Goal: Information Seeking & Learning: Learn about a topic

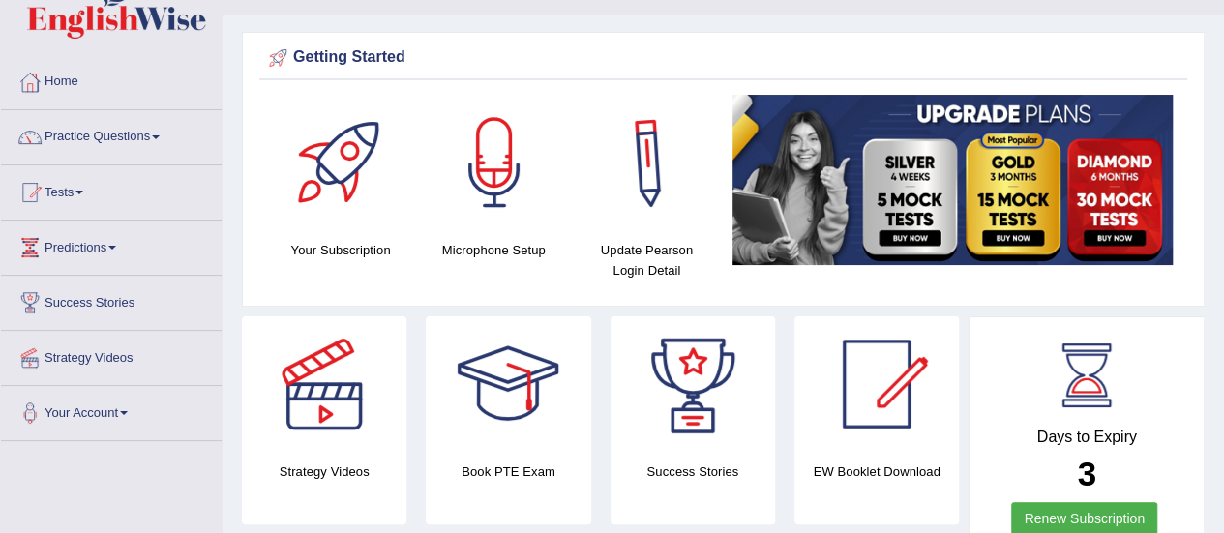
scroll to position [20, 0]
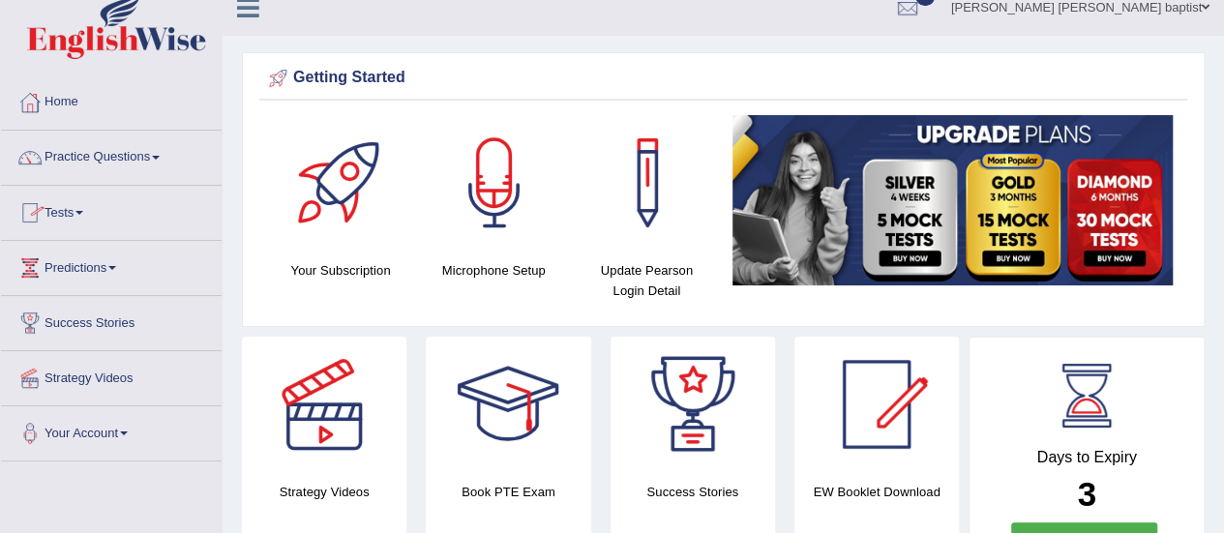
click at [75, 219] on link "Tests" at bounding box center [111, 210] width 221 height 48
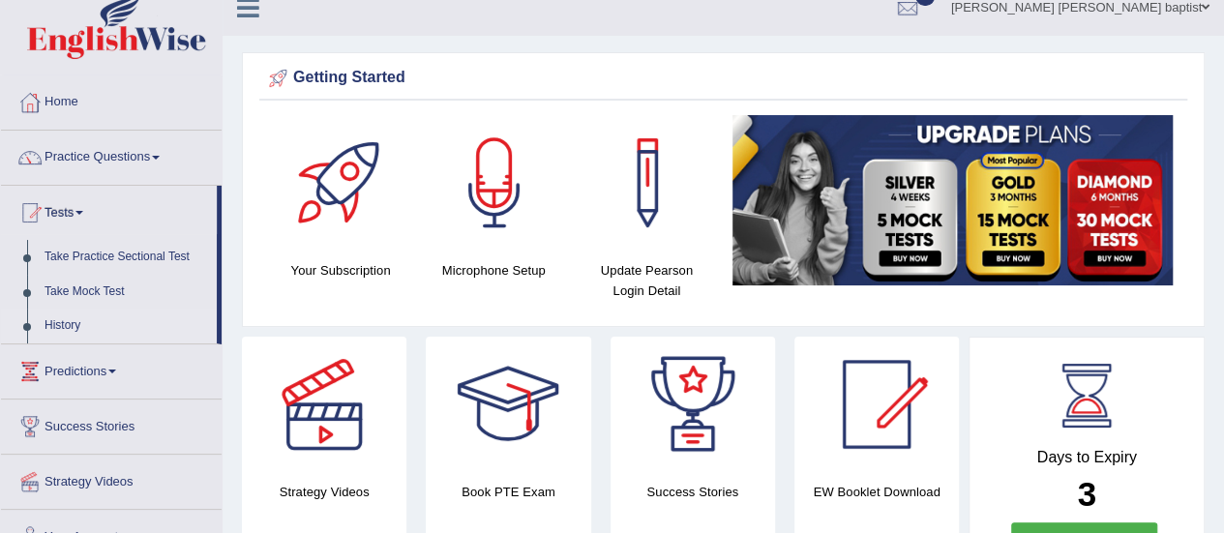
click at [64, 324] on link "History" at bounding box center [126, 326] width 181 height 35
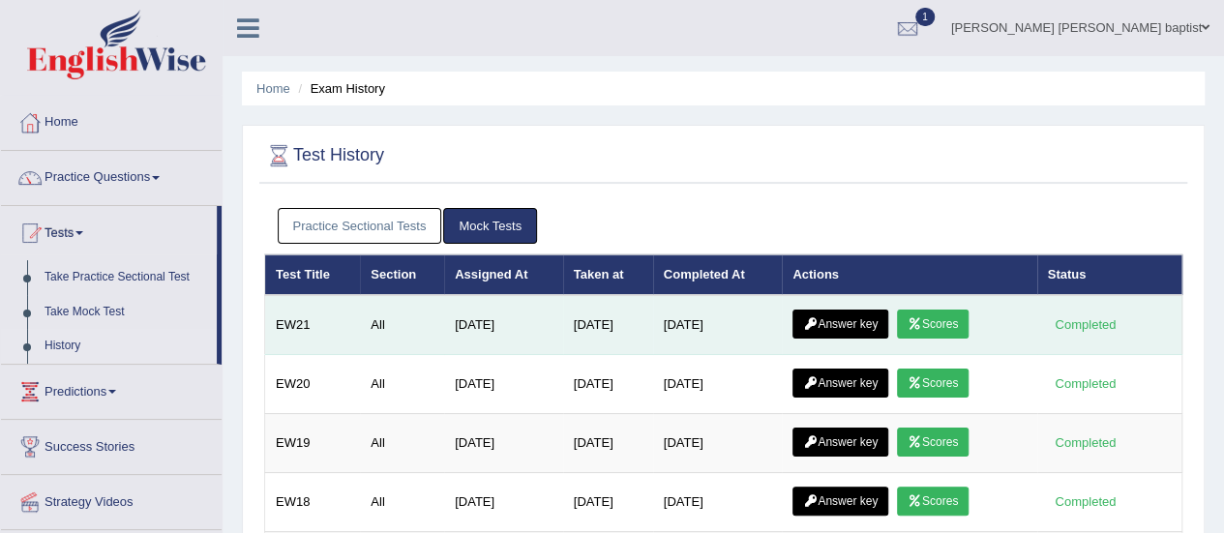
click at [961, 329] on link "Scores" at bounding box center [933, 324] width 72 height 29
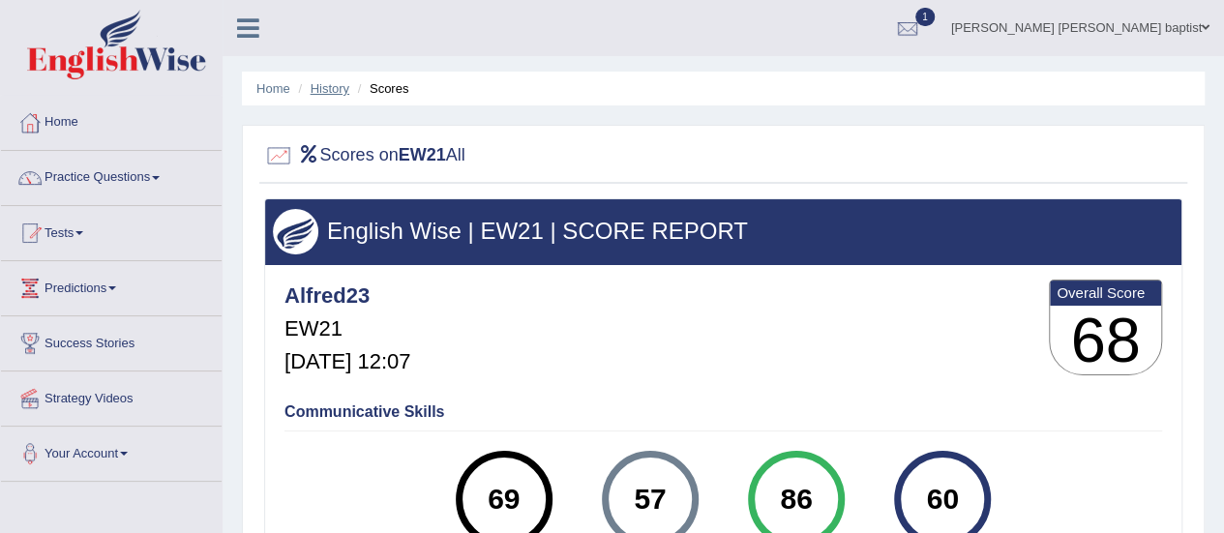
click at [327, 92] on link "History" at bounding box center [330, 88] width 39 height 15
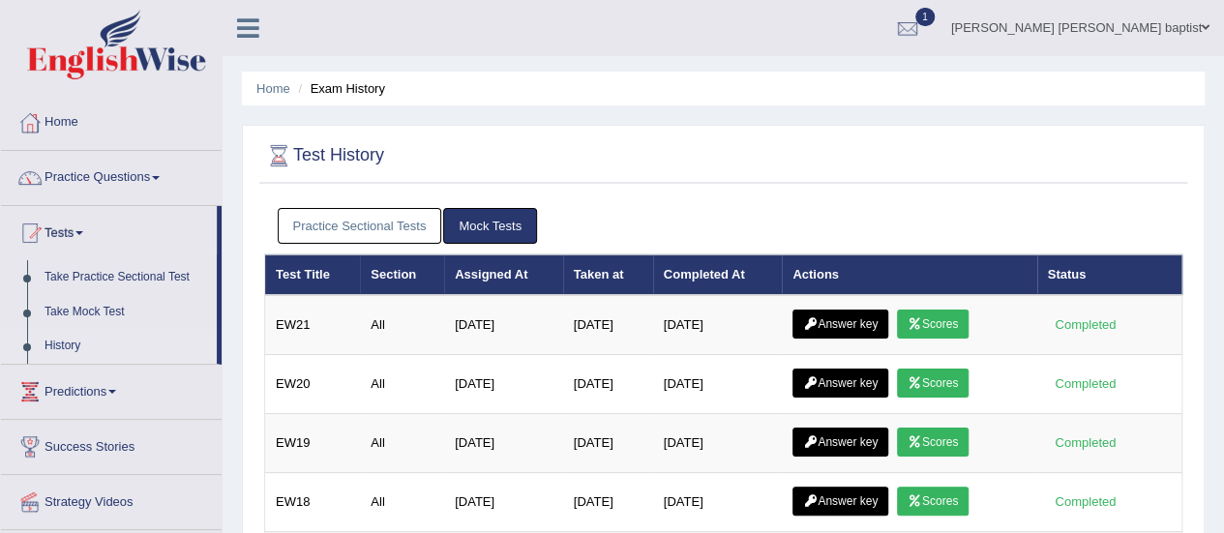
click at [851, 316] on link "Answer key" at bounding box center [841, 324] width 96 height 29
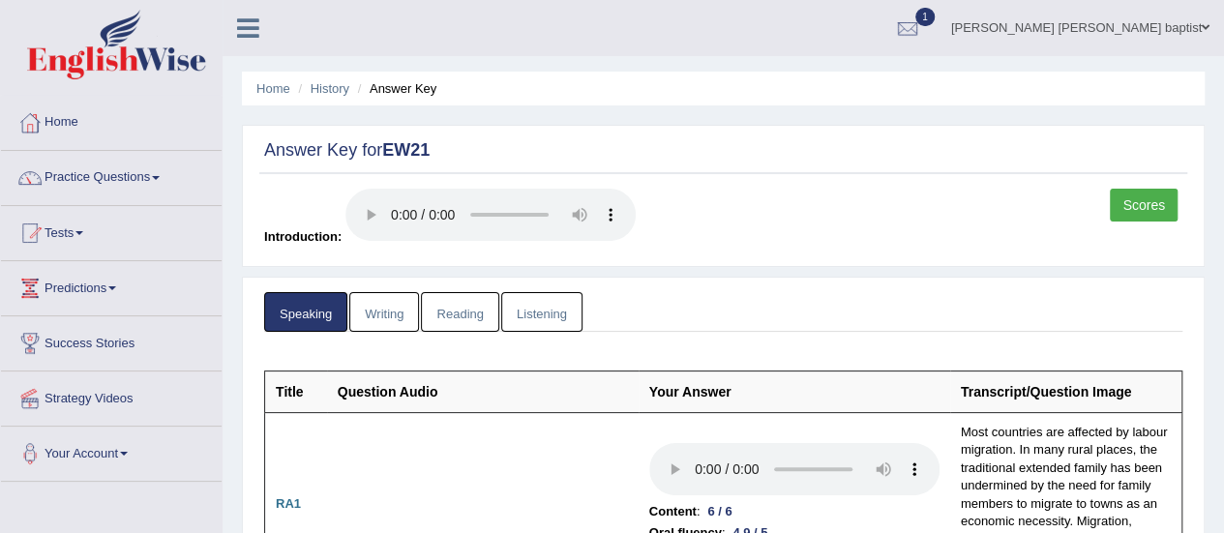
click at [400, 318] on link "Writing" at bounding box center [384, 312] width 70 height 40
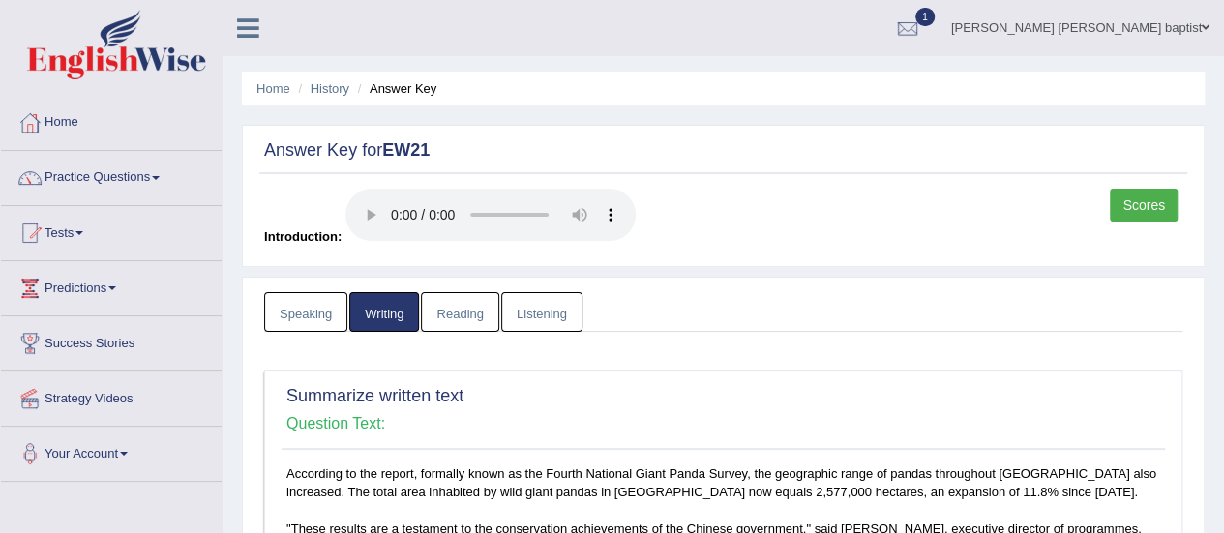
click at [436, 316] on link "Reading" at bounding box center [459, 312] width 77 height 40
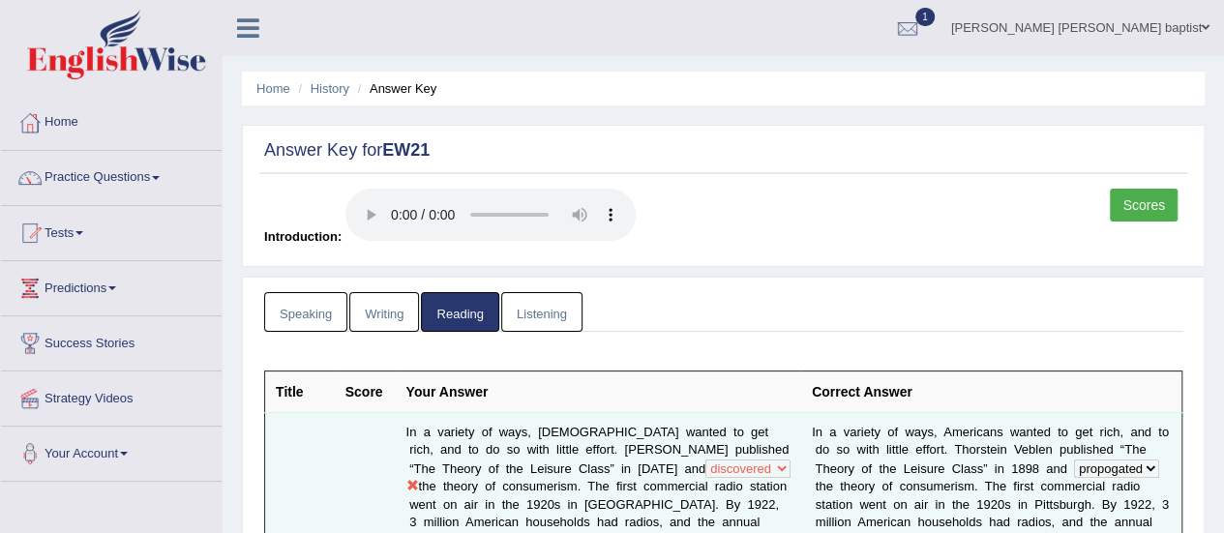
click at [541, 305] on link "Listening" at bounding box center [541, 312] width 81 height 40
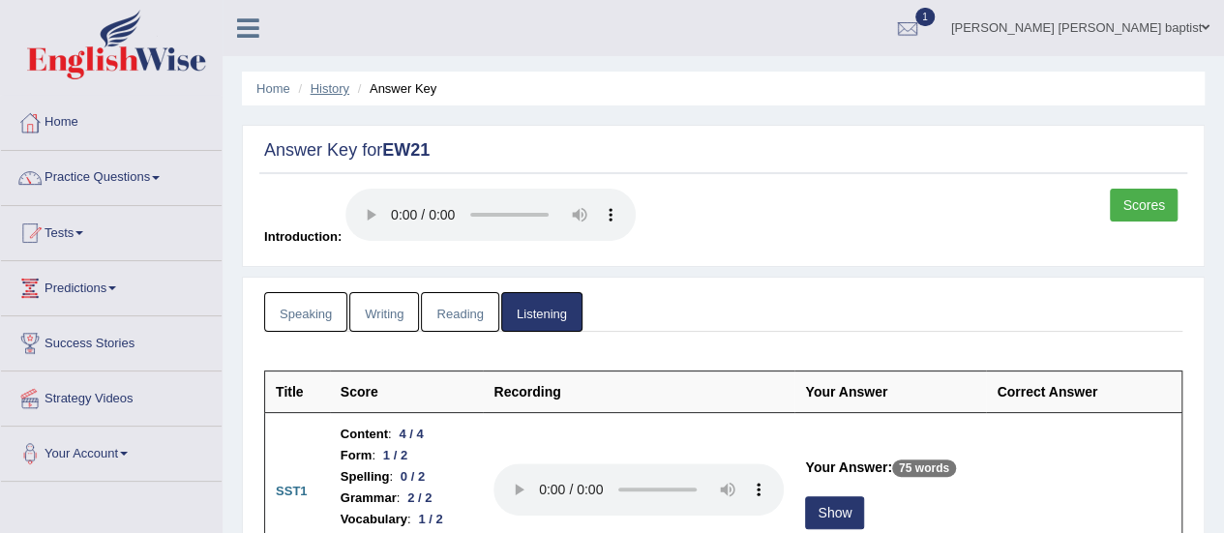
click at [341, 91] on link "History" at bounding box center [330, 88] width 39 height 15
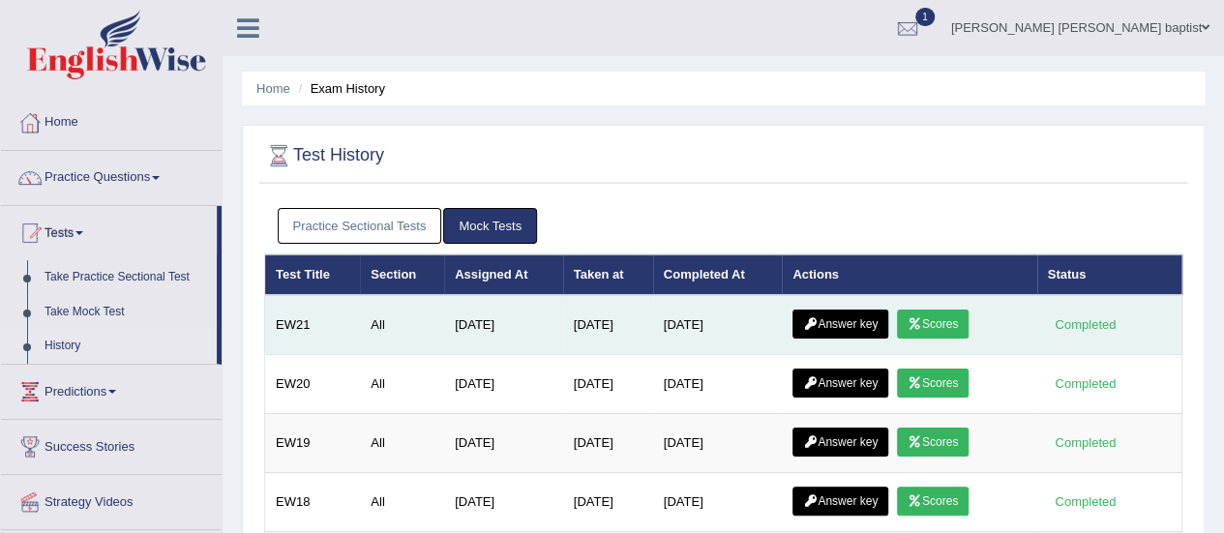
click at [950, 328] on link "Scores" at bounding box center [933, 324] width 72 height 29
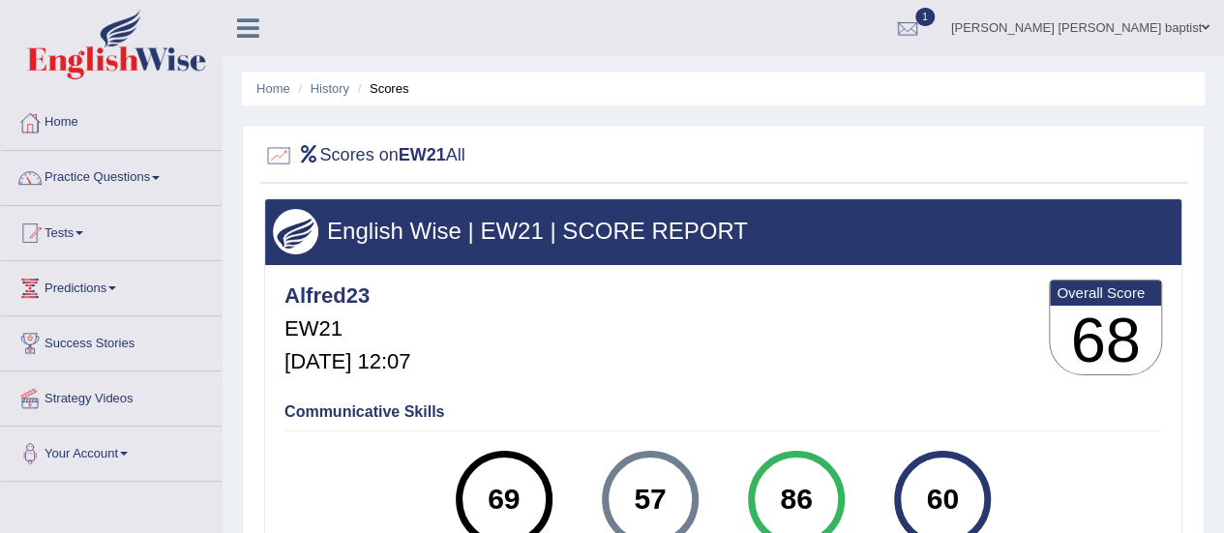
click at [162, 170] on link "Practice Questions" at bounding box center [111, 175] width 221 height 48
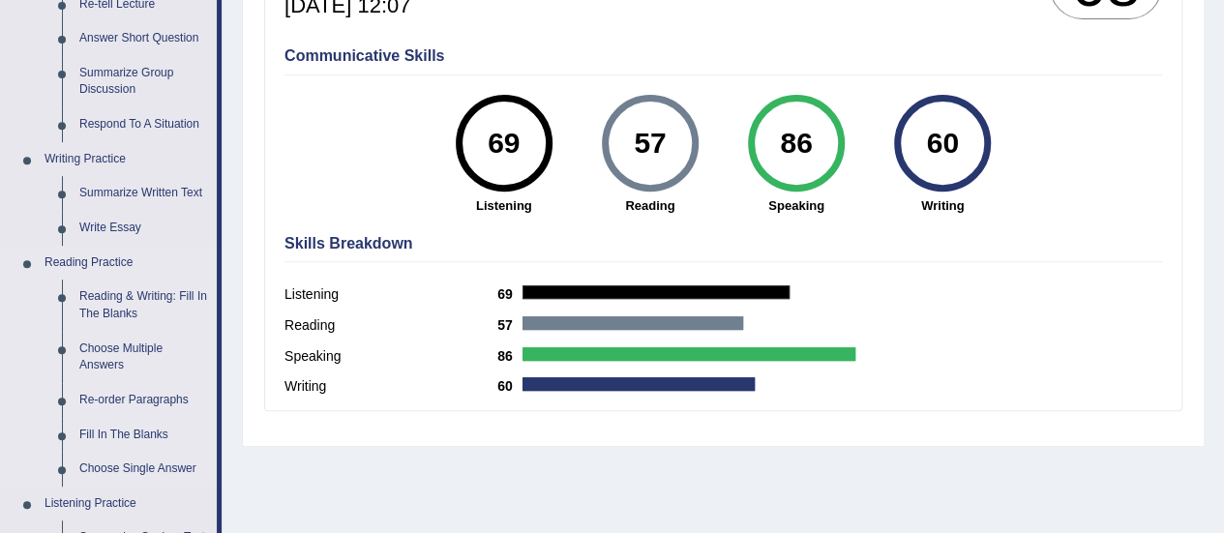
scroll to position [387, 0]
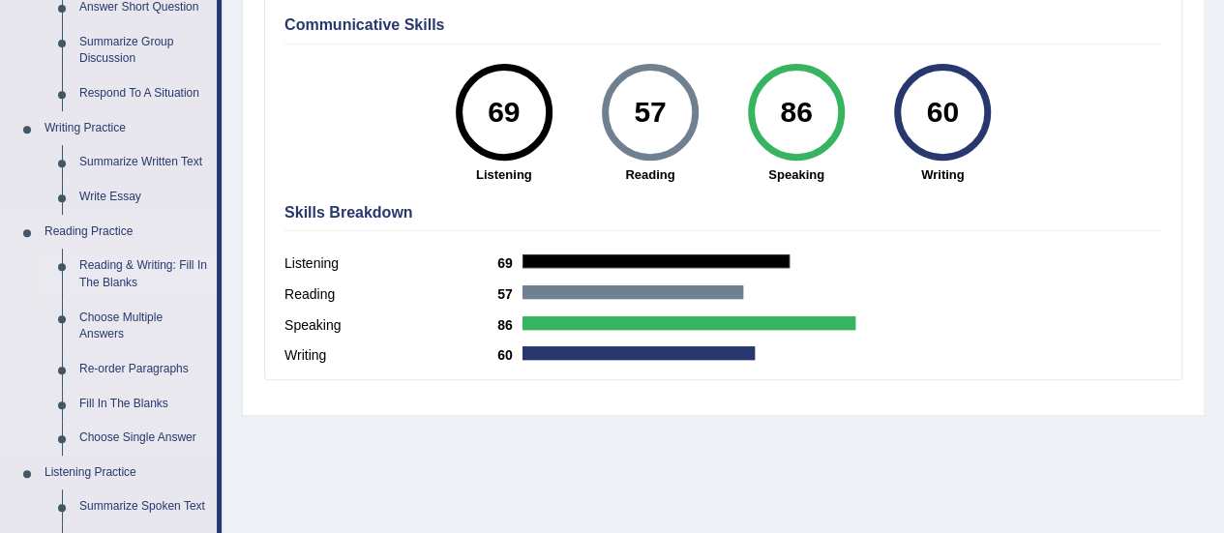
click at [143, 260] on link "Reading & Writing: Fill In The Blanks" at bounding box center [144, 274] width 146 height 51
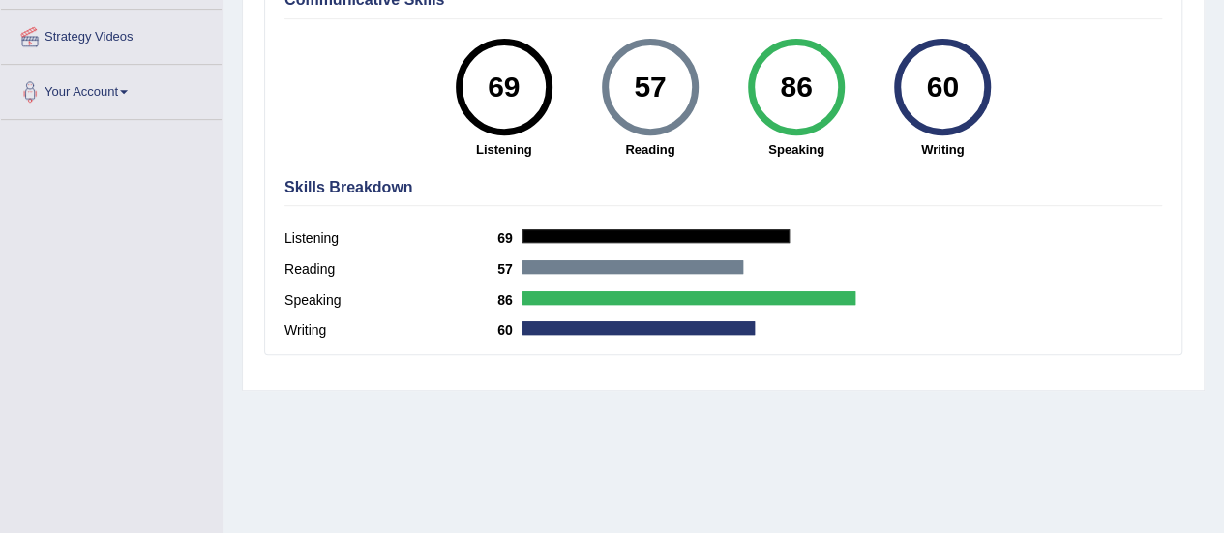
scroll to position [465, 0]
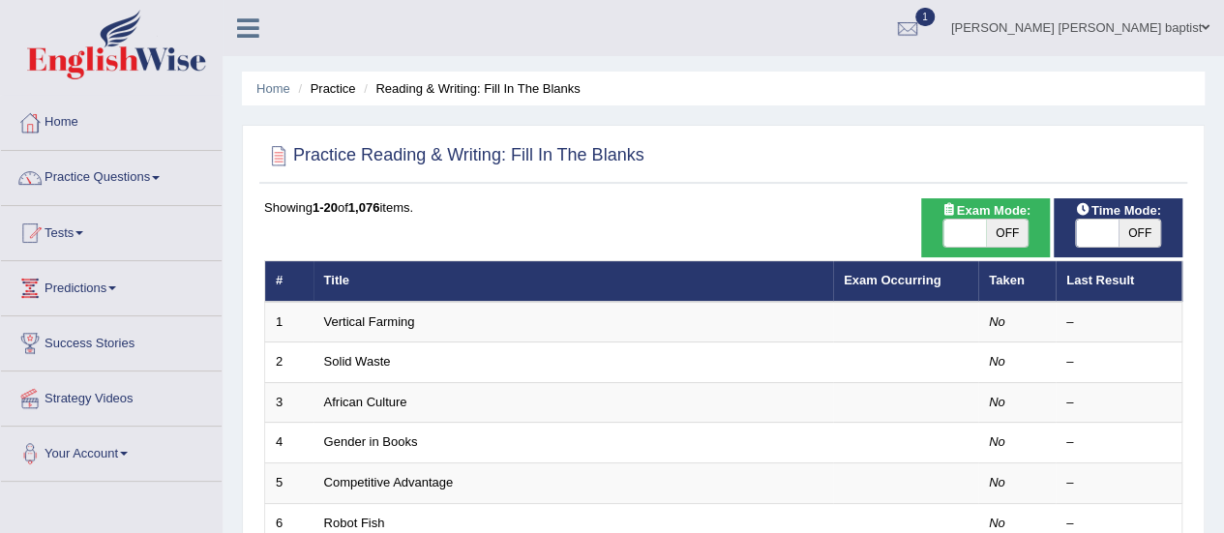
click at [1129, 229] on span "OFF" at bounding box center [1140, 233] width 43 height 27
checkbox input "true"
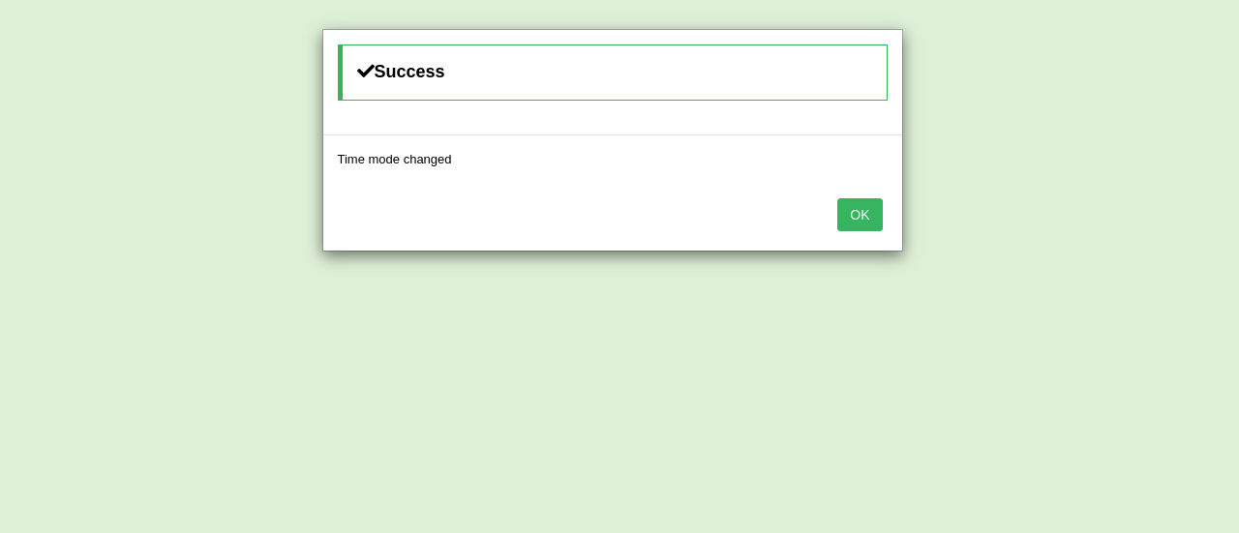
click at [867, 209] on button "OK" at bounding box center [859, 214] width 45 height 33
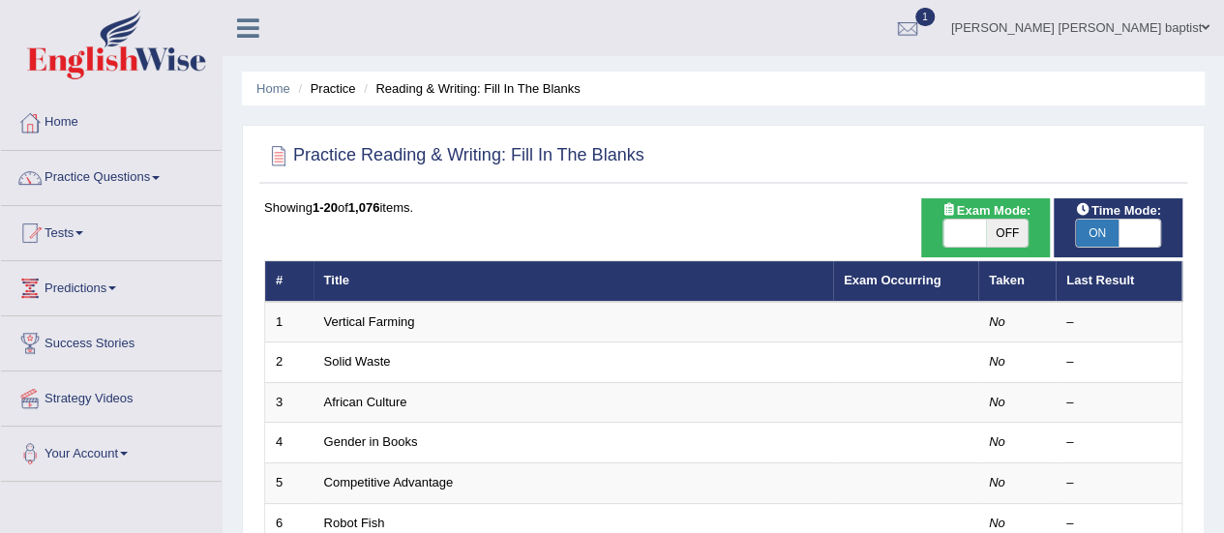
click at [1015, 233] on span "OFF" at bounding box center [1007, 233] width 43 height 27
checkbox input "true"
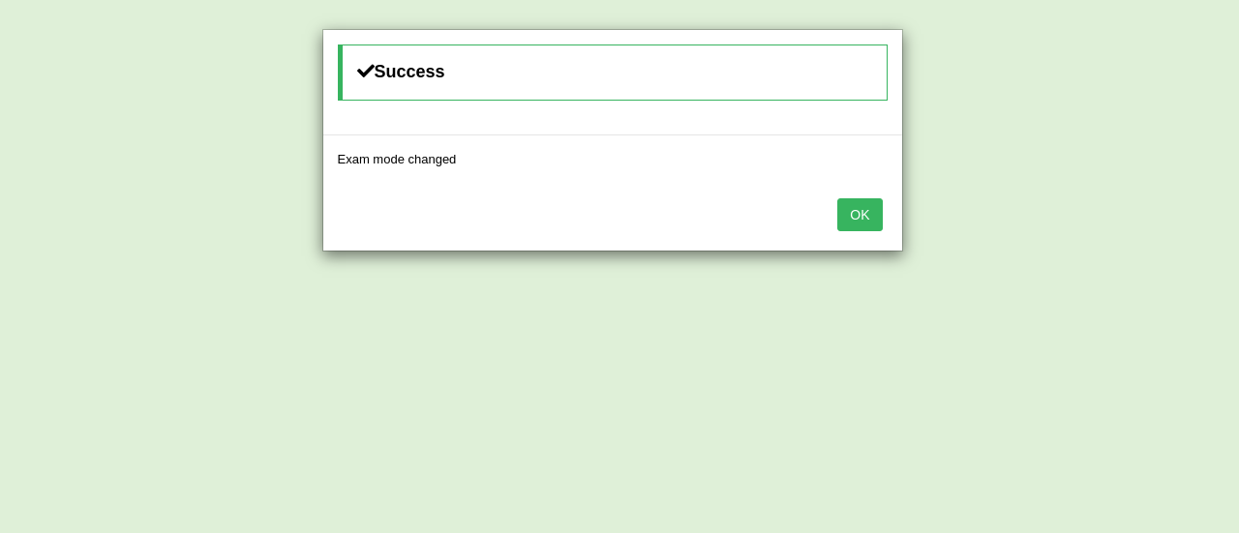
click at [857, 208] on button "OK" at bounding box center [859, 214] width 45 height 33
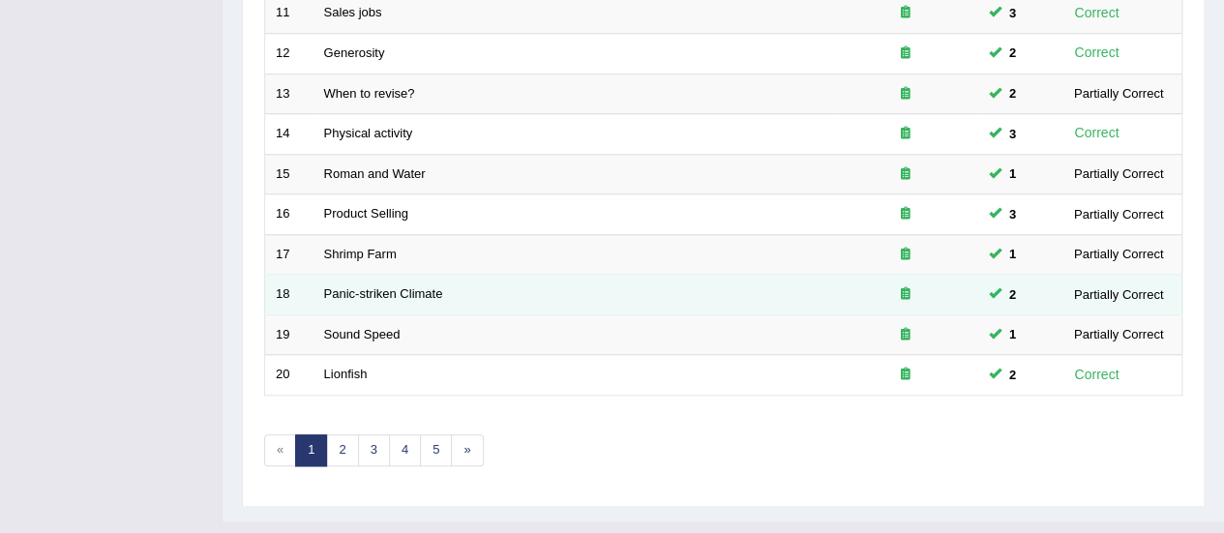
scroll to position [738, 0]
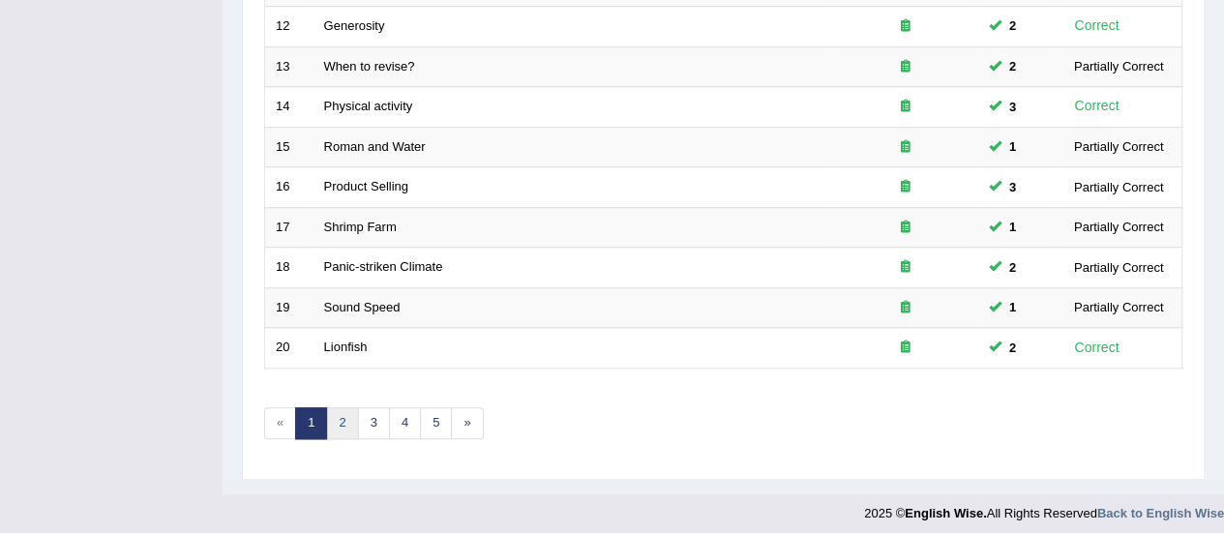
click at [334, 417] on link "2" at bounding box center [342, 423] width 32 height 32
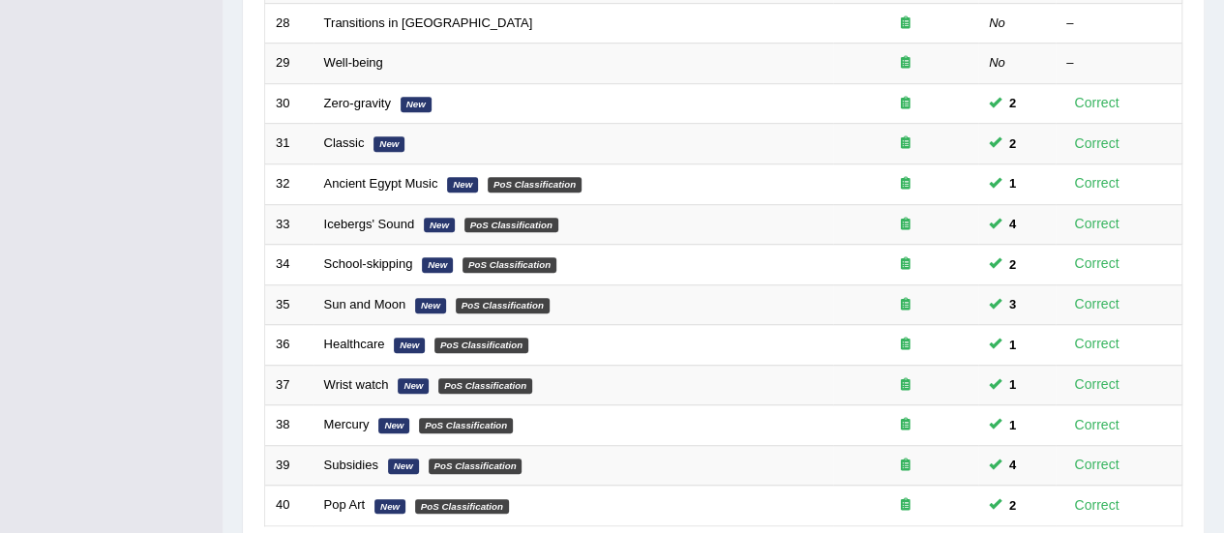
scroll to position [738, 0]
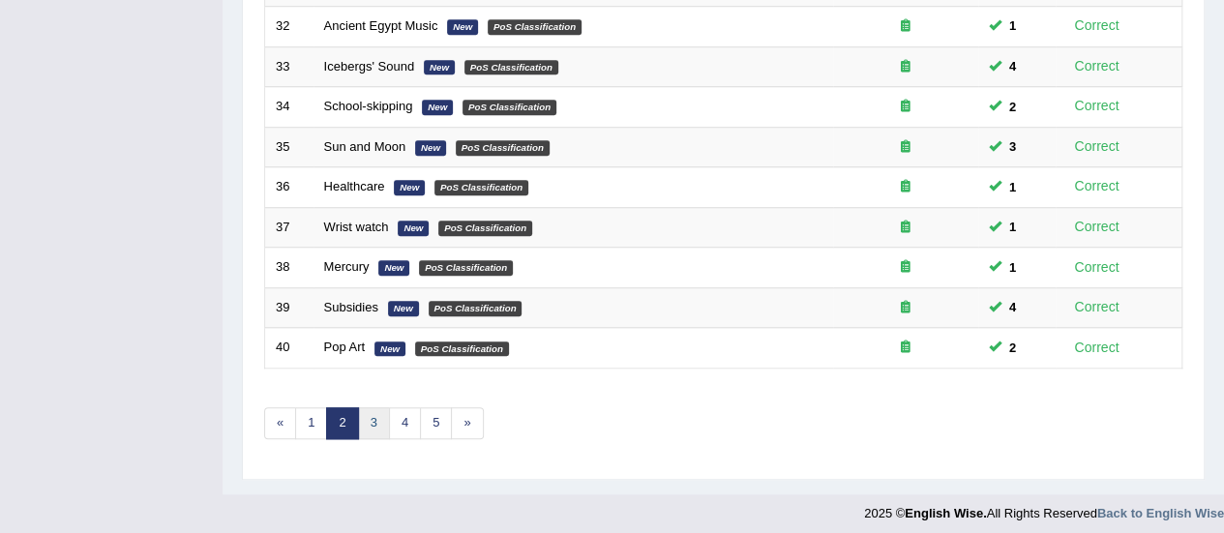
click at [376, 414] on link "3" at bounding box center [374, 423] width 32 height 32
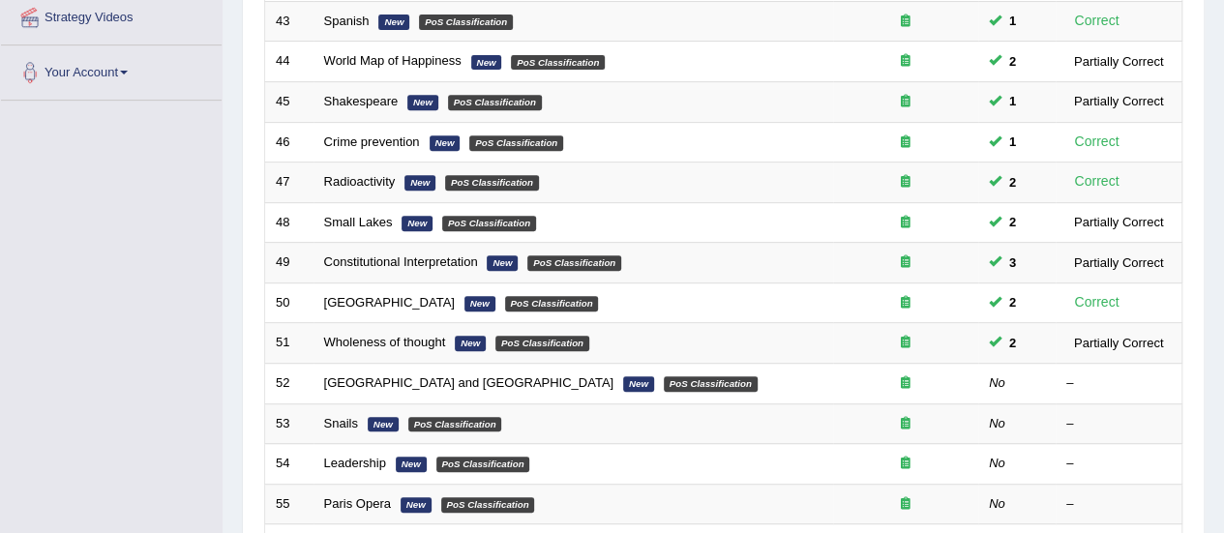
scroll to position [484, 0]
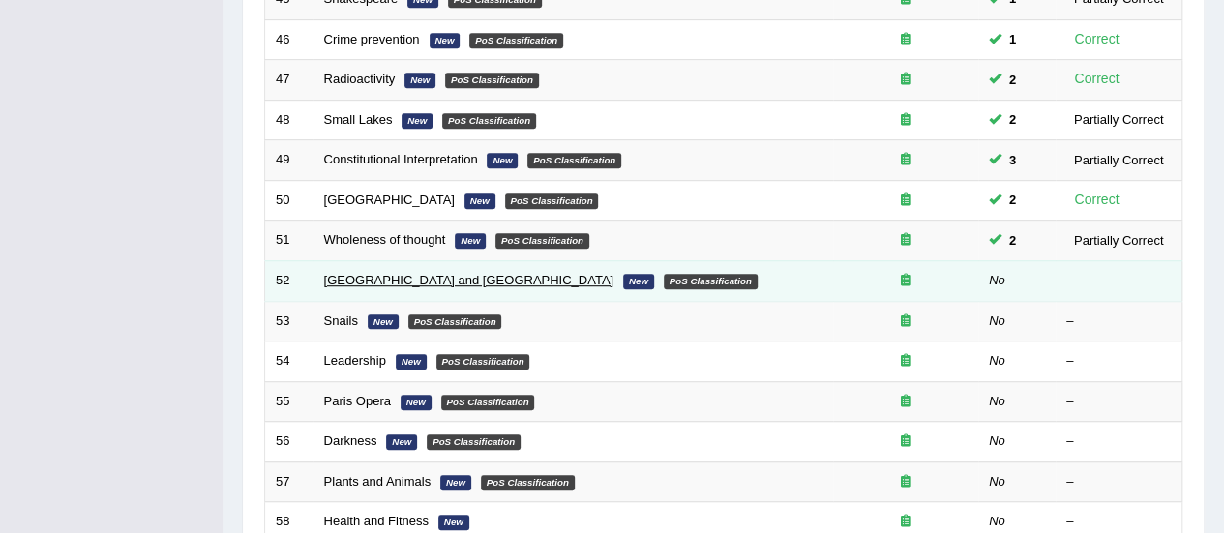
click at [450, 276] on link "[GEOGRAPHIC_DATA] and [GEOGRAPHIC_DATA]" at bounding box center [469, 280] width 290 height 15
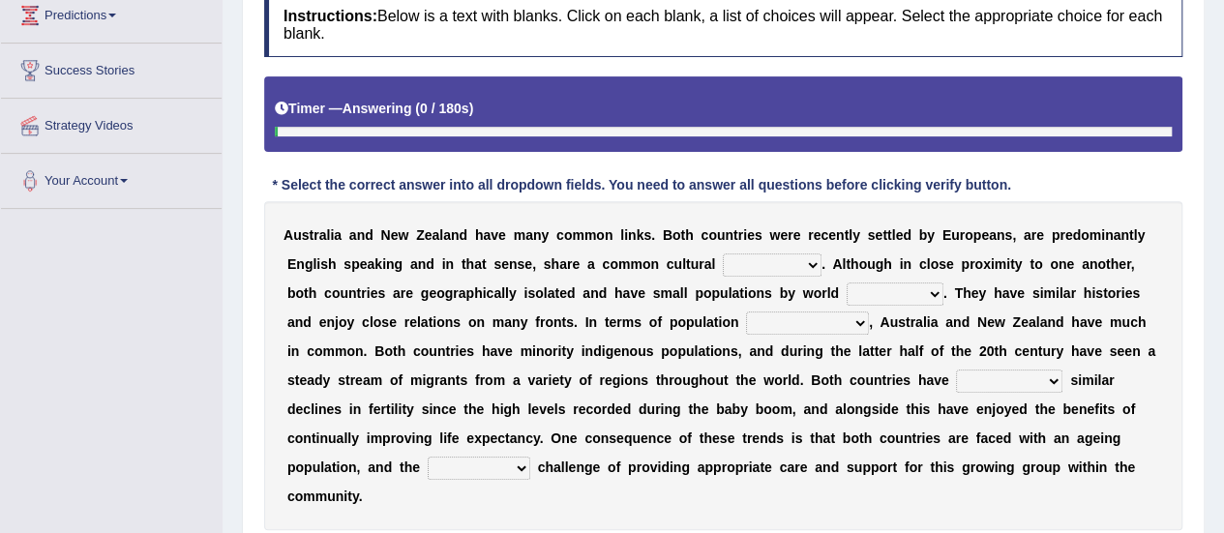
scroll to position [290, 0]
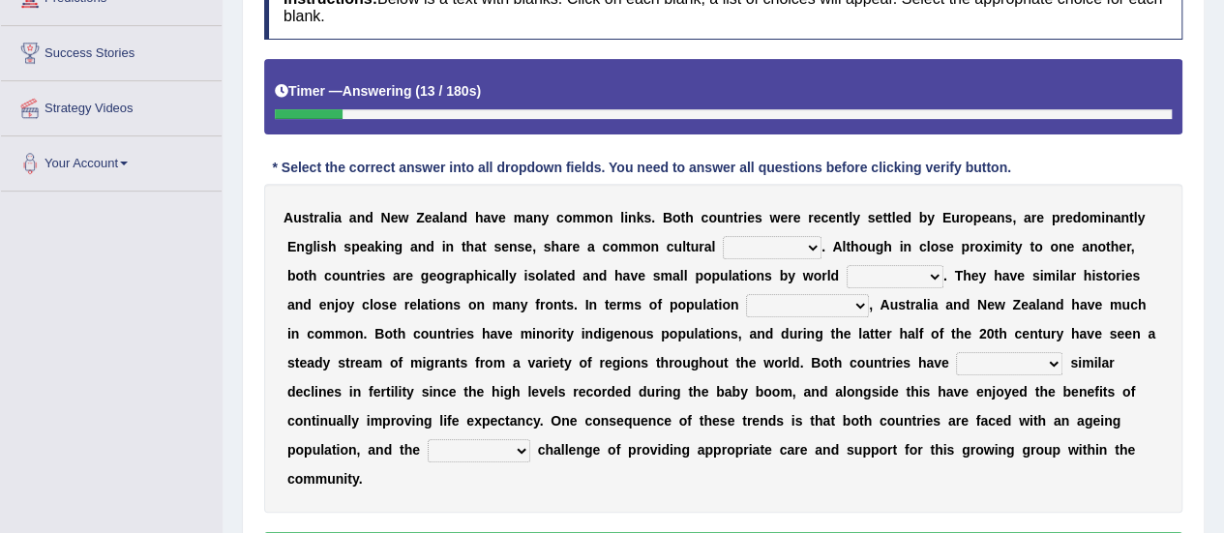
click at [801, 242] on select "heritage history experience heritages" at bounding box center [772, 247] width 99 height 23
click at [723, 236] on select "heritage history experience heritages" at bounding box center [772, 247] width 99 height 23
click at [798, 243] on select "heritage history experience heritages" at bounding box center [772, 247] width 99 height 23
select select "heritage"
click at [723, 236] on select "heritage history experience heritages" at bounding box center [772, 247] width 99 height 23
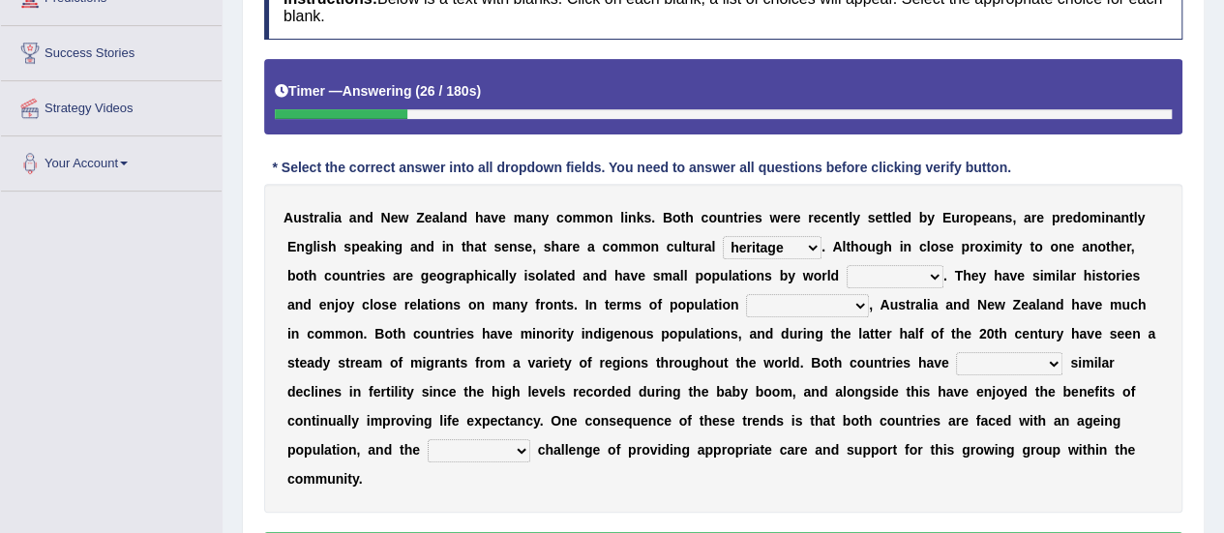
click at [918, 272] on select "standards classes methods subjects" at bounding box center [895, 276] width 97 height 23
select select "standards"
click at [847, 265] on select "standards classes methods subjects" at bounding box center [895, 276] width 97 height 23
click at [928, 271] on select "standards classes methods subjects" at bounding box center [895, 276] width 97 height 23
click at [924, 276] on select "standards classes methods subjects" at bounding box center [895, 276] width 97 height 23
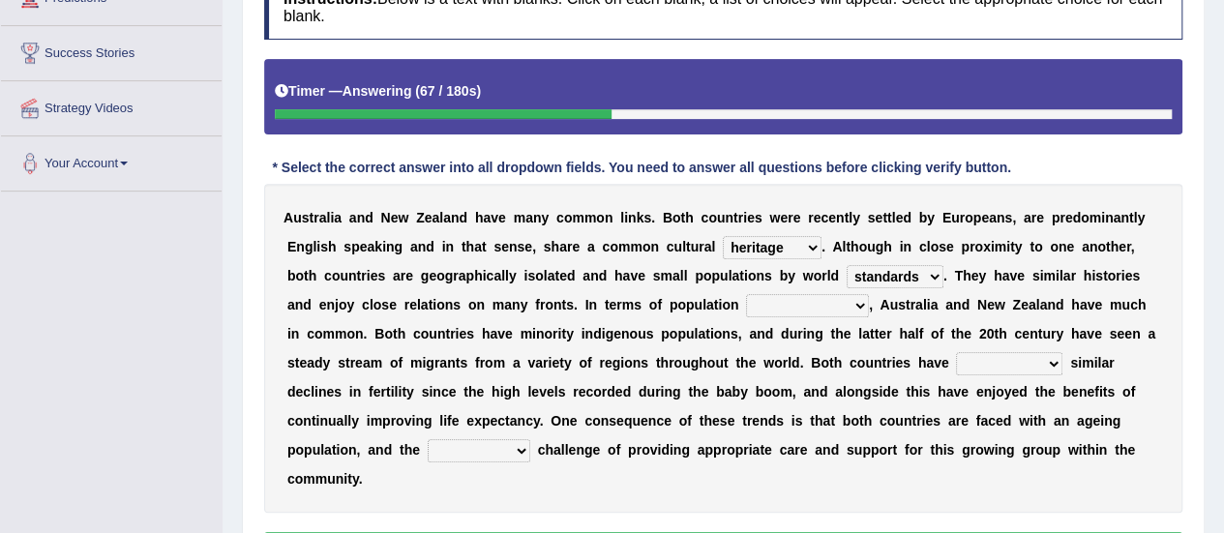
click at [853, 303] on select "characteristics features diversity defects" at bounding box center [807, 305] width 123 height 23
select select "characteristics"
click at [746, 294] on select "characteristics features diversity defects" at bounding box center [807, 305] width 123 height 23
click at [1041, 359] on select "experienced launched connected reached" at bounding box center [1009, 363] width 106 height 23
select select "experienced"
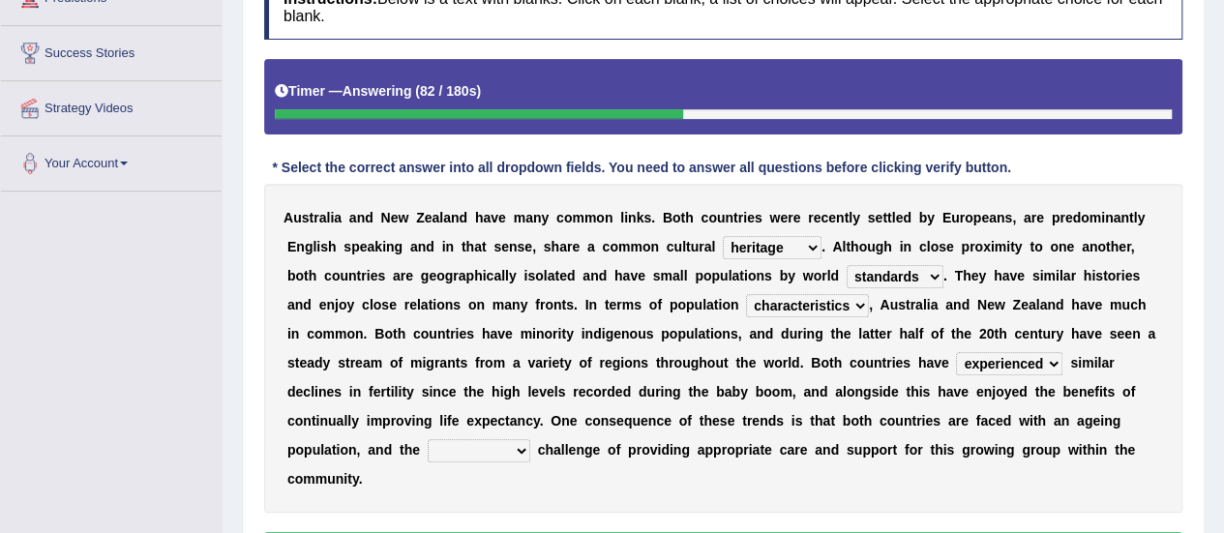
click at [956, 352] on select "experienced launched connected reached" at bounding box center [1009, 363] width 106 height 23
click at [519, 453] on select "associated association past coming" at bounding box center [479, 450] width 103 height 23
select select "past"
click at [428, 439] on select "associated association past coming" at bounding box center [479, 450] width 103 height 23
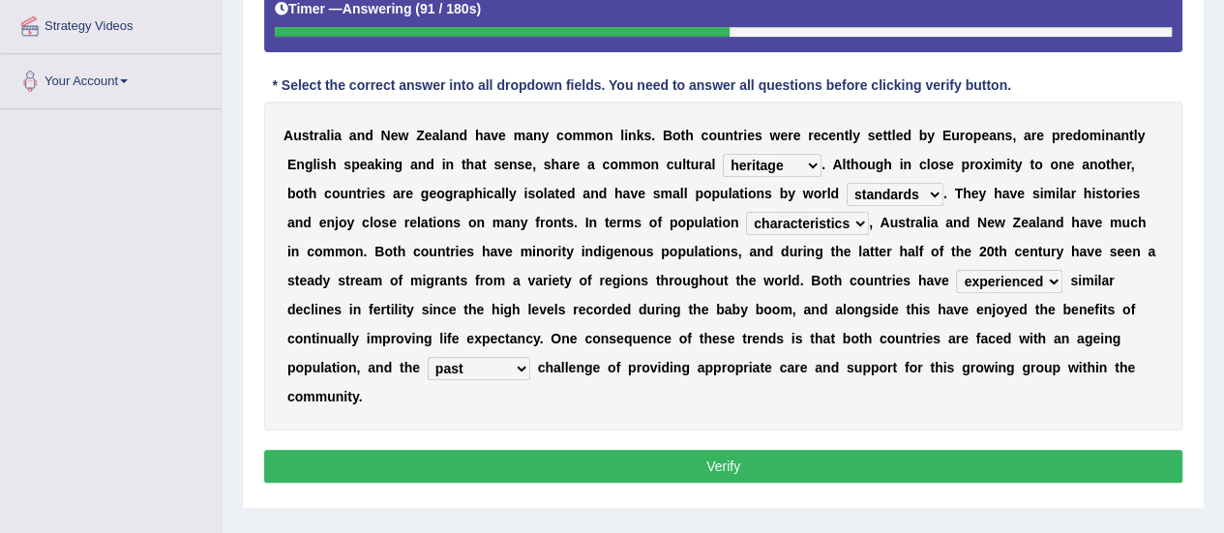
scroll to position [482, 0]
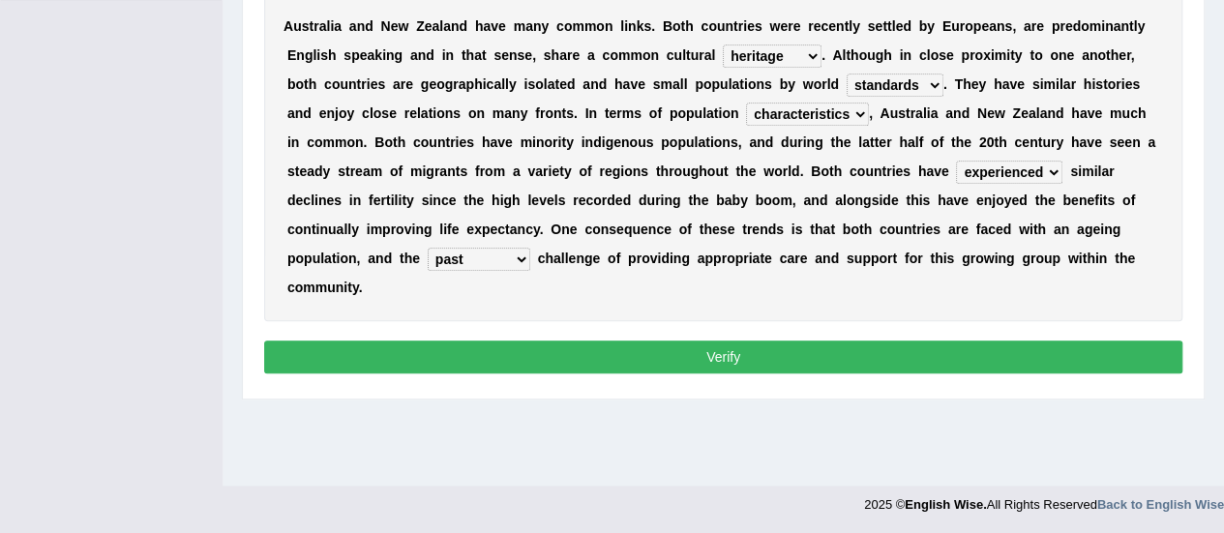
click at [700, 354] on button "Verify" at bounding box center [723, 357] width 918 height 33
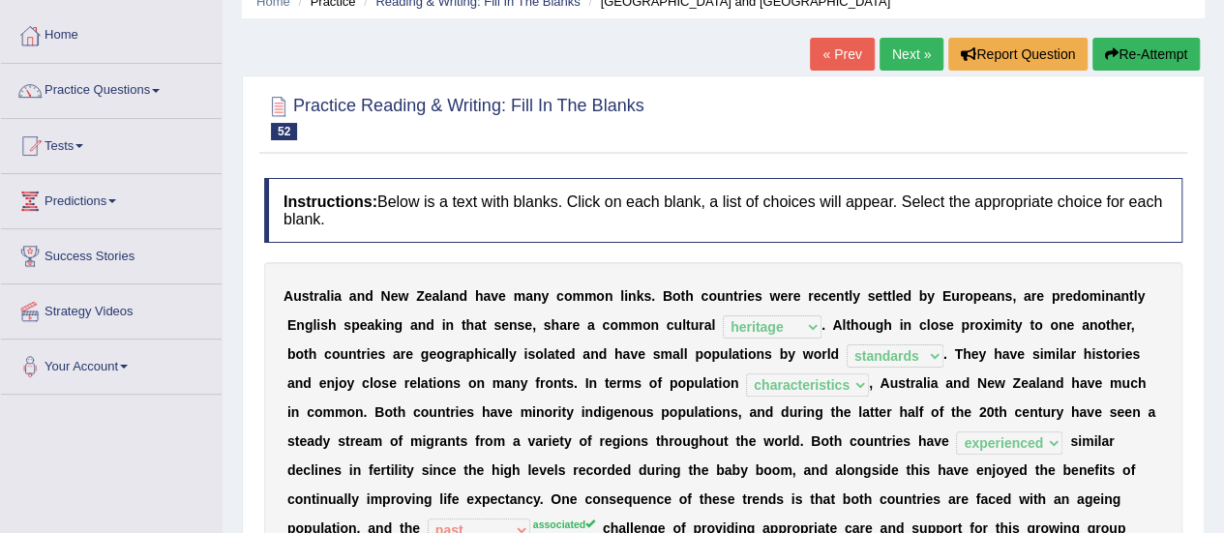
scroll to position [0, 0]
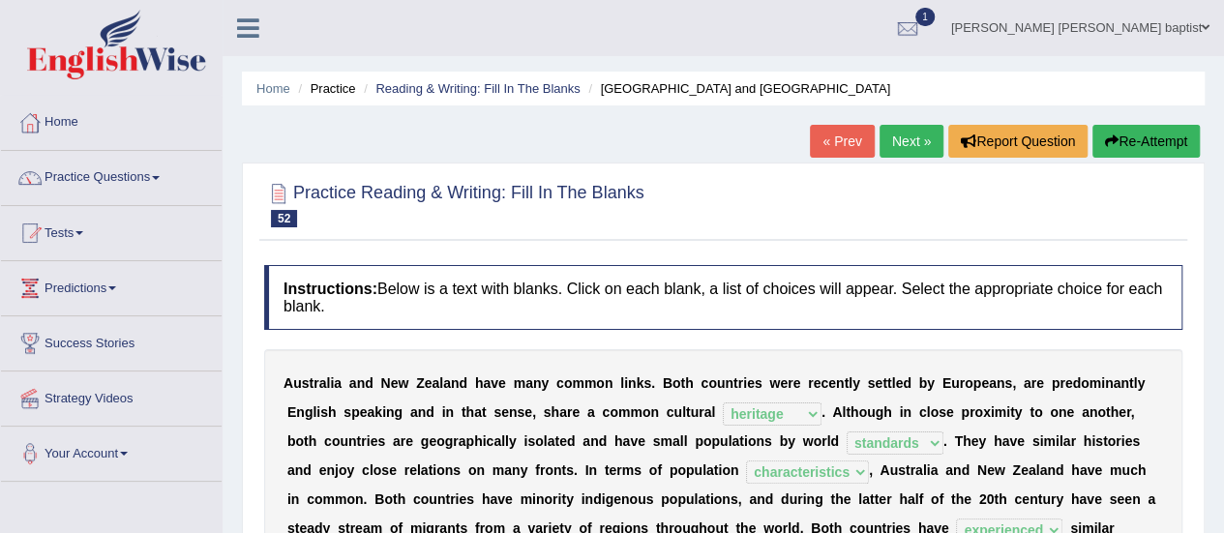
click at [907, 135] on link "Next »" at bounding box center [912, 141] width 64 height 33
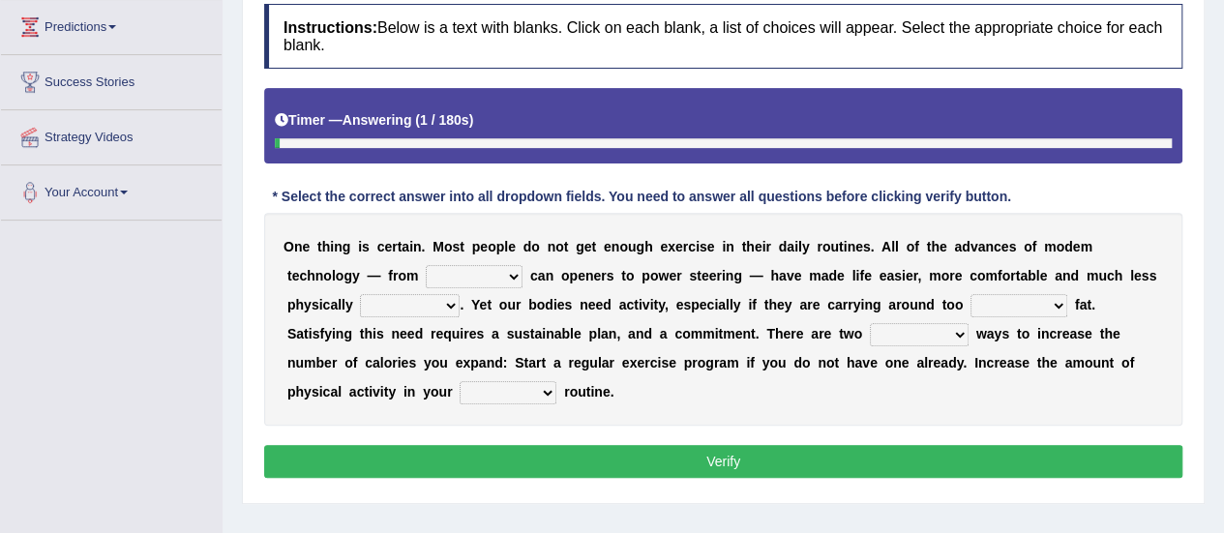
scroll to position [290, 0]
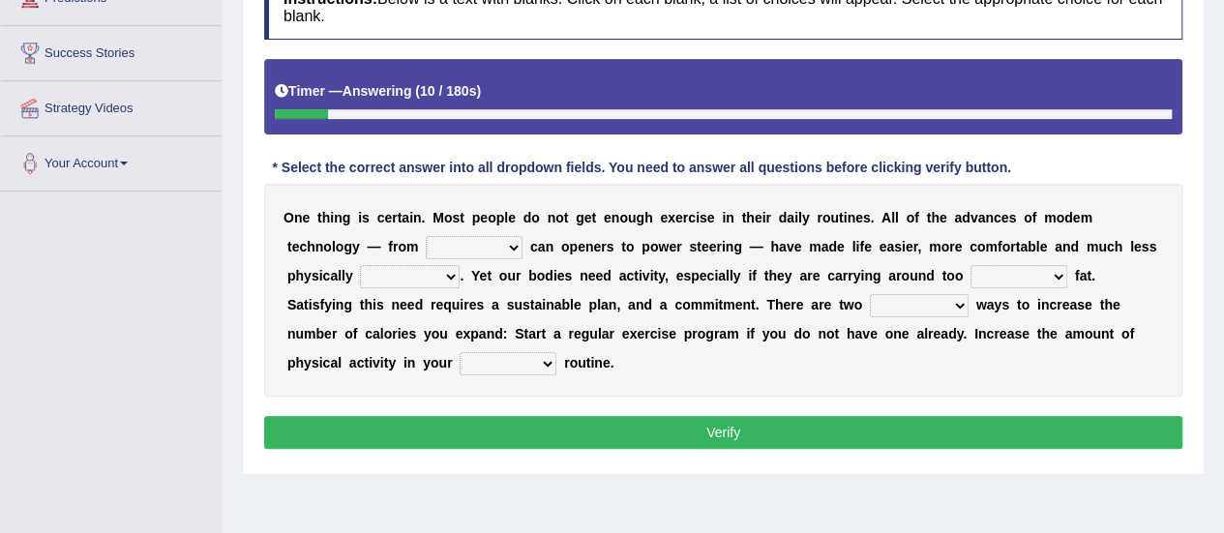
click at [514, 244] on select "electric electrical electronic electricity" at bounding box center [474, 247] width 97 height 23
select select "electricity"
click at [426, 236] on select "electric electrical electronic electricity" at bounding box center [474, 247] width 97 height 23
click at [443, 270] on select "demanding need pushing supplying" at bounding box center [410, 276] width 100 height 23
select select "supplying"
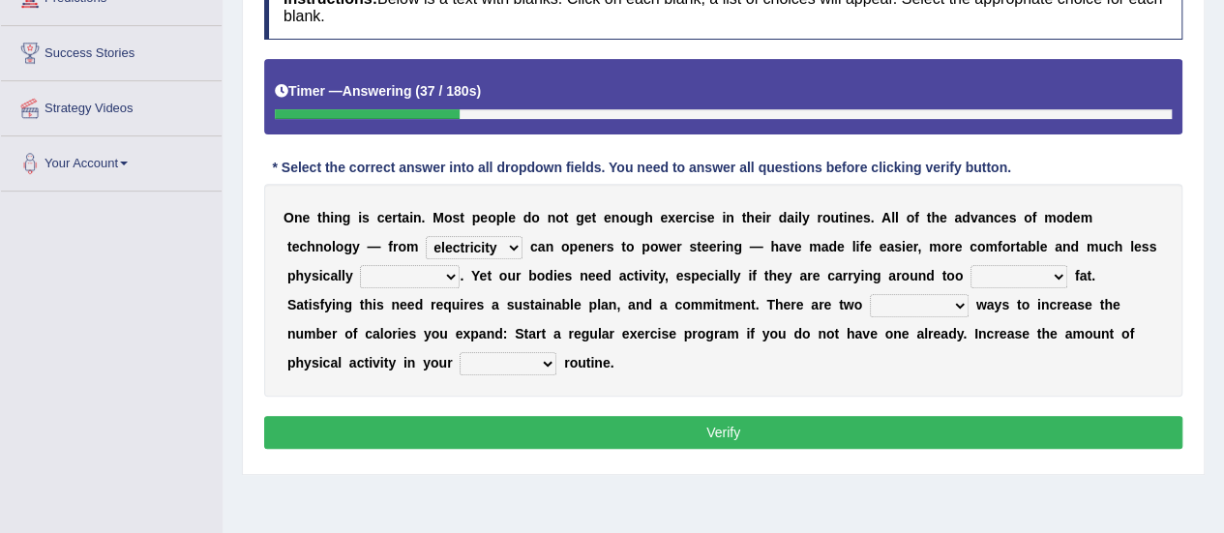
click at [360, 265] on select "demanding need pushing supplying" at bounding box center [410, 276] width 100 height 23
click at [1050, 270] on select "much many few several" at bounding box center [1019, 276] width 97 height 23
select select "much"
click at [971, 265] on select "much many few several" at bounding box center [1019, 276] width 97 height 23
click at [954, 299] on select "main large odd substantial" at bounding box center [919, 305] width 99 height 23
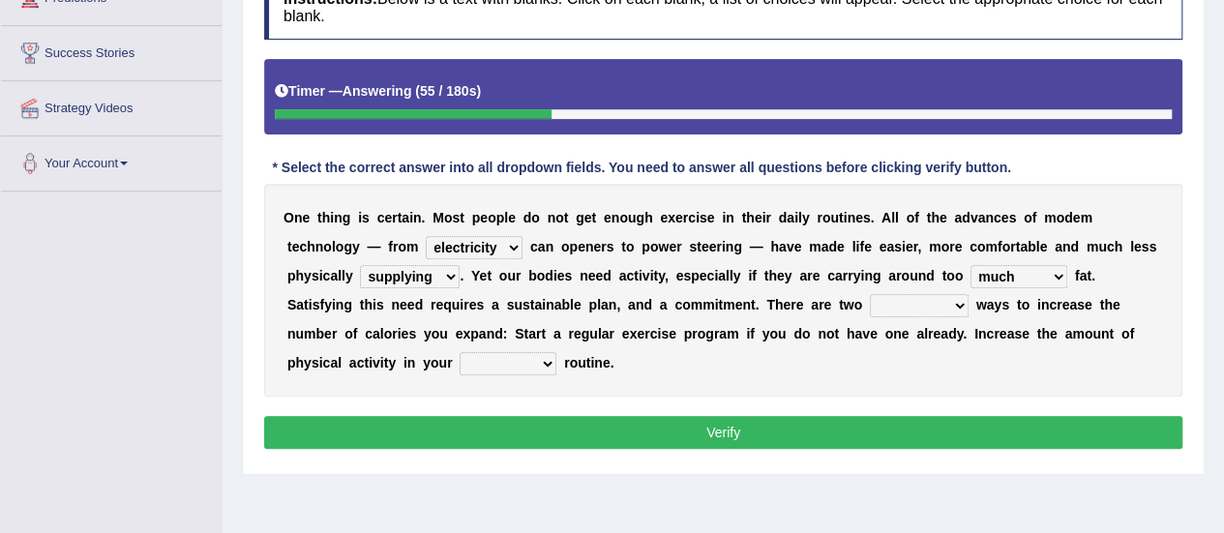
select select "substantial"
click at [870, 294] on select "main large odd substantial" at bounding box center [919, 305] width 99 height 23
click at [531, 365] on select "daily usual common simple" at bounding box center [508, 363] width 97 height 23
select select "daily"
click at [460, 352] on select "daily usual common simple" at bounding box center [508, 363] width 97 height 23
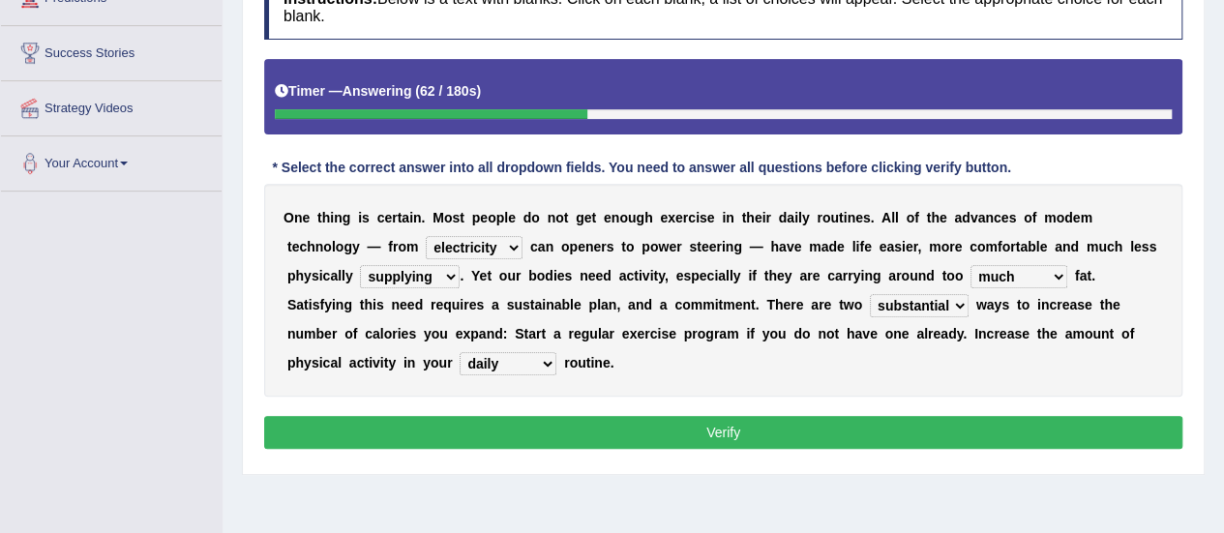
click at [654, 431] on button "Verify" at bounding box center [723, 432] width 918 height 33
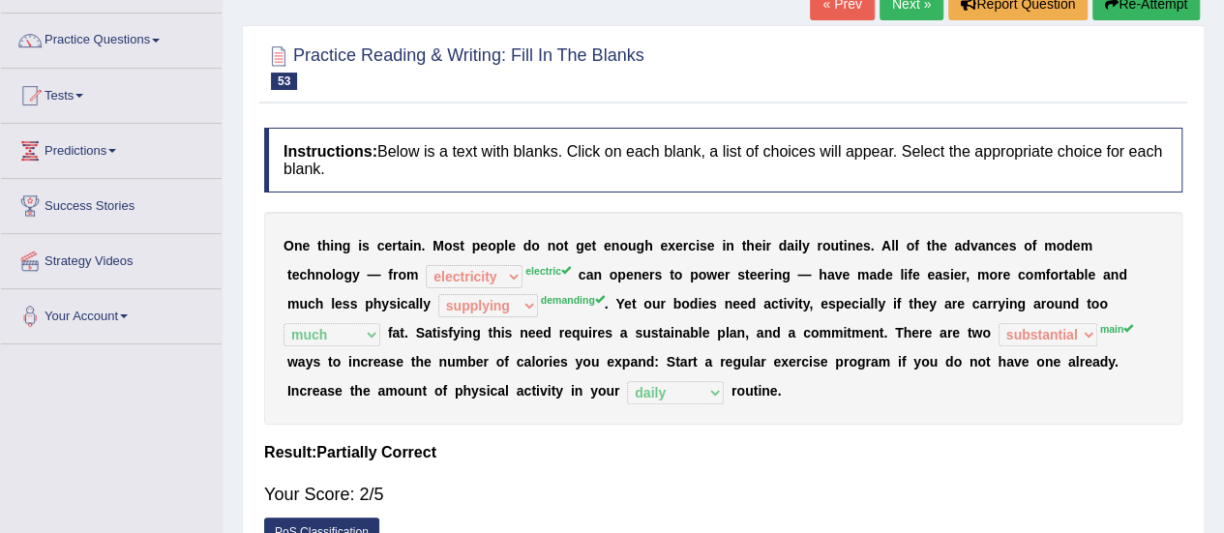
scroll to position [97, 0]
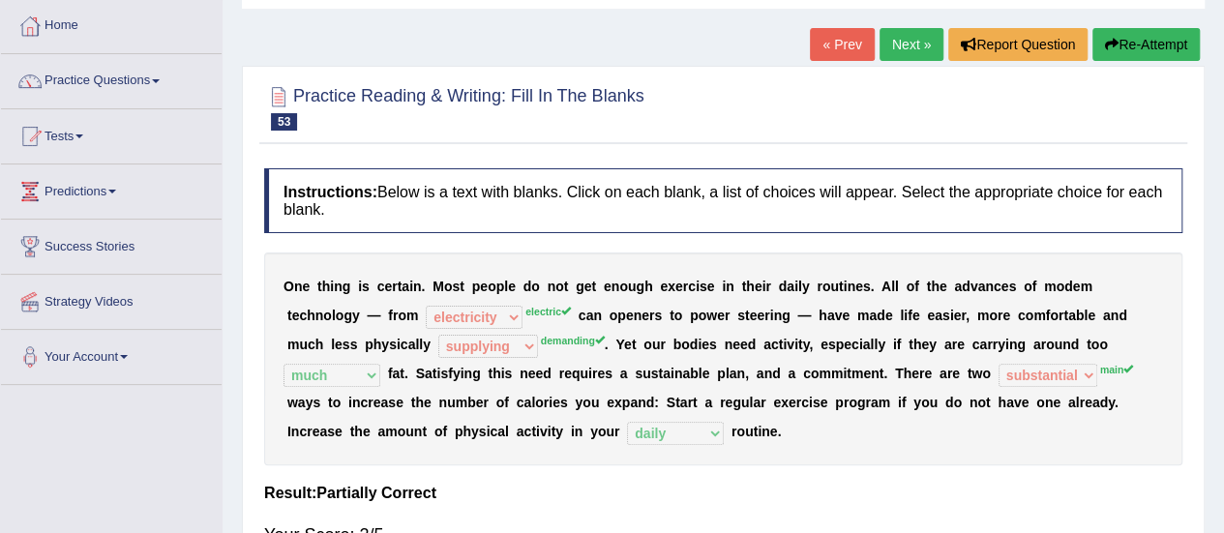
click at [1144, 35] on button "Re-Attempt" at bounding box center [1146, 44] width 107 height 33
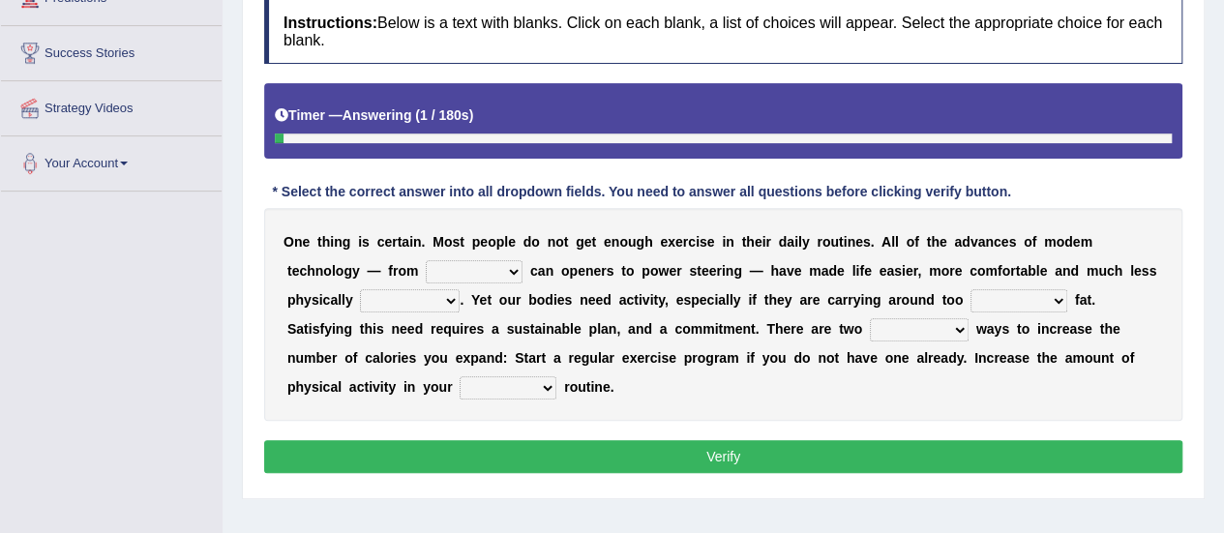
click at [513, 269] on select "electric electrical electronic electricity" at bounding box center [474, 271] width 97 height 23
select select "electric"
click at [426, 260] on select "electric electrical electronic electricity" at bounding box center [474, 271] width 97 height 23
click at [449, 297] on select "demanding need pushing supplying" at bounding box center [410, 300] width 100 height 23
select select "demanding"
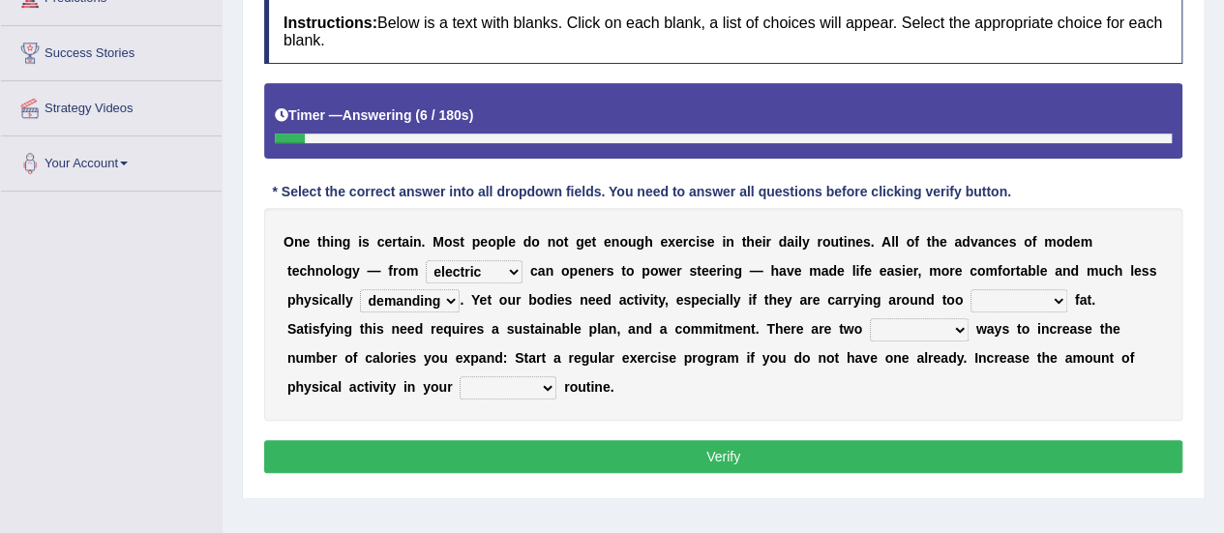
click at [360, 289] on select "demanding need pushing supplying" at bounding box center [410, 300] width 100 height 23
click at [1042, 297] on select "much many few several" at bounding box center [1019, 300] width 97 height 23
select select "much"
click at [971, 289] on select "much many few several" at bounding box center [1019, 300] width 97 height 23
click at [927, 323] on select "main large odd substantial" at bounding box center [919, 329] width 99 height 23
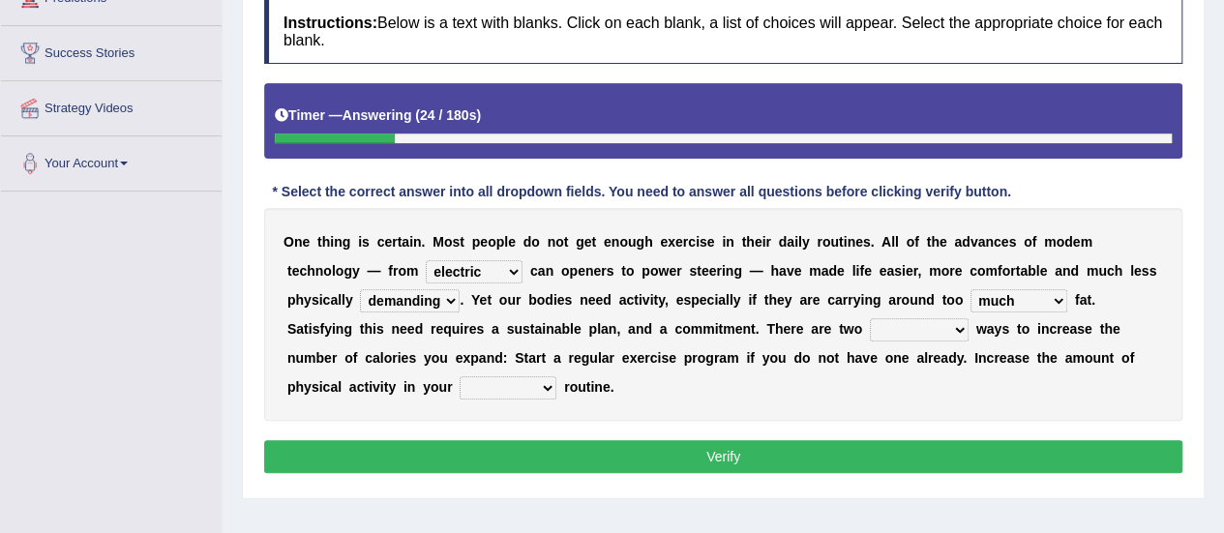
select select "main"
click at [870, 318] on select "main large odd substantial" at bounding box center [919, 329] width 99 height 23
click at [533, 382] on select "daily usual common simple" at bounding box center [508, 387] width 97 height 23
select select "daily"
click at [460, 376] on select "daily usual common simple" at bounding box center [508, 387] width 97 height 23
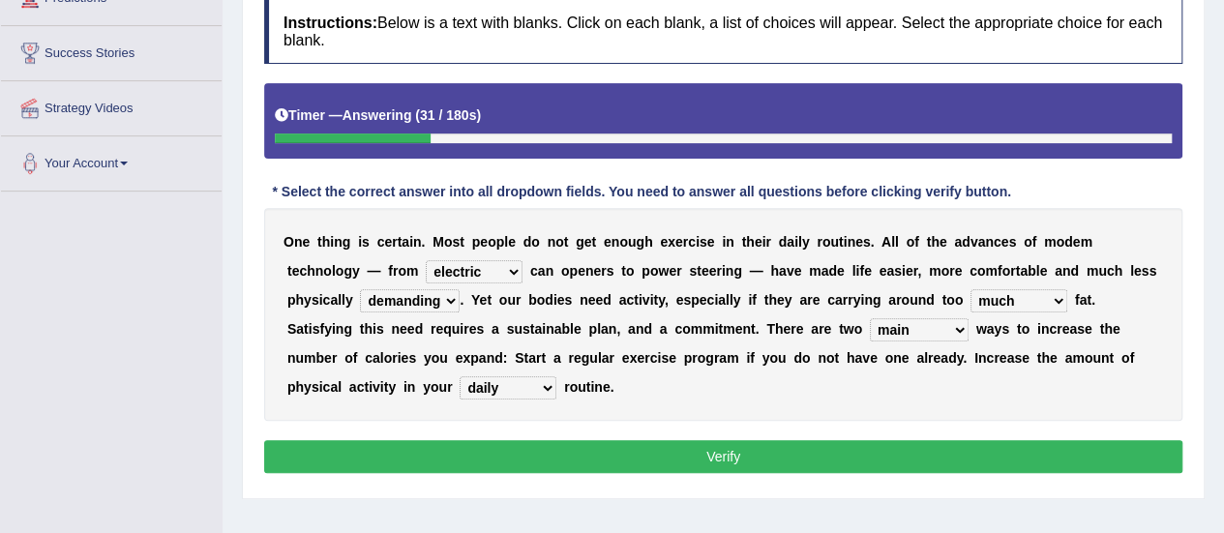
click at [627, 450] on button "Verify" at bounding box center [723, 456] width 918 height 33
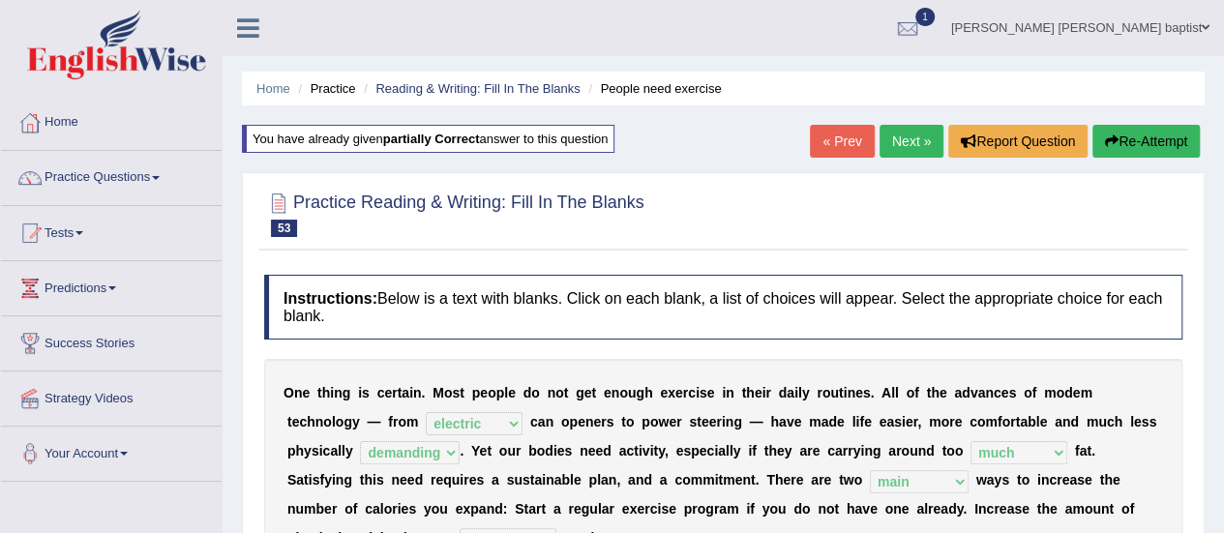
click at [898, 136] on link "Next »" at bounding box center [912, 141] width 64 height 33
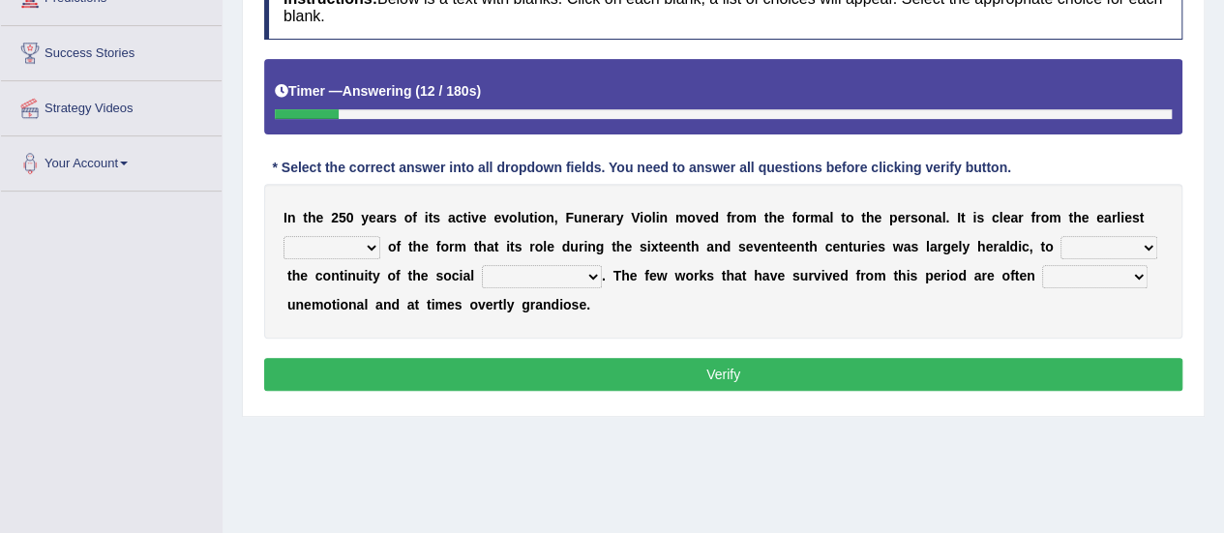
click at [360, 240] on select "accounts recall memory count" at bounding box center [332, 247] width 97 height 23
select select "memory"
click at [284, 236] on select "accounts recall memory count" at bounding box center [332, 247] width 97 height 23
click at [1145, 249] on select "exemplify simplify specify modify" at bounding box center [1109, 247] width 97 height 23
select select "specify"
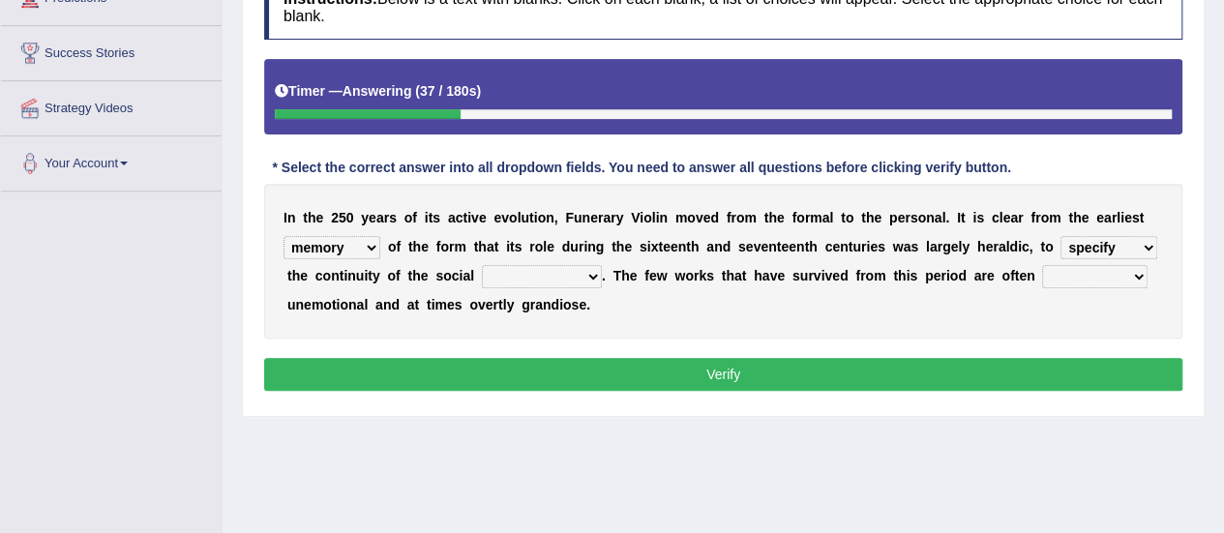
click at [1061, 236] on select "exemplify simplify specify modify" at bounding box center [1109, 247] width 97 height 23
click at [582, 278] on select "infrastructure structure discrimination frustration" at bounding box center [542, 276] width 120 height 23
select select "discrimination"
click at [482, 265] on select "infrastructure structure discrimination frustration" at bounding box center [542, 276] width 120 height 23
click at [1138, 273] on select "surprisingly expectedly regularly normally" at bounding box center [1094, 276] width 105 height 23
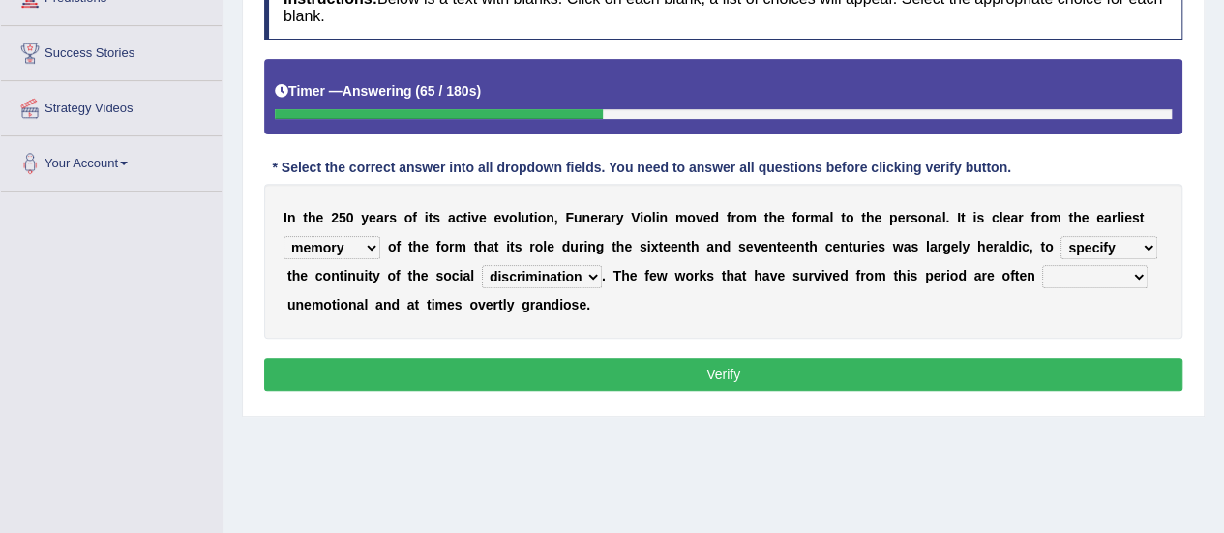
select select "surprisingly"
click at [1042, 265] on select "surprisingly expectedly regularly normally" at bounding box center [1094, 276] width 105 height 23
click at [749, 364] on button "Verify" at bounding box center [723, 374] width 918 height 33
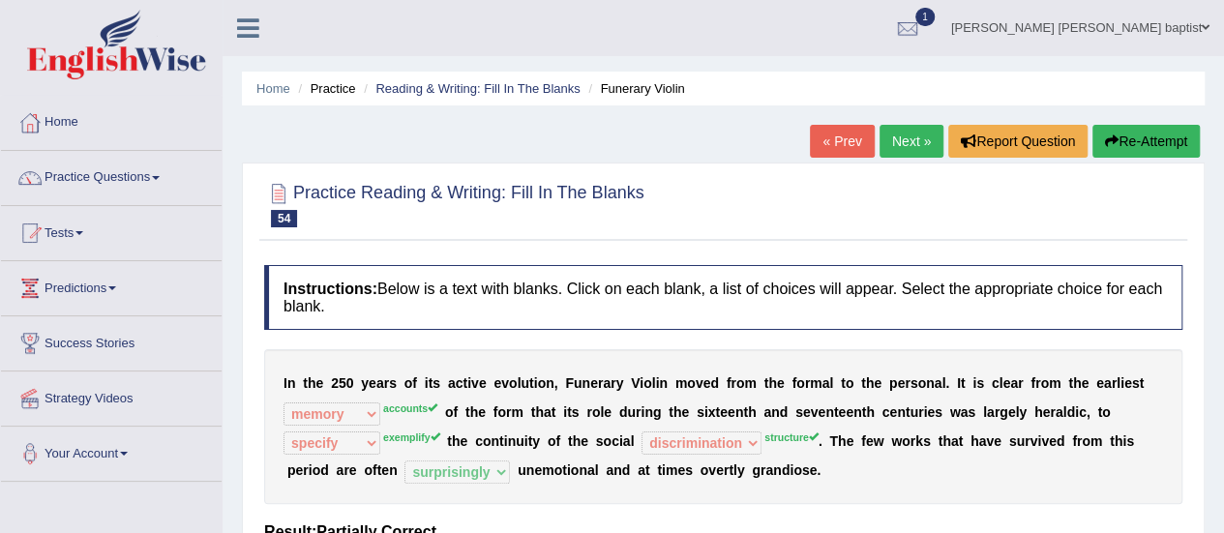
click at [1118, 133] on button "Re-Attempt" at bounding box center [1146, 141] width 107 height 33
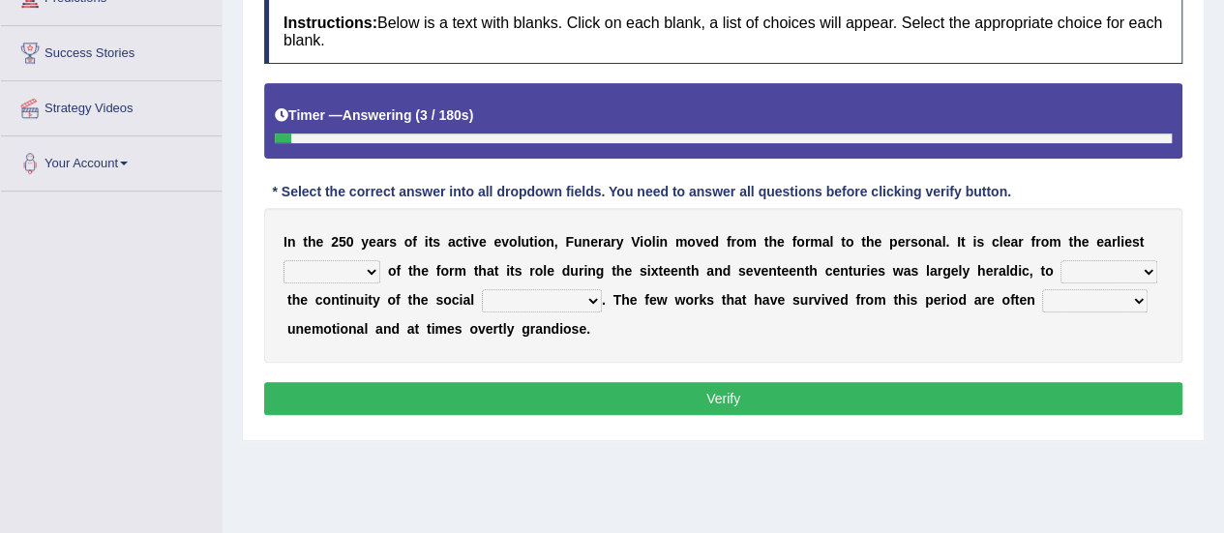
click at [369, 268] on select "accounts recall memory count" at bounding box center [332, 271] width 97 height 23
select select "accounts"
click at [284, 260] on select "accounts recall memory count" at bounding box center [332, 271] width 97 height 23
click at [1150, 268] on select "exemplify simplify specify modify" at bounding box center [1109, 271] width 97 height 23
select select "exemplify"
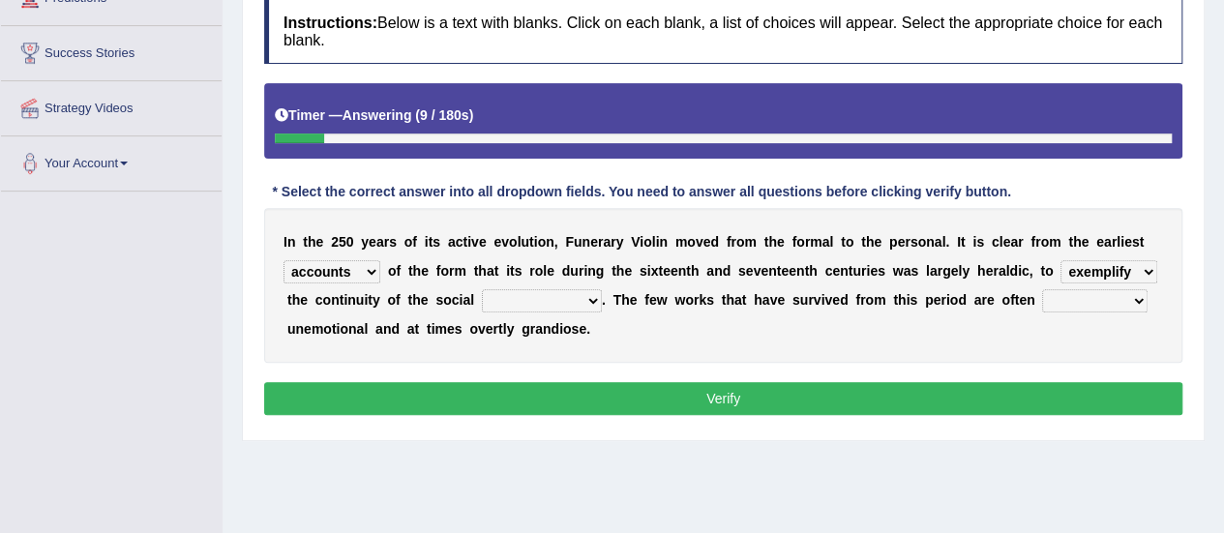
click at [1061, 260] on select "exemplify simplify specify modify" at bounding box center [1109, 271] width 97 height 23
click at [577, 295] on select "infrastructure structure discrimination frustration" at bounding box center [542, 300] width 120 height 23
select select "structure"
click at [482, 289] on select "infrastructure structure discrimination frustration" at bounding box center [542, 300] width 120 height 23
click at [1108, 304] on select "surprisingly expectedly regularly normally" at bounding box center [1094, 300] width 105 height 23
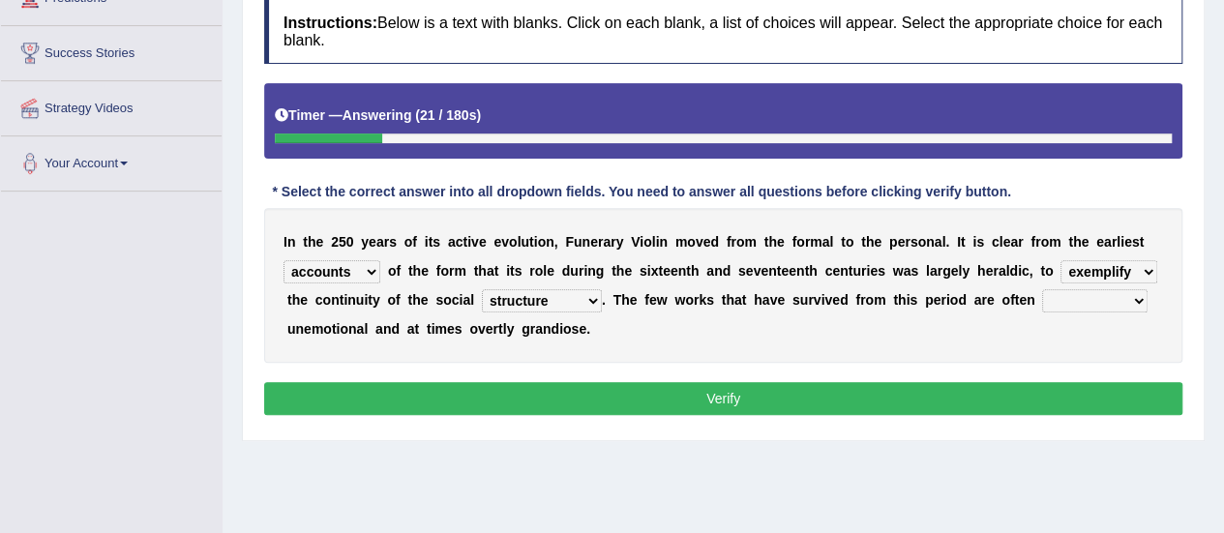
select select "surprisingly"
click at [1042, 289] on select "surprisingly expectedly regularly normally" at bounding box center [1094, 300] width 105 height 23
click at [798, 396] on button "Verify" at bounding box center [723, 398] width 918 height 33
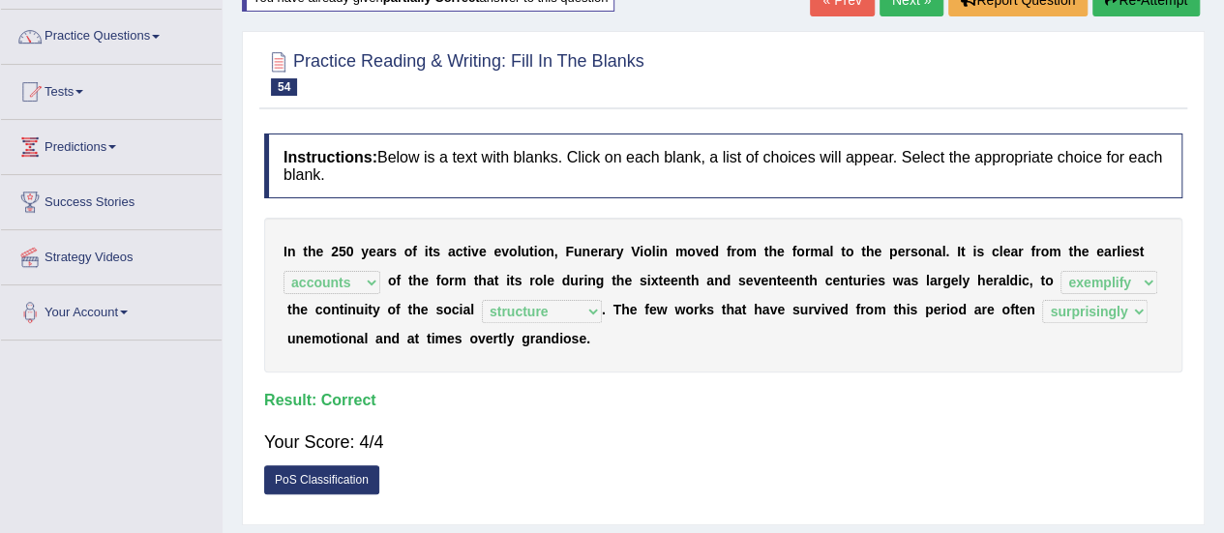
scroll to position [97, 0]
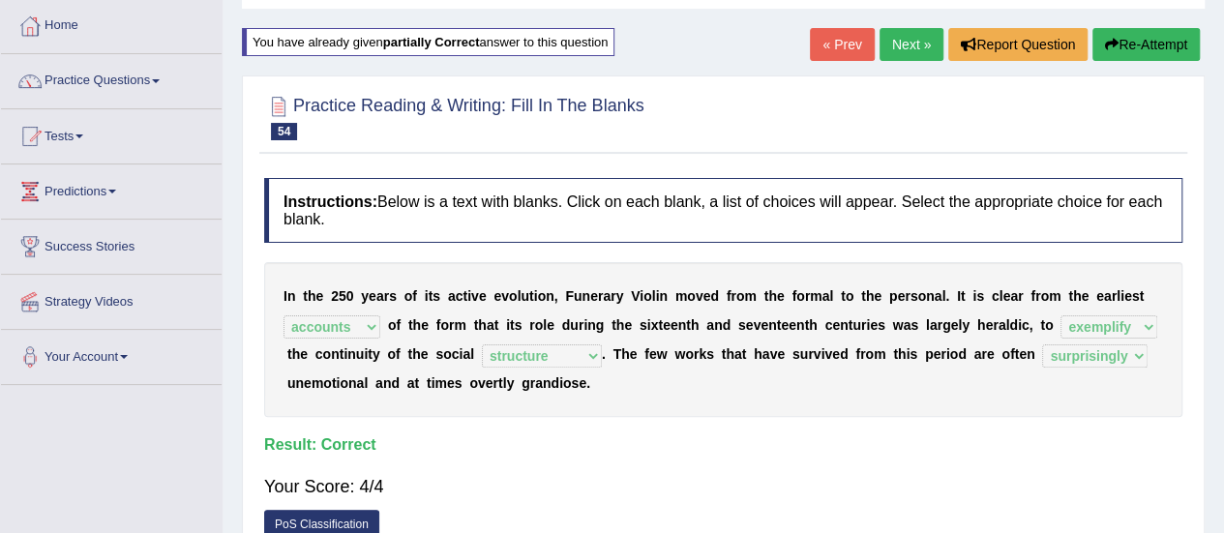
click at [919, 30] on link "Next »" at bounding box center [912, 44] width 64 height 33
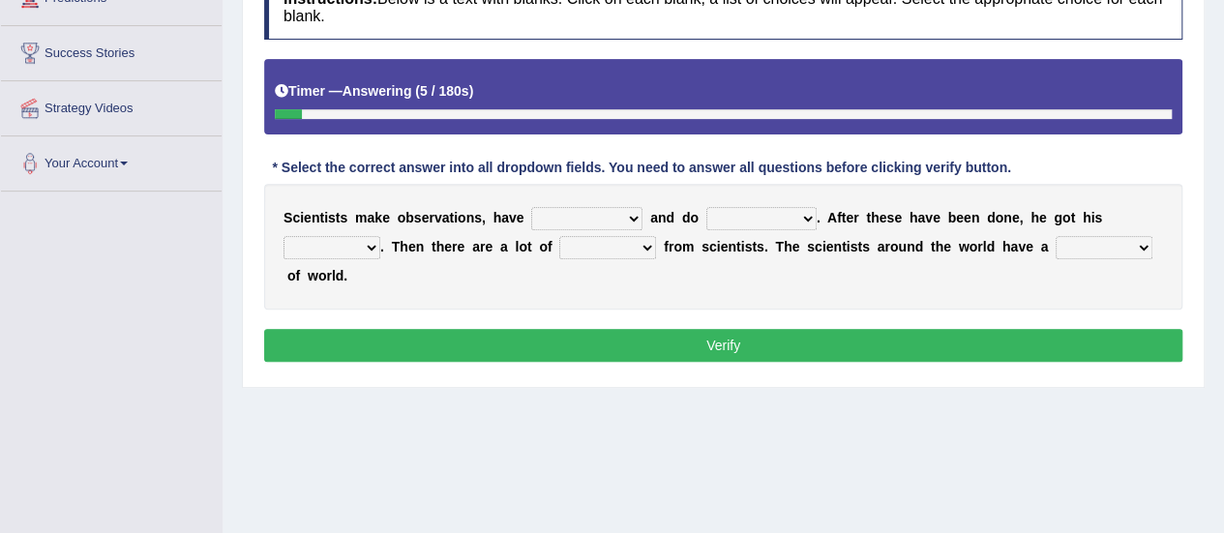
click at [627, 209] on select "hypotheses assumptions thinking principles" at bounding box center [586, 218] width 111 height 23
click at [531, 207] on select "hypotheses assumptions thinking principles" at bounding box center [586, 218] width 111 height 23
click at [790, 215] on select "experiments assignments thesis essays" at bounding box center [762, 218] width 110 height 23
click at [621, 212] on select "hypotheses assumptions thinking principles" at bounding box center [586, 218] width 111 height 23
select select "assumptions"
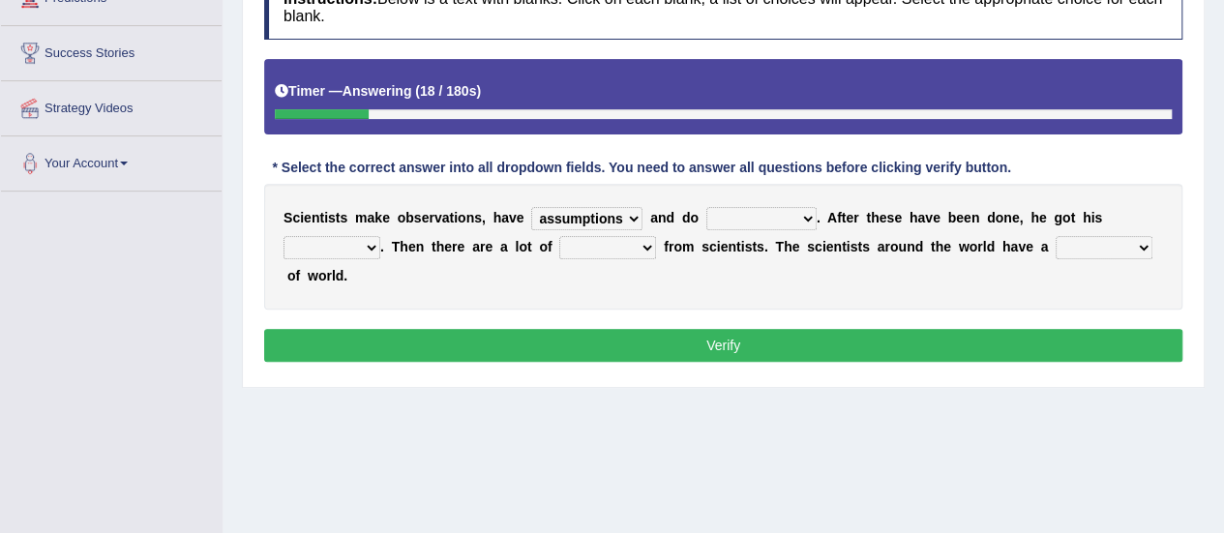
click at [531, 207] on select "hypotheses assumptions thinking principles" at bounding box center [586, 218] width 111 height 23
click at [804, 214] on select "experiments assignments thesis essays" at bounding box center [762, 218] width 110 height 23
select select "thesis"
click at [707, 207] on select "experiments assignments thesis essays" at bounding box center [762, 218] width 110 height 23
click at [376, 250] on select "figures numbers proofs results" at bounding box center [332, 247] width 97 height 23
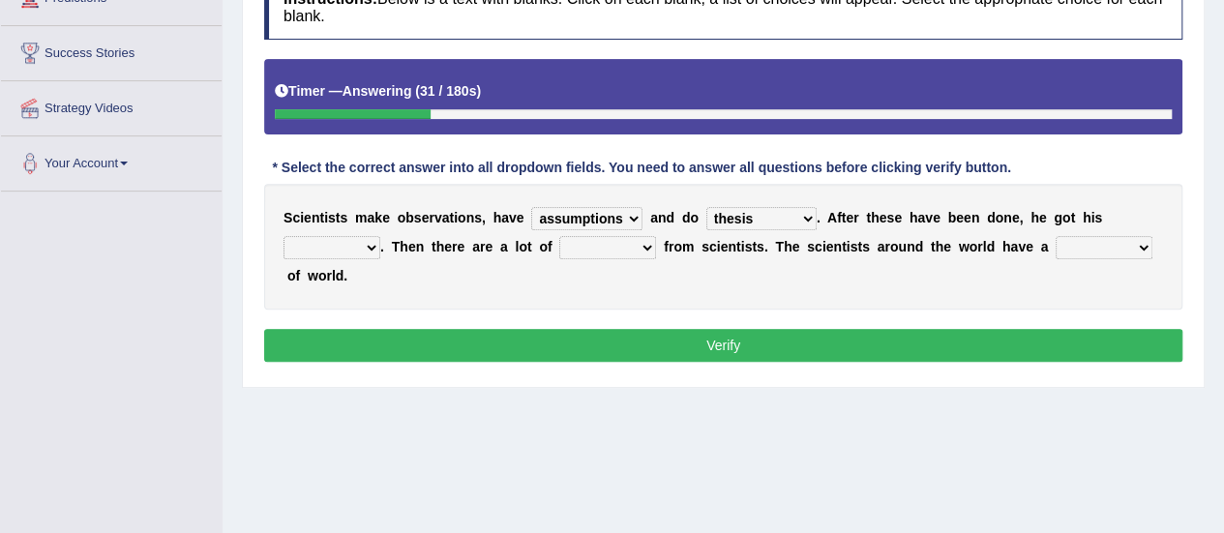
select select "results"
click at [284, 236] on select "figures numbers proofs results" at bounding box center [332, 247] width 97 height 23
click at [632, 241] on select "statistics data static figure" at bounding box center [607, 247] width 97 height 23
select select "data"
click at [559, 236] on select "statistics data static figure" at bounding box center [607, 247] width 97 height 23
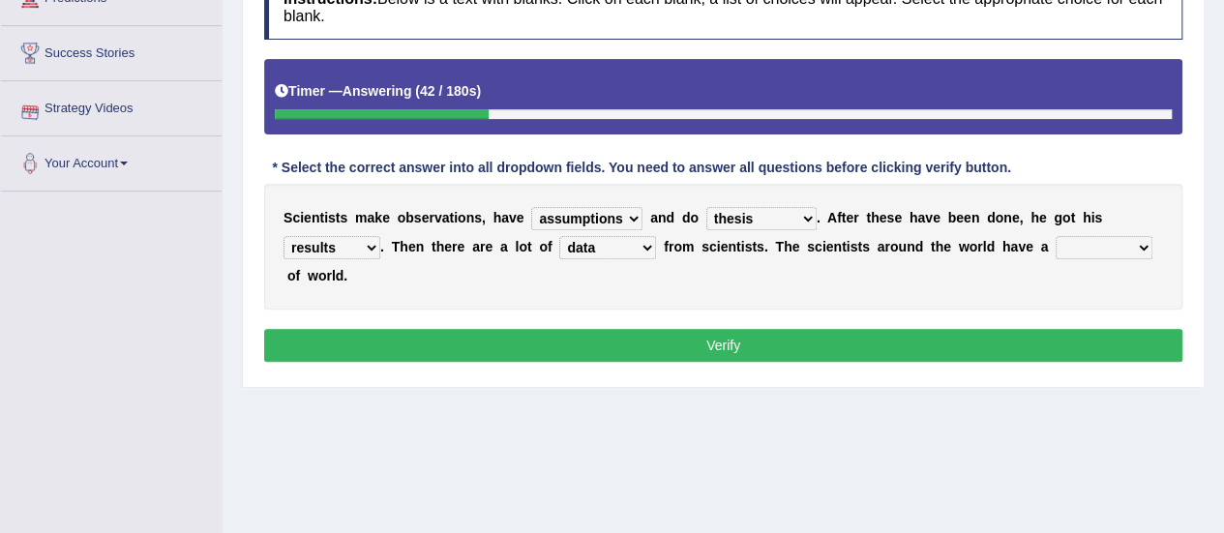
click at [1131, 249] on select "view look picture idea" at bounding box center [1104, 247] width 97 height 23
select select "idea"
click at [1056, 236] on select "view look picture idea" at bounding box center [1104, 247] width 97 height 23
click at [747, 344] on button "Verify" at bounding box center [723, 345] width 918 height 33
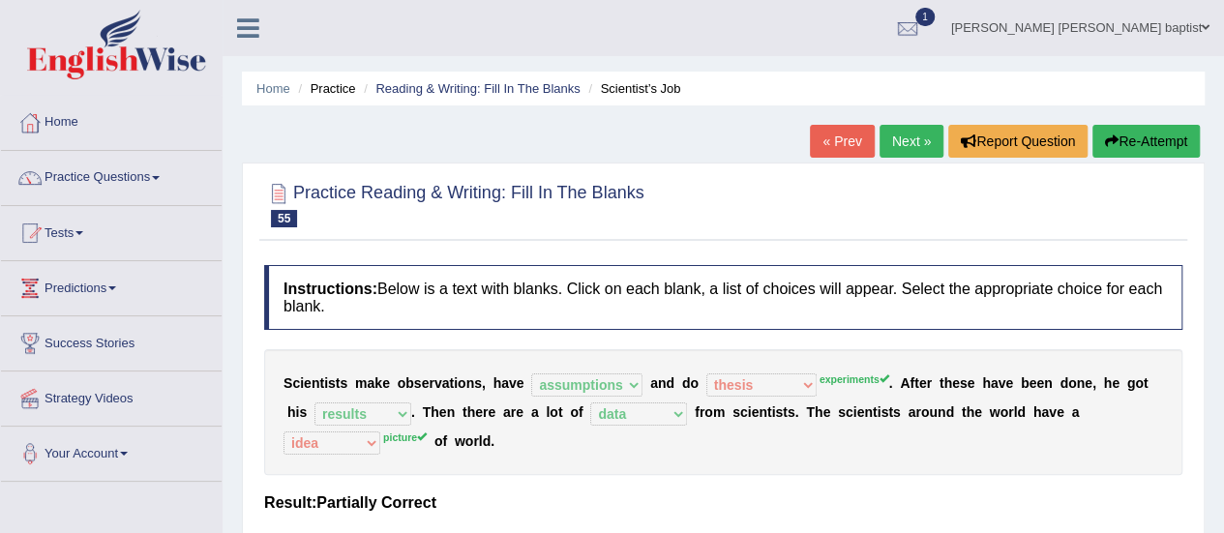
click at [1156, 135] on button "Re-Attempt" at bounding box center [1146, 141] width 107 height 33
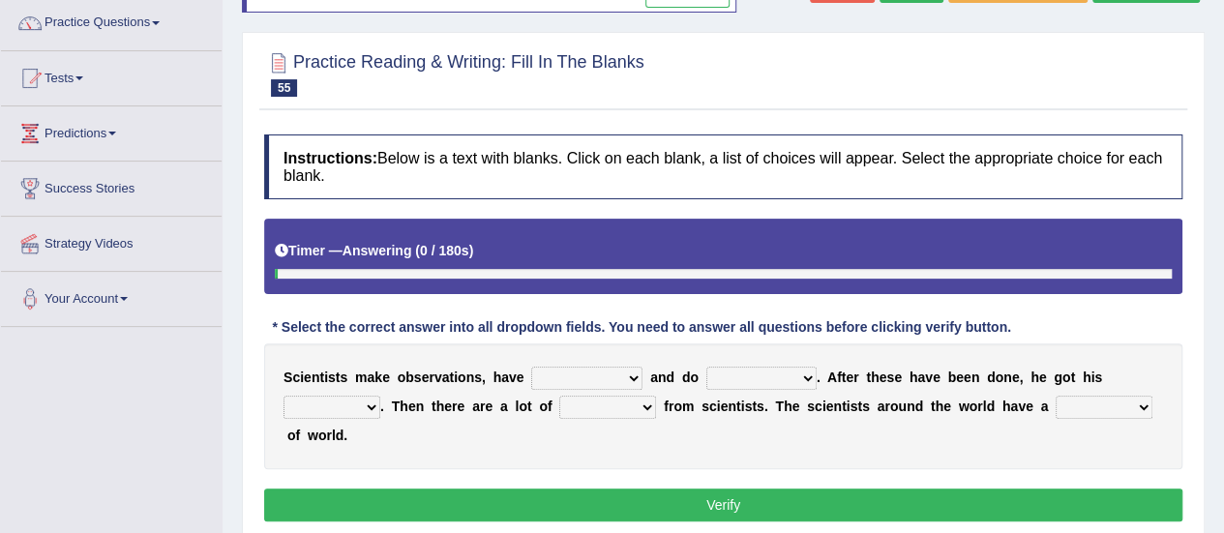
scroll to position [194, 0]
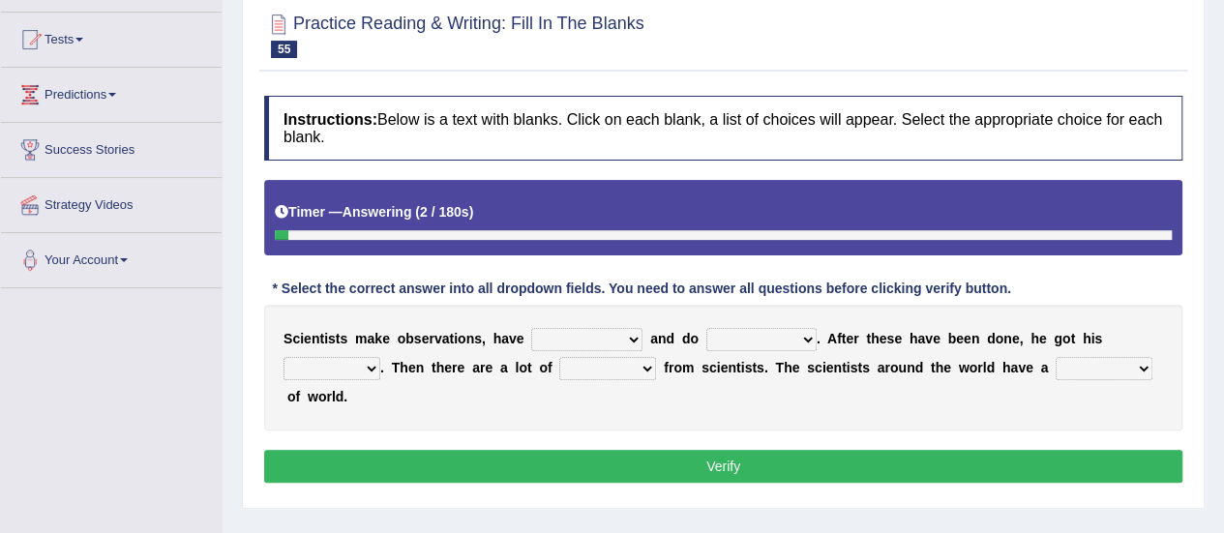
click at [625, 335] on select "hypotheses assumptions thinking principles" at bounding box center [586, 339] width 111 height 23
select select "assumptions"
click at [531, 328] on select "hypotheses assumptions thinking principles" at bounding box center [586, 339] width 111 height 23
click at [802, 330] on select "experiments assignments thesis essays" at bounding box center [762, 339] width 110 height 23
select select "experiments"
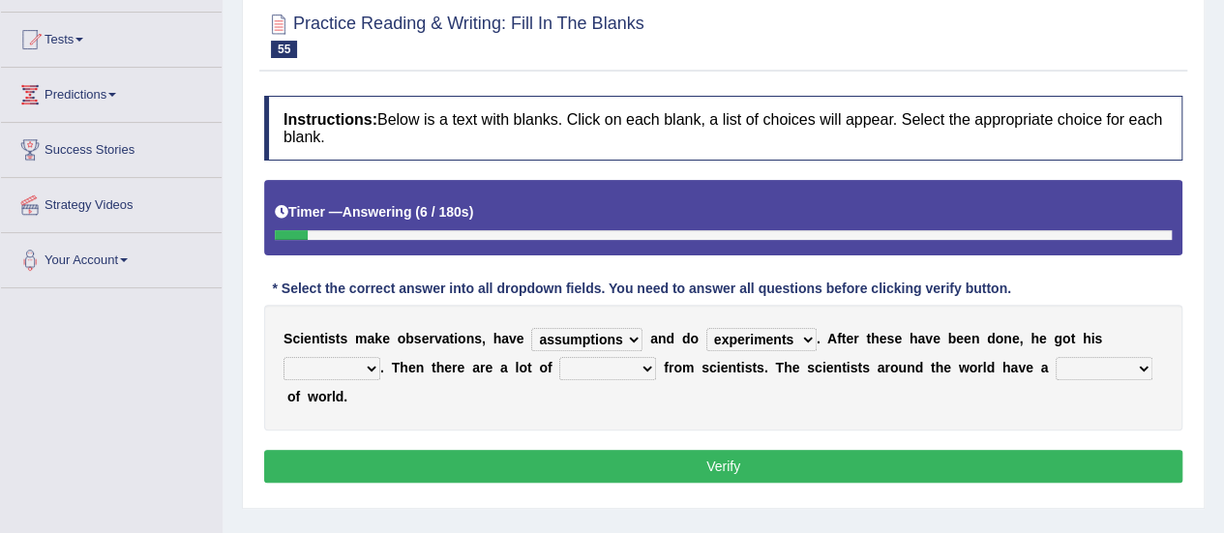
click at [707, 328] on select "experiments assignments thesis essays" at bounding box center [762, 339] width 110 height 23
click at [373, 370] on select "figures numbers proofs results" at bounding box center [332, 368] width 97 height 23
select select "results"
click at [284, 357] on select "figures numbers proofs results" at bounding box center [332, 368] width 97 height 23
click at [617, 360] on select "statistics data static figure" at bounding box center [607, 368] width 97 height 23
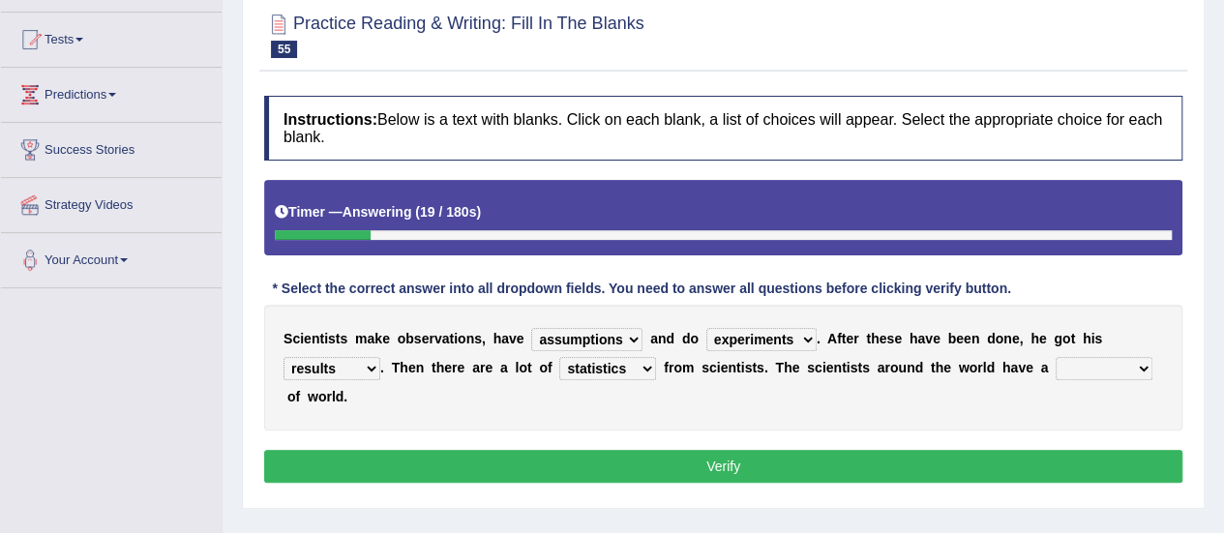
click at [559, 357] on select "statistics data static figure" at bounding box center [607, 368] width 97 height 23
click at [1136, 371] on select "view look picture idea" at bounding box center [1104, 368] width 97 height 23
click at [652, 363] on select "statistics data static figure" at bounding box center [607, 368] width 97 height 23
select select "data"
click at [559, 357] on select "statistics data static figure" at bounding box center [607, 368] width 97 height 23
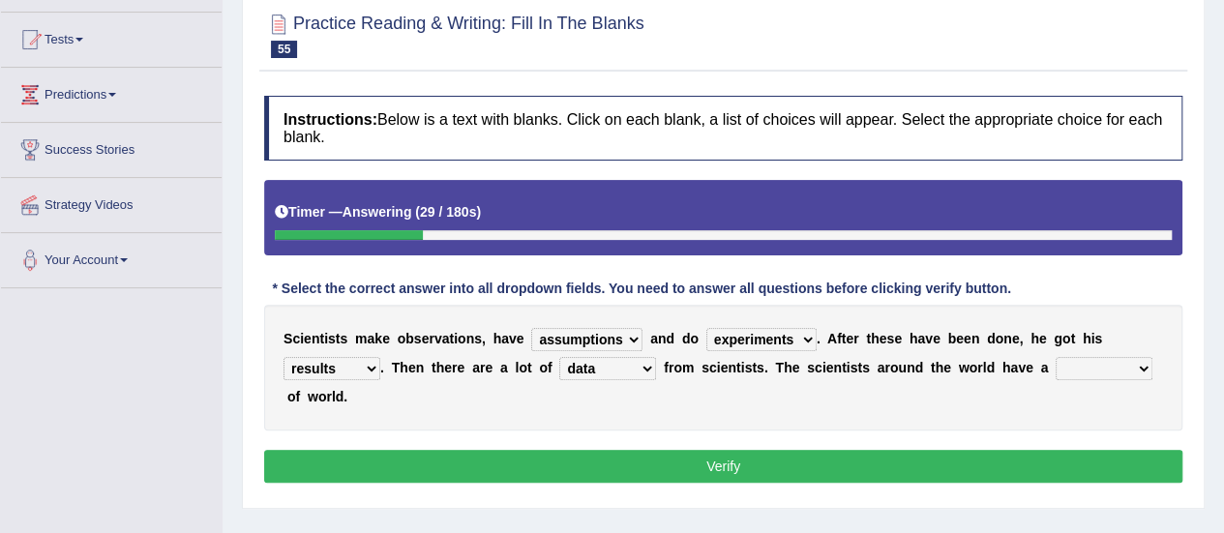
click at [1127, 364] on select "view look picture idea" at bounding box center [1104, 368] width 97 height 23
select select "picture"
click at [1056, 357] on select "view look picture idea" at bounding box center [1104, 368] width 97 height 23
click at [755, 462] on button "Verify" at bounding box center [723, 466] width 918 height 33
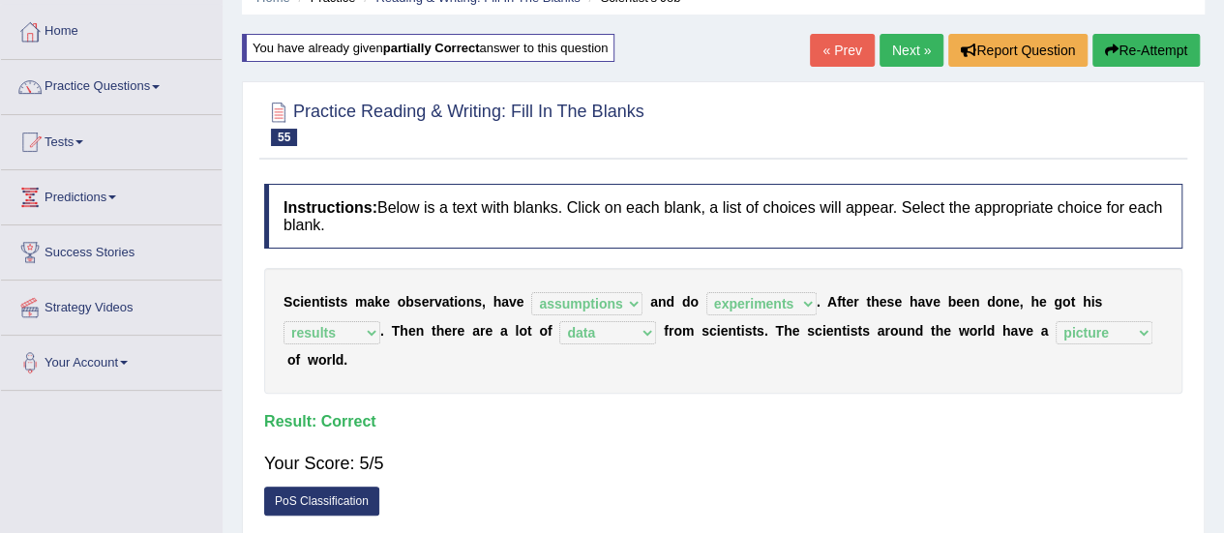
scroll to position [0, 0]
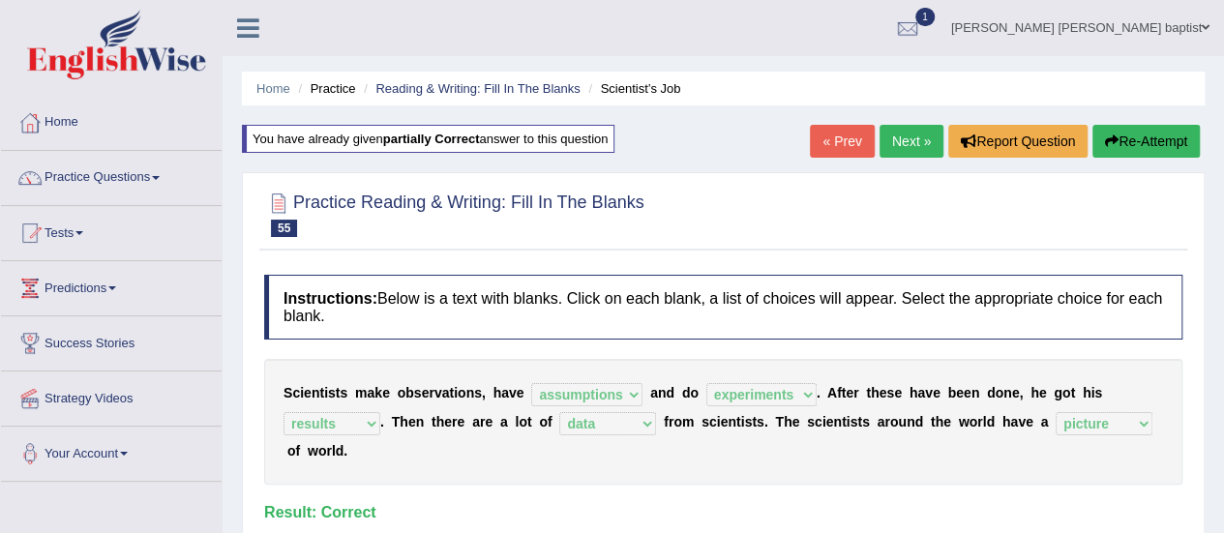
click at [923, 141] on link "Next »" at bounding box center [912, 141] width 64 height 33
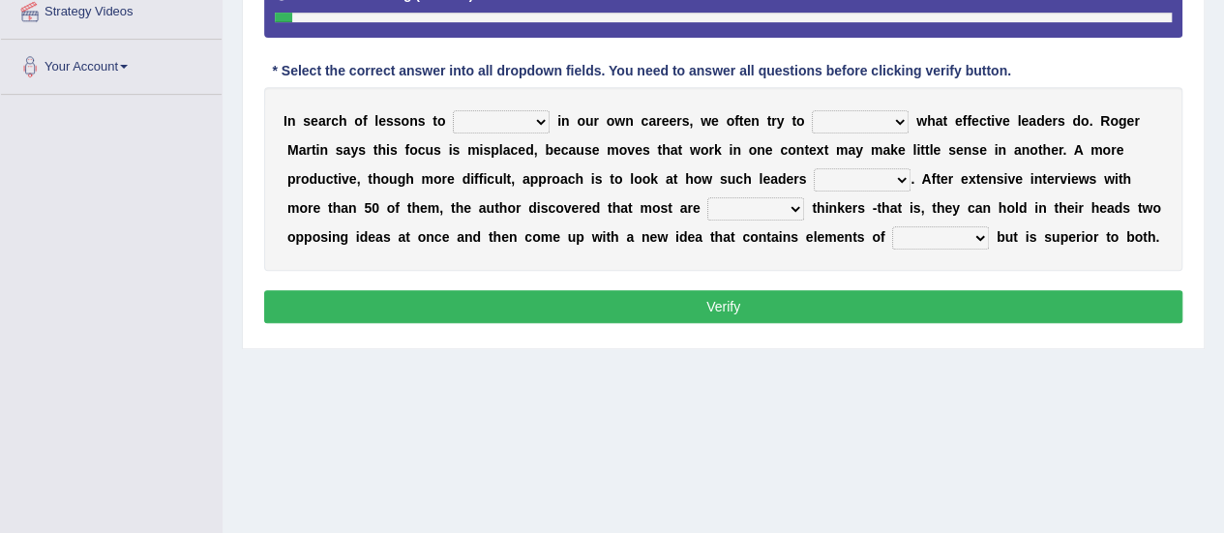
click at [542, 126] on select "request appeal apply solicit" at bounding box center [501, 121] width 97 height 23
select select "appeal"
click at [453, 110] on select "request appeal apply solicit" at bounding box center [501, 121] width 97 height 23
click at [892, 118] on select "purge conspire ferret emulate" at bounding box center [860, 121] width 97 height 23
select select "purge"
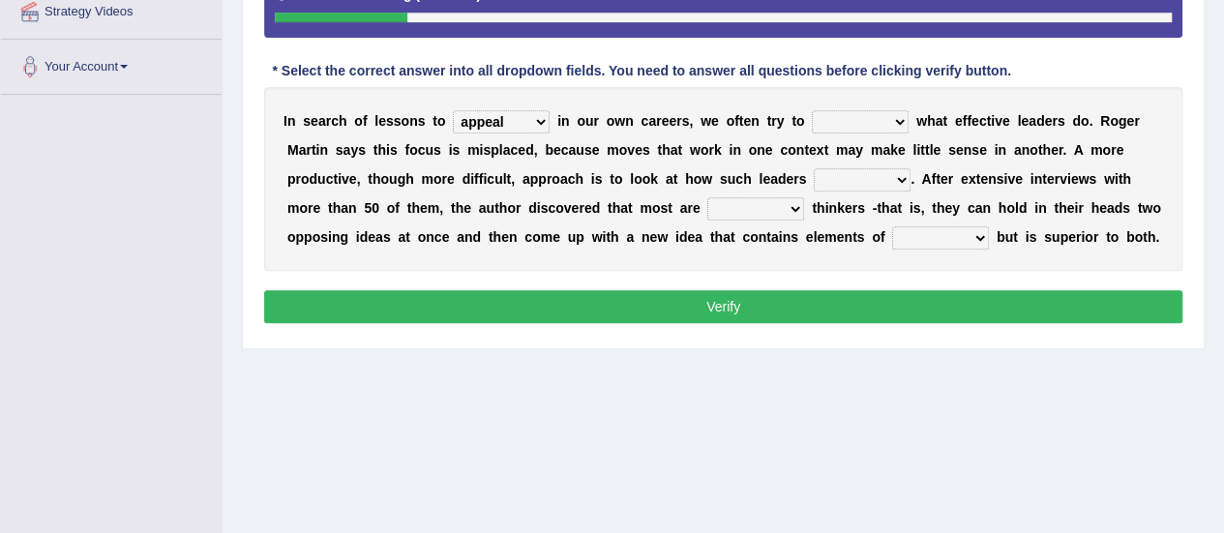
click at [812, 110] on select "purge conspire ferret emulate" at bounding box center [860, 121] width 97 height 23
click at [886, 175] on select "opinion think view feel" at bounding box center [862, 179] width 97 height 23
select select "feel"
click at [814, 168] on select "opinion think view feel" at bounding box center [862, 179] width 97 height 23
click at [787, 204] on select "integrative leagued affiliated combined" at bounding box center [756, 208] width 97 height 23
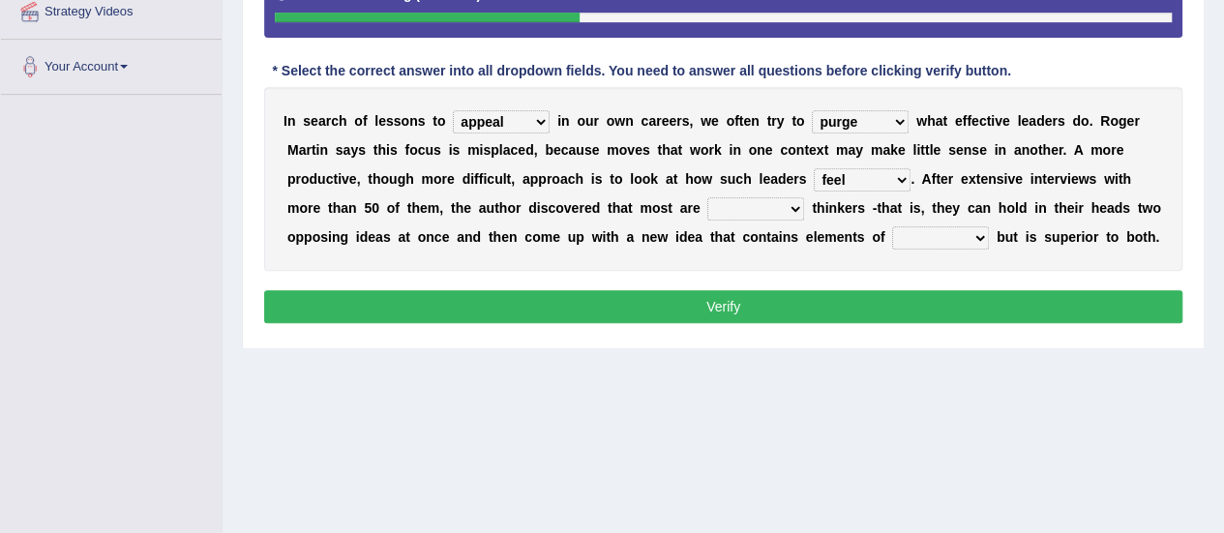
select select "combined"
click at [708, 197] on select "integrative leagued affiliated combined" at bounding box center [756, 208] width 97 height 23
click at [974, 241] on select "which all each every" at bounding box center [940, 237] width 97 height 23
select select "each"
click at [892, 226] on select "which all each every" at bounding box center [940, 237] width 97 height 23
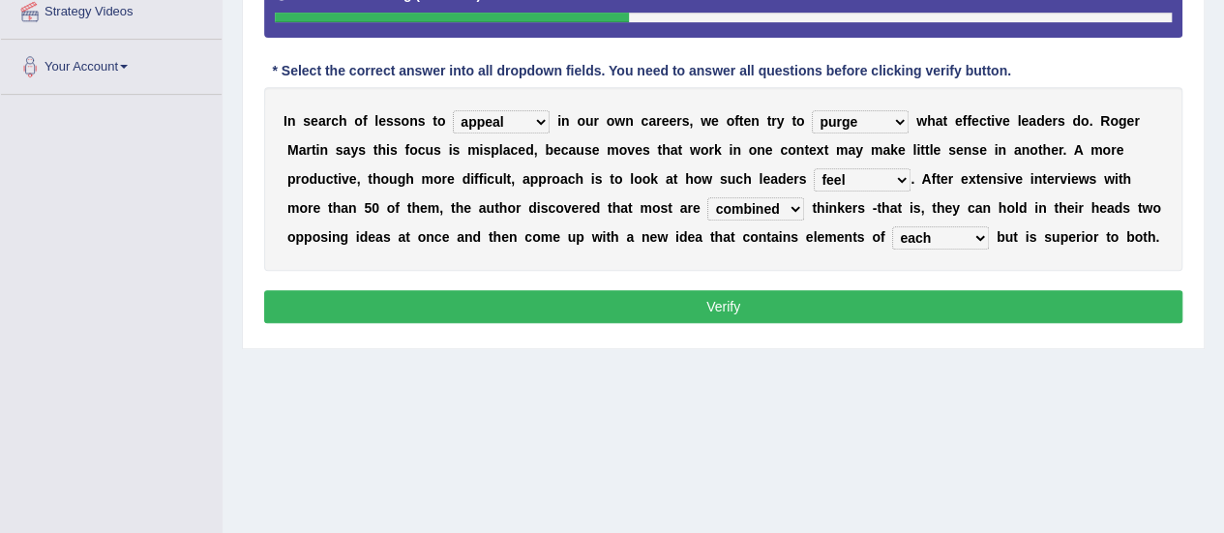
click at [892, 309] on button "Verify" at bounding box center [723, 306] width 918 height 33
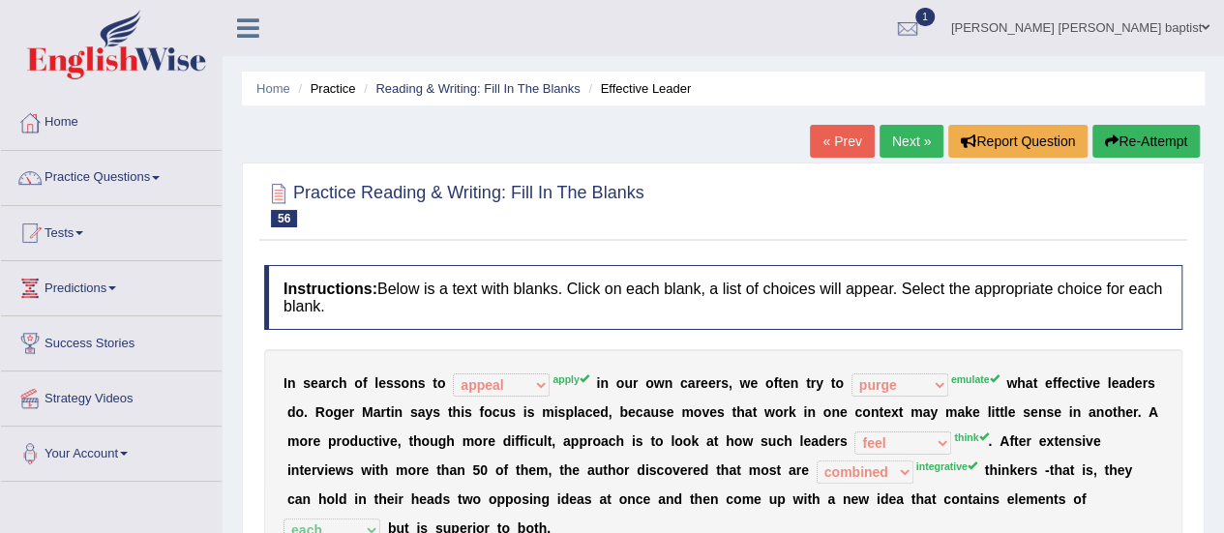
click at [1142, 142] on button "Re-Attempt" at bounding box center [1146, 141] width 107 height 33
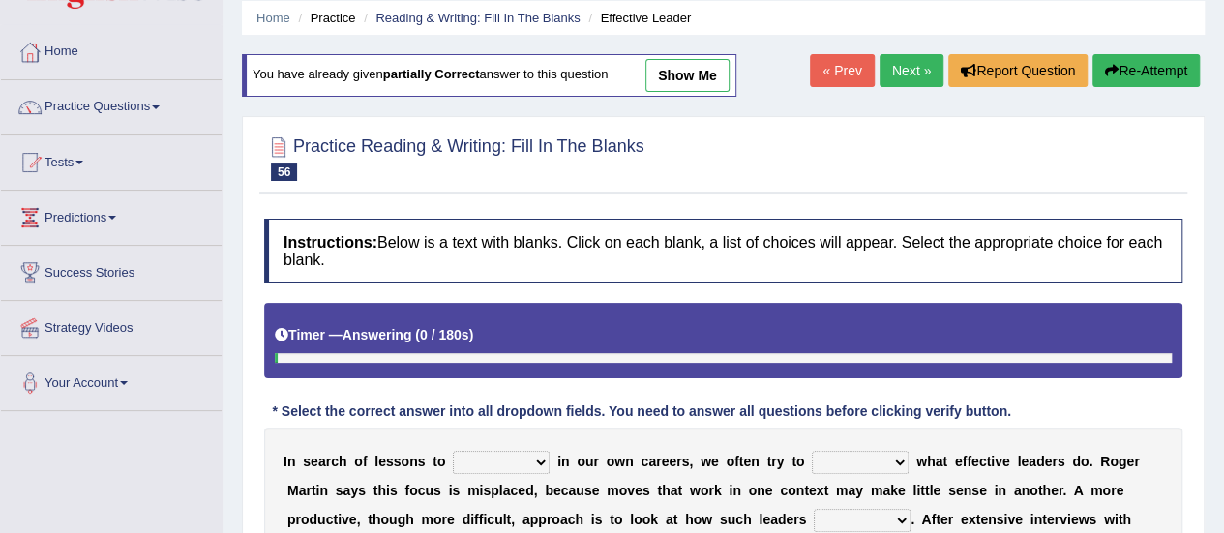
scroll to position [290, 0]
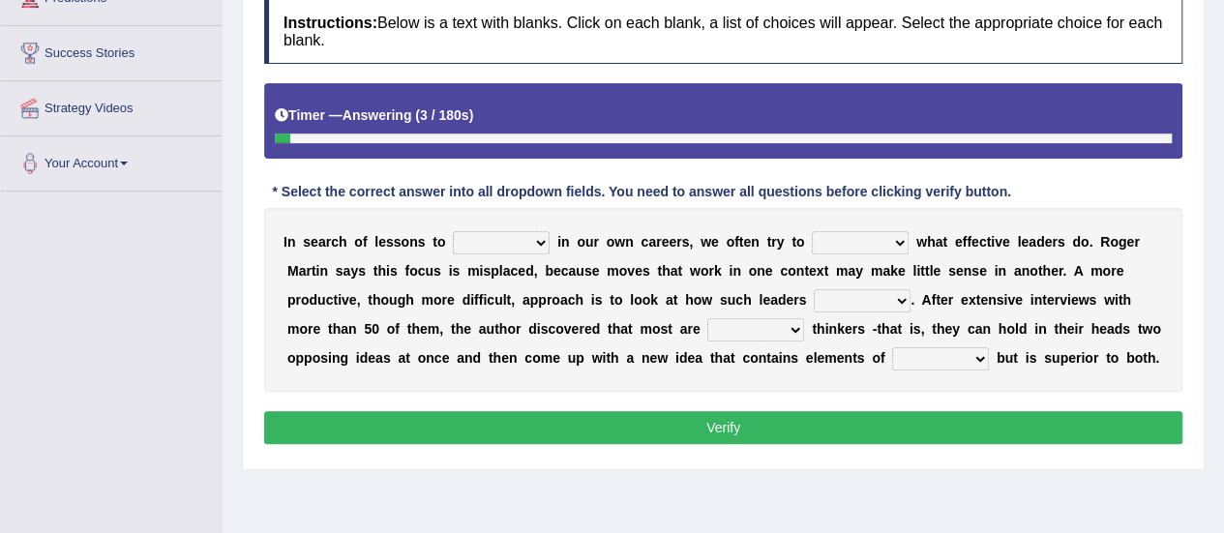
click at [528, 243] on select "request appeal apply solicit" at bounding box center [501, 242] width 97 height 23
select select "apply"
click at [453, 231] on select "request appeal apply solicit" at bounding box center [501, 242] width 97 height 23
click at [887, 236] on select "purge conspire ferret emulate" at bounding box center [860, 242] width 97 height 23
select select "emulate"
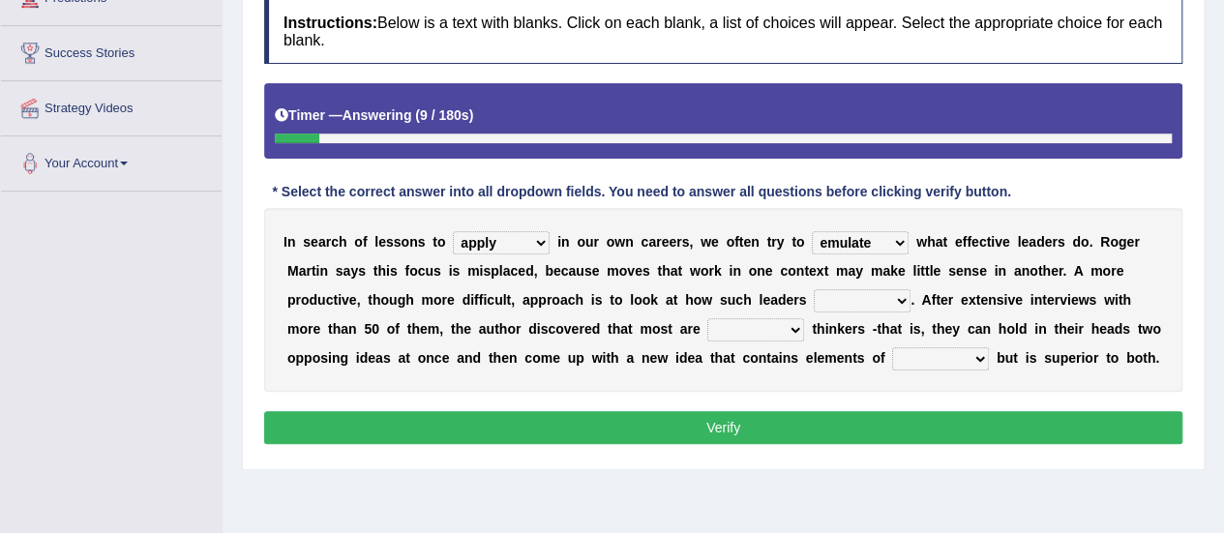
click at [812, 231] on select "purge conspire ferret emulate" at bounding box center [860, 242] width 97 height 23
click at [894, 299] on select "opinion think view feel" at bounding box center [862, 300] width 97 height 23
select select "think"
click at [814, 289] on select "opinion think view feel" at bounding box center [862, 300] width 97 height 23
click at [786, 324] on select "integrative leagued affiliated combined" at bounding box center [756, 329] width 97 height 23
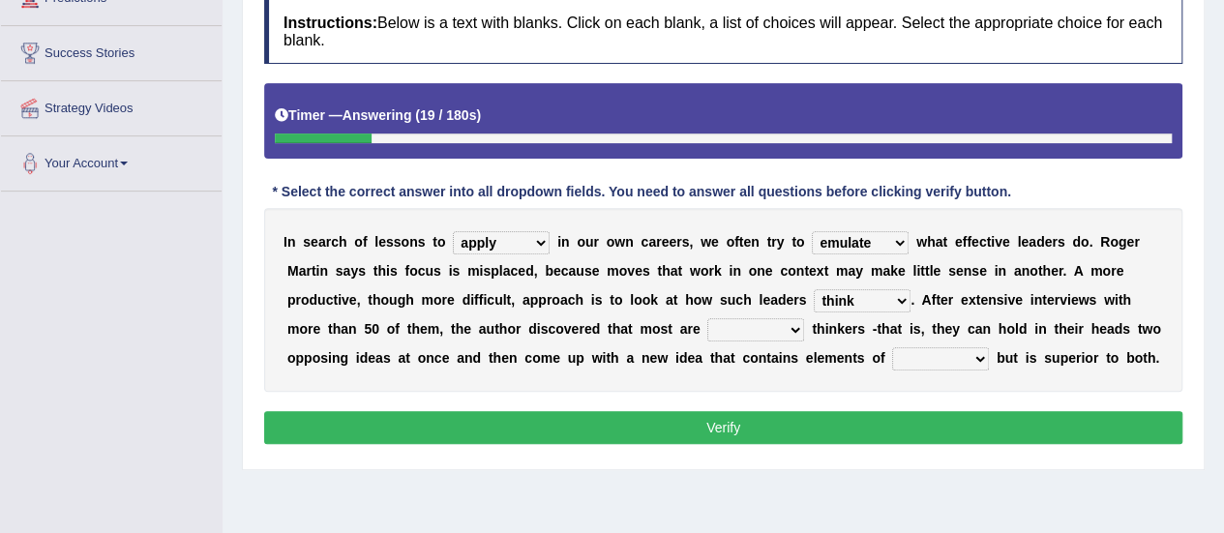
select select "combined"
click at [708, 318] on select "integrative leagued affiliated combined" at bounding box center [756, 329] width 97 height 23
click at [968, 355] on select "which all each every" at bounding box center [940, 358] width 97 height 23
select select "each"
click at [892, 347] on select "which all each every" at bounding box center [940, 358] width 97 height 23
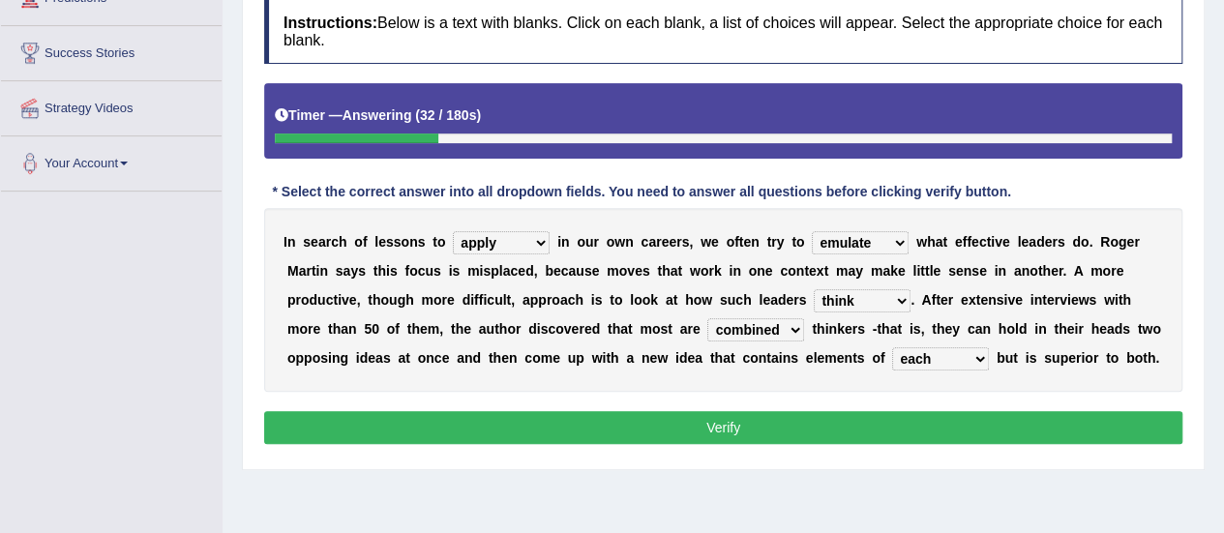
click at [818, 421] on button "Verify" at bounding box center [723, 427] width 918 height 33
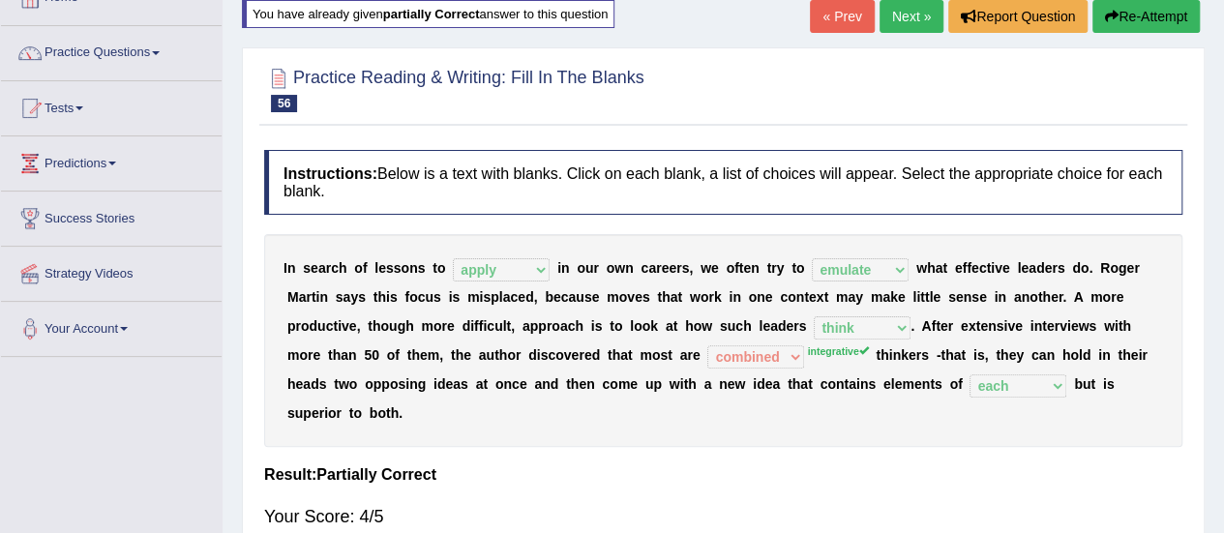
scroll to position [97, 0]
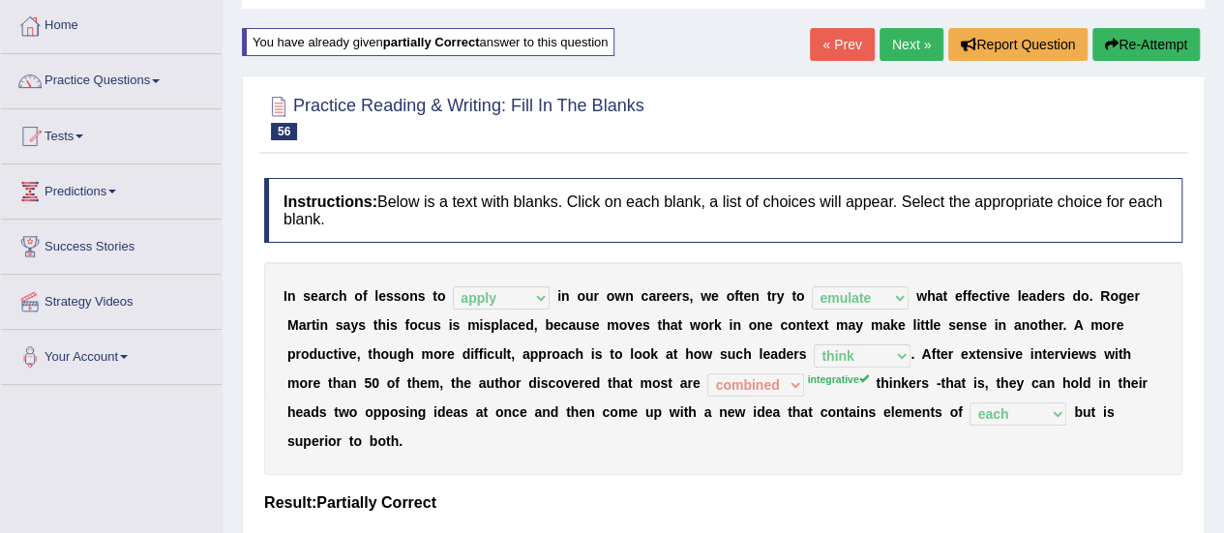
click at [896, 47] on link "Next »" at bounding box center [912, 44] width 64 height 33
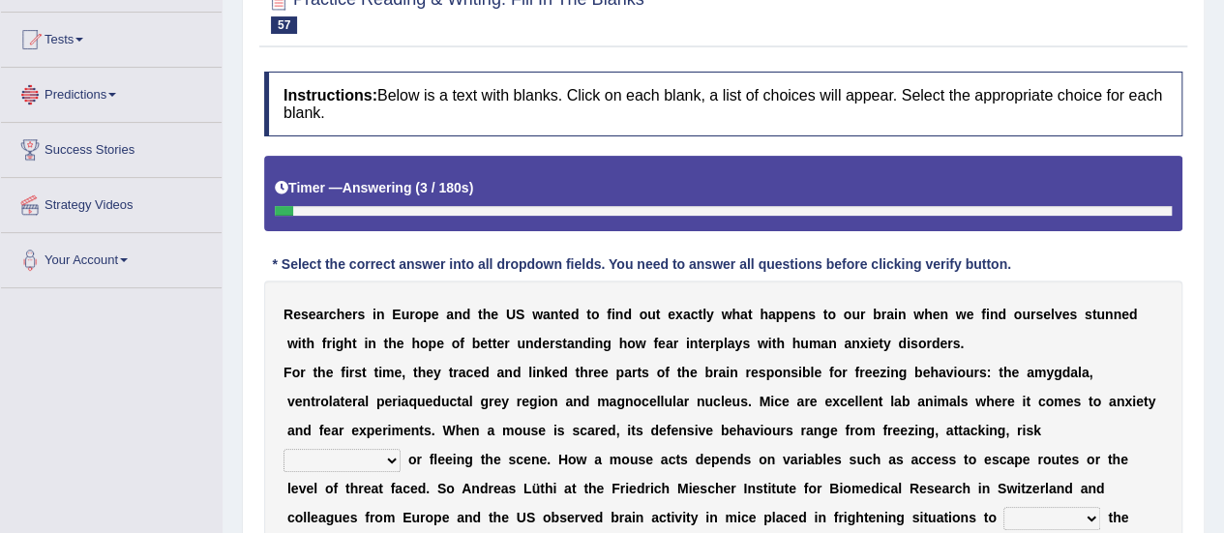
scroll to position [97, 0]
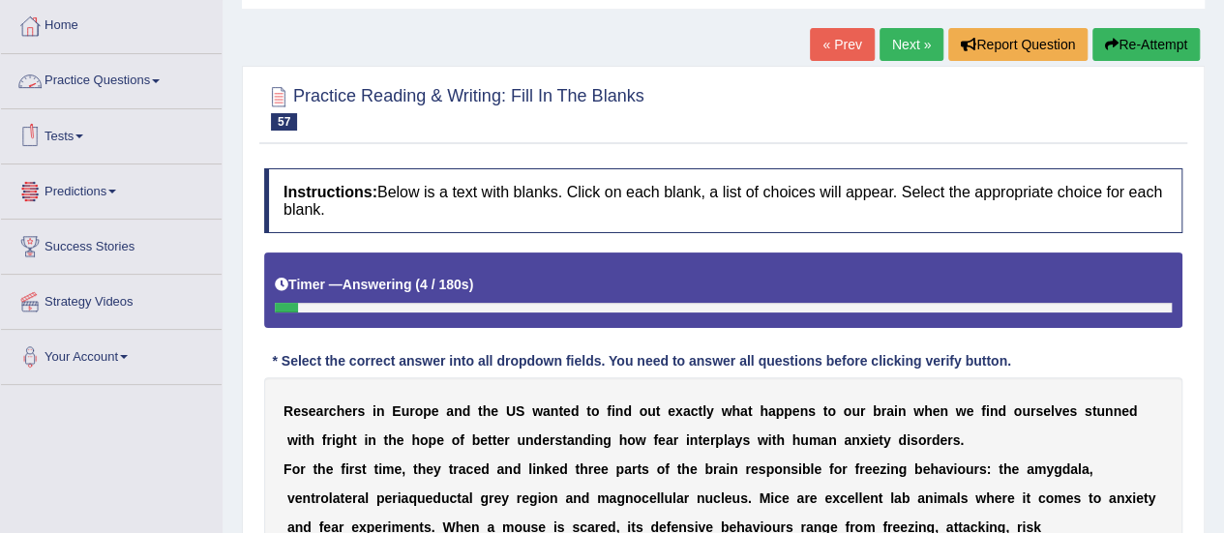
click at [166, 83] on link "Practice Questions" at bounding box center [111, 78] width 221 height 48
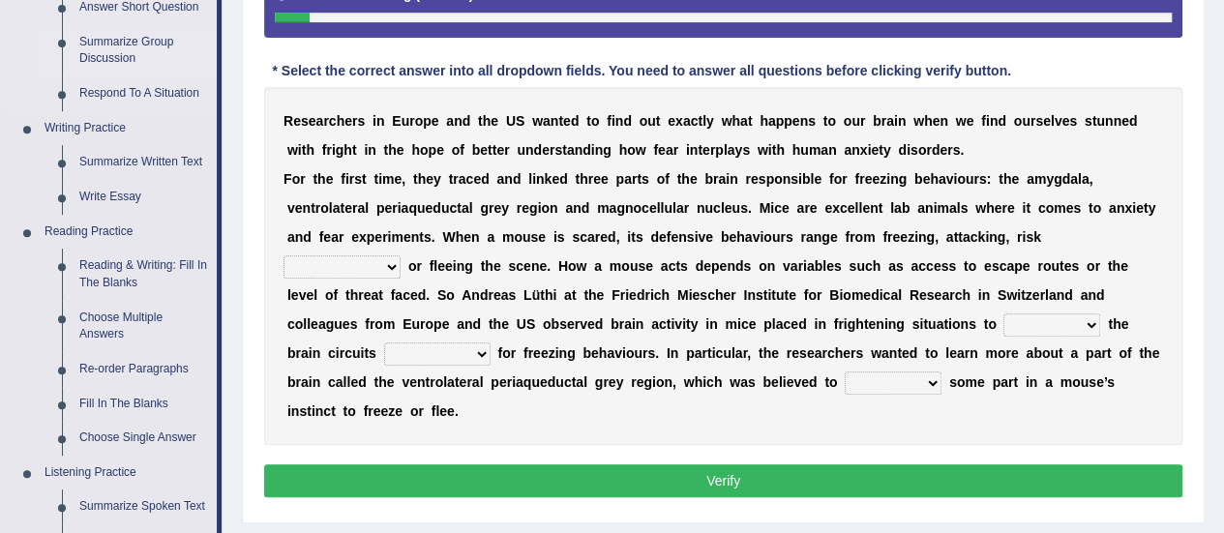
scroll to position [484, 0]
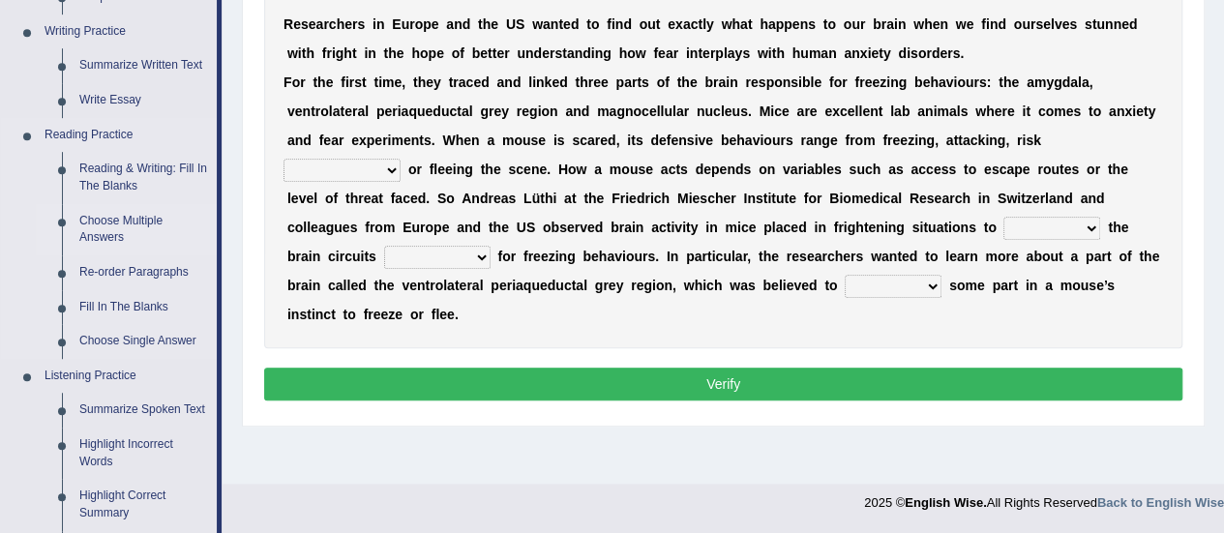
click at [111, 224] on link "Choose Multiple Answers" at bounding box center [144, 229] width 146 height 51
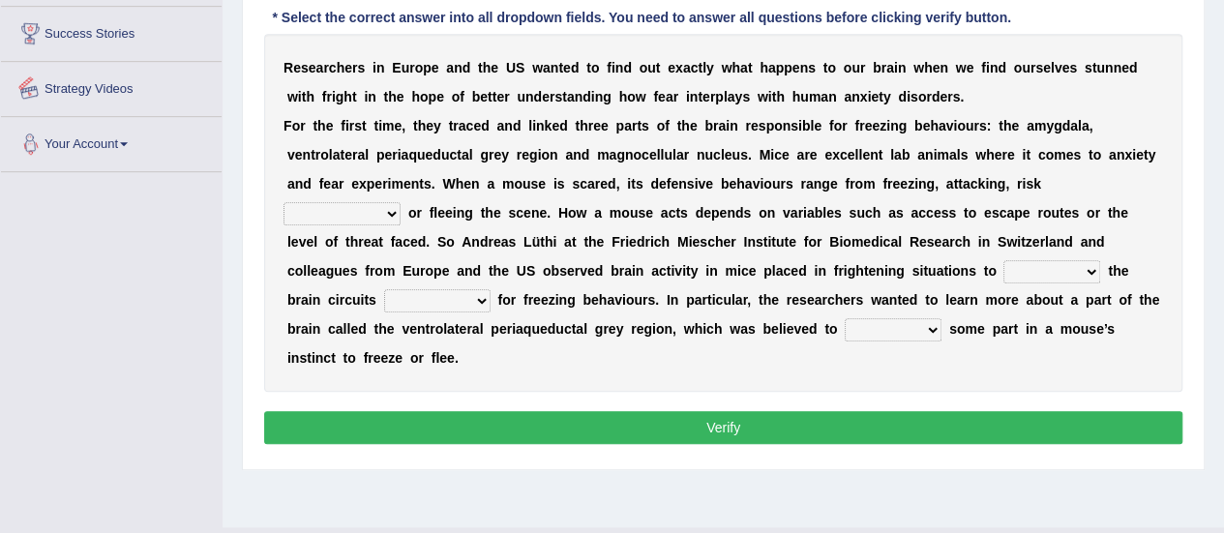
scroll to position [482, 0]
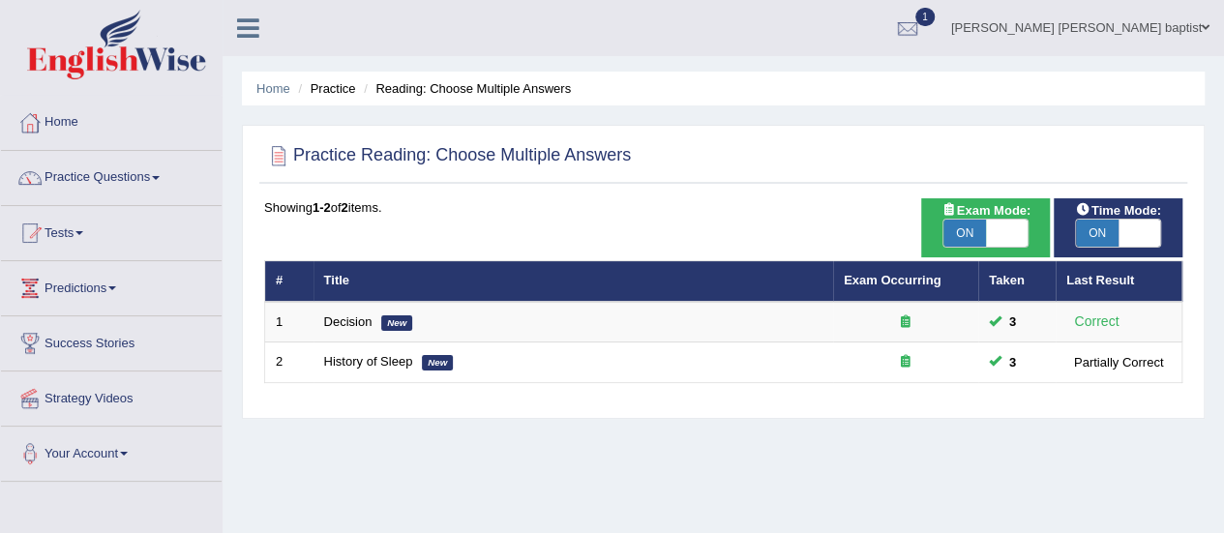
click at [963, 241] on span "ON" at bounding box center [965, 233] width 43 height 27
checkbox input "false"
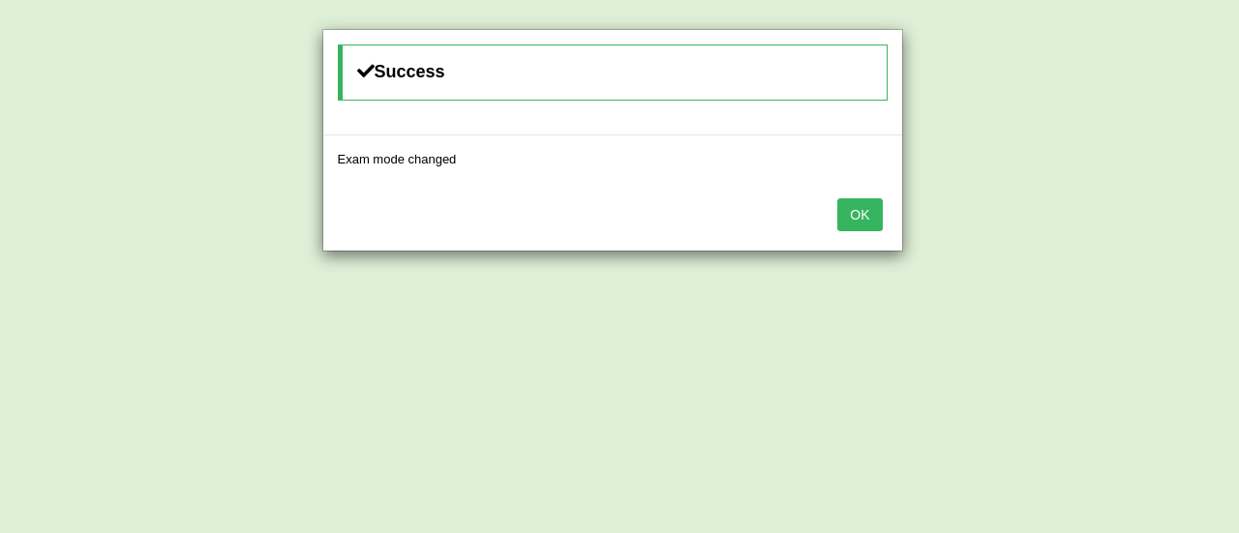
click at [868, 225] on button "OK" at bounding box center [859, 214] width 45 height 33
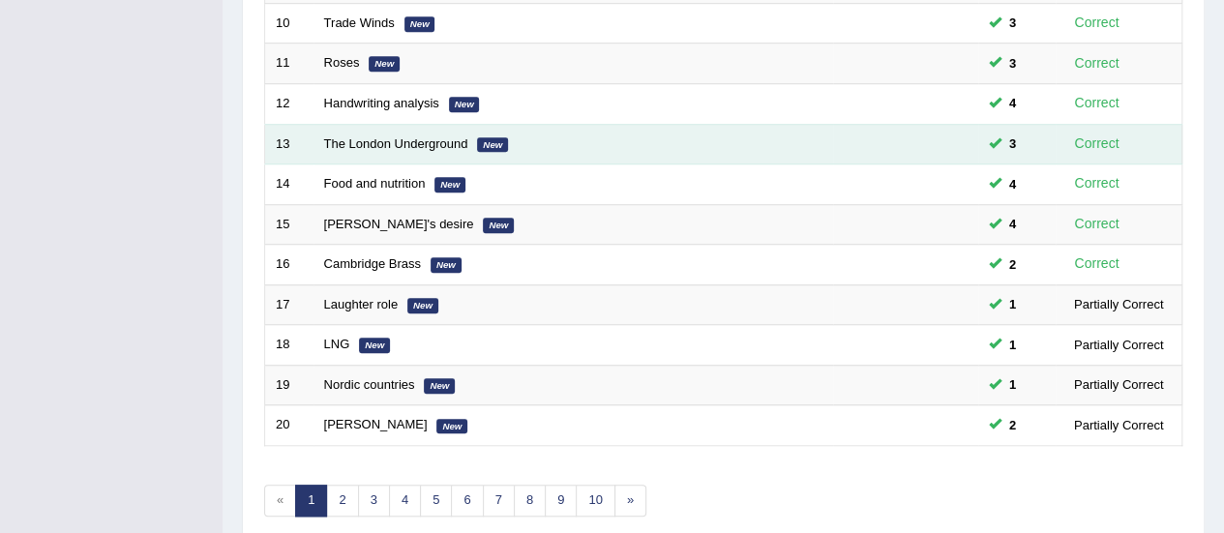
scroll to position [738, 0]
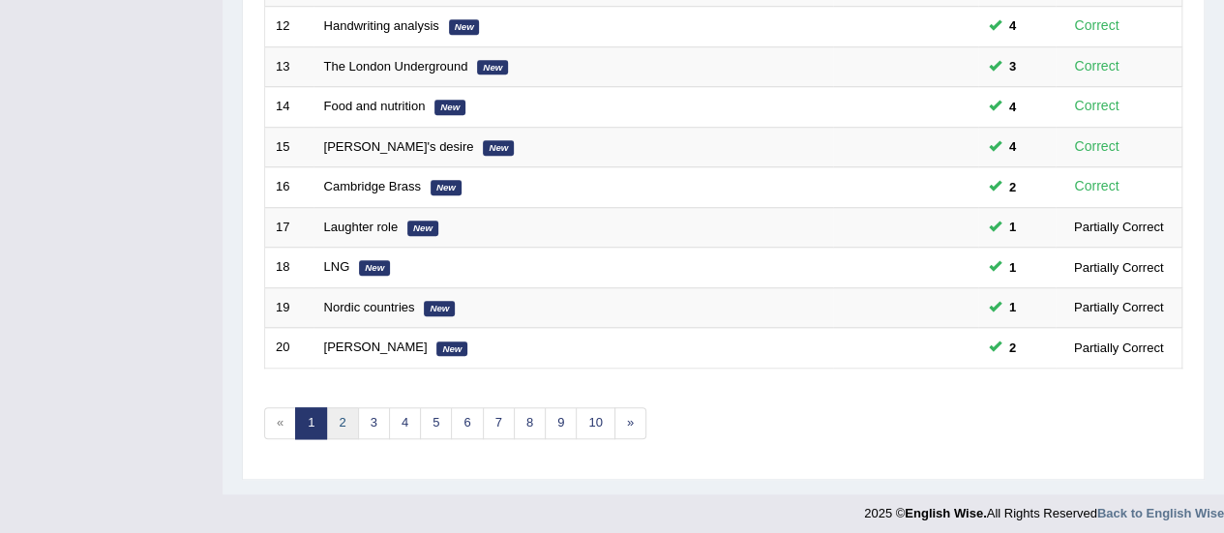
click at [342, 416] on link "2" at bounding box center [342, 423] width 32 height 32
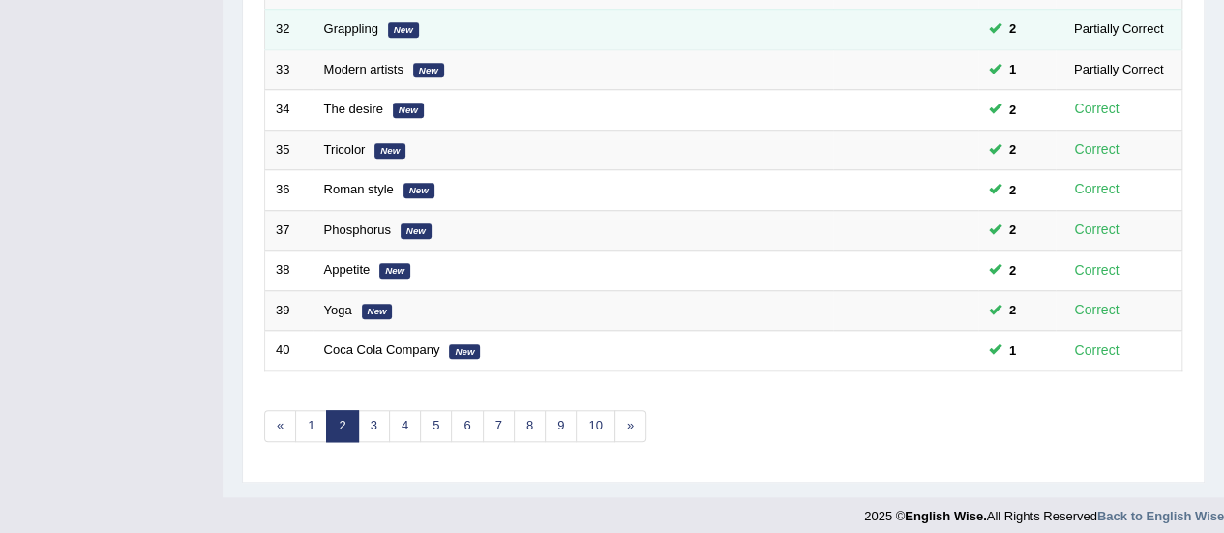
scroll to position [738, 0]
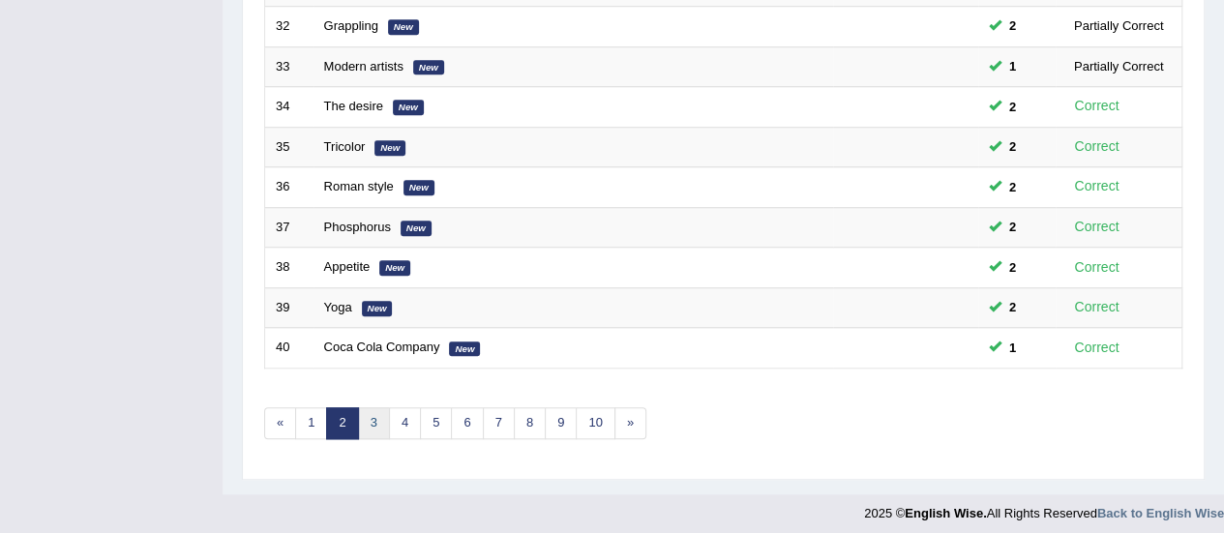
click at [363, 413] on link "3" at bounding box center [374, 423] width 32 height 32
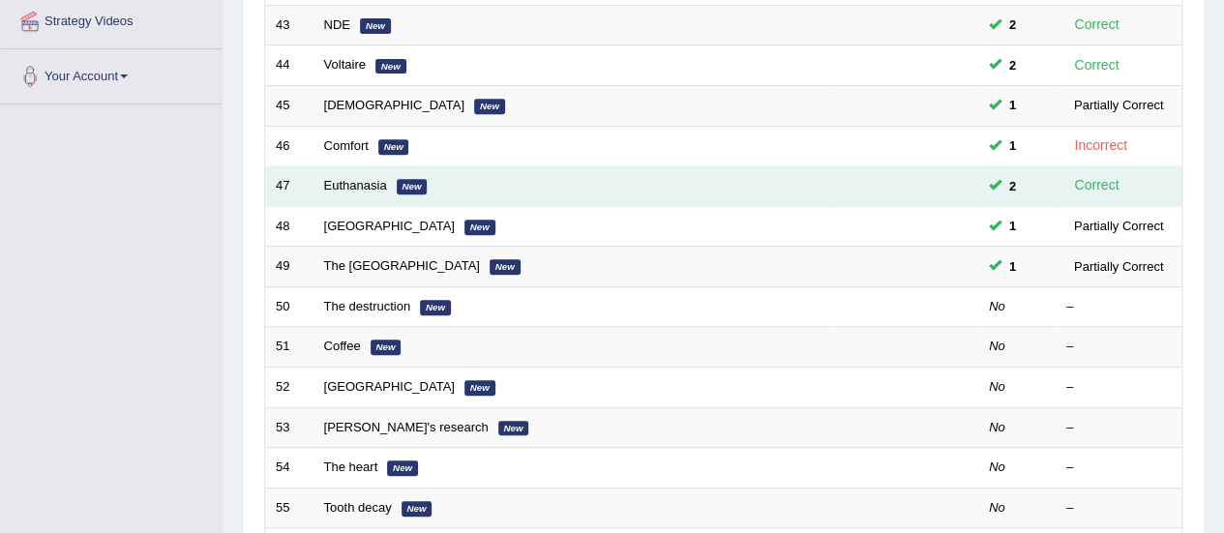
scroll to position [484, 0]
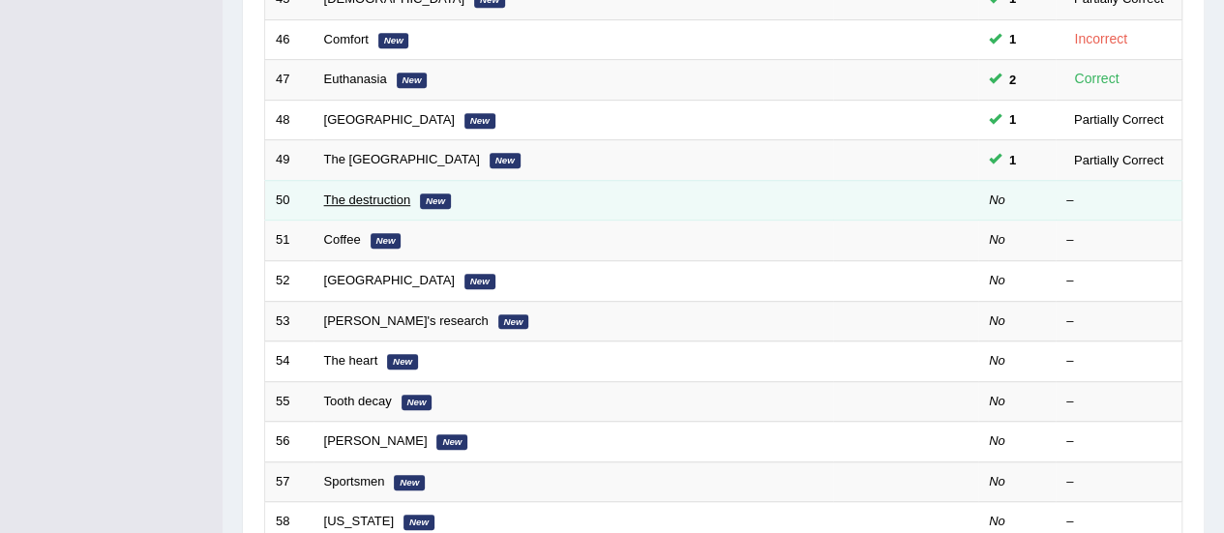
click at [375, 193] on link "The destruction" at bounding box center [367, 200] width 87 height 15
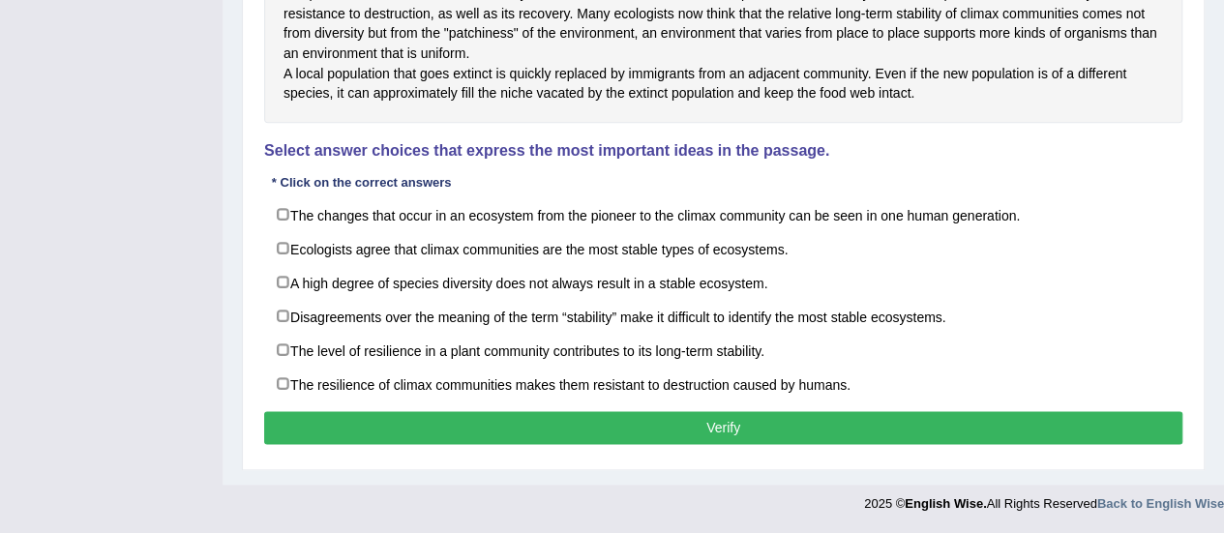
scroll to position [1090, 0]
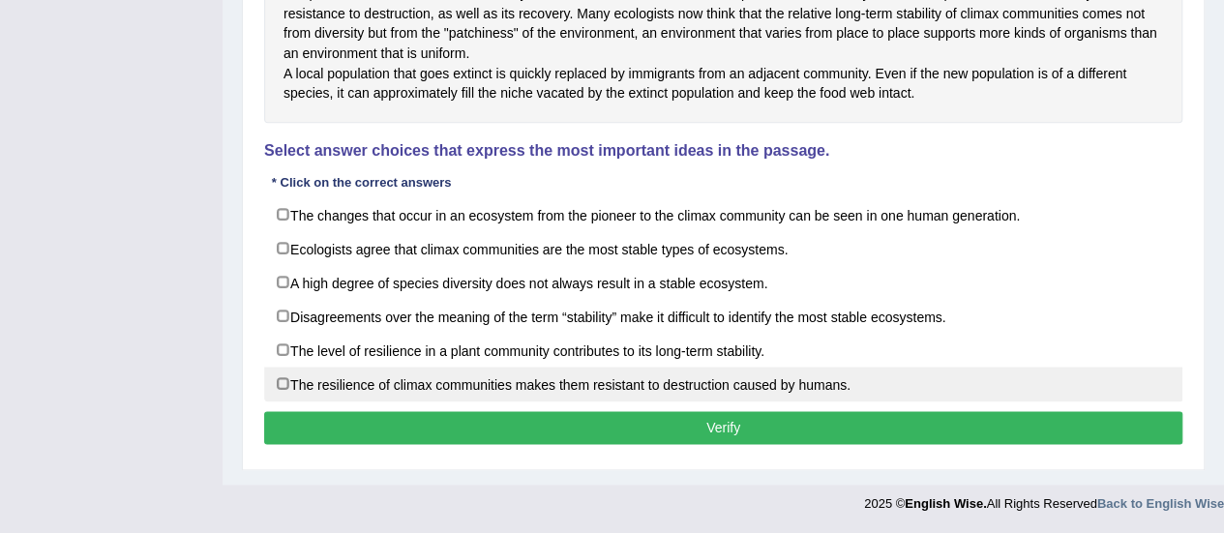
click at [279, 386] on label "The resilience of climax communities makes them resistant to destruction caused…" at bounding box center [723, 384] width 918 height 35
checkbox input "true"
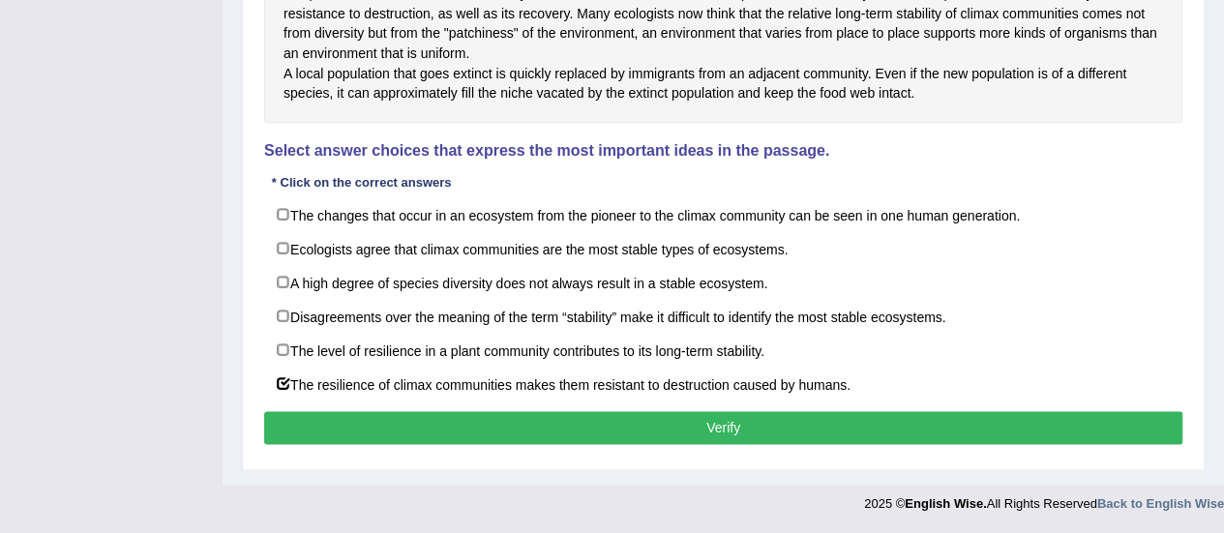
click at [552, 417] on button "Verify" at bounding box center [723, 427] width 918 height 33
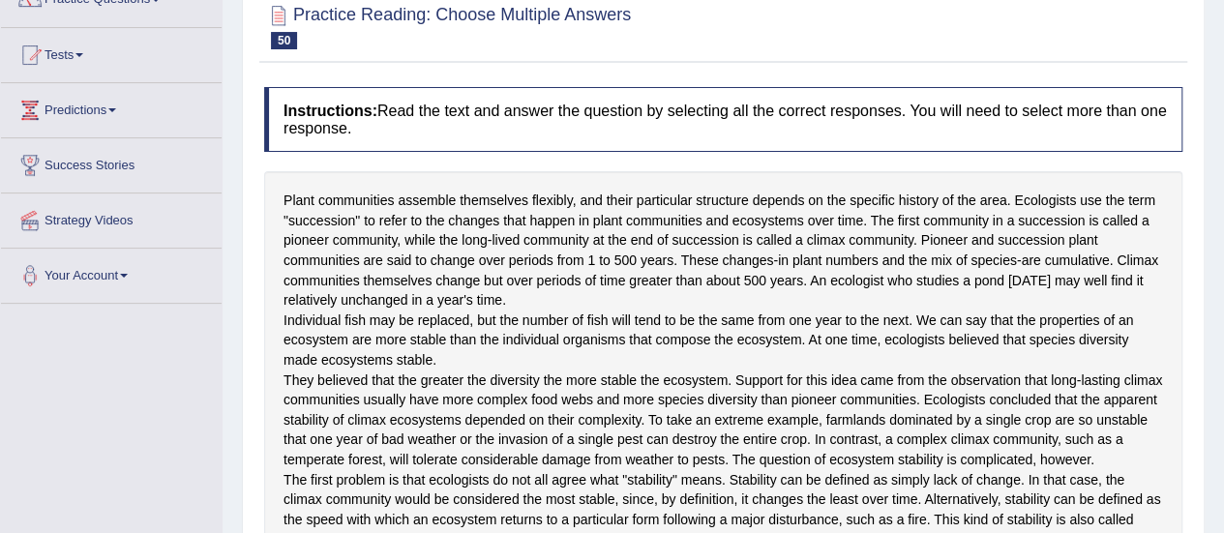
scroll to position [84, 0]
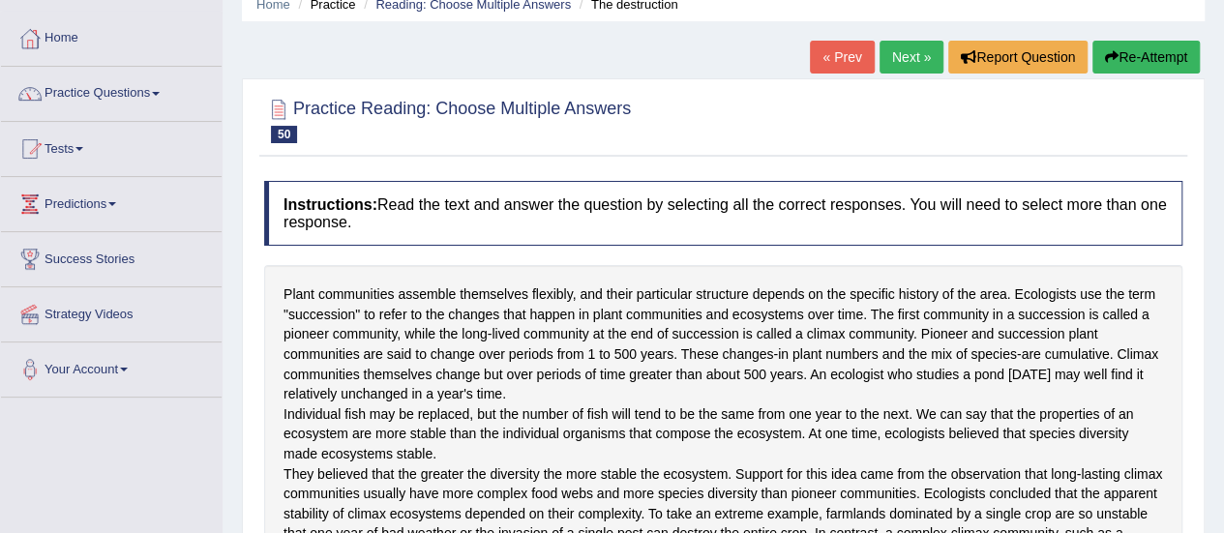
click at [892, 49] on link "Next »" at bounding box center [912, 57] width 64 height 33
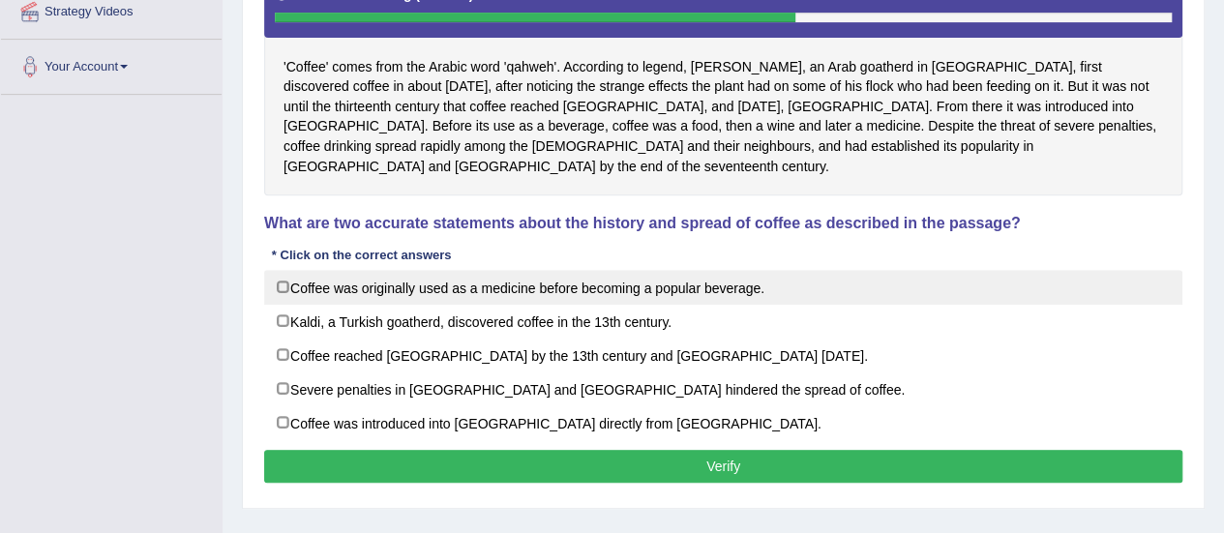
click at [281, 270] on label "Coffee was originally used as a medicine before becoming a popular beverage." at bounding box center [723, 287] width 918 height 35
checkbox input "true"
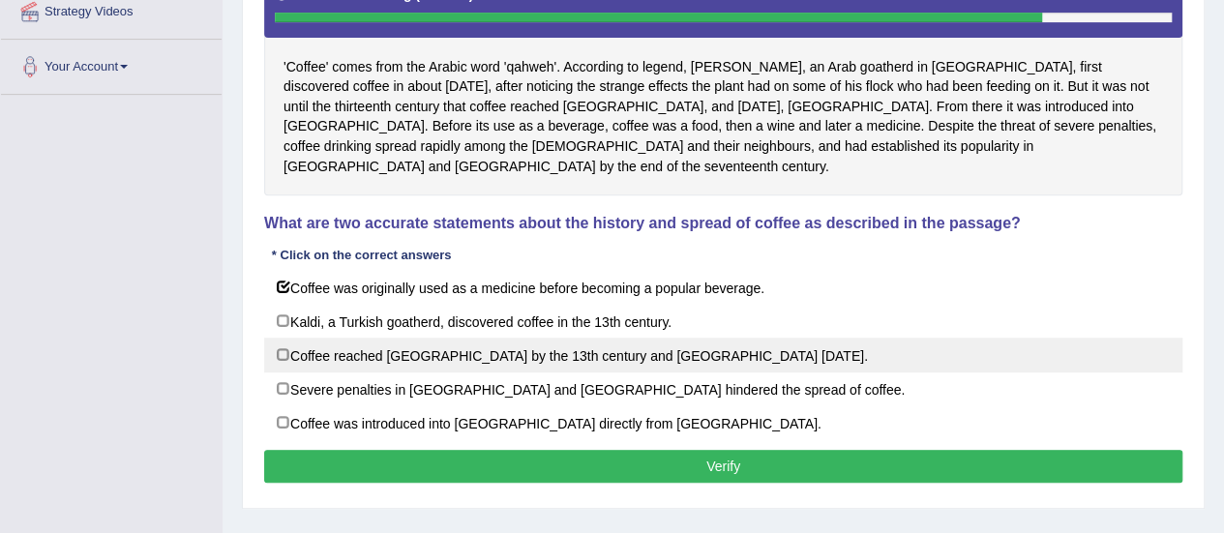
click at [284, 338] on label "Coffee reached Arabia by the 13th century and Turkey 200 years later." at bounding box center [723, 355] width 918 height 35
checkbox input "true"
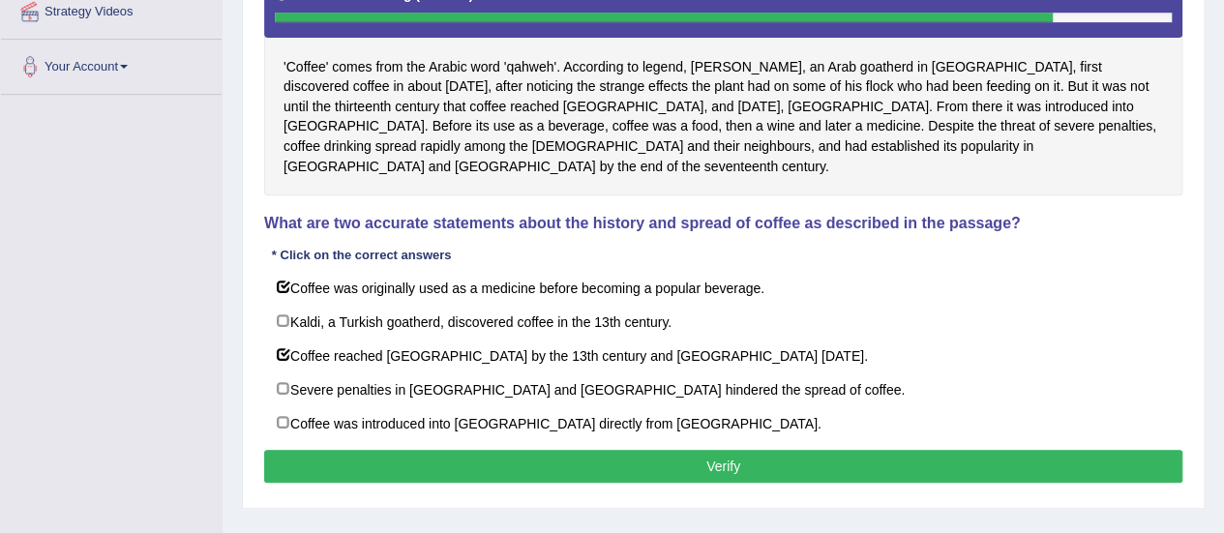
click at [565, 450] on button "Verify" at bounding box center [723, 466] width 918 height 33
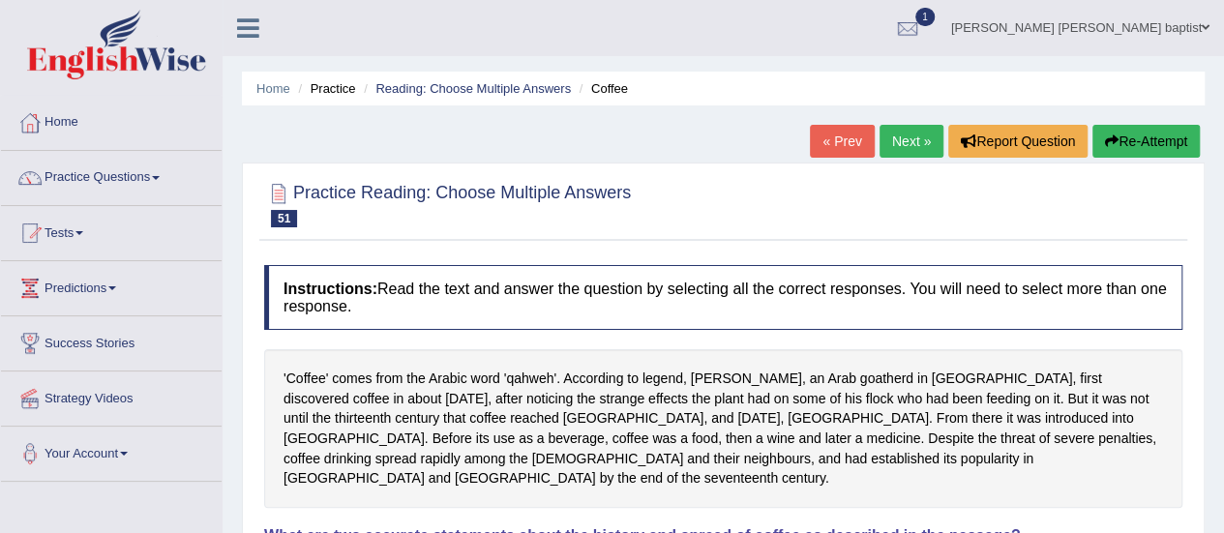
click at [898, 142] on link "Next »" at bounding box center [912, 141] width 64 height 33
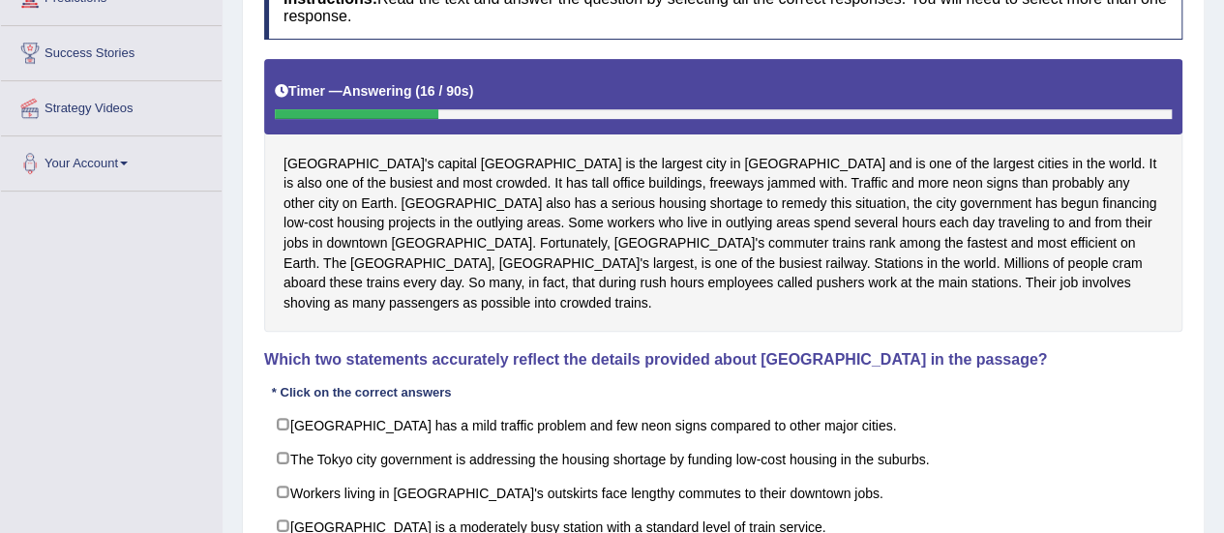
scroll to position [387, 0]
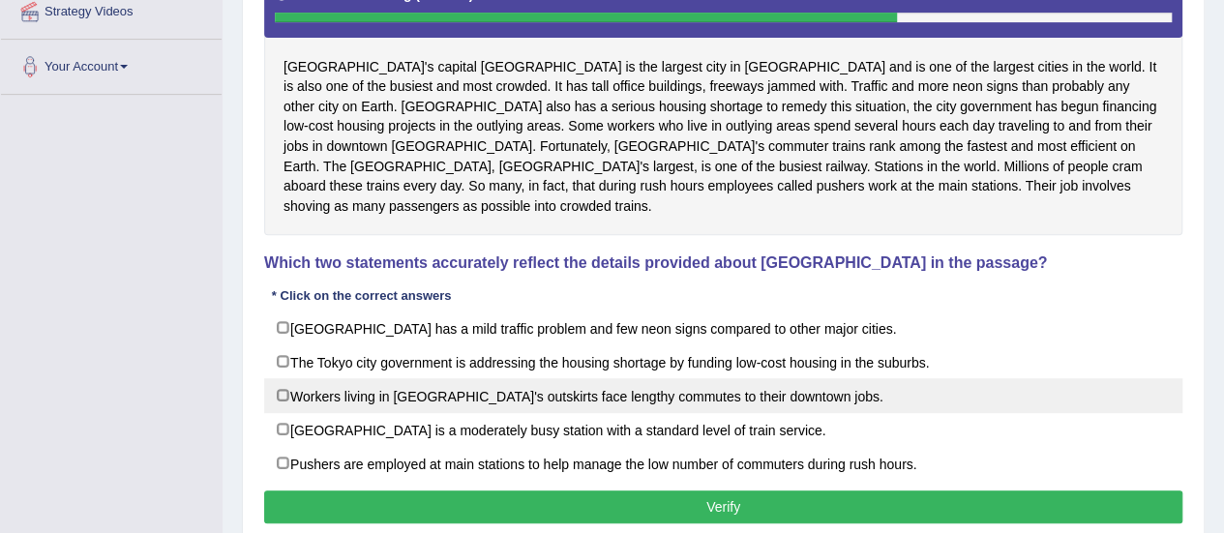
click at [279, 378] on label "Workers living in Tokyo's outskirts face lengthy commutes to their downtown job…" at bounding box center [723, 395] width 918 height 35
checkbox input "true"
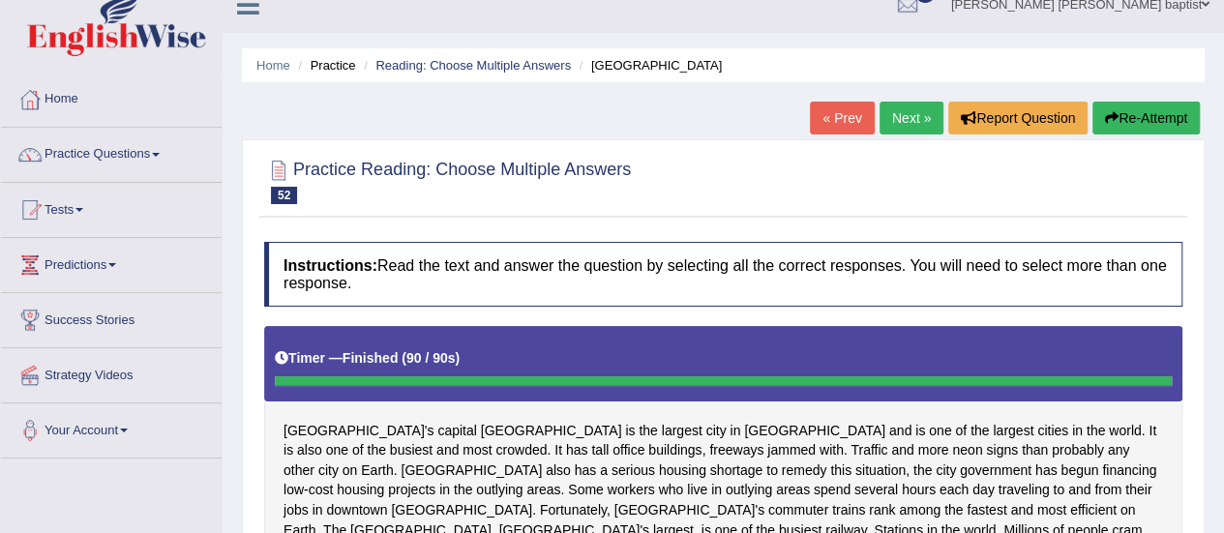
scroll to position [22, 0]
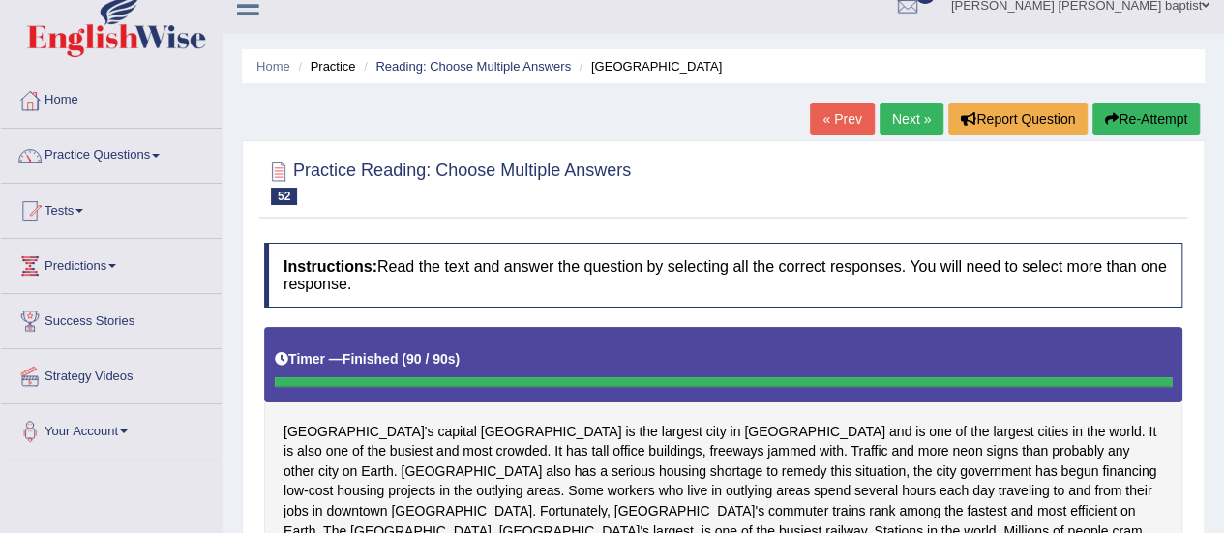
click at [910, 121] on link "Next »" at bounding box center [912, 119] width 64 height 33
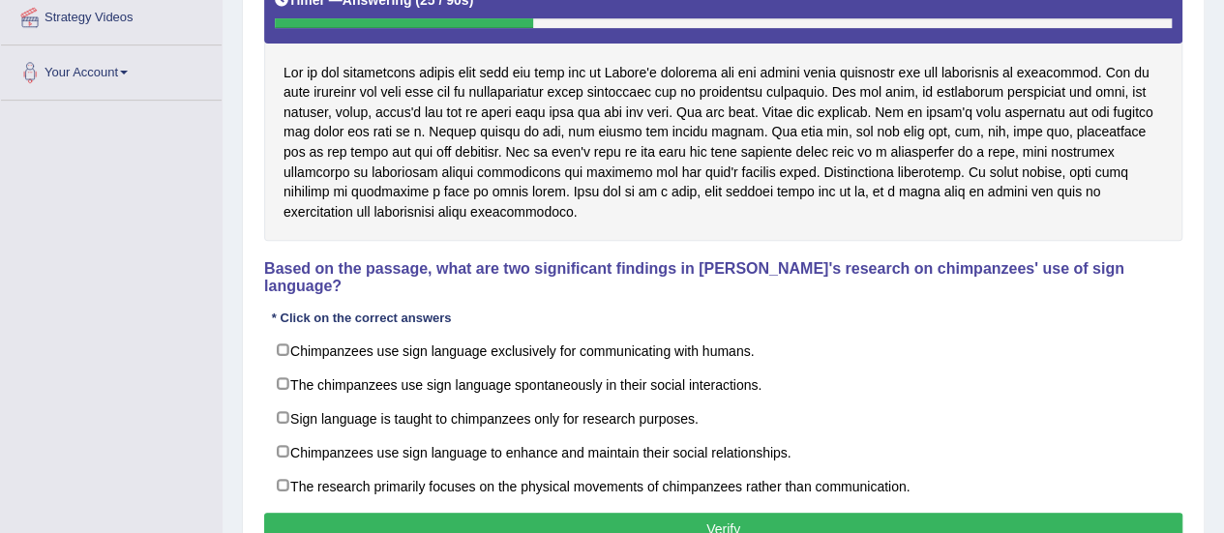
scroll to position [412, 0]
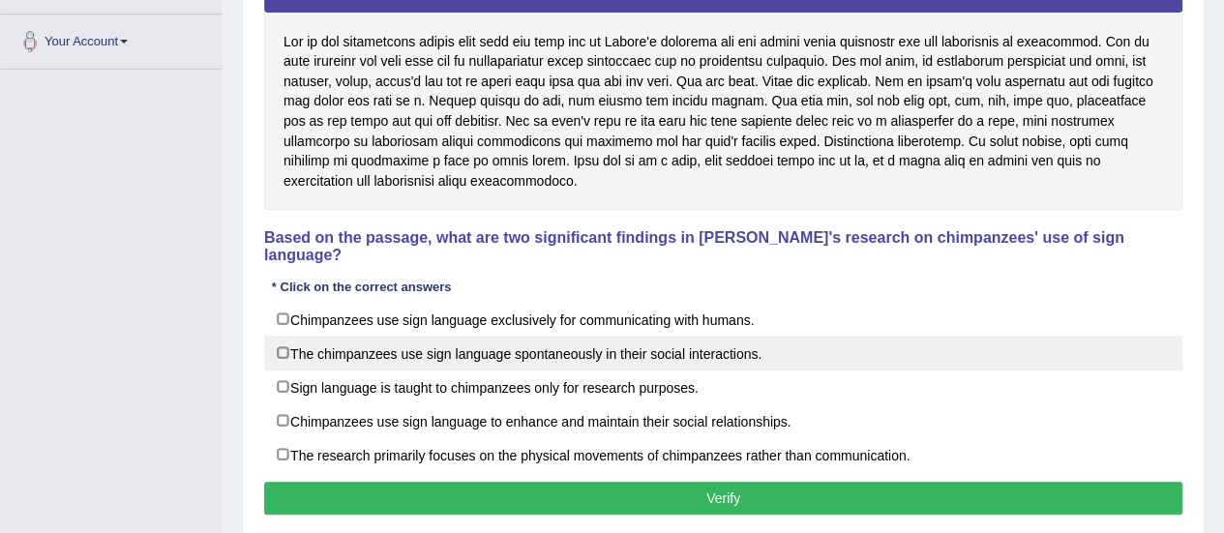
click at [267, 342] on label "The chimpanzees use sign language spontaneously in their social interactions." at bounding box center [723, 353] width 918 height 35
checkbox input "true"
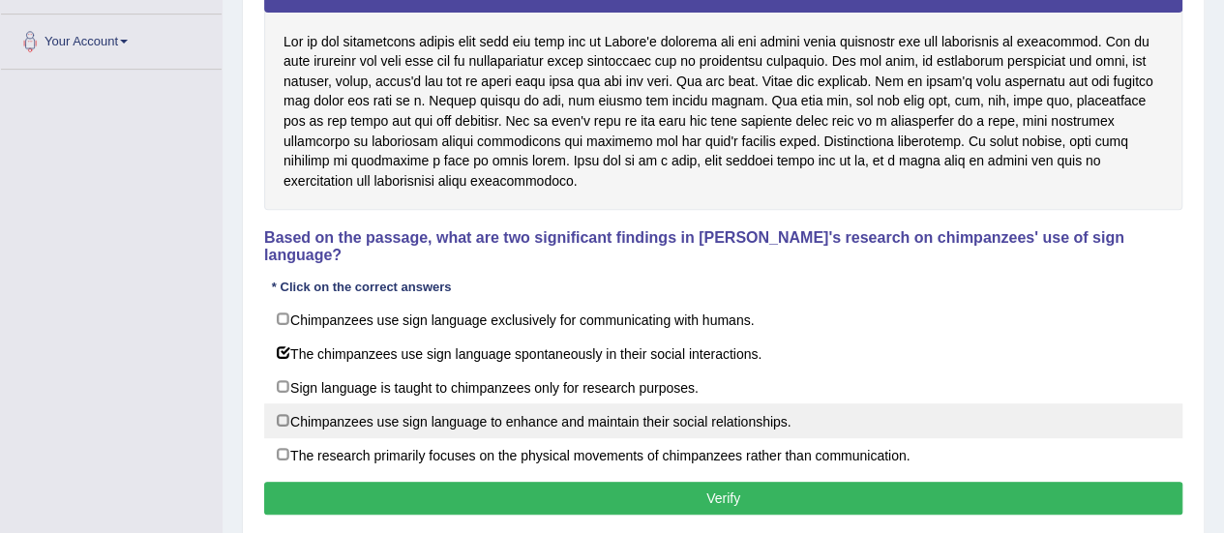
click at [281, 404] on label "Chimpanzees use sign language to enhance and maintain their social relationship…" at bounding box center [723, 421] width 918 height 35
checkbox input "true"
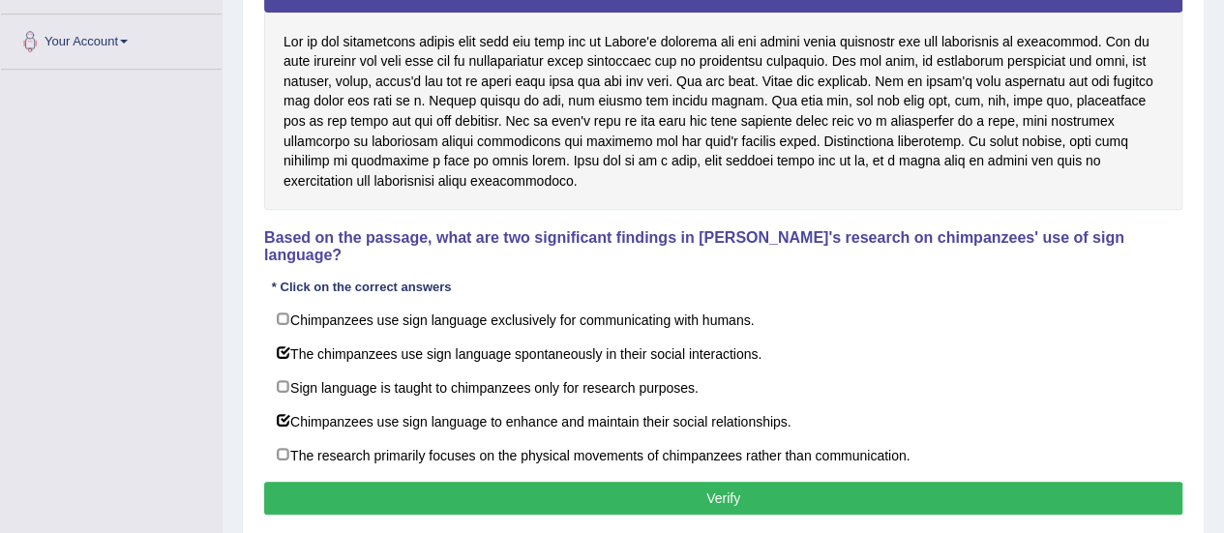
click at [594, 482] on button "Verify" at bounding box center [723, 498] width 918 height 33
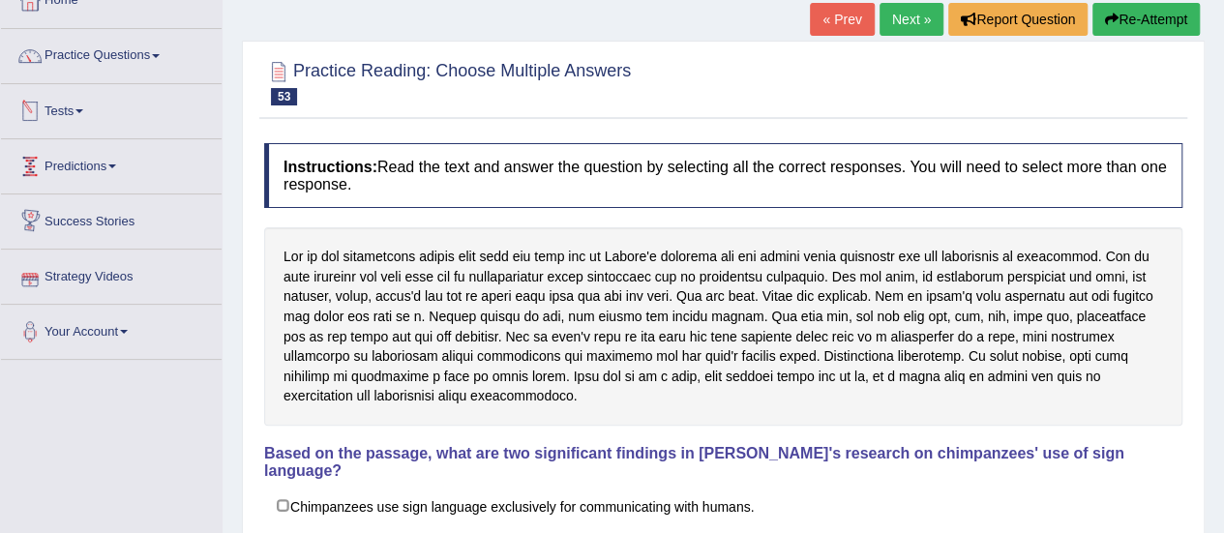
scroll to position [25, 0]
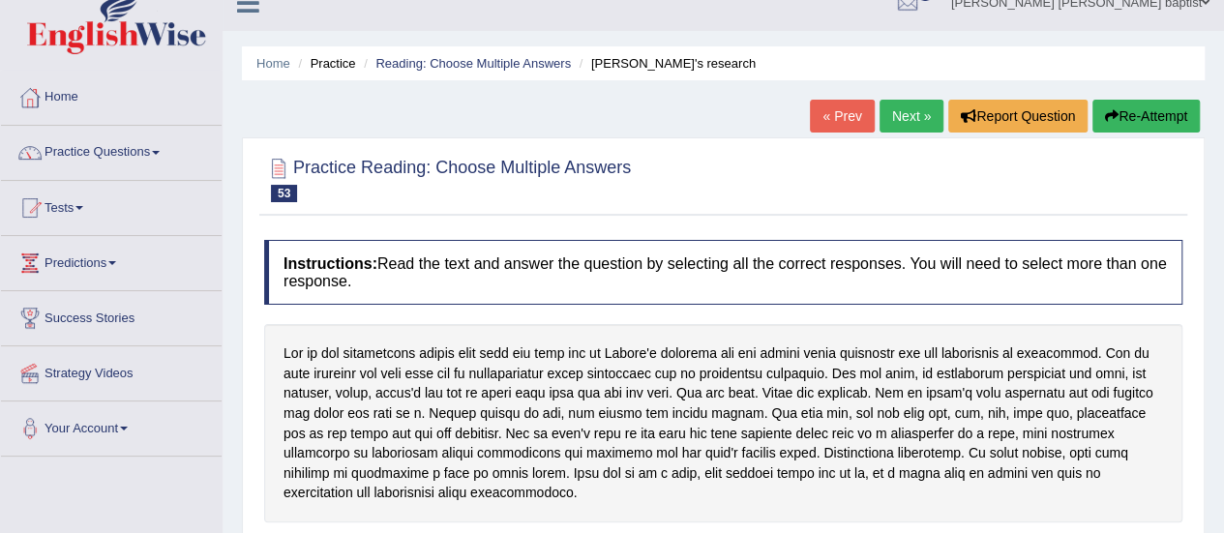
click at [160, 151] on span at bounding box center [156, 153] width 8 height 4
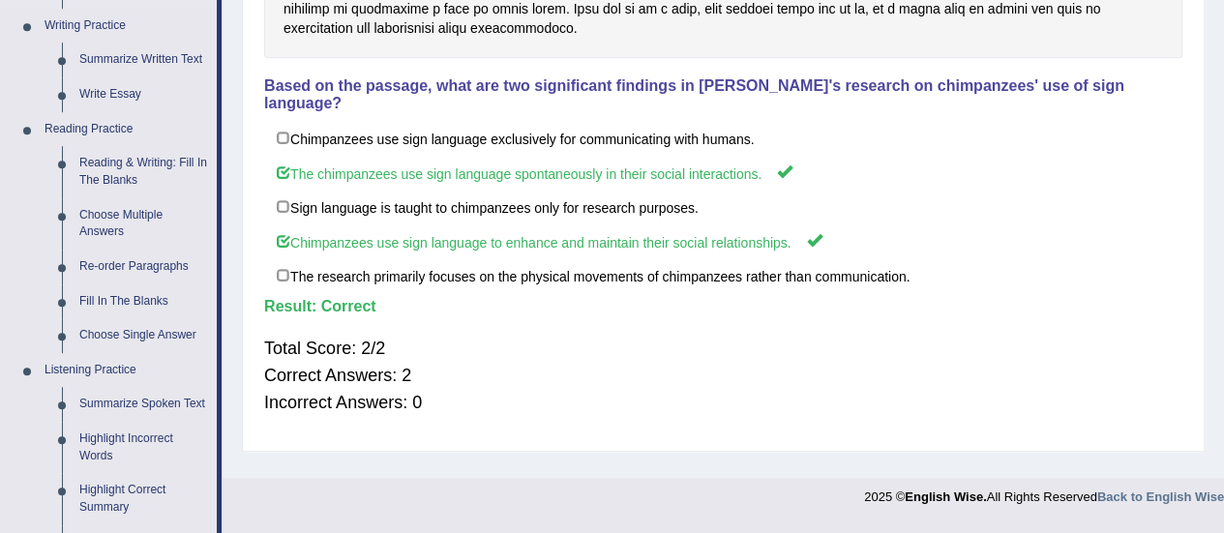
scroll to position [509, 0]
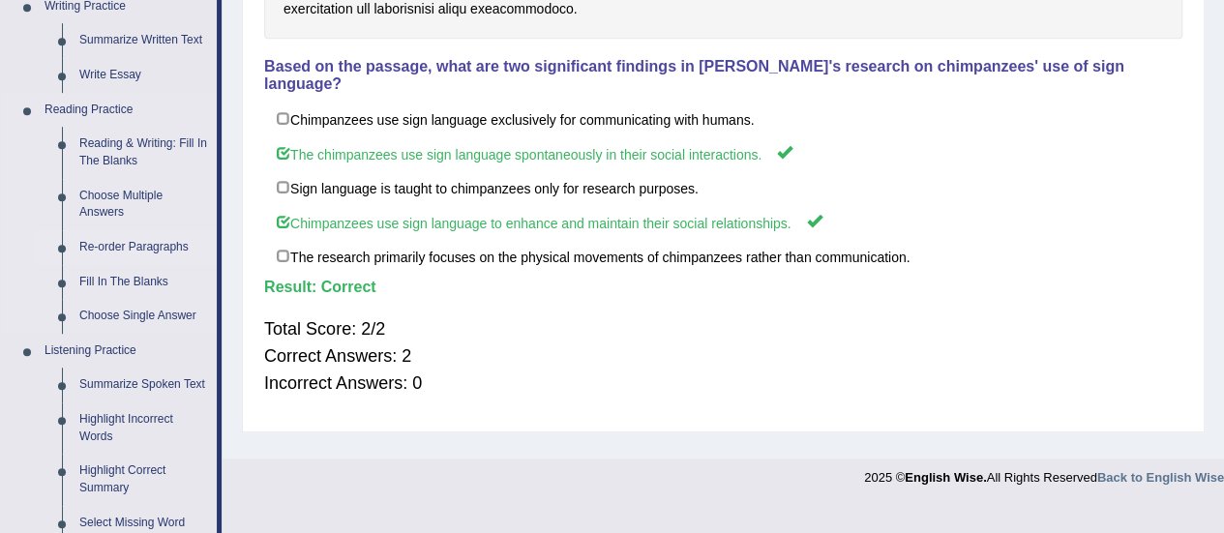
click at [97, 243] on link "Re-order Paragraphs" at bounding box center [144, 247] width 146 height 35
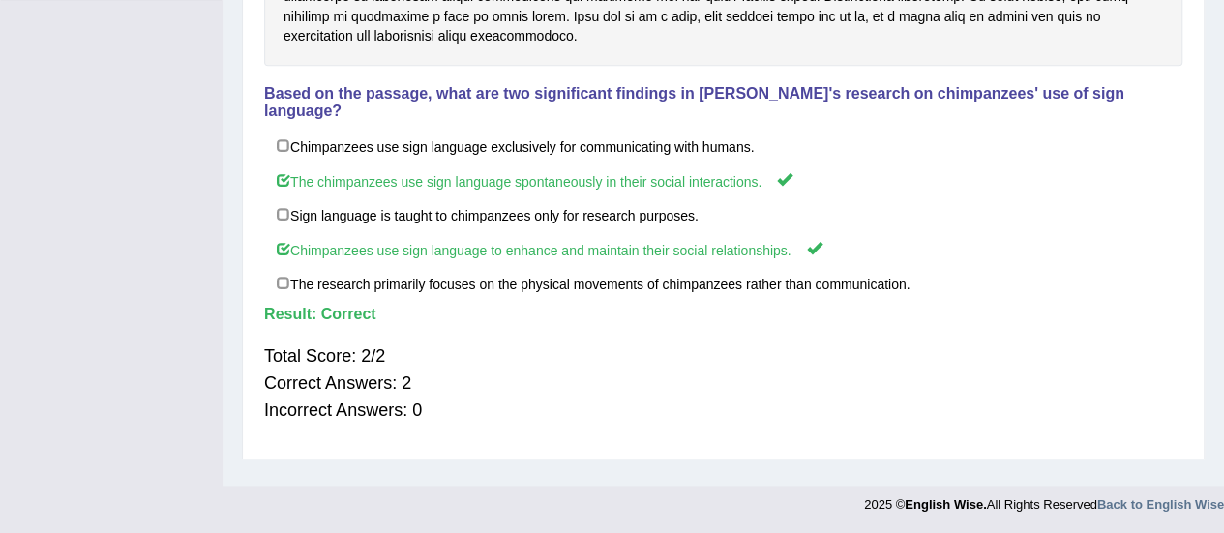
scroll to position [299, 0]
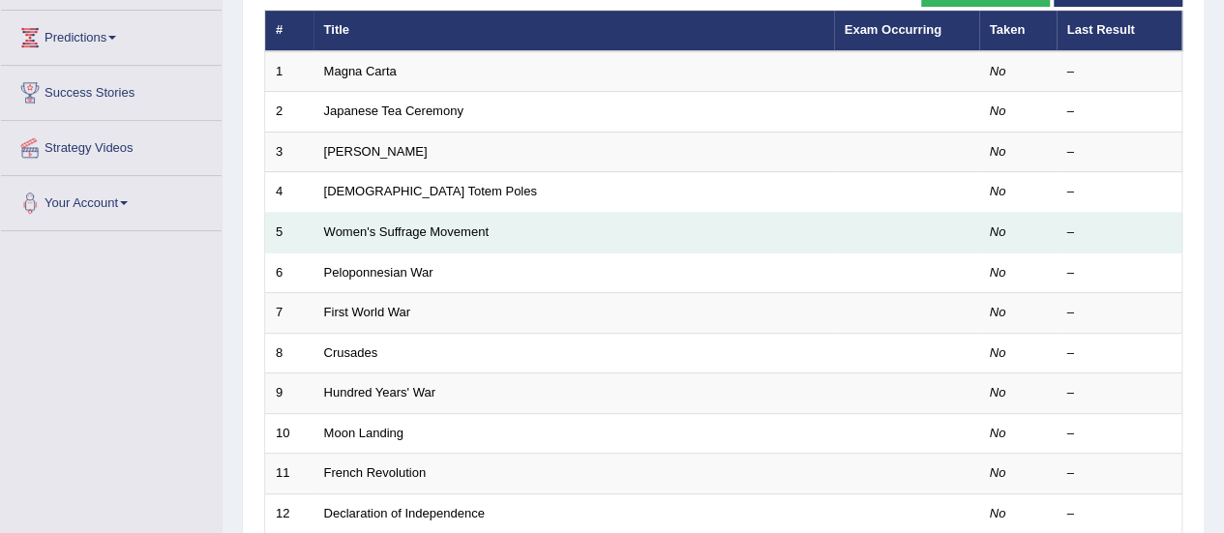
scroll to position [158, 0]
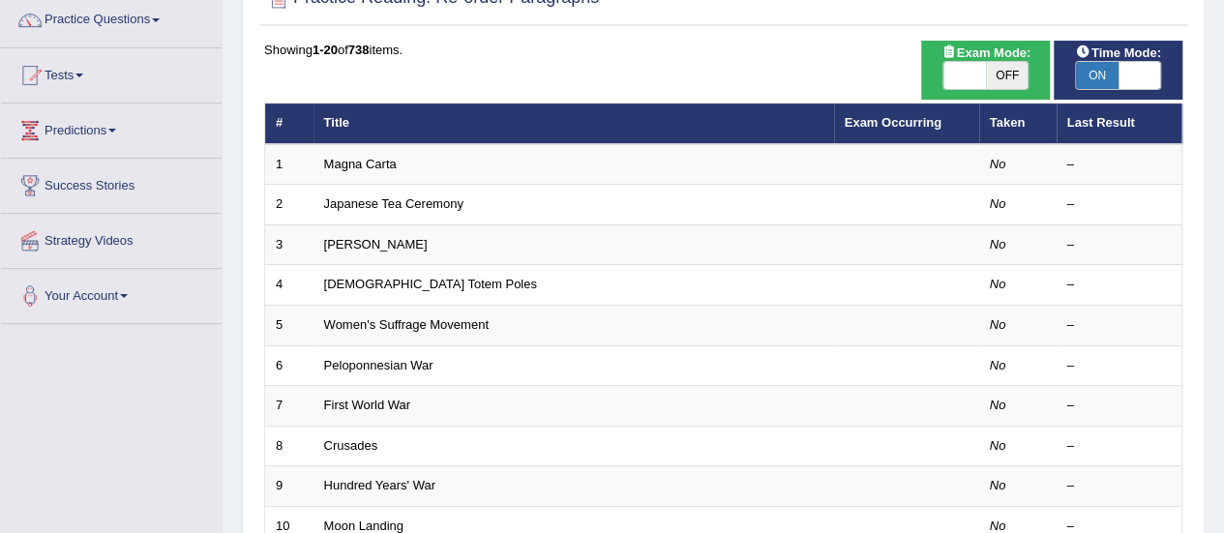
click at [1008, 80] on span "OFF" at bounding box center [1007, 75] width 43 height 27
checkbox input "true"
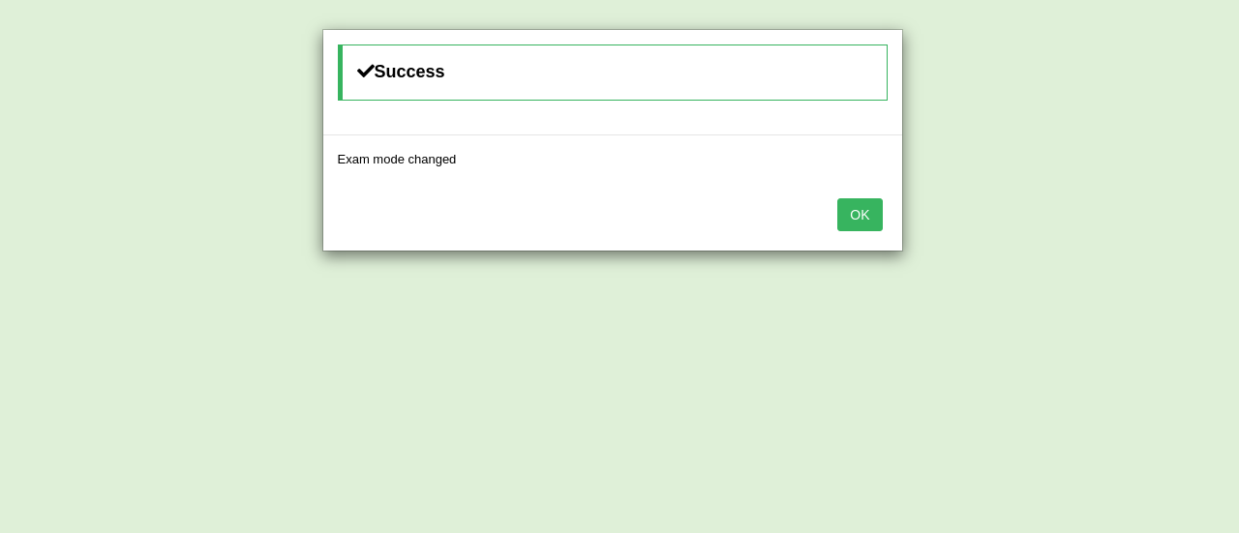
click at [863, 212] on button "OK" at bounding box center [859, 214] width 45 height 33
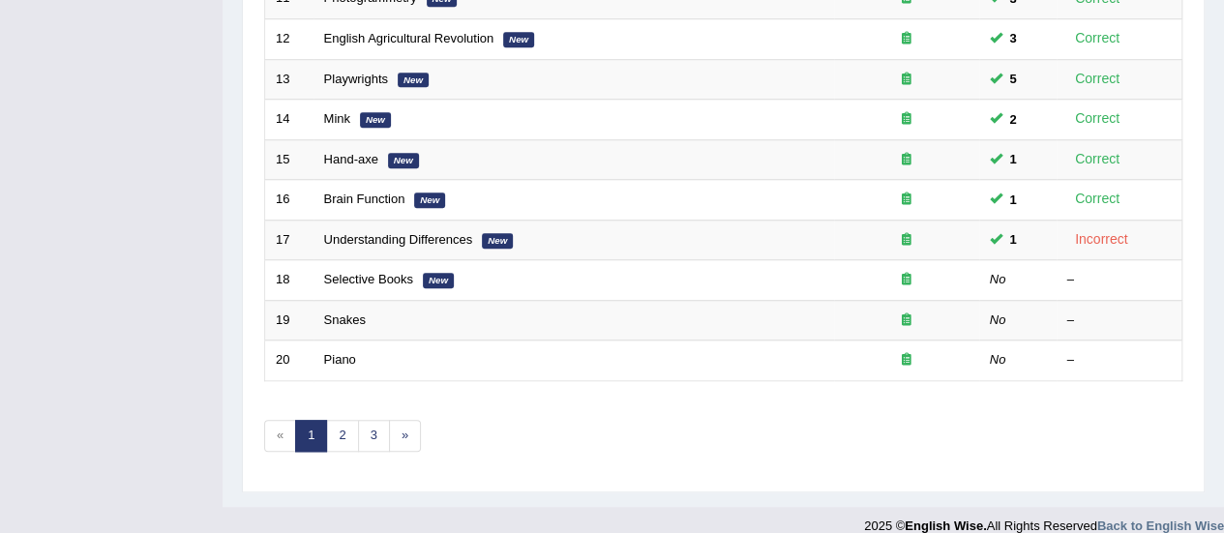
scroll to position [738, 0]
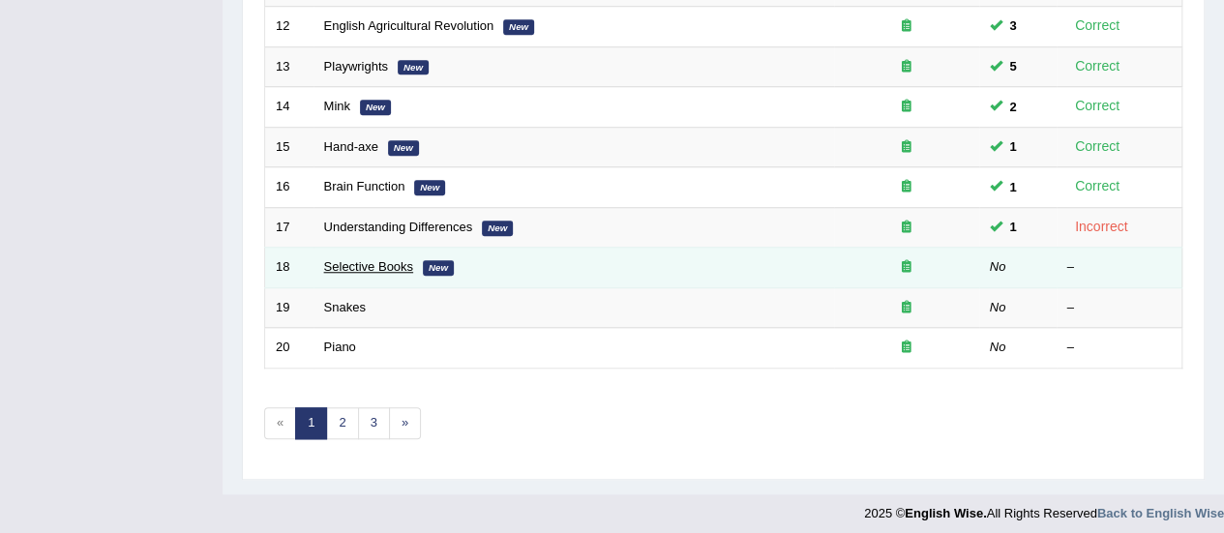
click at [341, 259] on link "Selective Books" at bounding box center [369, 266] width 90 height 15
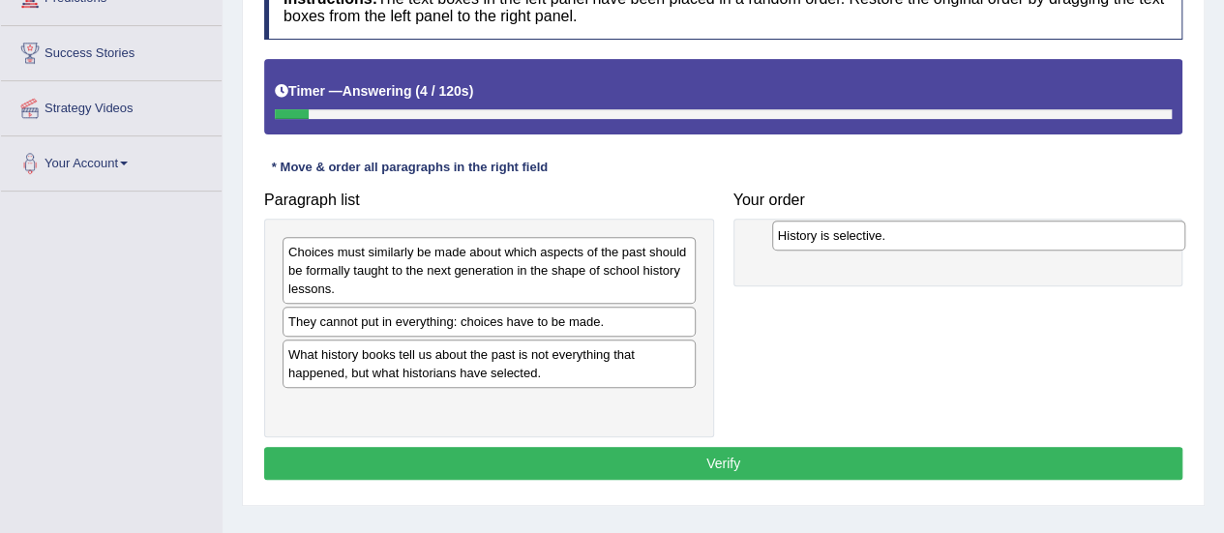
drag, startPoint x: 376, startPoint y: 400, endPoint x: 865, endPoint y: 231, distance: 517.9
click at [865, 231] on div "History is selective." at bounding box center [978, 235] width 413 height 29
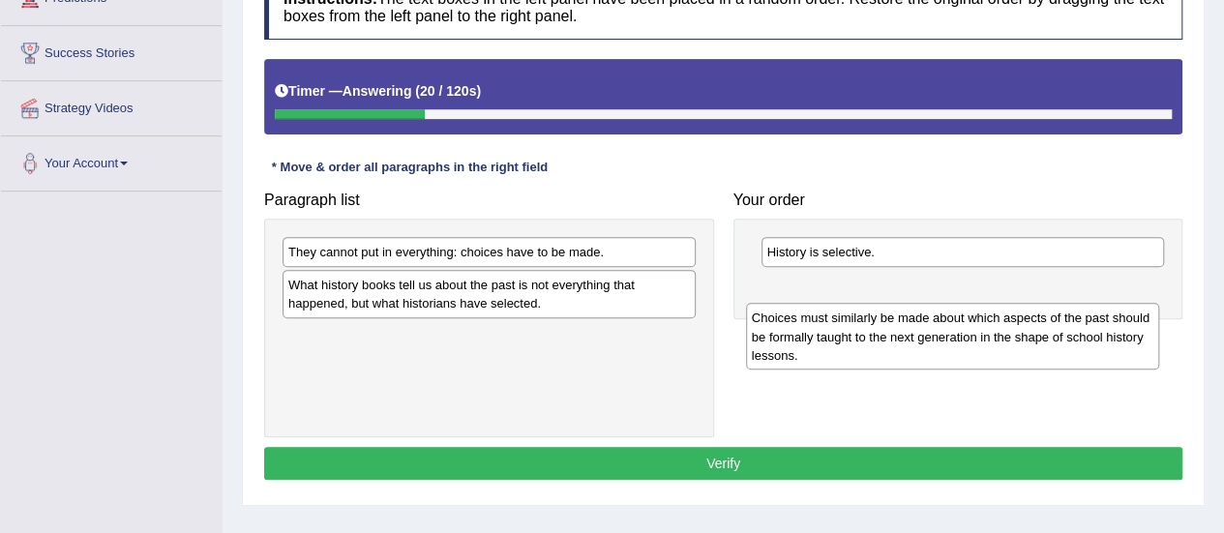
drag, startPoint x: 424, startPoint y: 280, endPoint x: 888, endPoint y: 346, distance: 468.4
click at [888, 346] on div "Choices must similarly be made about which aspects of the past should be formal…" at bounding box center [952, 336] width 413 height 67
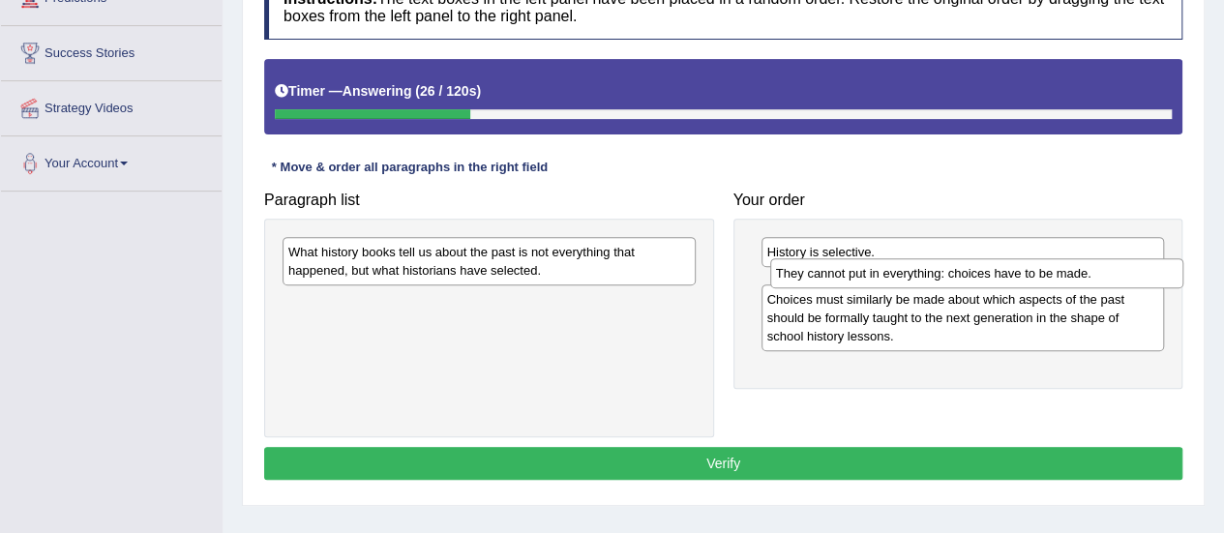
drag, startPoint x: 387, startPoint y: 256, endPoint x: 875, endPoint y: 278, distance: 488.3
click at [875, 278] on div "They cannot put in everything: choices have to be made." at bounding box center [976, 272] width 413 height 29
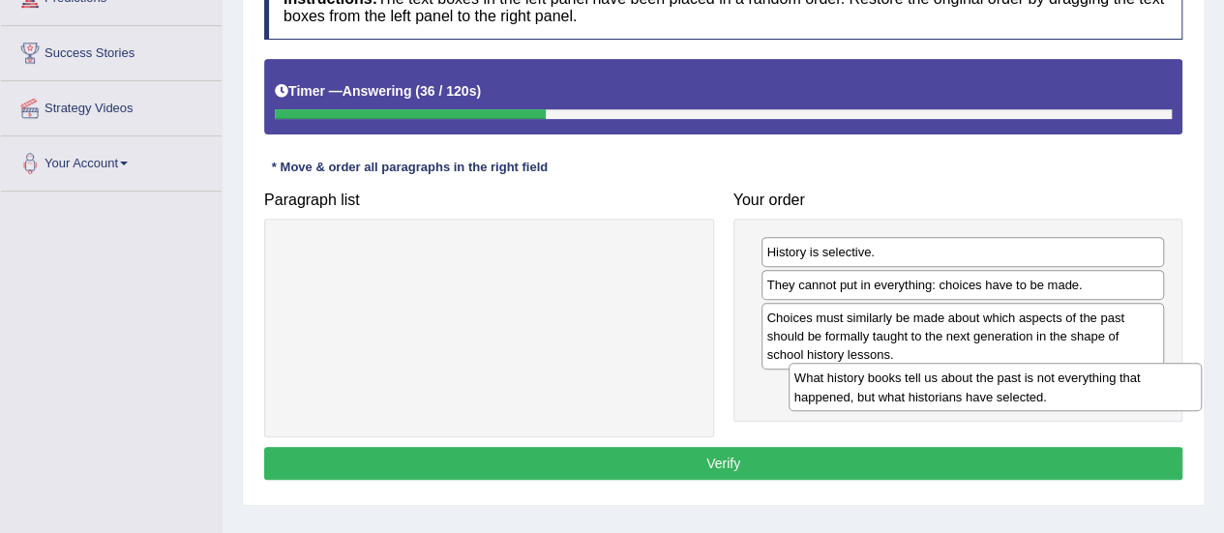
drag, startPoint x: 382, startPoint y: 257, endPoint x: 888, endPoint y: 384, distance: 521.8
click at [888, 384] on div "What history books tell us about the past is not everything that happened, but …" at bounding box center [995, 387] width 413 height 48
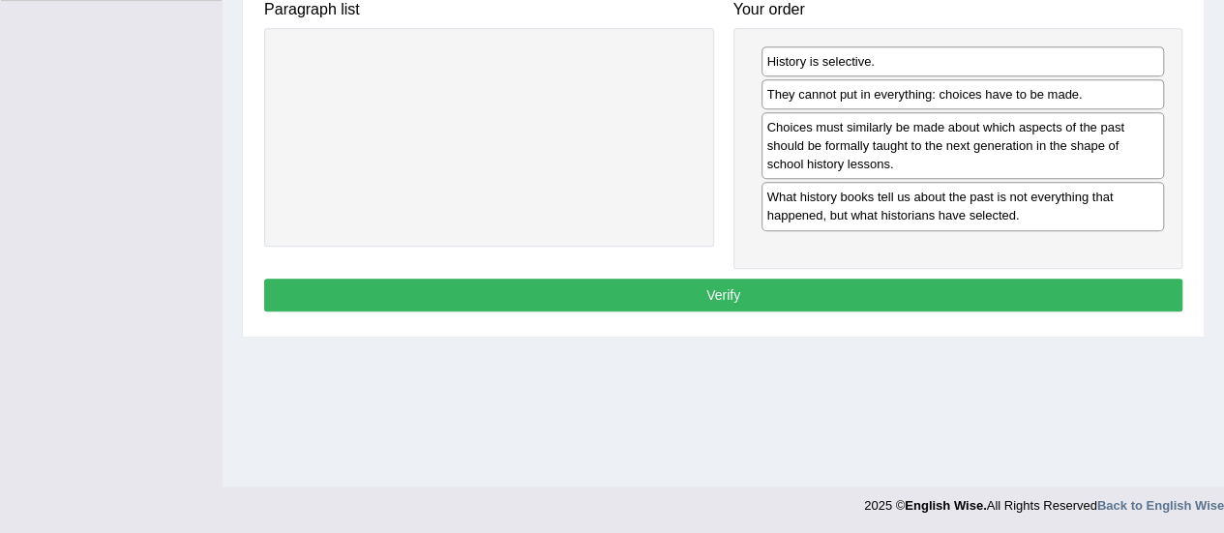
scroll to position [482, 0]
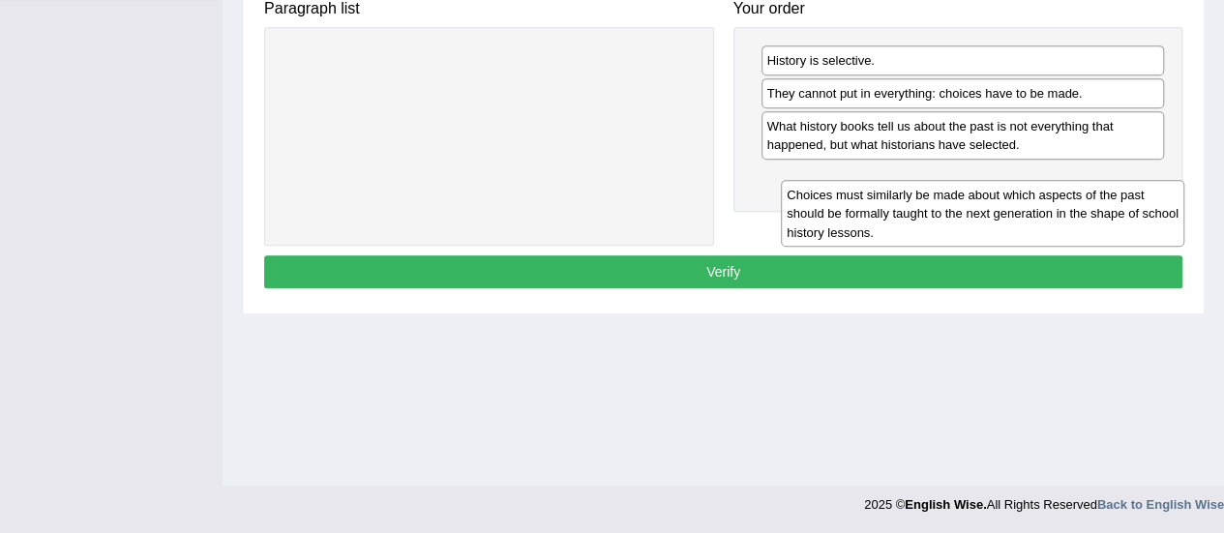
drag, startPoint x: 908, startPoint y: 120, endPoint x: 928, endPoint y: 191, distance: 73.5
click at [928, 191] on div "Choices must similarly be made about which aspects of the past should be formal…" at bounding box center [983, 213] width 404 height 67
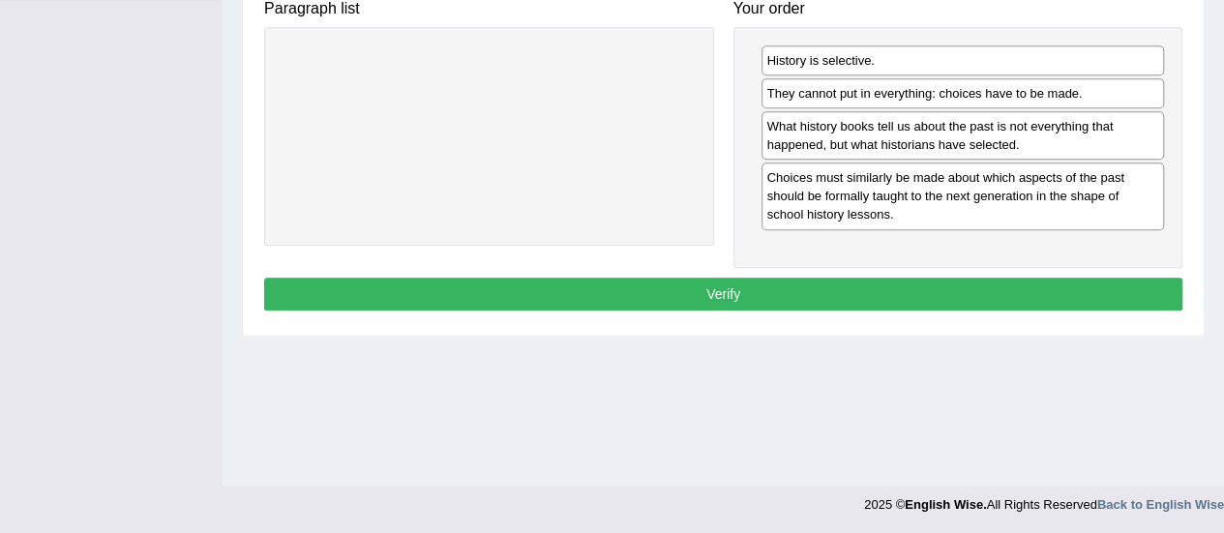
click at [703, 288] on button "Verify" at bounding box center [723, 294] width 918 height 33
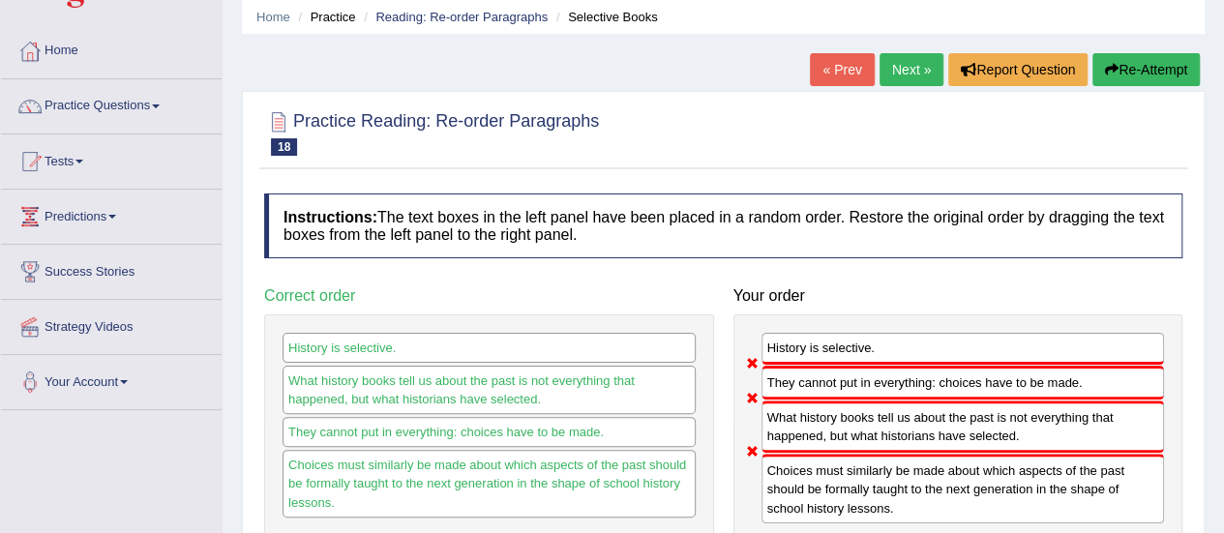
scroll to position [70, 0]
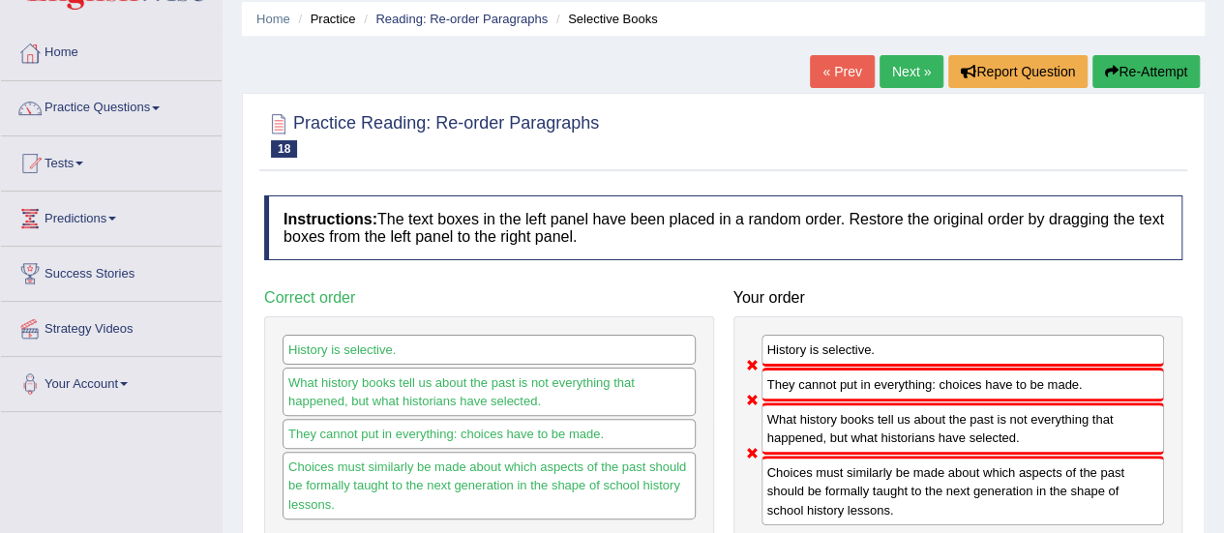
click at [1172, 74] on button "Re-Attempt" at bounding box center [1146, 71] width 107 height 33
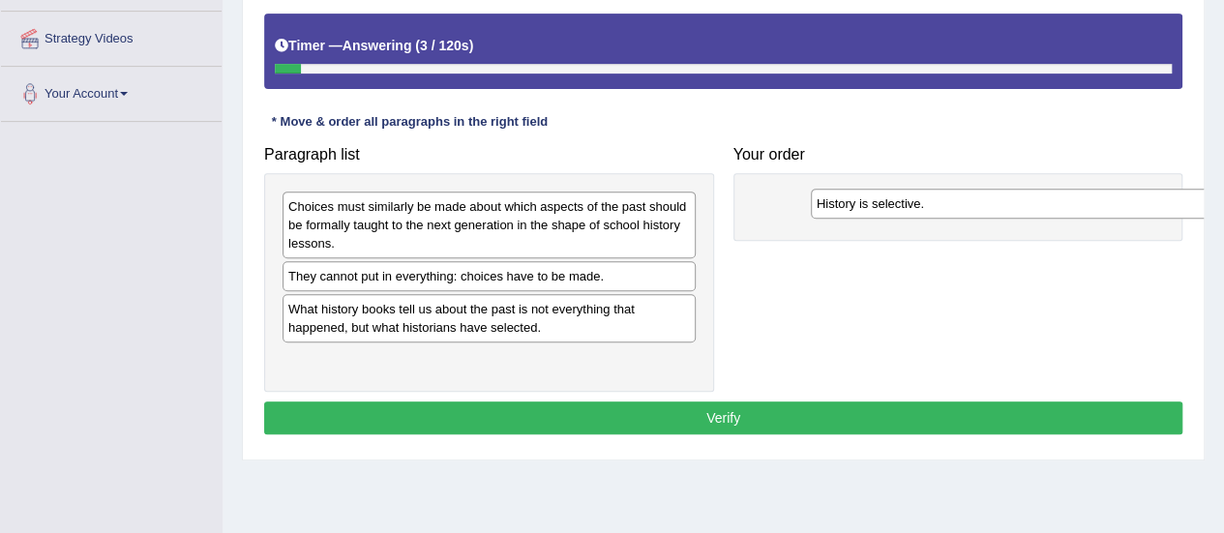
drag, startPoint x: 353, startPoint y: 355, endPoint x: 882, endPoint y: 199, distance: 550.9
click at [882, 199] on div "History is selective." at bounding box center [1017, 203] width 413 height 29
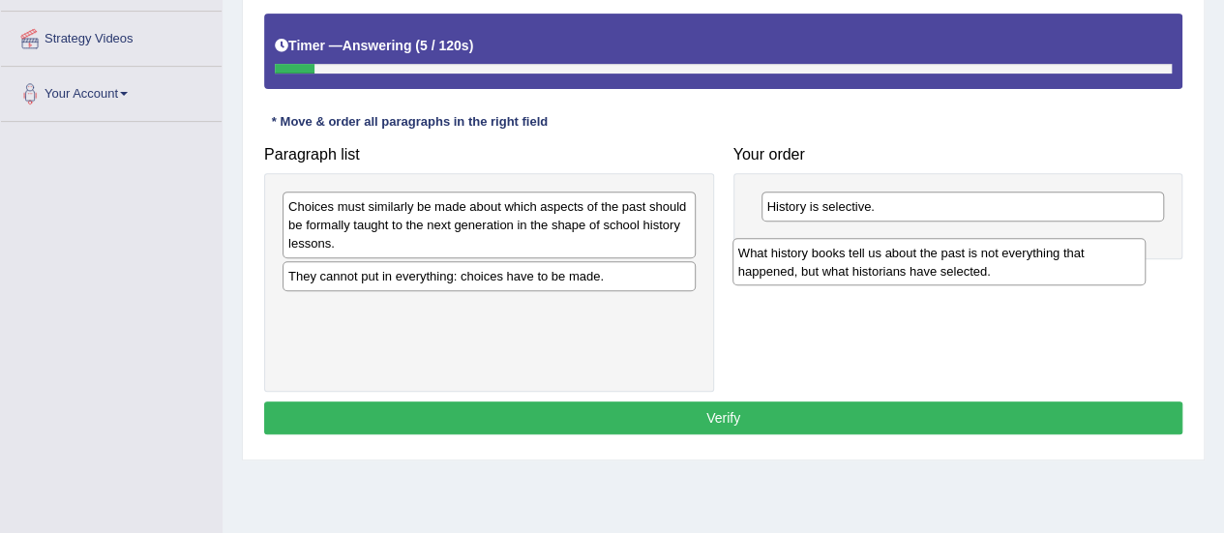
drag, startPoint x: 342, startPoint y: 318, endPoint x: 792, endPoint y: 263, distance: 453.4
click at [792, 263] on div "What history books tell us about the past is not everything that happened, but …" at bounding box center [939, 262] width 413 height 48
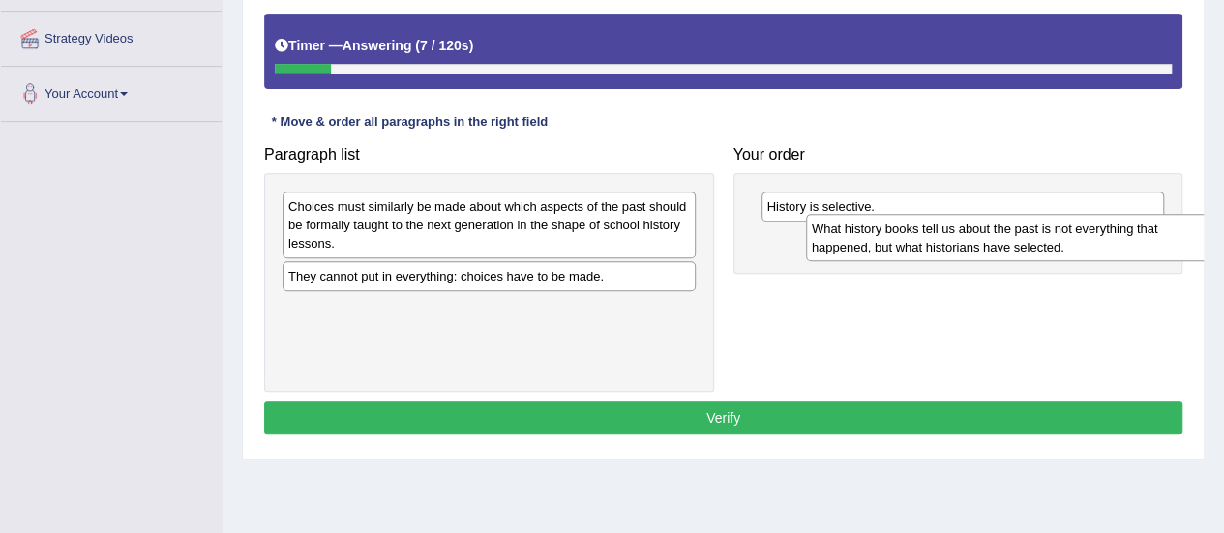
drag, startPoint x: 410, startPoint y: 327, endPoint x: 932, endPoint y: 246, distance: 528.0
click at [932, 246] on div "What history books tell us about the past is not everything that happened, but …" at bounding box center [1012, 238] width 413 height 48
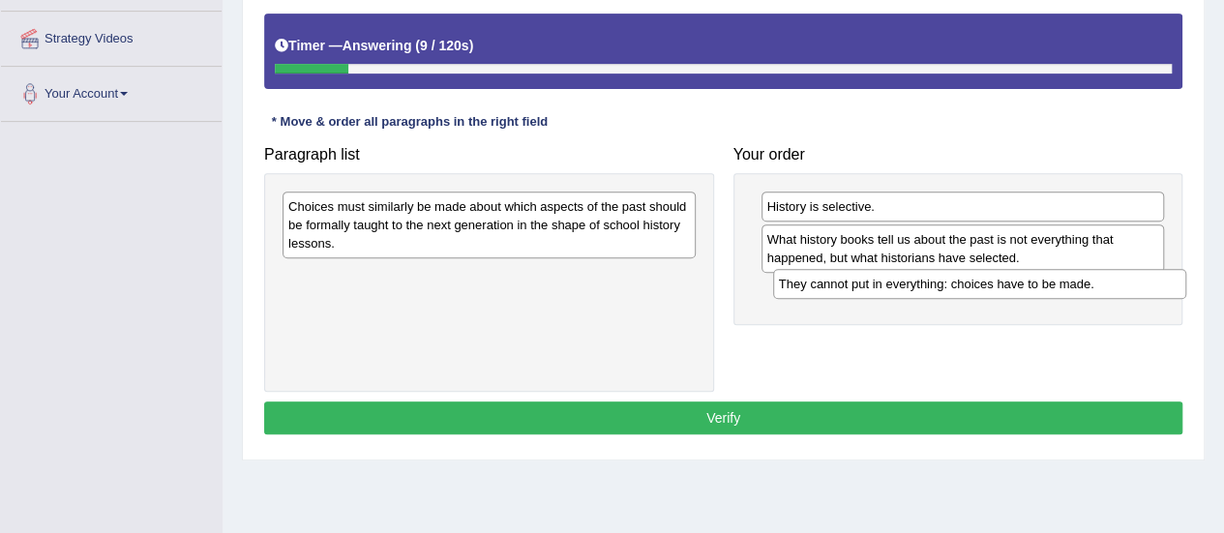
drag, startPoint x: 484, startPoint y: 276, endPoint x: 975, endPoint y: 284, distance: 490.8
click at [975, 284] on div "They cannot put in everything: choices have to be made." at bounding box center [979, 283] width 413 height 29
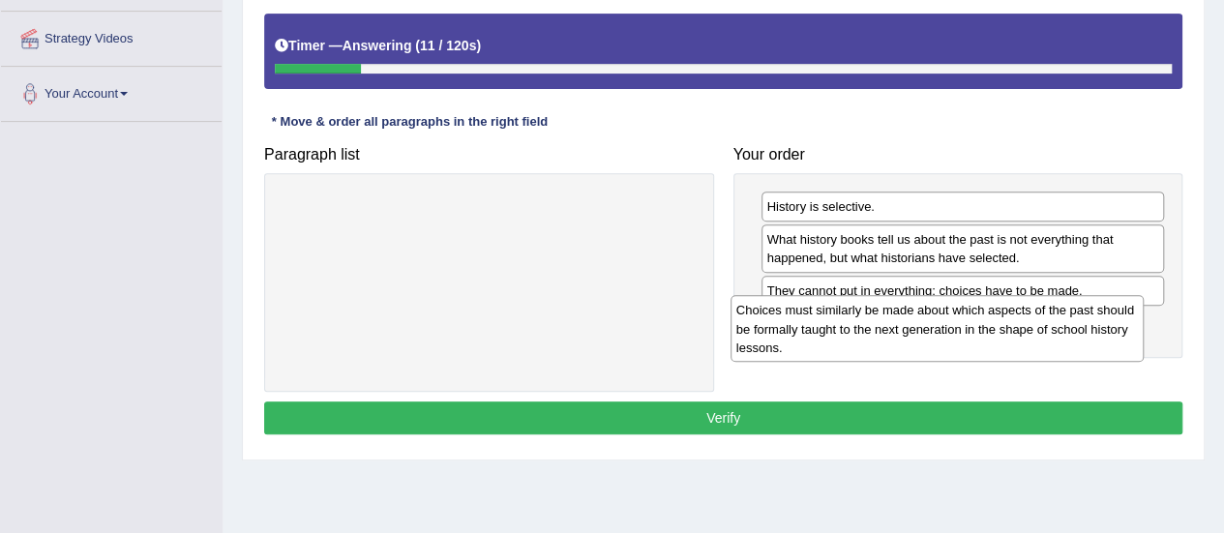
drag, startPoint x: 528, startPoint y: 232, endPoint x: 977, endPoint y: 338, distance: 460.4
click at [977, 338] on div "Choices must similarly be made about which aspects of the past should be formal…" at bounding box center [937, 328] width 413 height 67
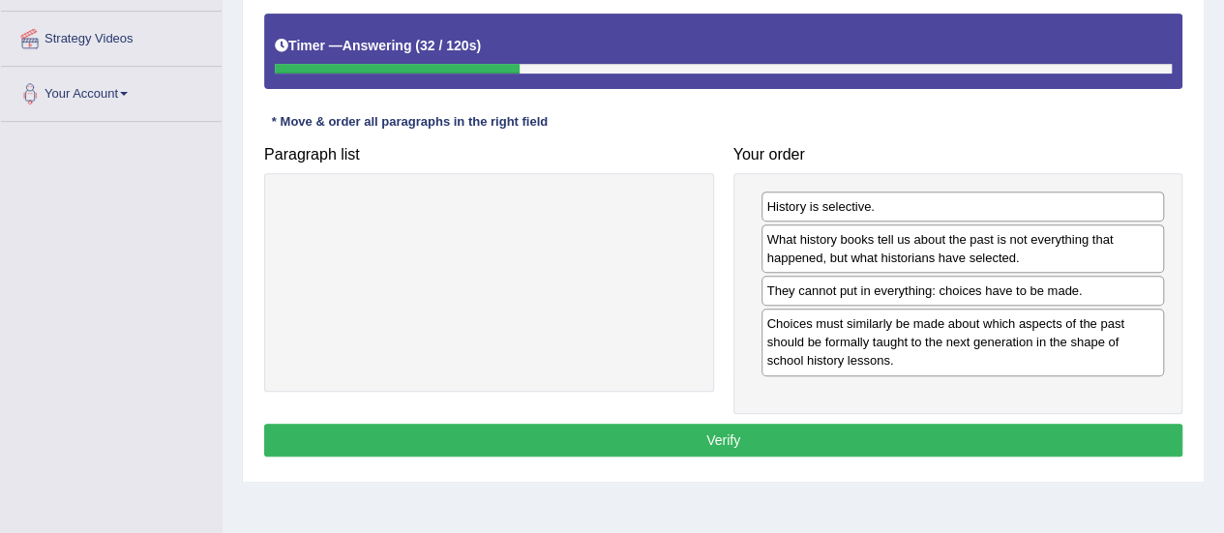
click at [716, 427] on button "Verify" at bounding box center [723, 440] width 918 height 33
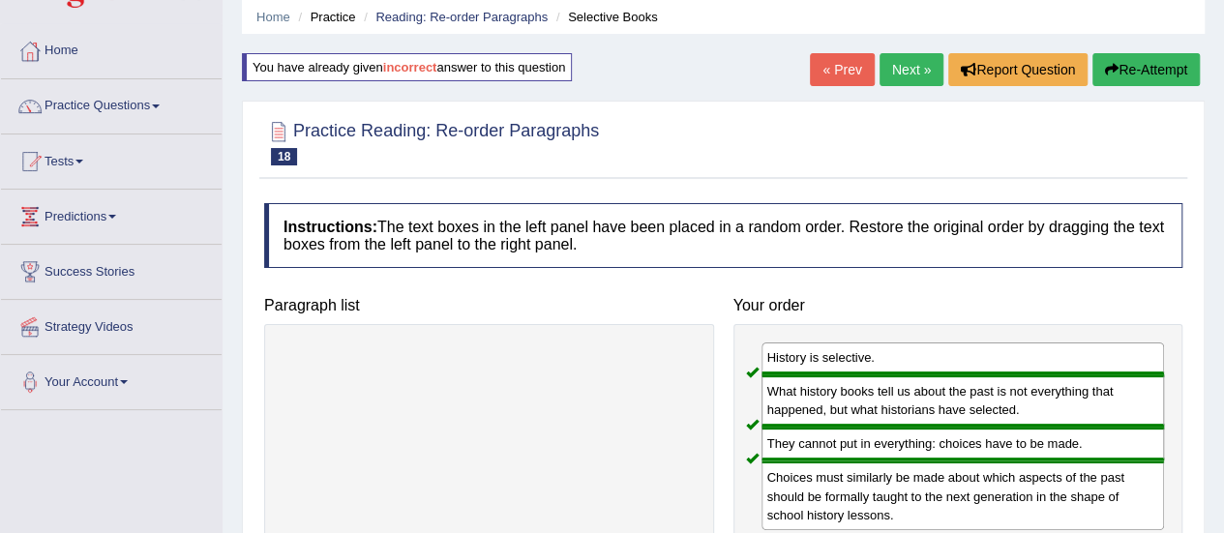
scroll to position [70, 0]
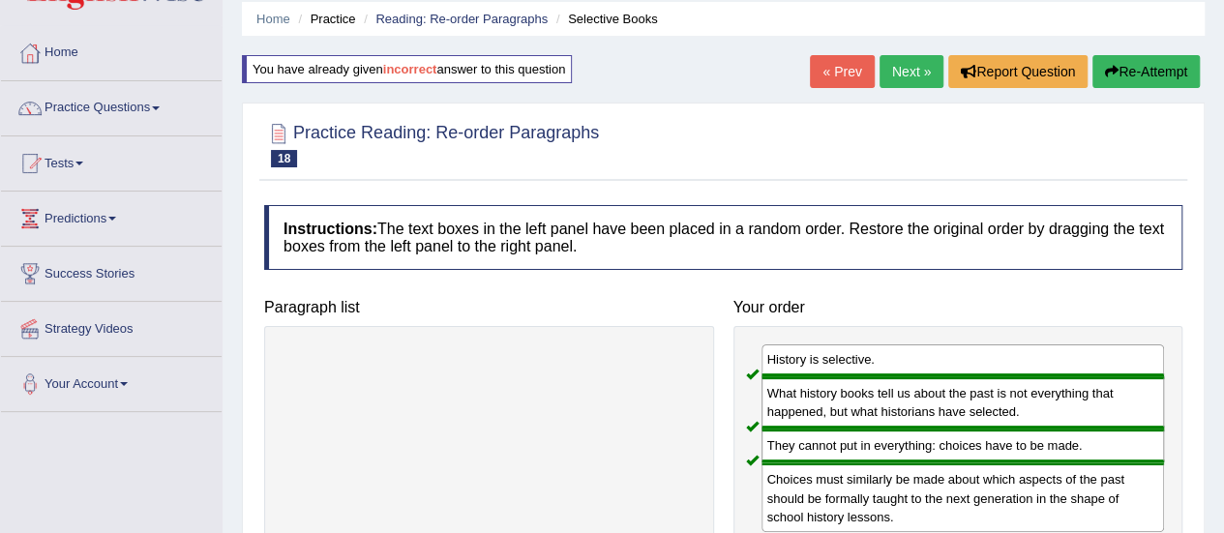
click at [883, 67] on link "Next »" at bounding box center [912, 71] width 64 height 33
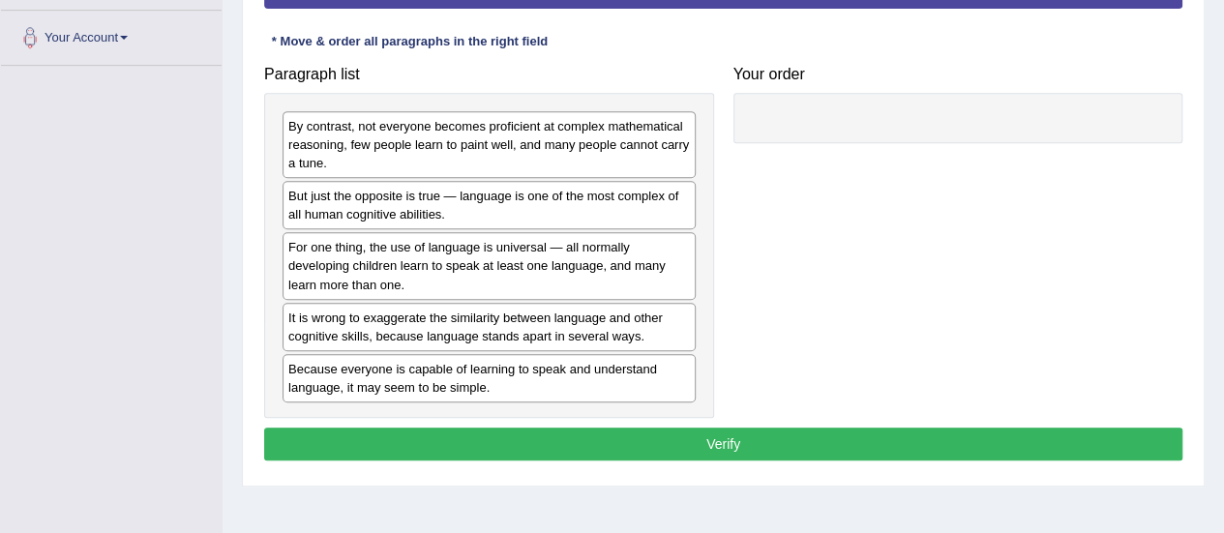
scroll to position [385, 0]
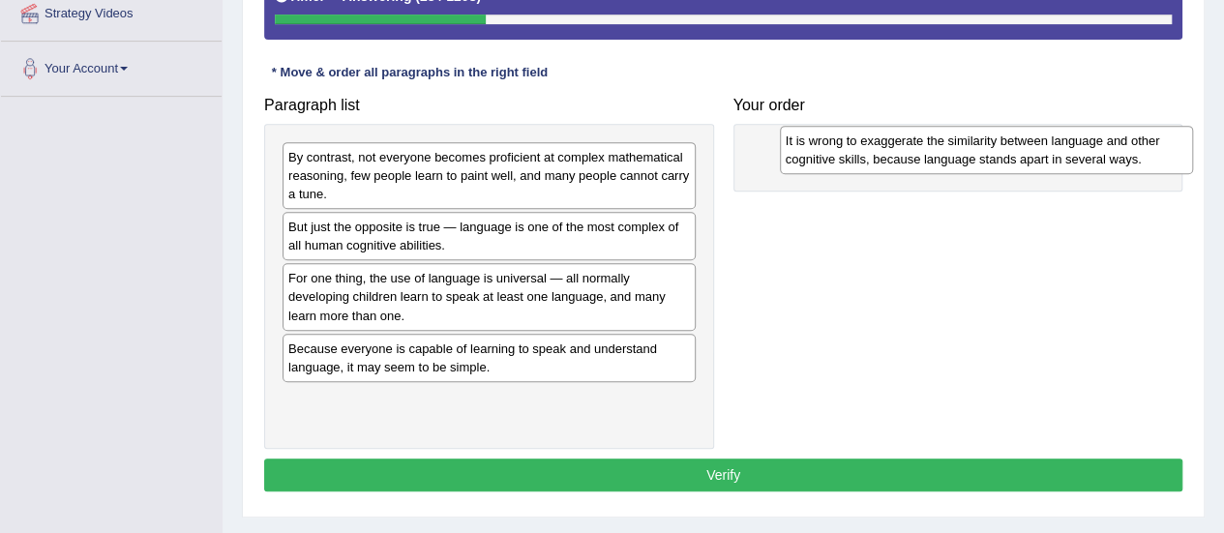
drag, startPoint x: 414, startPoint y: 361, endPoint x: 912, endPoint y: 156, distance: 538.1
click at [912, 156] on div "It is wrong to exaggerate the similarity between language and other cognitive s…" at bounding box center [986, 150] width 413 height 48
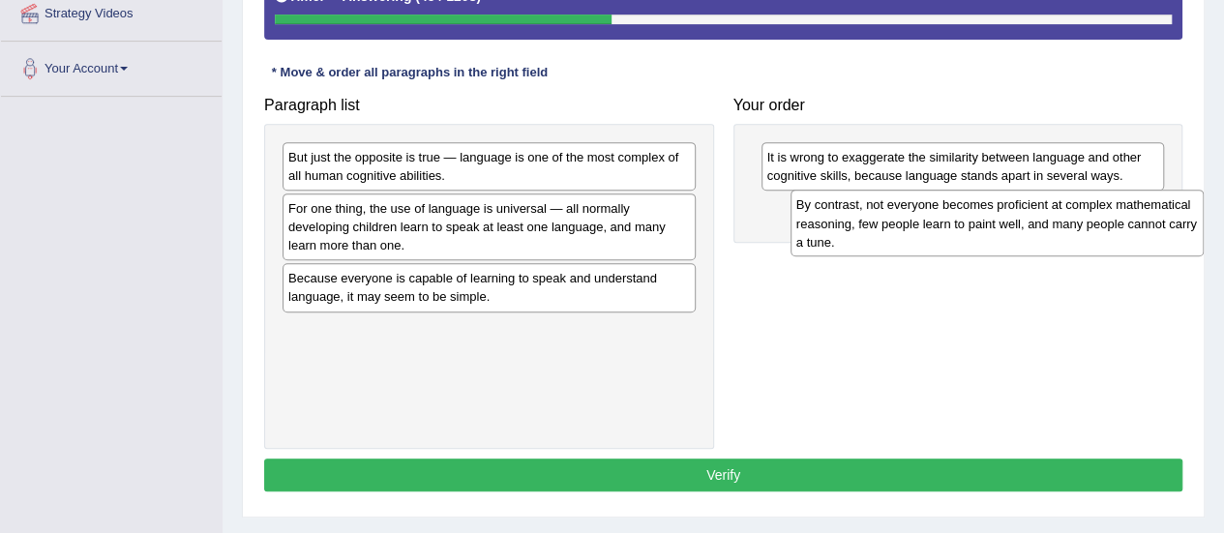
drag, startPoint x: 437, startPoint y: 175, endPoint x: 946, endPoint y: 223, distance: 510.3
click at [946, 223] on div "By contrast, not everyone becomes proficient at complex mathematical reasoning,…" at bounding box center [997, 223] width 413 height 67
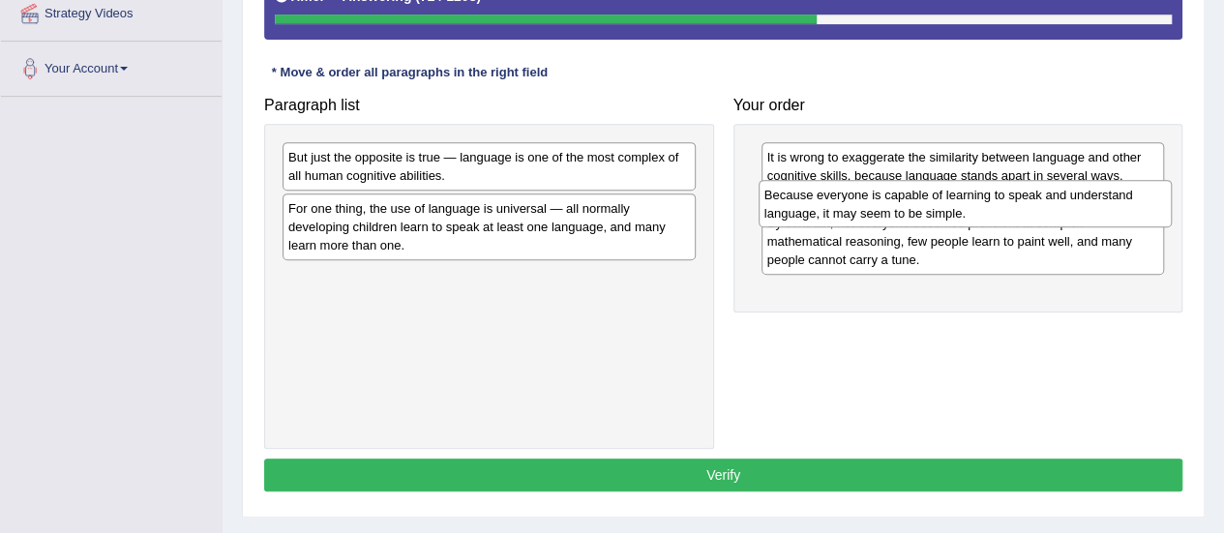
drag, startPoint x: 419, startPoint y: 295, endPoint x: 895, endPoint y: 212, distance: 483.4
click at [895, 212] on div "Because everyone is capable of learning to speak and understand language, it ma…" at bounding box center [965, 204] width 413 height 48
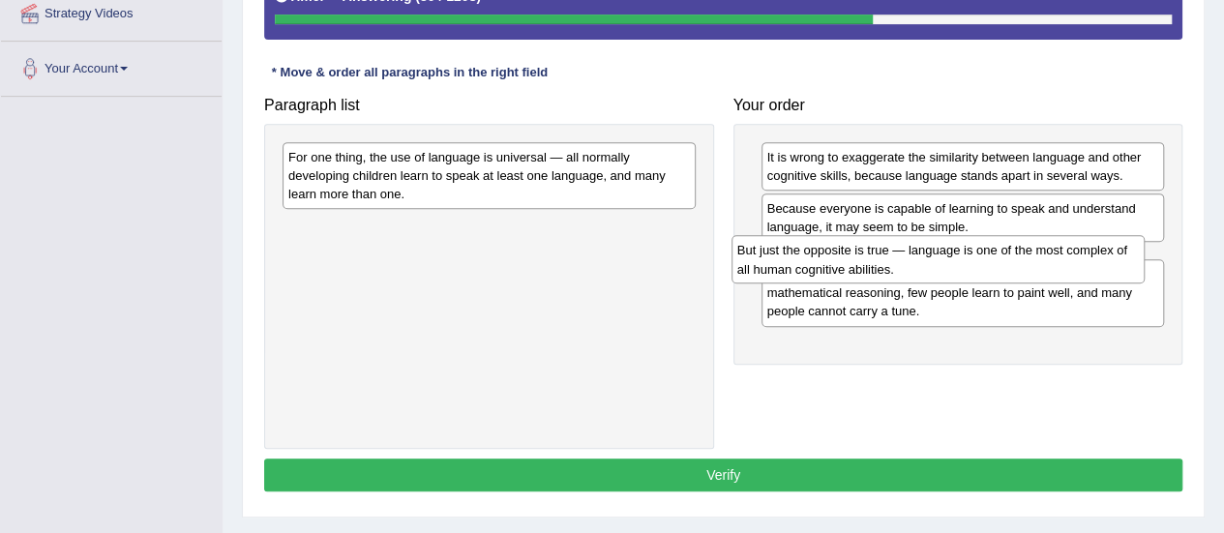
drag, startPoint x: 454, startPoint y: 171, endPoint x: 903, endPoint y: 265, distance: 458.8
click at [903, 265] on div "But just the opposite is true — language is one of the most complex of all huma…" at bounding box center [938, 259] width 413 height 48
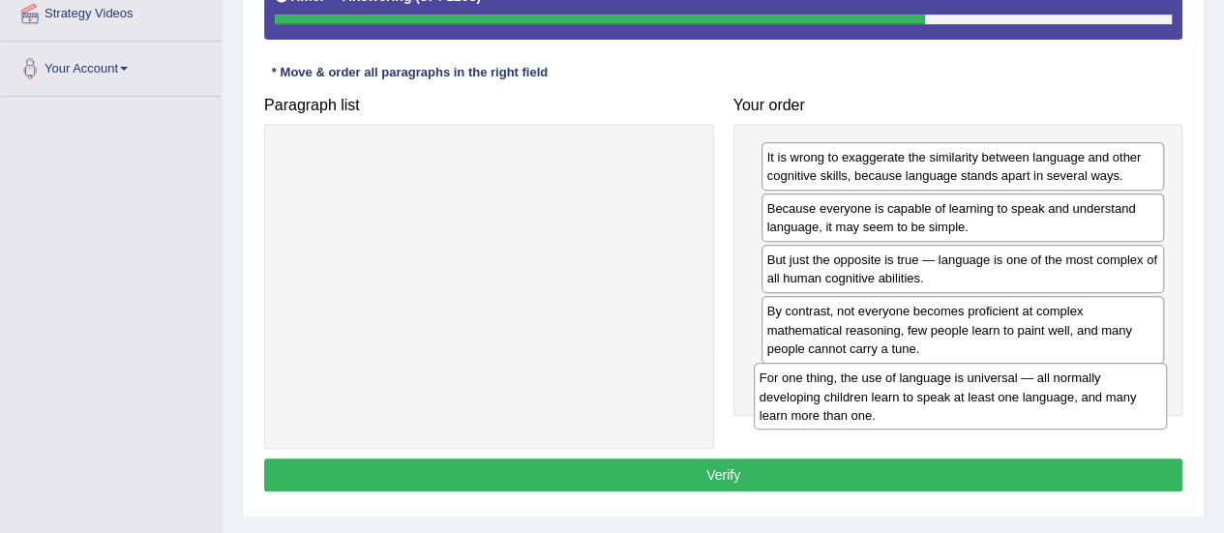
drag, startPoint x: 420, startPoint y: 181, endPoint x: 891, endPoint y: 404, distance: 521.3
click at [891, 404] on div "For one thing, the use of language is universal — all normally developing child…" at bounding box center [960, 396] width 413 height 67
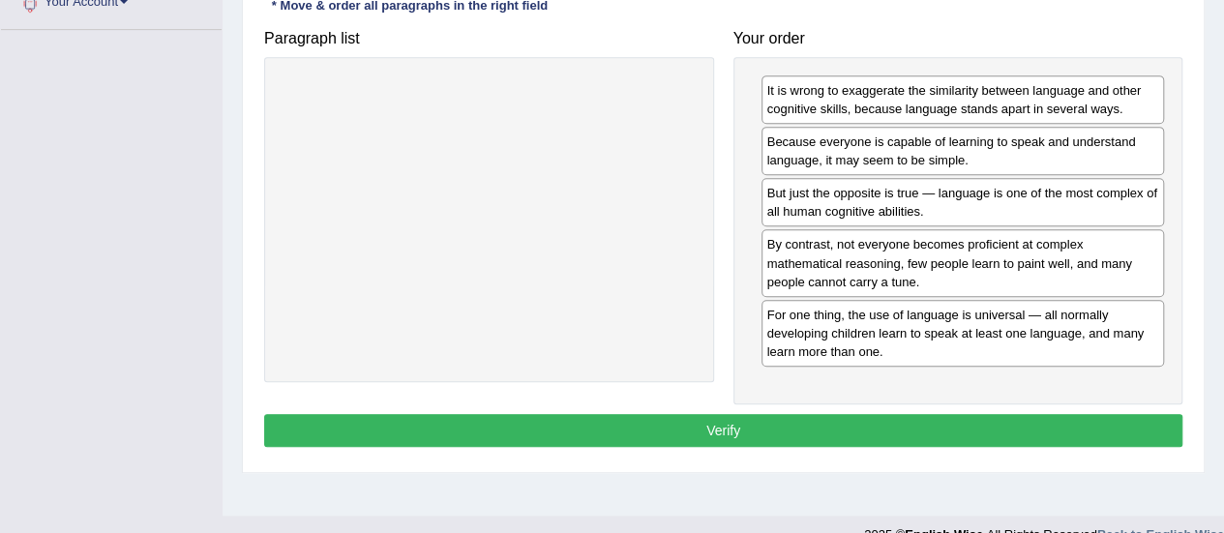
scroll to position [482, 0]
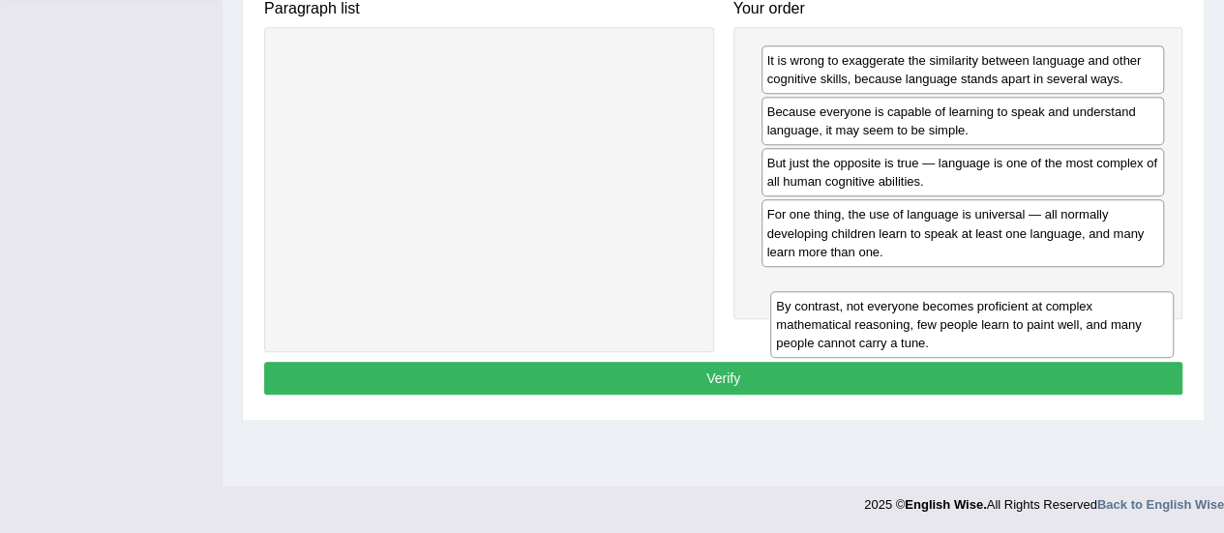
drag, startPoint x: 912, startPoint y: 235, endPoint x: 921, endPoint y: 326, distance: 91.5
click at [921, 328] on div "By contrast, not everyone becomes proficient at complex mathematical reasoning,…" at bounding box center [972, 324] width 404 height 67
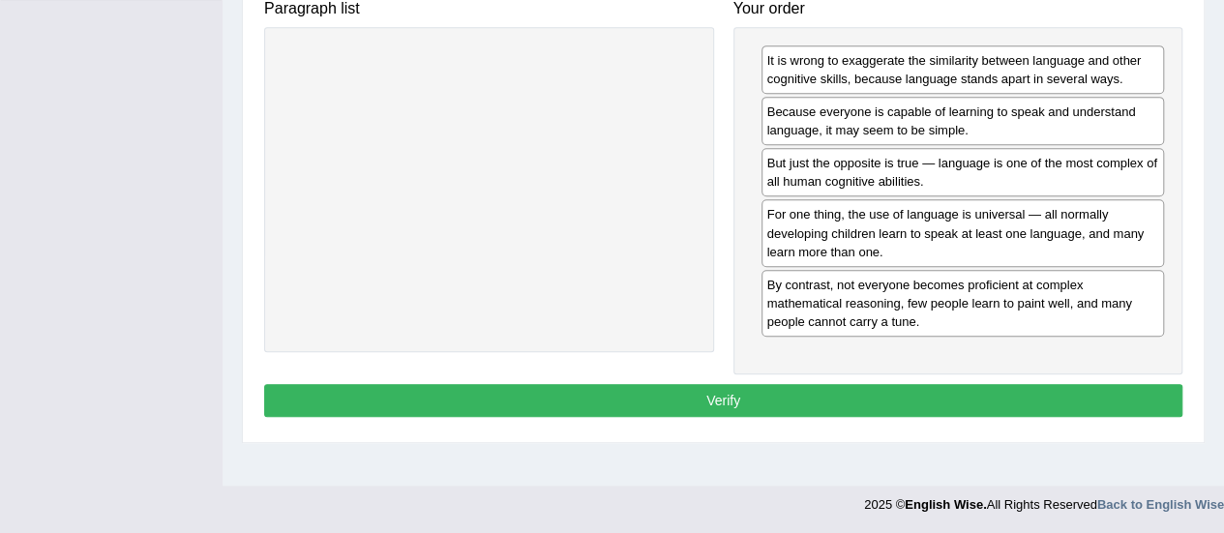
click at [740, 394] on button "Verify" at bounding box center [723, 400] width 918 height 33
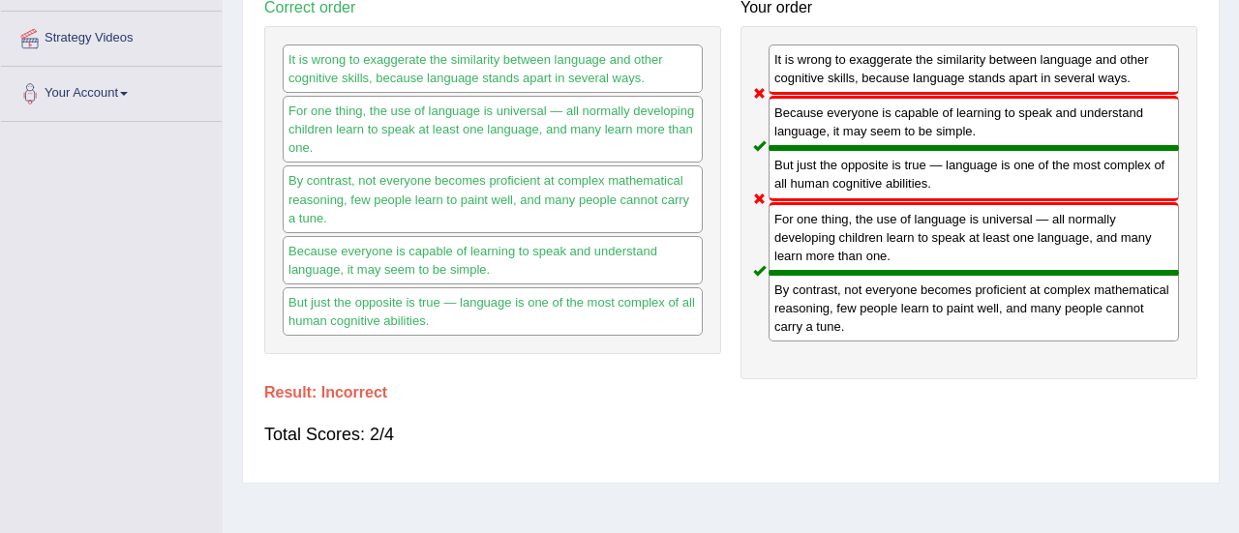
click at [718, 399] on div "Instructions: The text boxes in the left panel have been placed in a random ord…" at bounding box center [730, 184] width 943 height 578
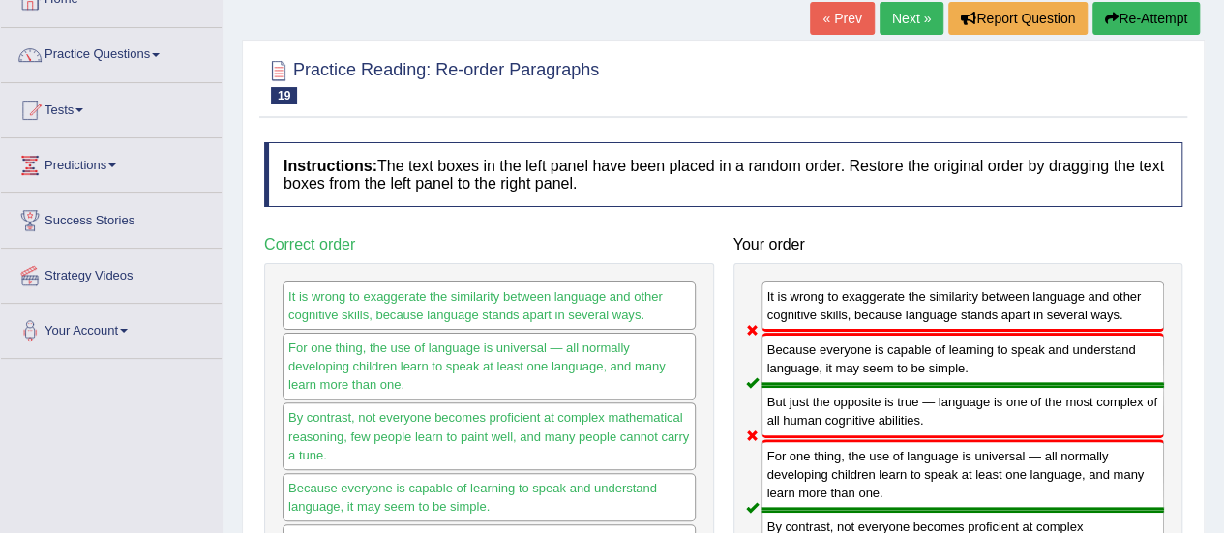
scroll to position [0, 0]
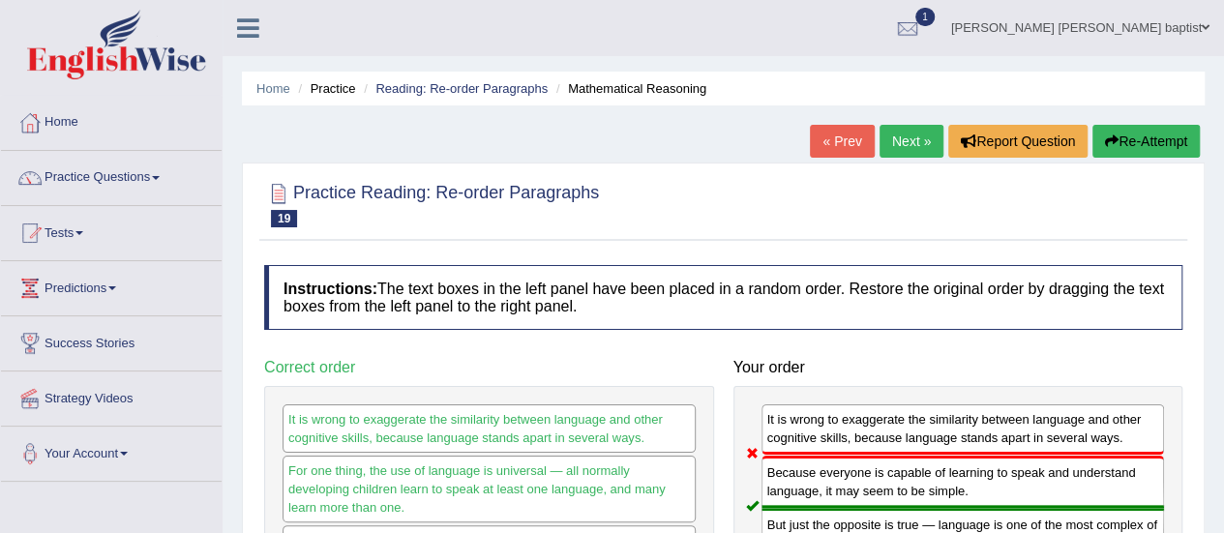
click at [908, 146] on link "Next »" at bounding box center [912, 141] width 64 height 33
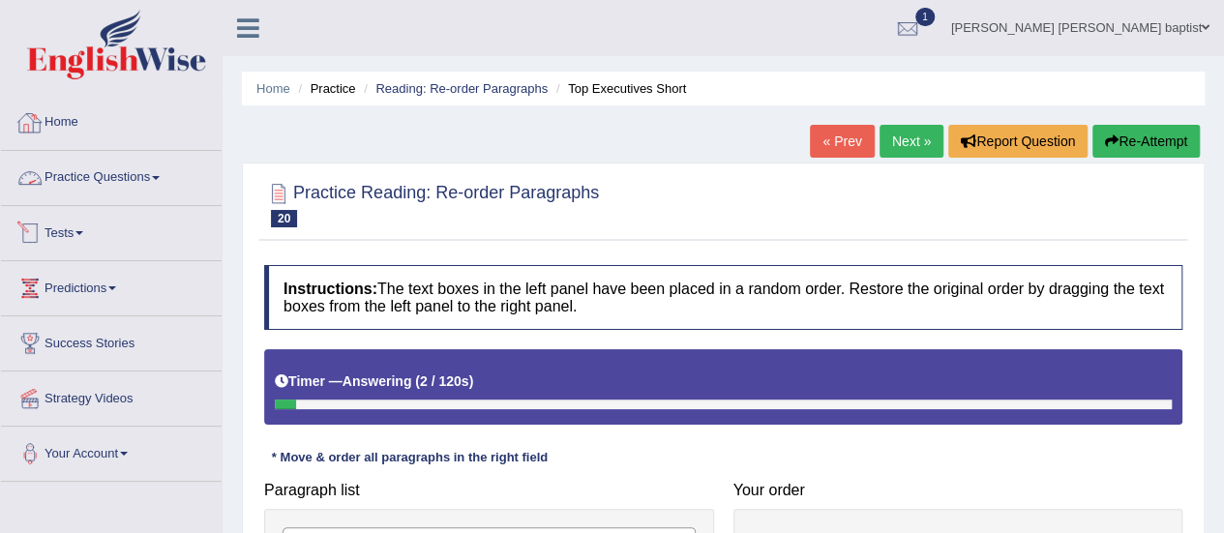
click at [162, 182] on link "Practice Questions" at bounding box center [111, 175] width 221 height 48
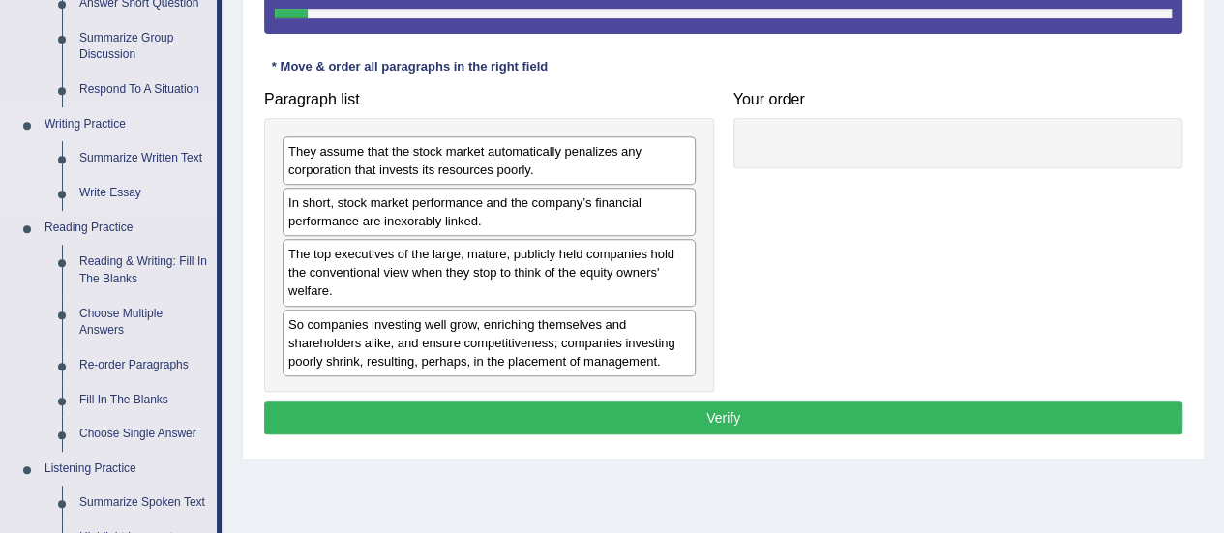
scroll to position [484, 0]
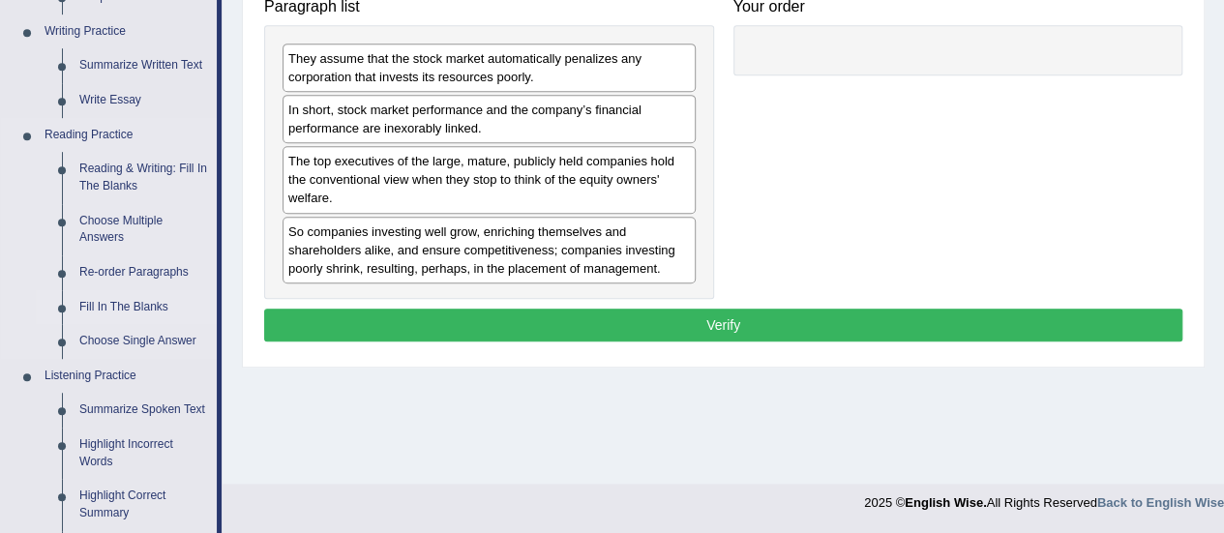
drag, startPoint x: 151, startPoint y: 312, endPoint x: 150, endPoint y: 301, distance: 10.7
click at [151, 311] on link "Fill In The Blanks" at bounding box center [144, 307] width 146 height 35
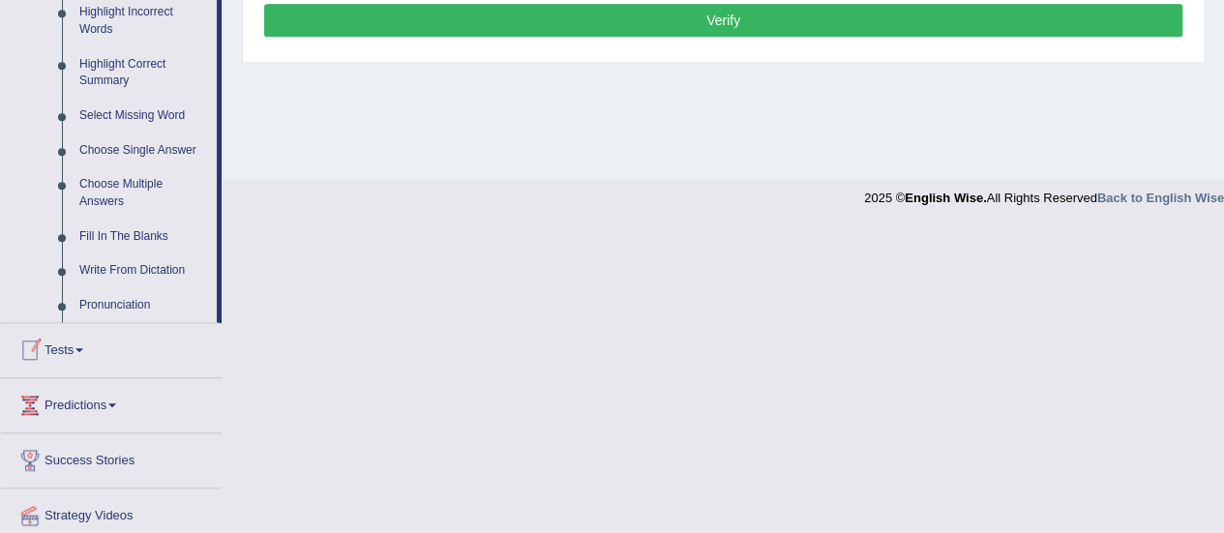
scroll to position [865, 0]
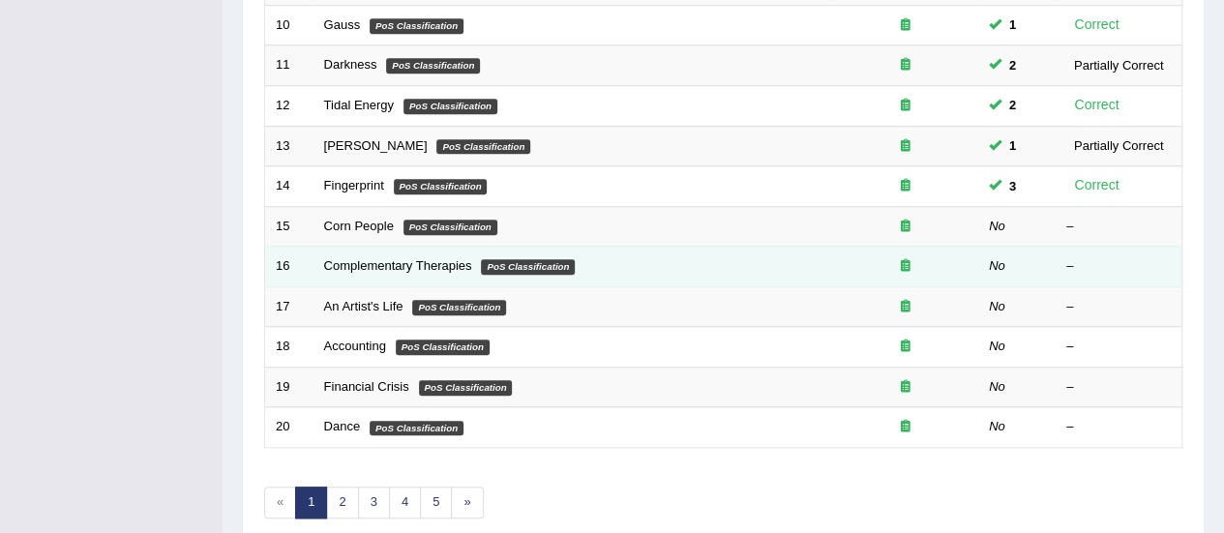
scroll to position [677, 0]
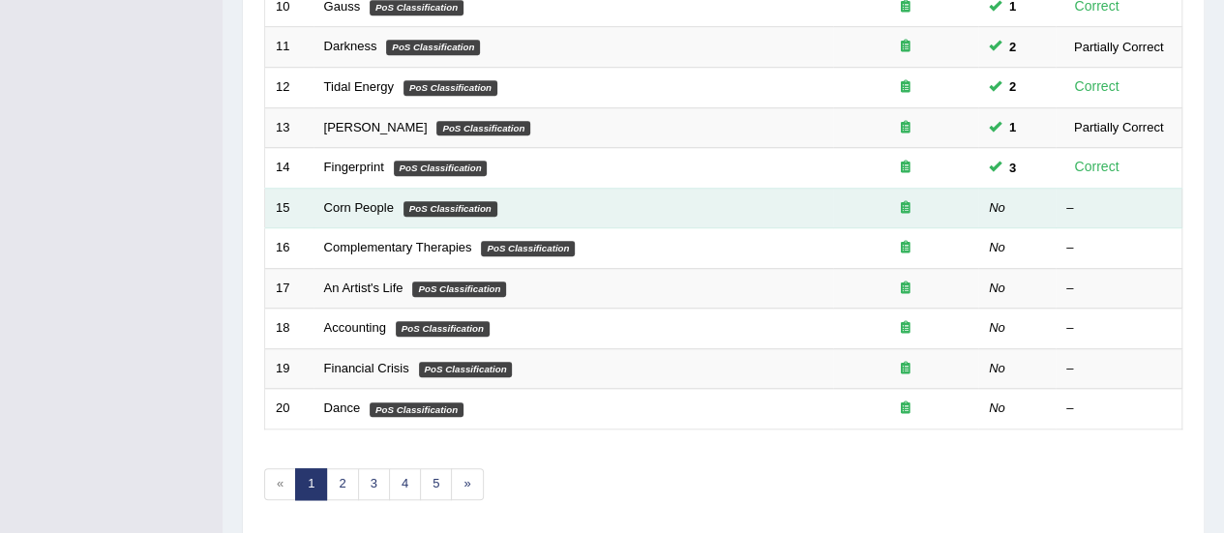
click at [396, 203] on td "Corn People PoS Classification" at bounding box center [574, 208] width 520 height 41
click at [339, 202] on link "Corn People" at bounding box center [359, 207] width 70 height 15
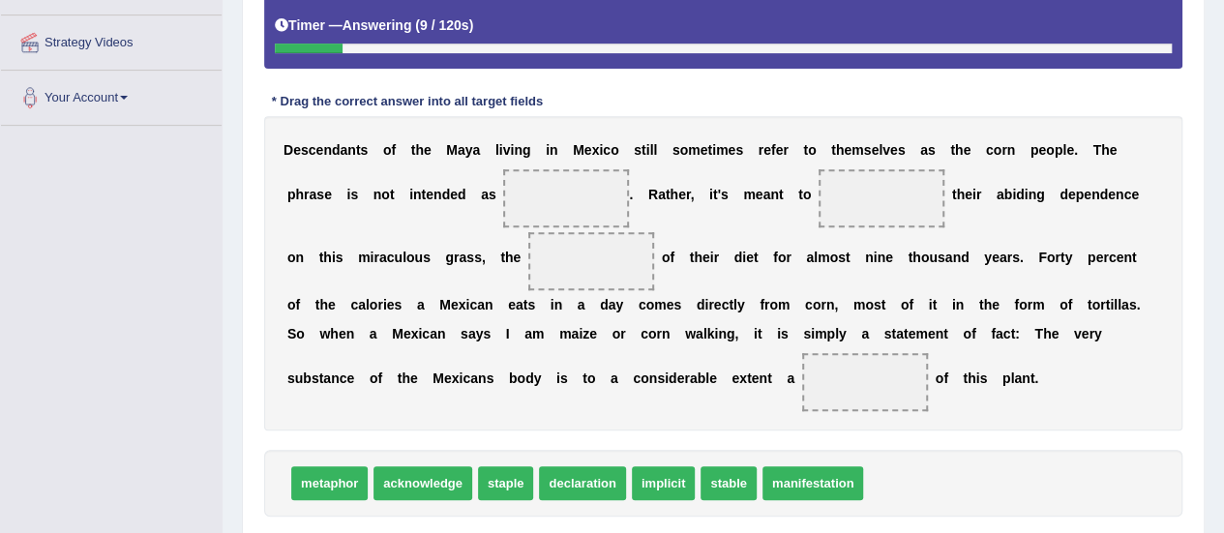
scroll to position [387, 0]
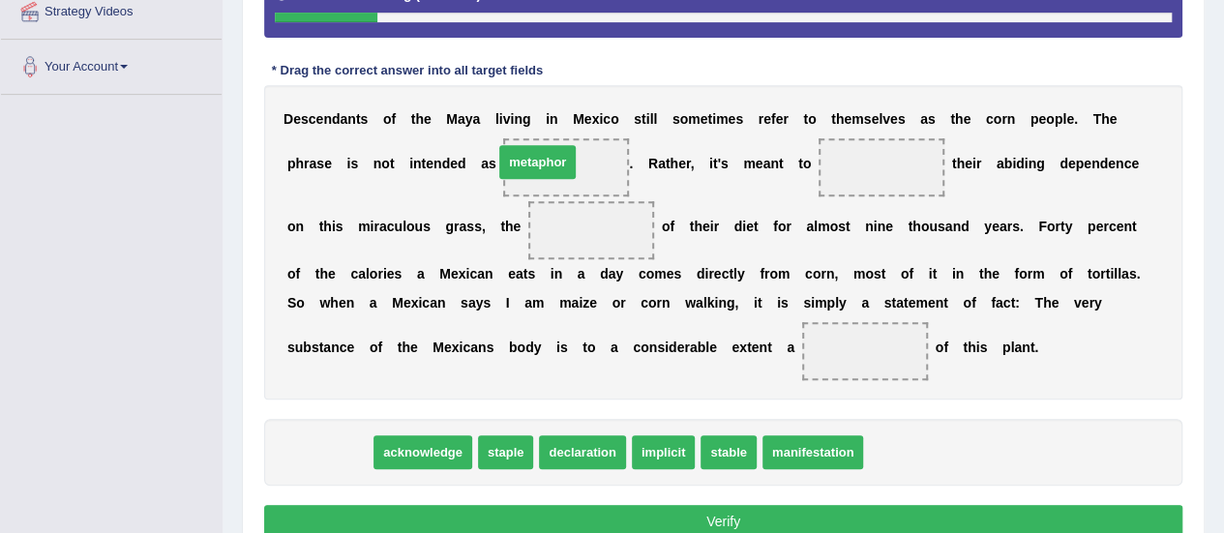
drag, startPoint x: 322, startPoint y: 454, endPoint x: 530, endPoint y: 164, distance: 357.2
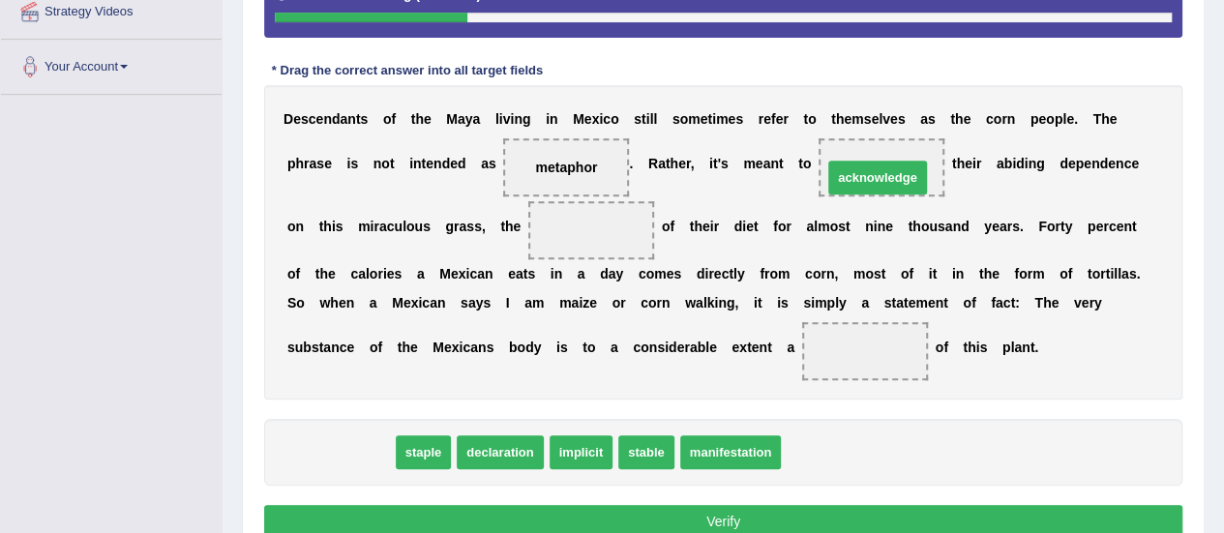
drag, startPoint x: 343, startPoint y: 452, endPoint x: 880, endPoint y: 177, distance: 603.4
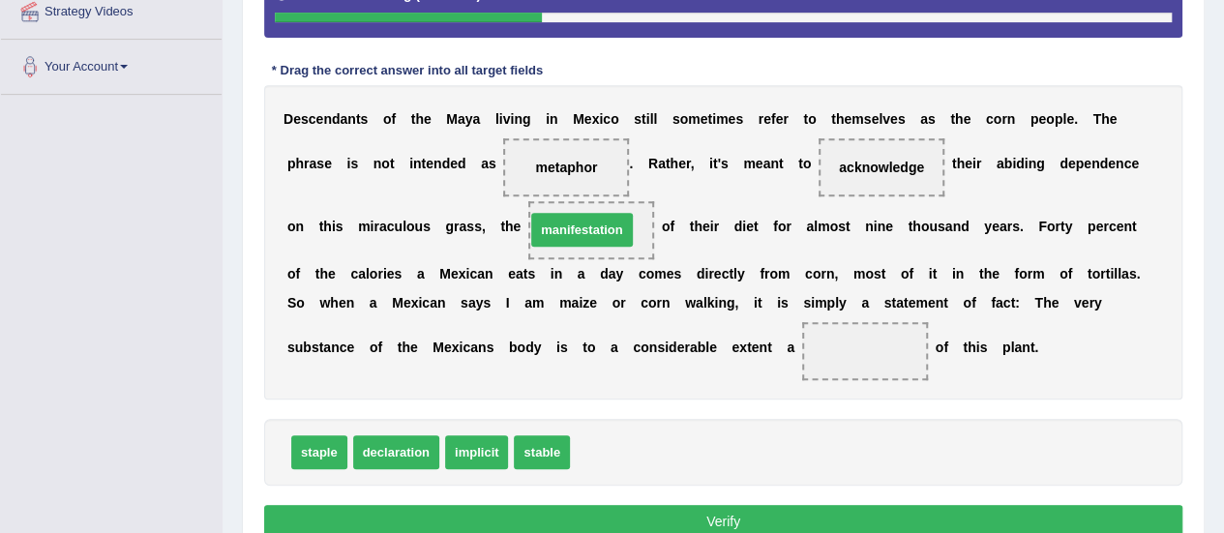
drag, startPoint x: 628, startPoint y: 448, endPoint x: 584, endPoint y: 226, distance: 227.0
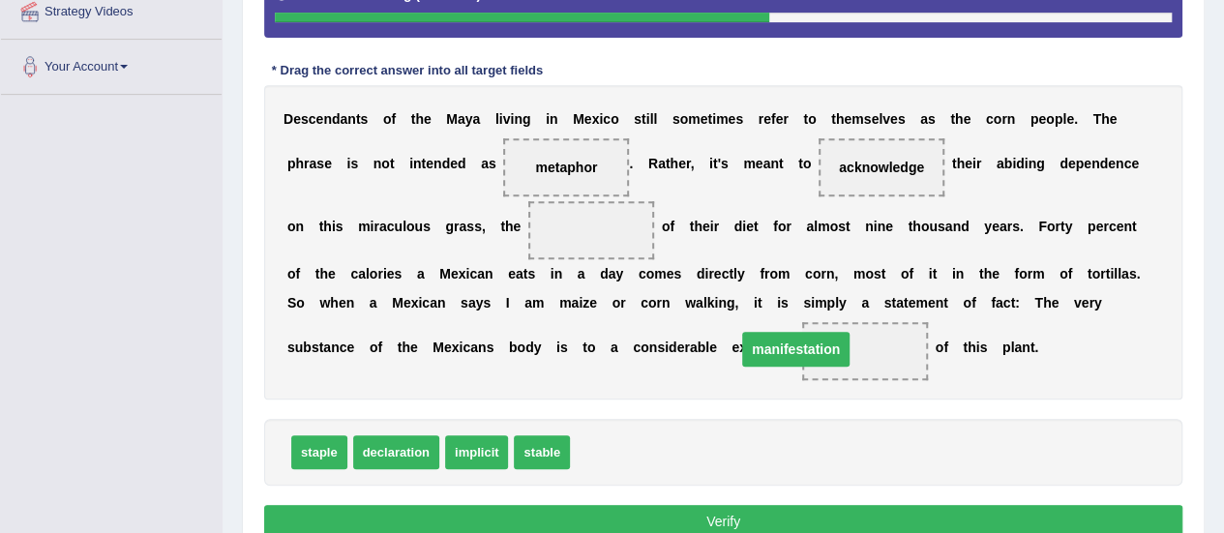
drag, startPoint x: 601, startPoint y: 224, endPoint x: 798, endPoint y: 343, distance: 229.7
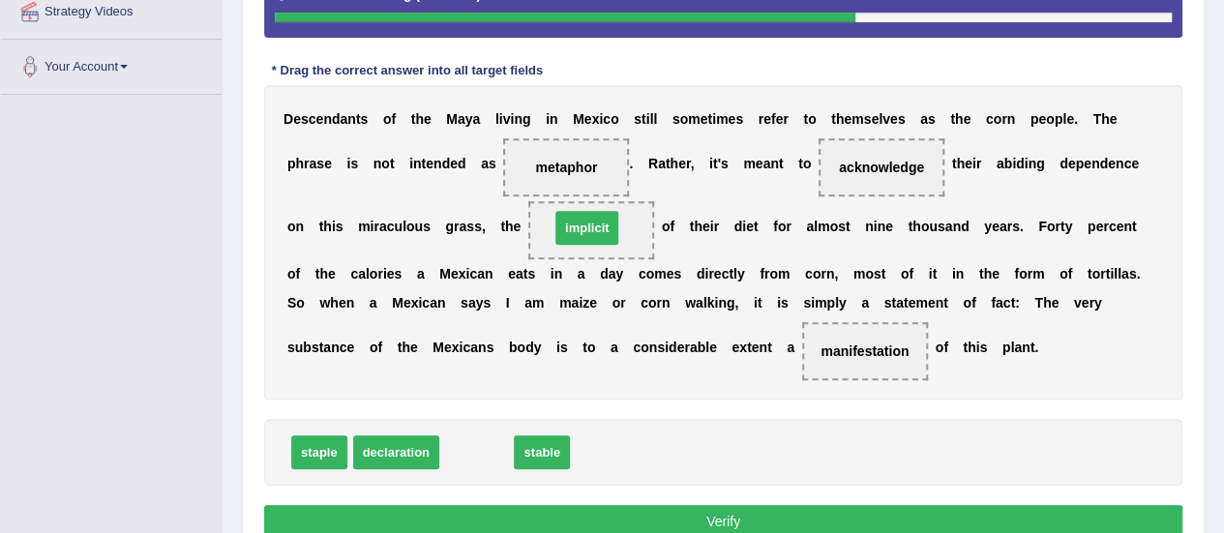
drag, startPoint x: 475, startPoint y: 450, endPoint x: 586, endPoint y: 226, distance: 250.2
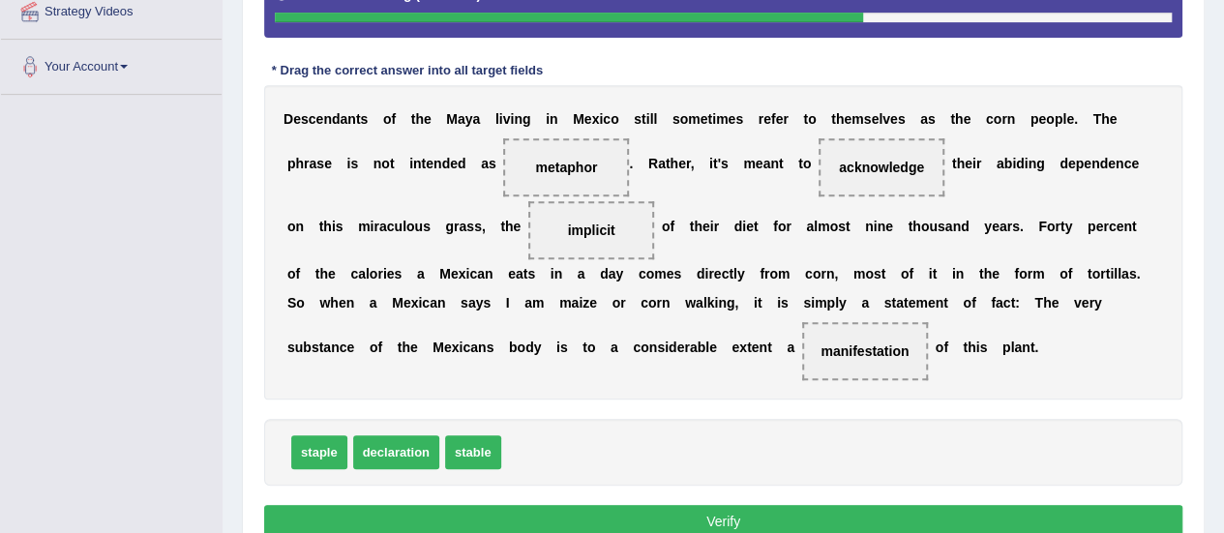
click at [647, 515] on button "Verify" at bounding box center [723, 521] width 918 height 33
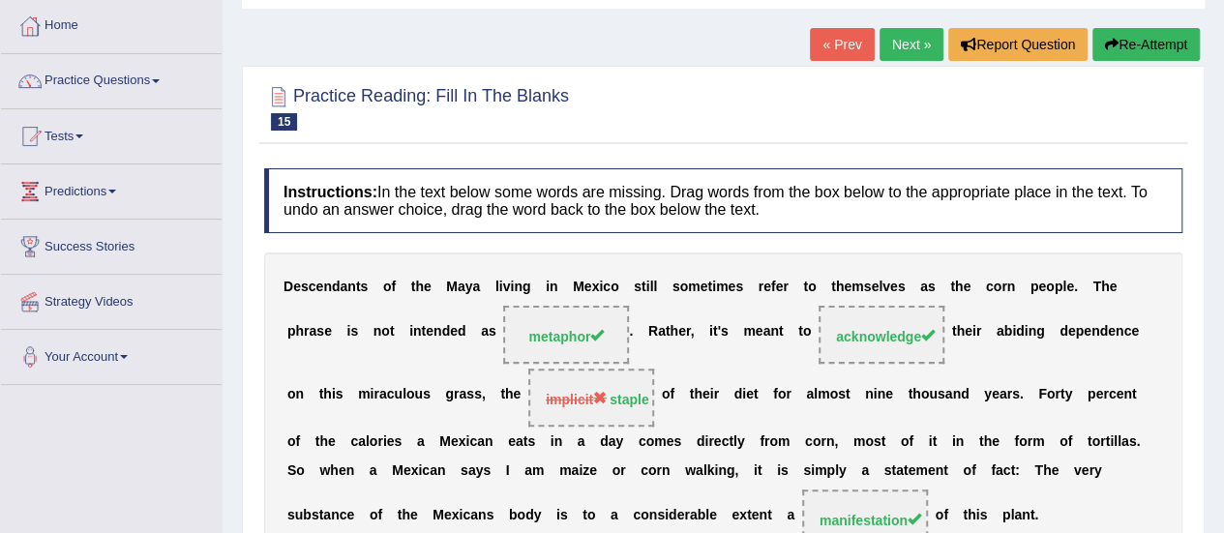
scroll to position [97, 0]
click at [908, 42] on link "Next »" at bounding box center [912, 44] width 64 height 33
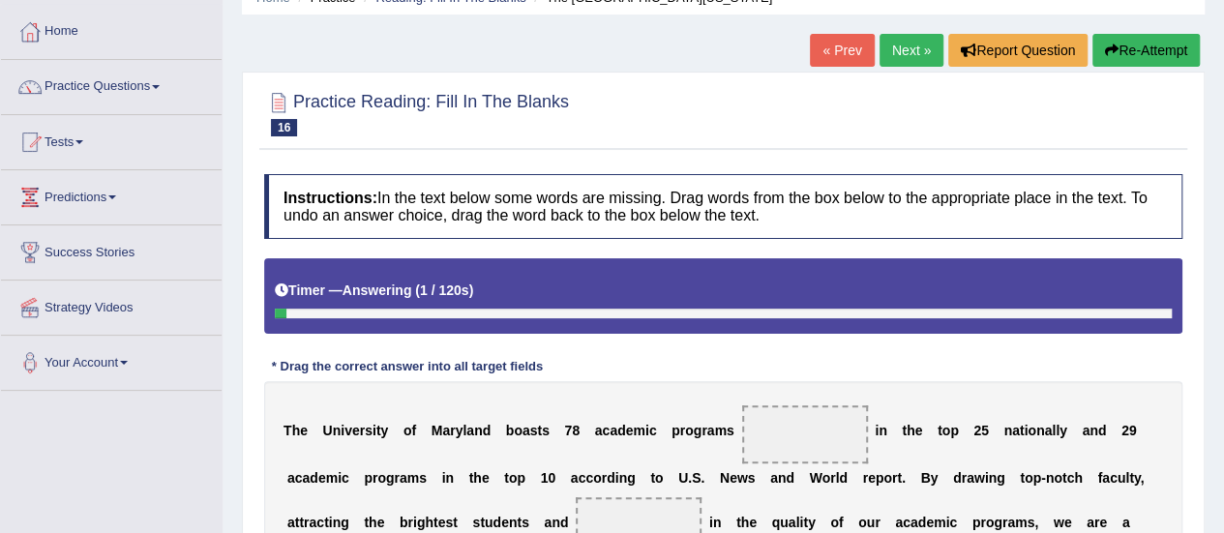
scroll to position [290, 0]
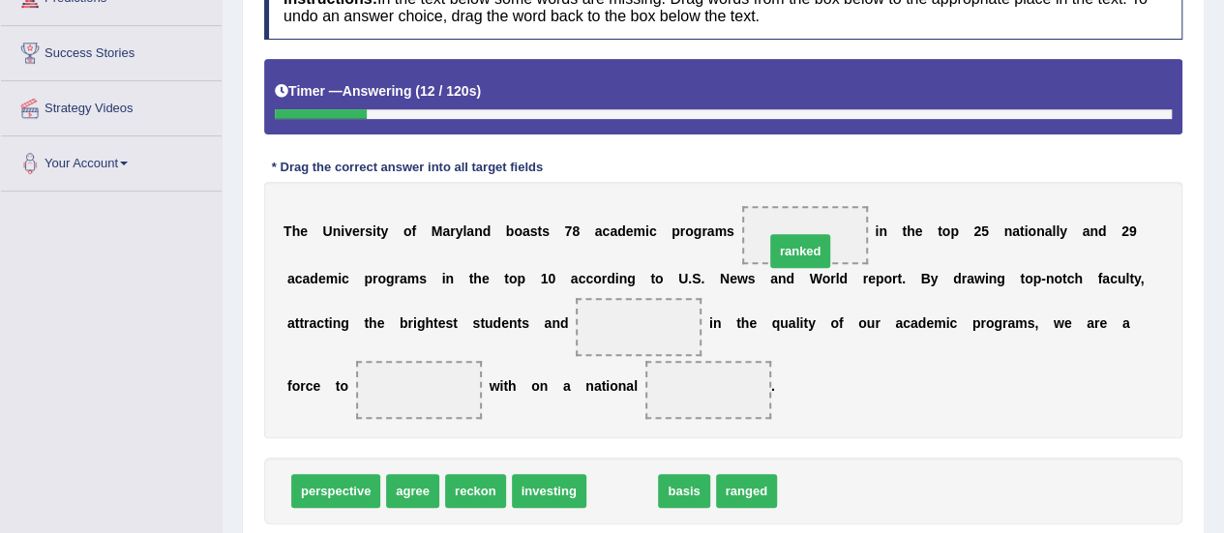
drag, startPoint x: 635, startPoint y: 493, endPoint x: 813, endPoint y: 253, distance: 298.9
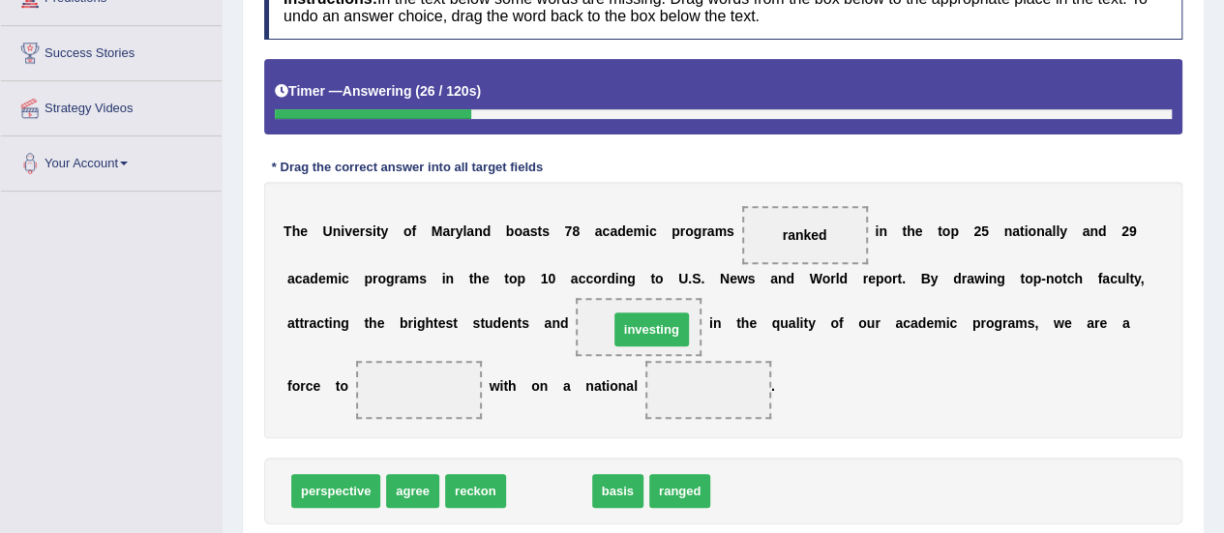
drag, startPoint x: 565, startPoint y: 495, endPoint x: 668, endPoint y: 333, distance: 191.4
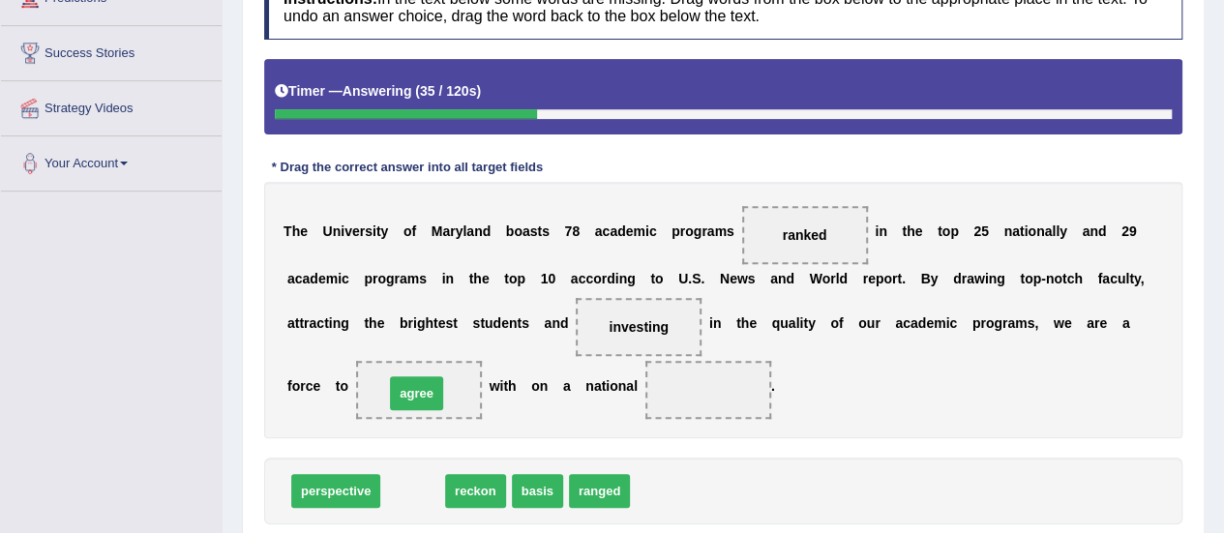
drag, startPoint x: 406, startPoint y: 486, endPoint x: 409, endPoint y: 388, distance: 97.8
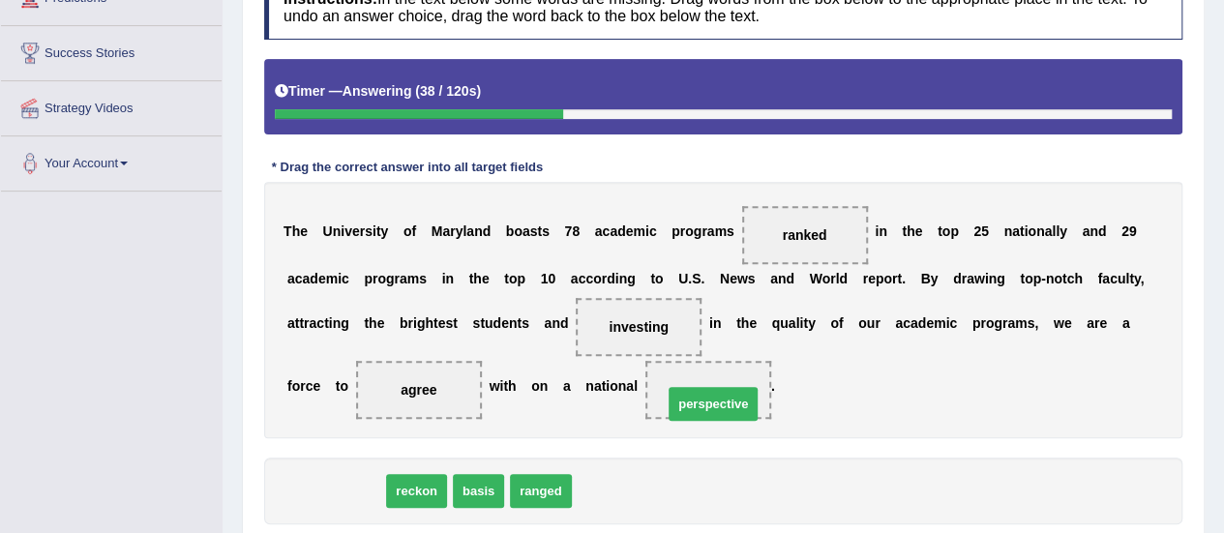
drag, startPoint x: 354, startPoint y: 491, endPoint x: 732, endPoint y: 404, distance: 387.4
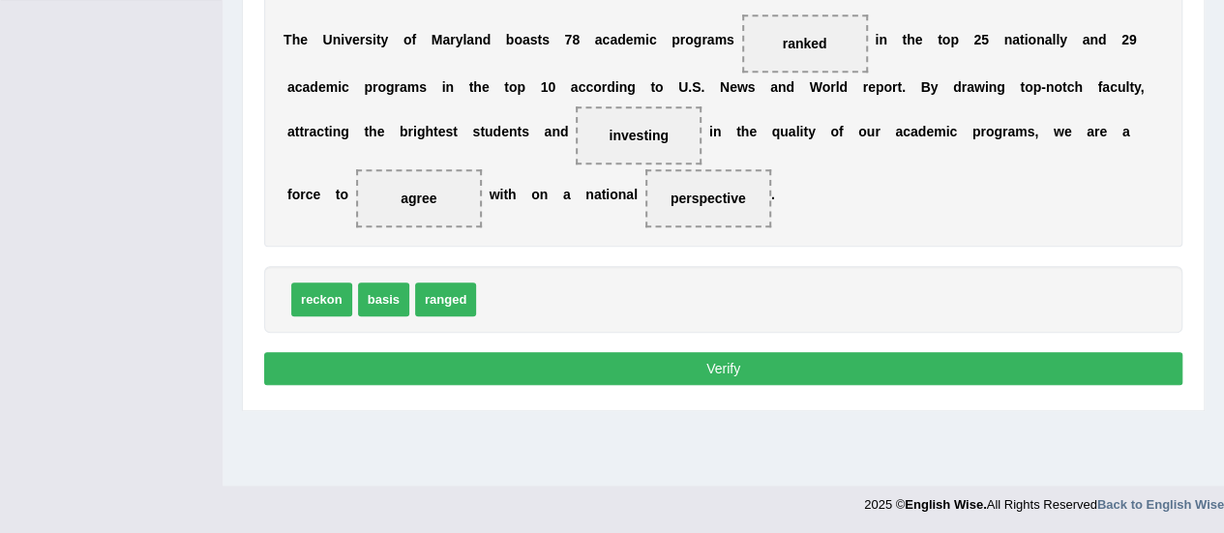
click at [738, 371] on button "Verify" at bounding box center [723, 368] width 918 height 33
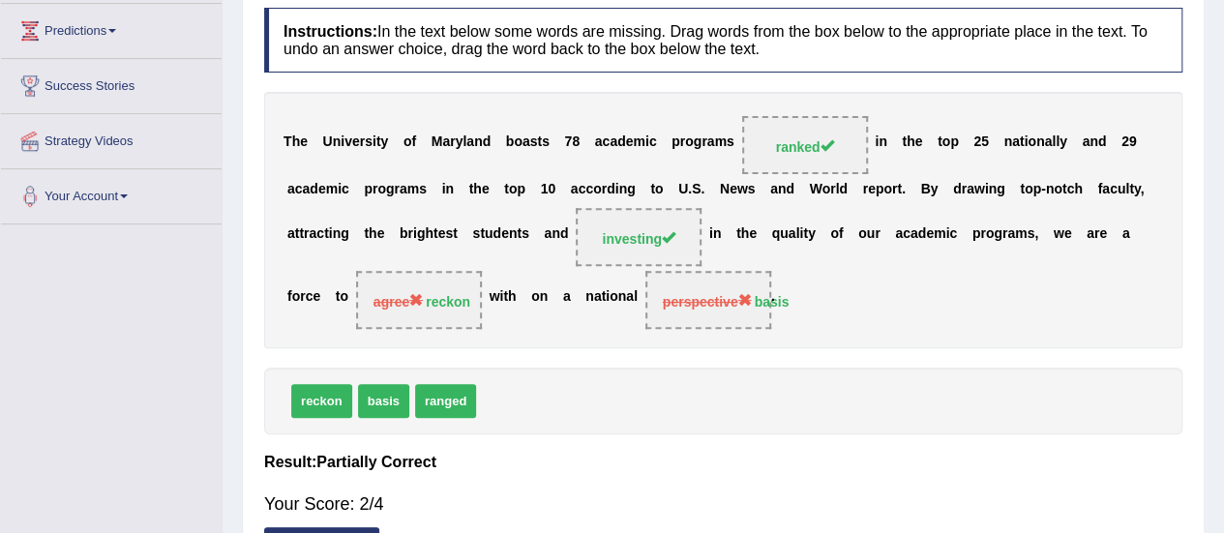
scroll to position [70, 0]
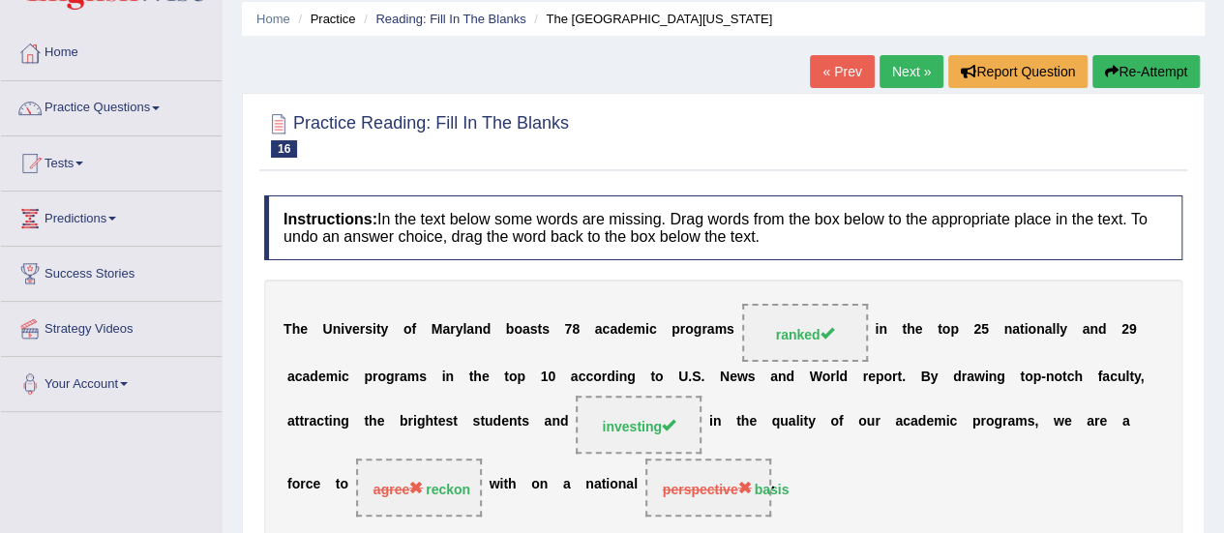
click at [918, 84] on link "Next »" at bounding box center [912, 71] width 64 height 33
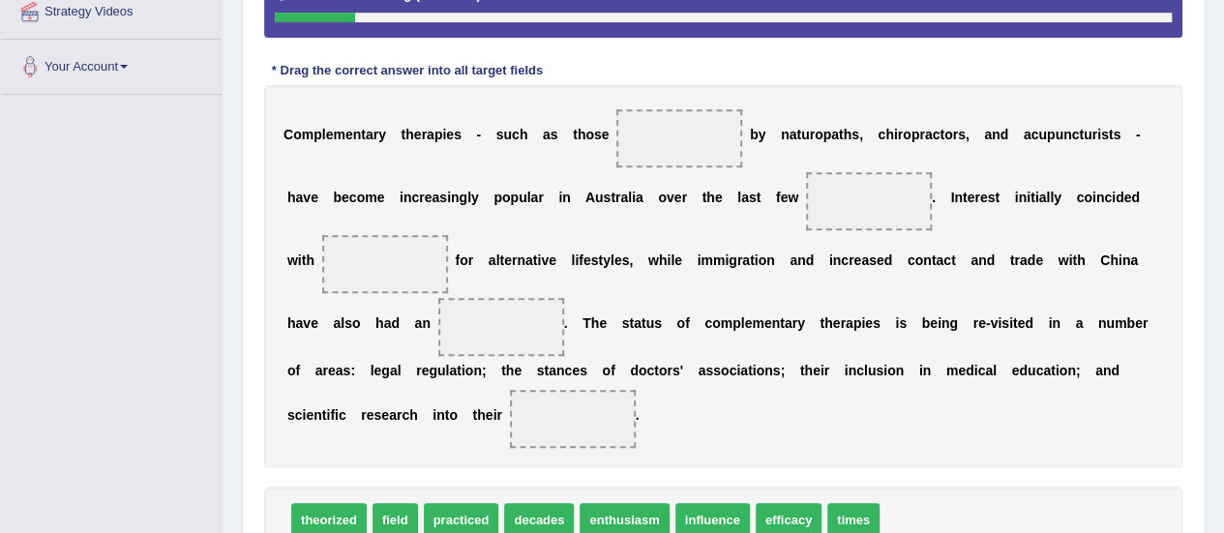
scroll to position [484, 0]
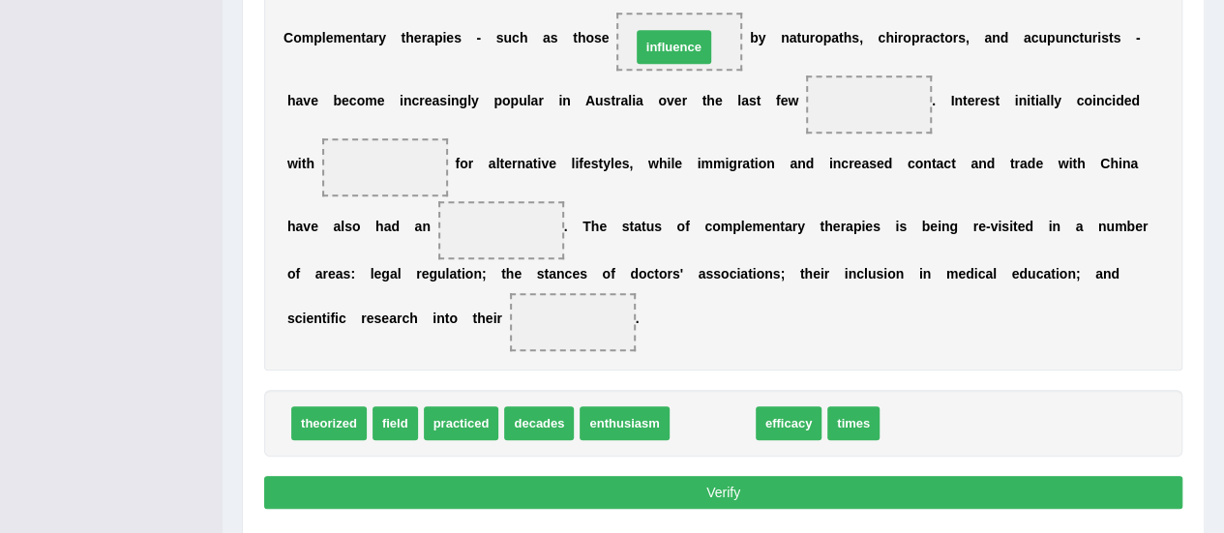
drag, startPoint x: 714, startPoint y: 422, endPoint x: 676, endPoint y: 45, distance: 378.5
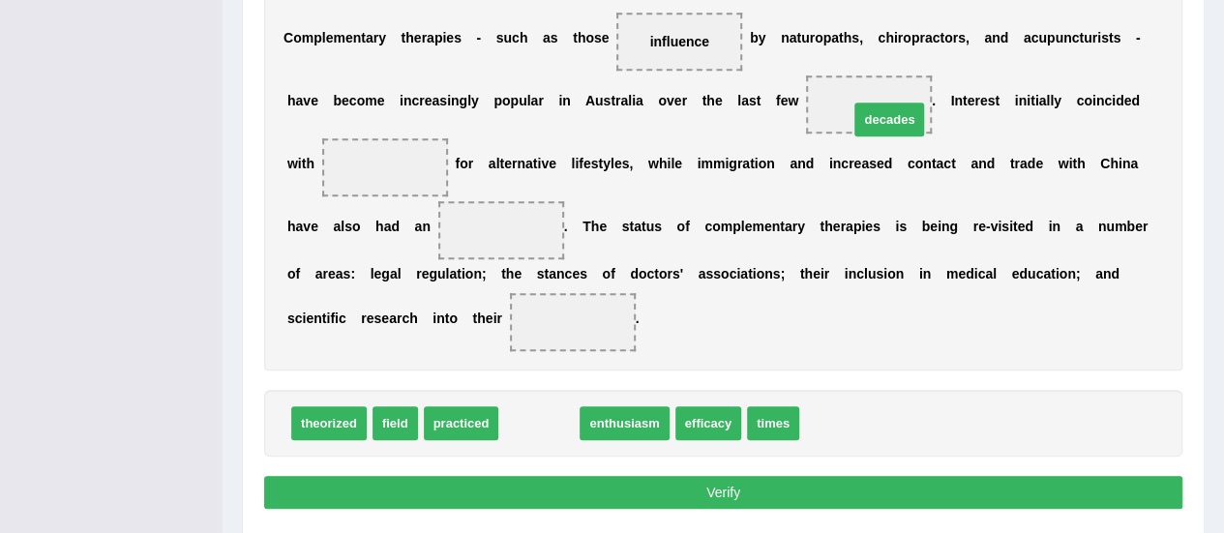
drag, startPoint x: 546, startPoint y: 423, endPoint x: 896, endPoint y: 119, distance: 463.8
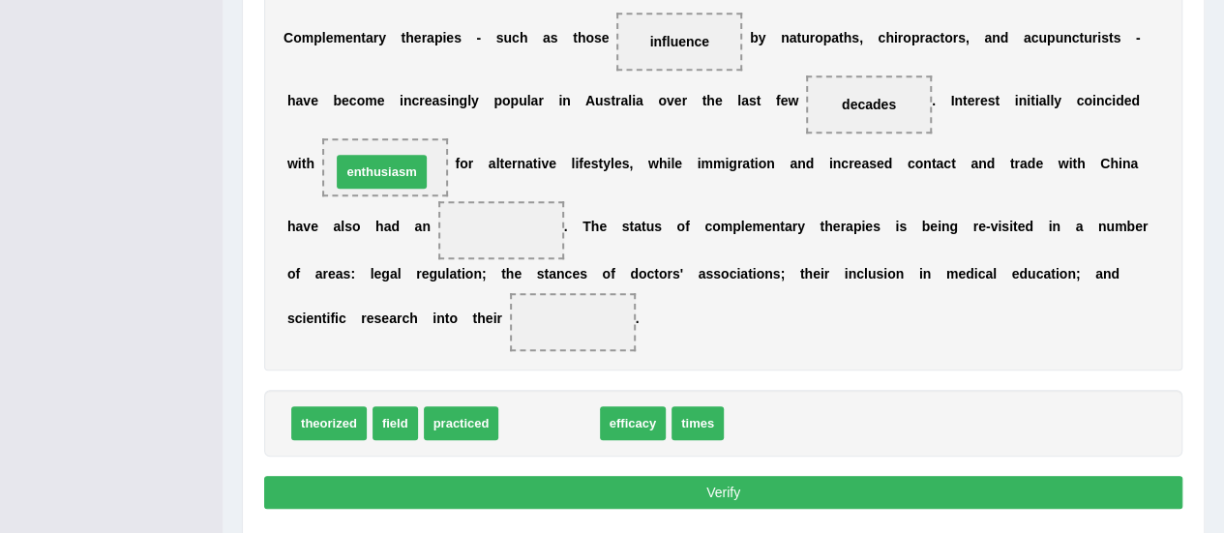
drag, startPoint x: 560, startPoint y: 427, endPoint x: 393, endPoint y: 175, distance: 302.3
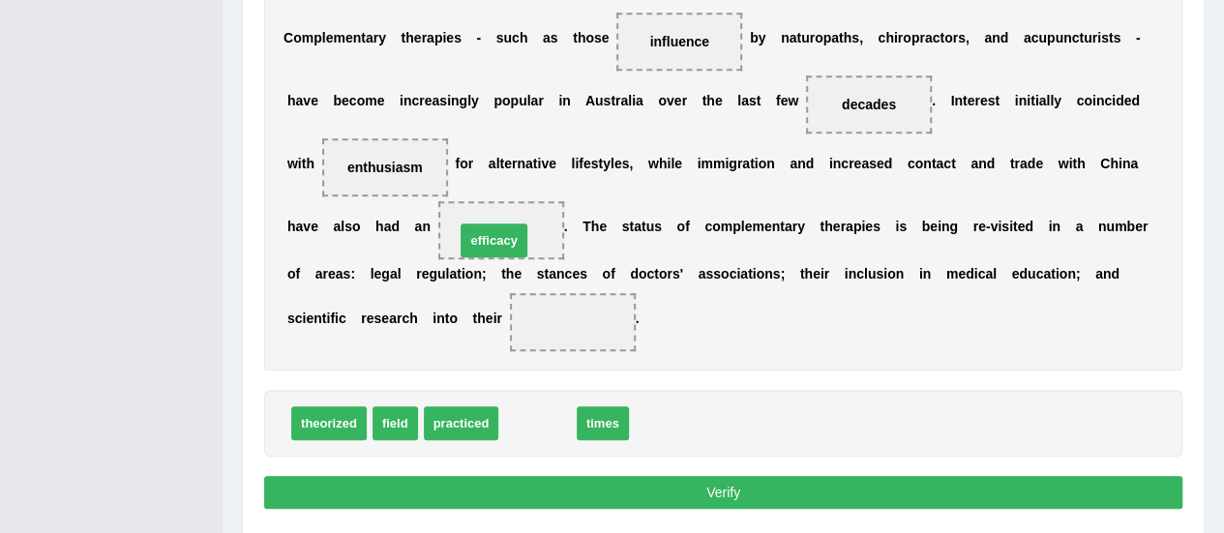
drag, startPoint x: 532, startPoint y: 419, endPoint x: 489, endPoint y: 236, distance: 188.0
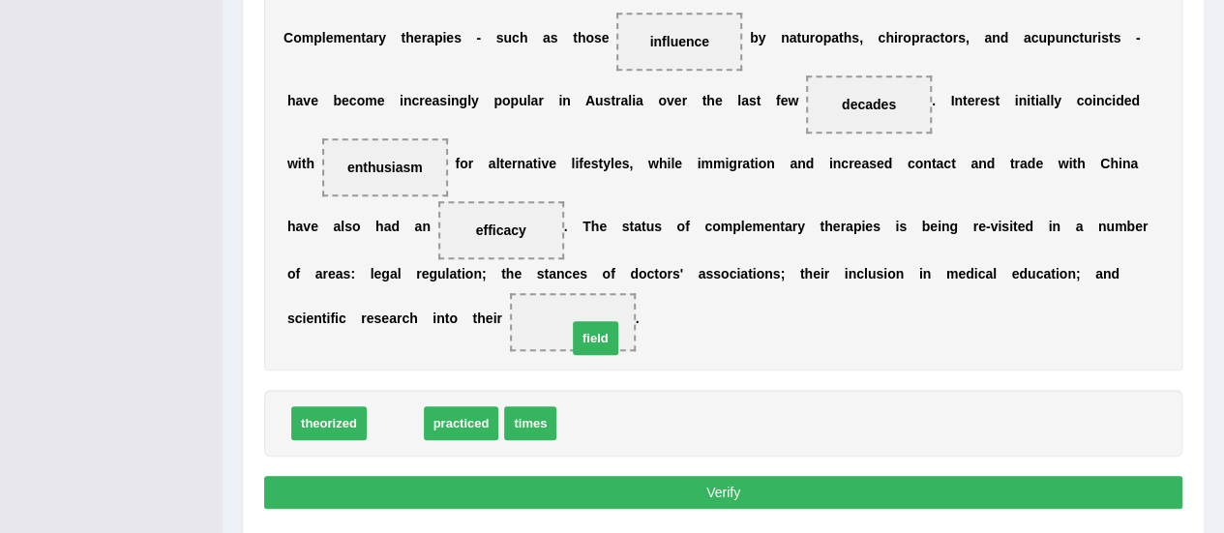
drag, startPoint x: 397, startPoint y: 415, endPoint x: 597, endPoint y: 327, distance: 218.9
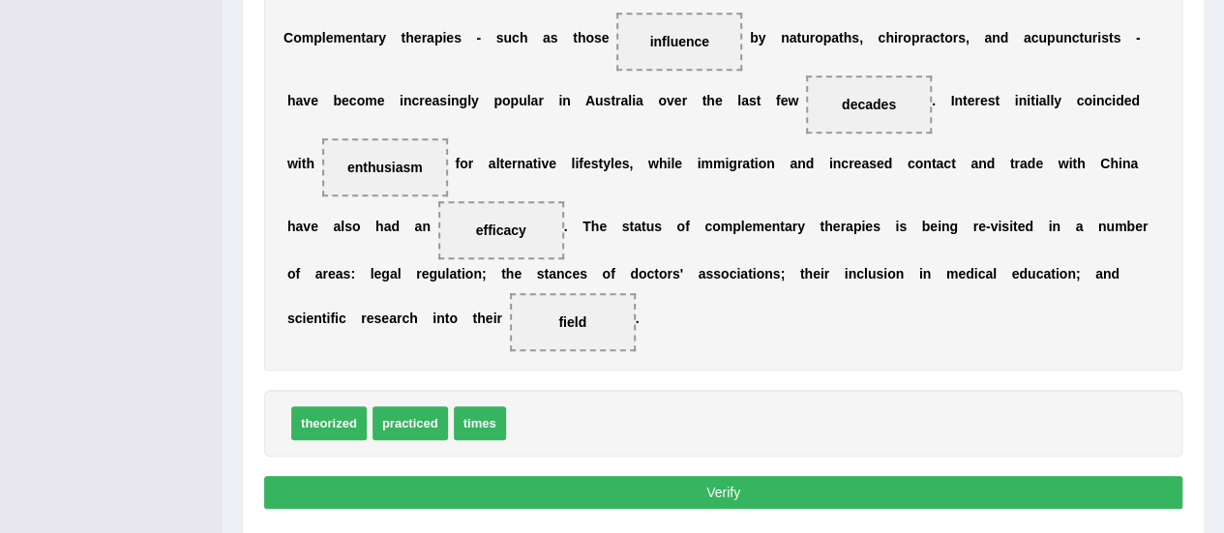
click at [690, 491] on button "Verify" at bounding box center [723, 492] width 918 height 33
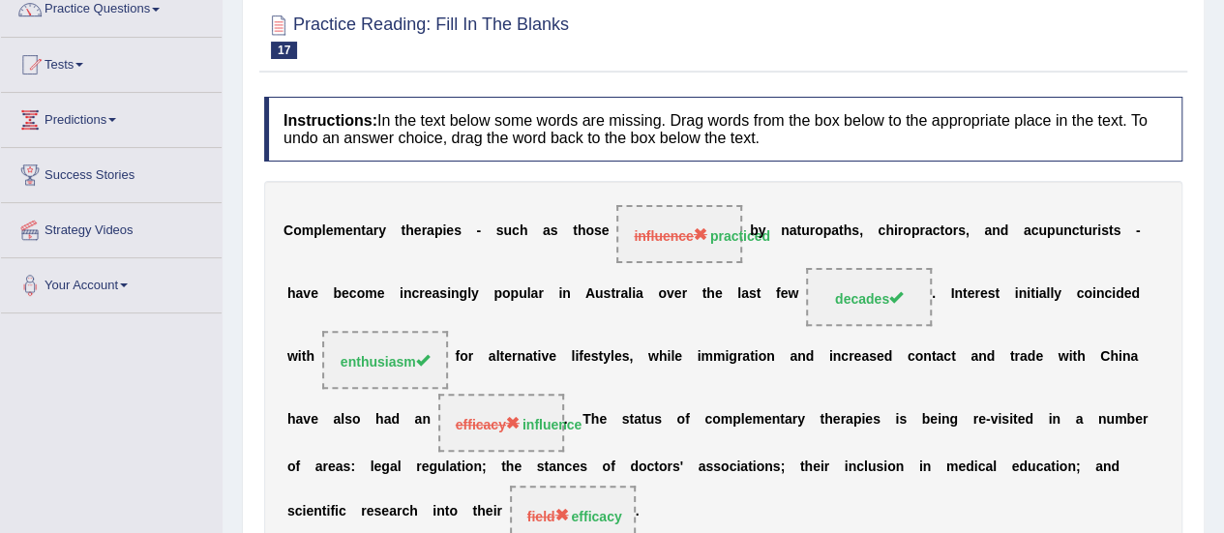
scroll to position [72, 0]
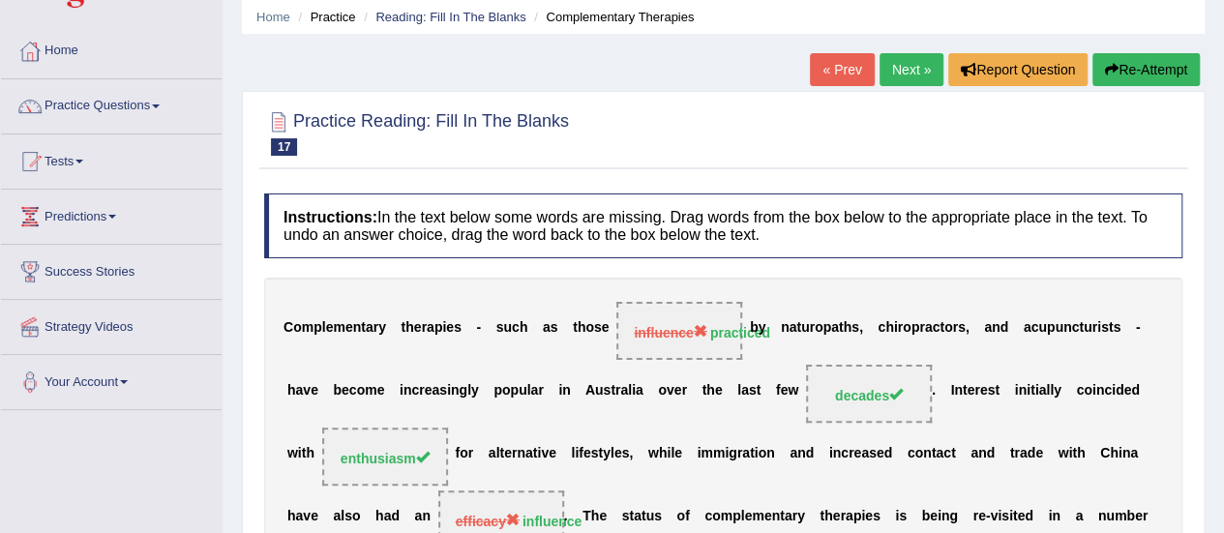
click at [1122, 75] on button "Re-Attempt" at bounding box center [1146, 69] width 107 height 33
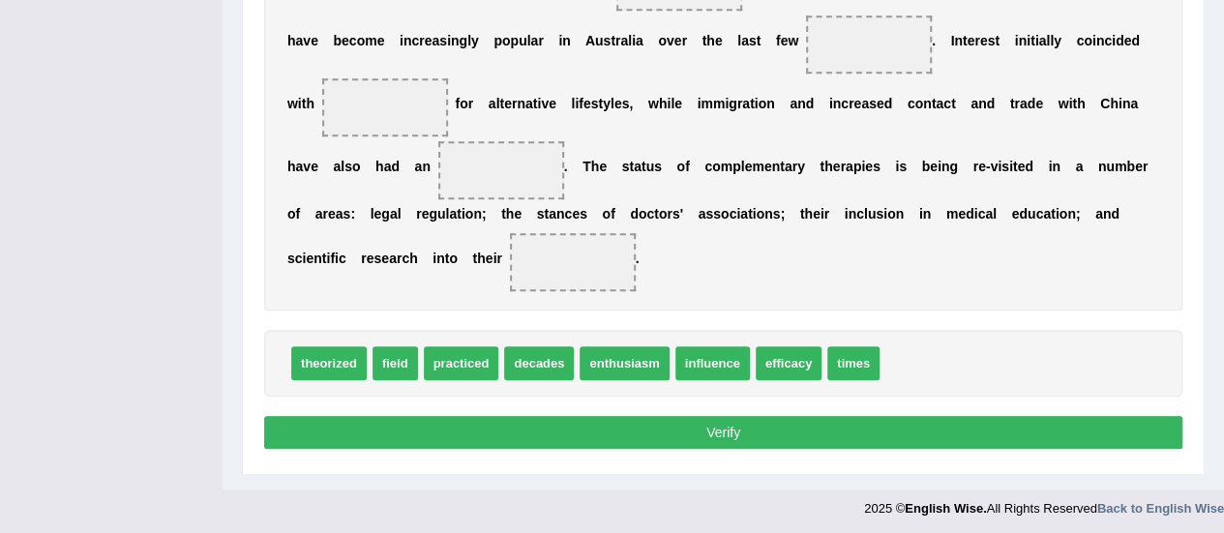
scroll to position [471, 0]
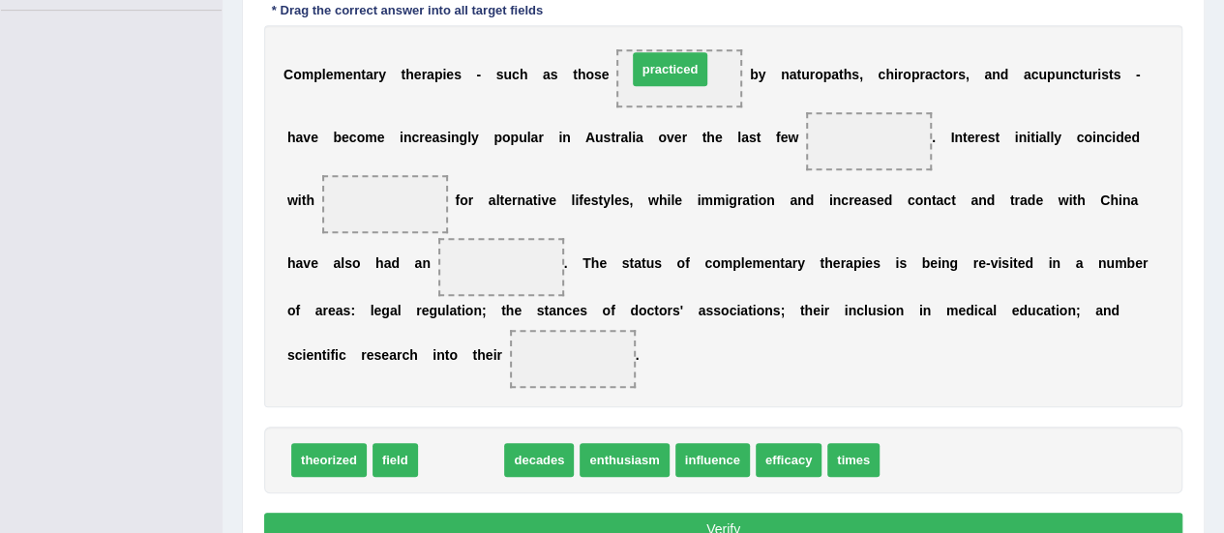
drag, startPoint x: 441, startPoint y: 446, endPoint x: 650, endPoint y: 55, distance: 443.4
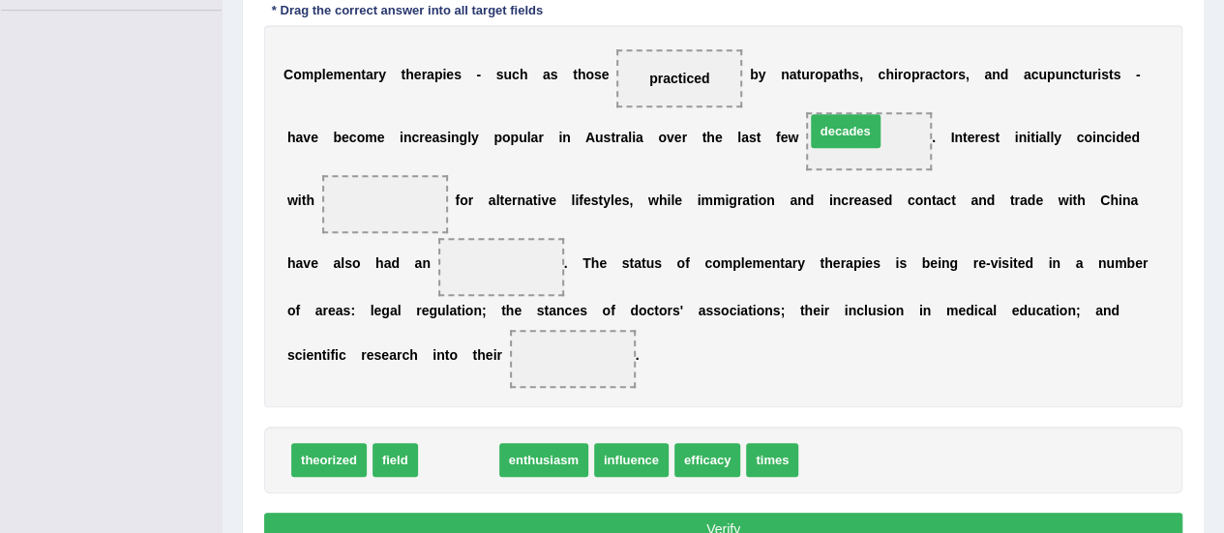
drag, startPoint x: 462, startPoint y: 458, endPoint x: 849, endPoint y: 129, distance: 508.1
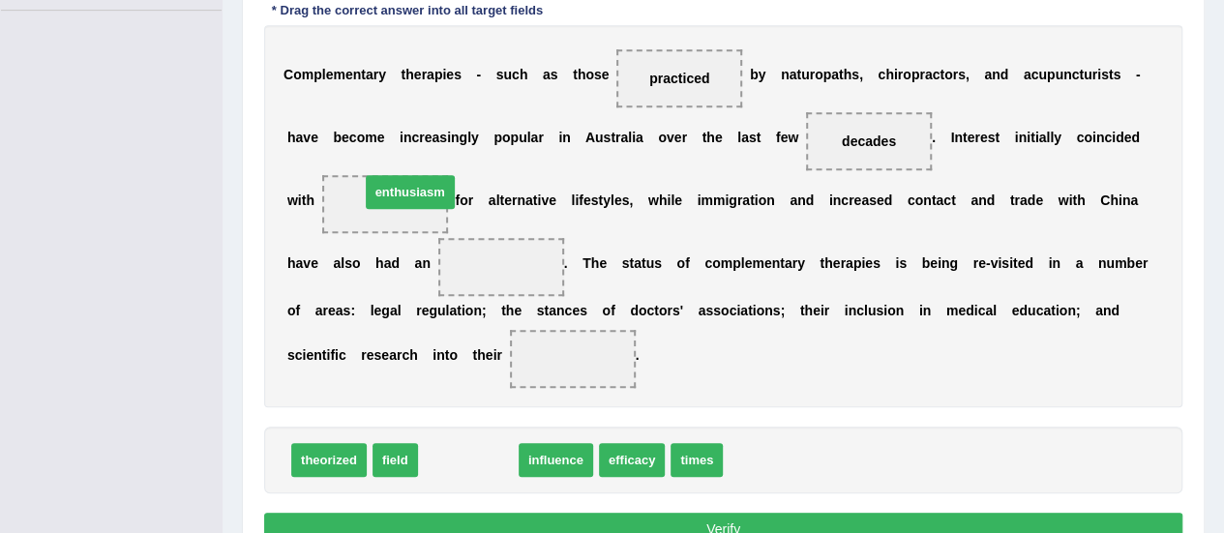
drag, startPoint x: 472, startPoint y: 456, endPoint x: 414, endPoint y: 188, distance: 274.3
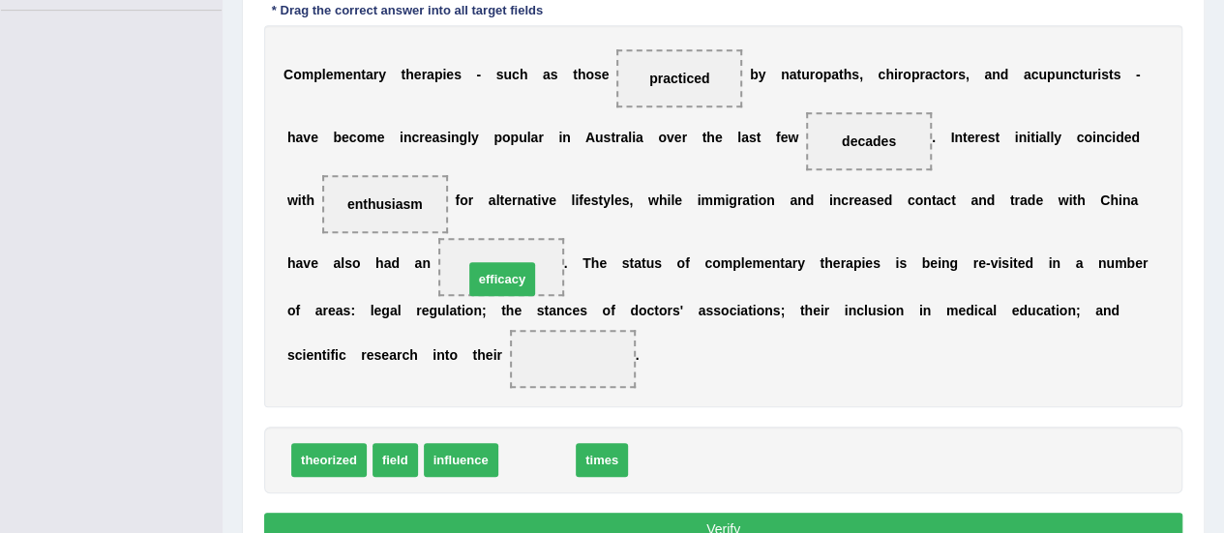
drag, startPoint x: 521, startPoint y: 456, endPoint x: 486, endPoint y: 274, distance: 185.3
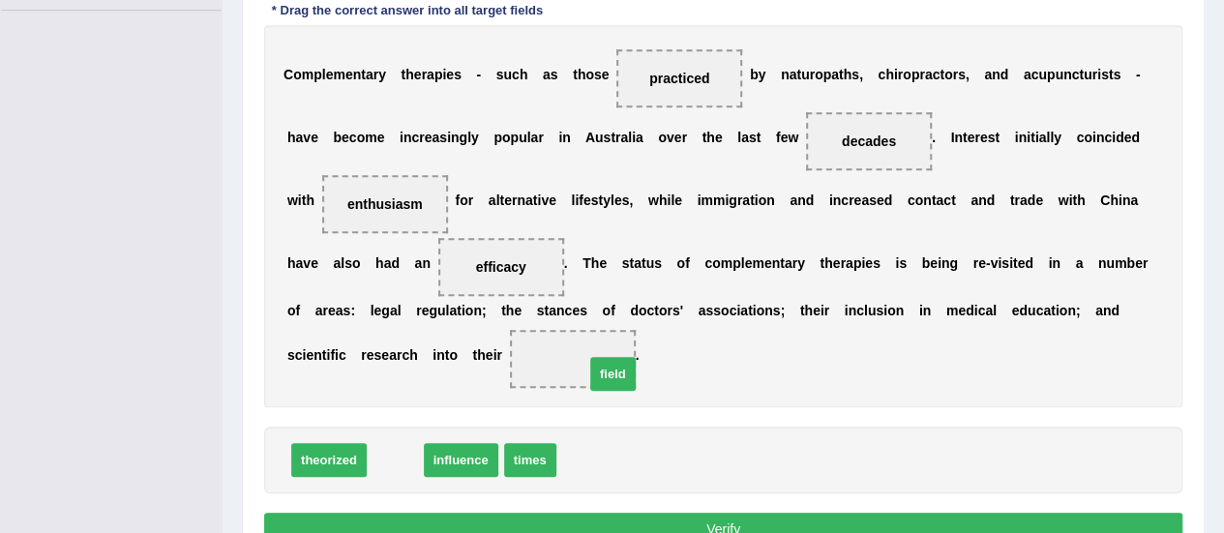
drag, startPoint x: 376, startPoint y: 448, endPoint x: 594, endPoint y: 363, distance: 233.8
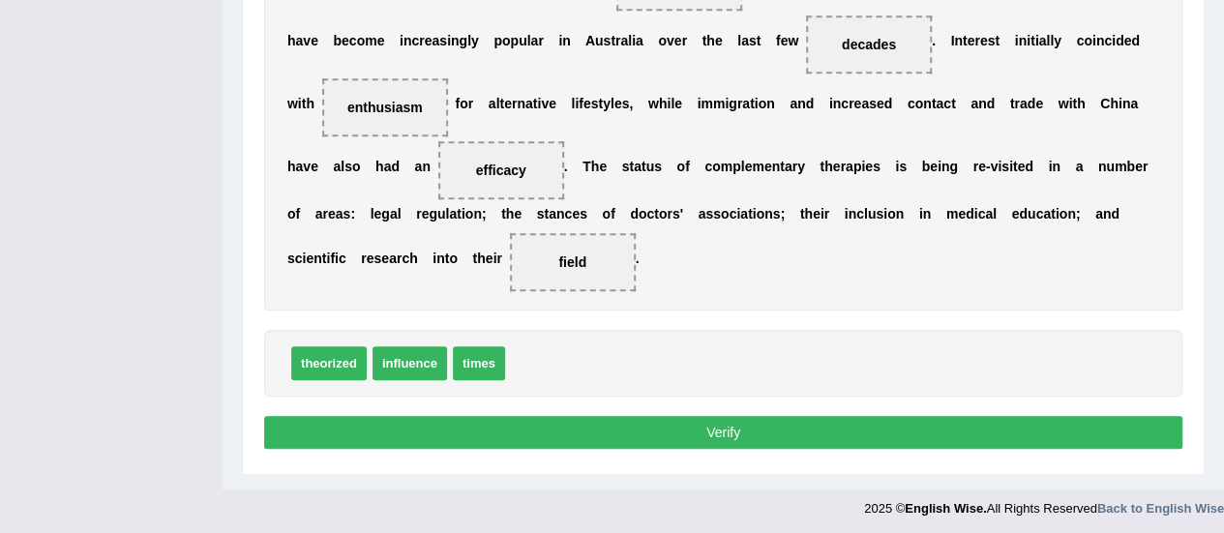
click at [679, 428] on button "Verify" at bounding box center [723, 432] width 918 height 33
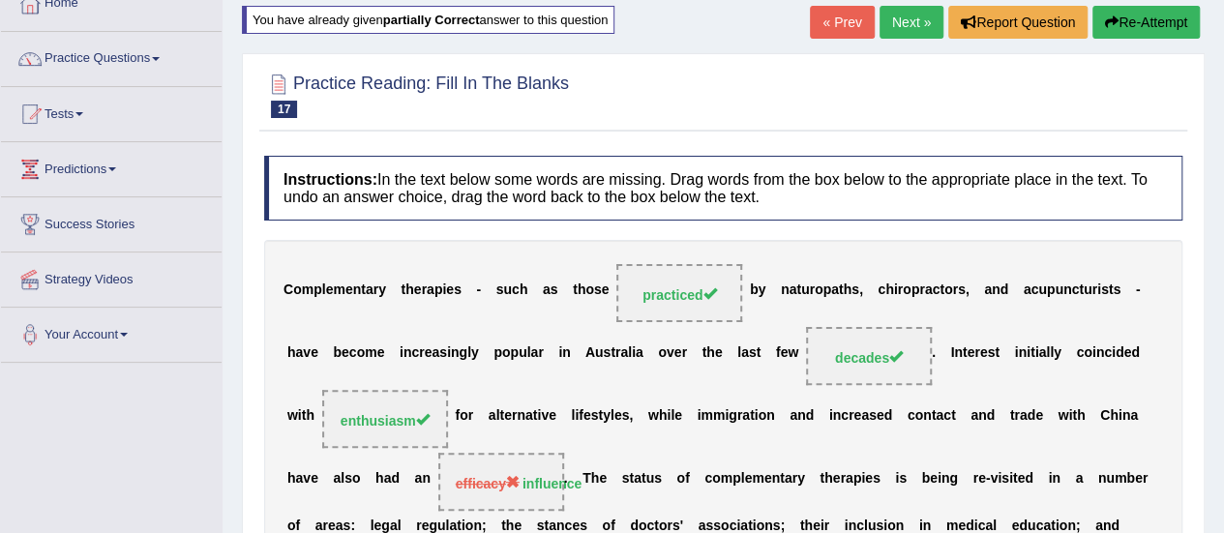
scroll to position [22, 0]
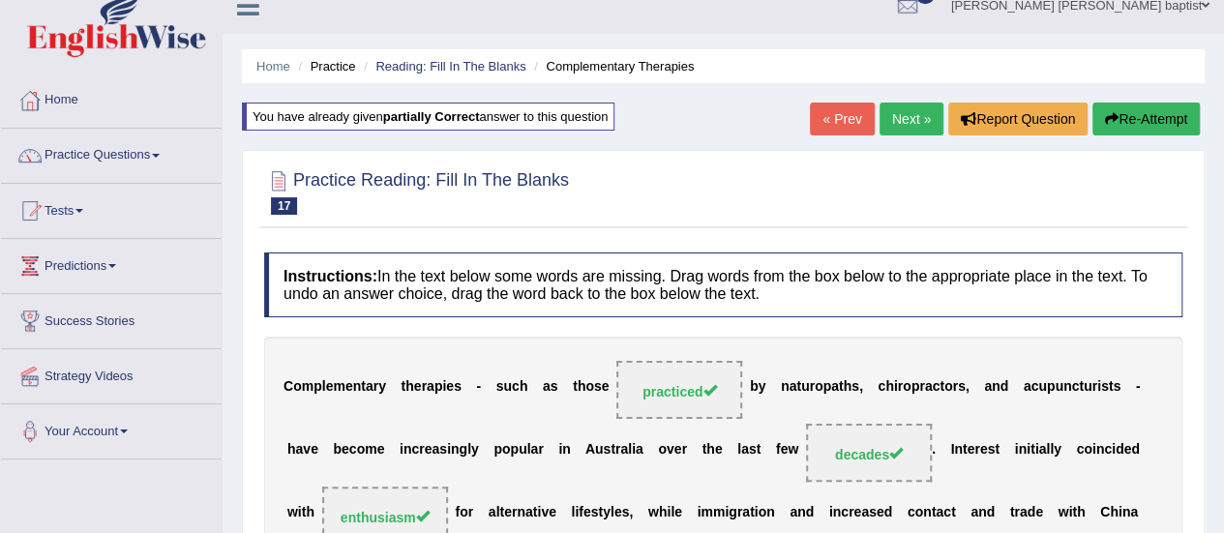
click at [918, 117] on link "Next »" at bounding box center [912, 119] width 64 height 33
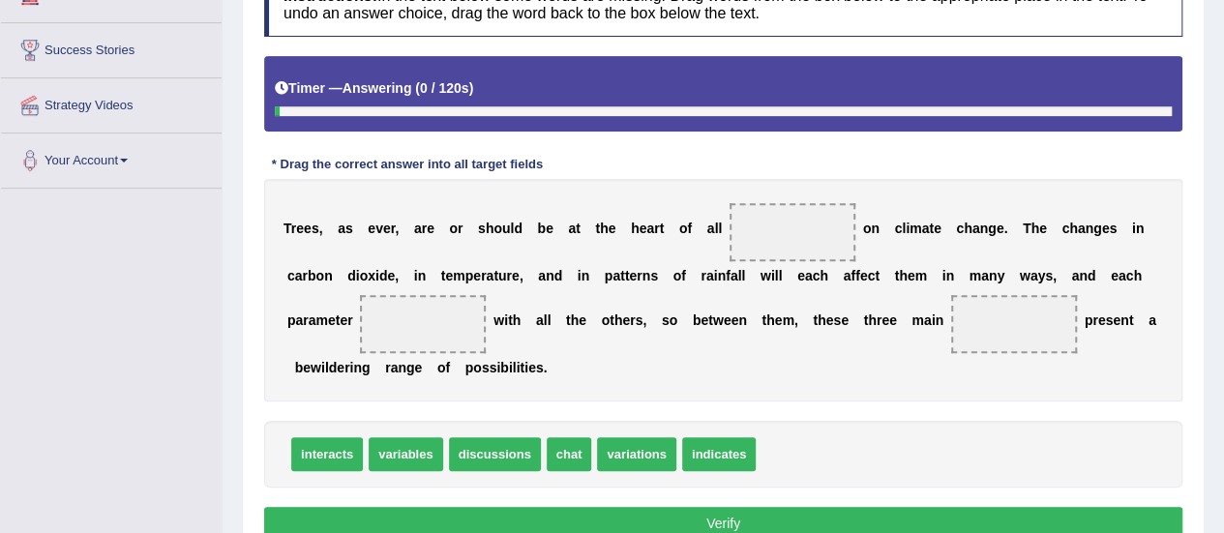
scroll to position [387, 0]
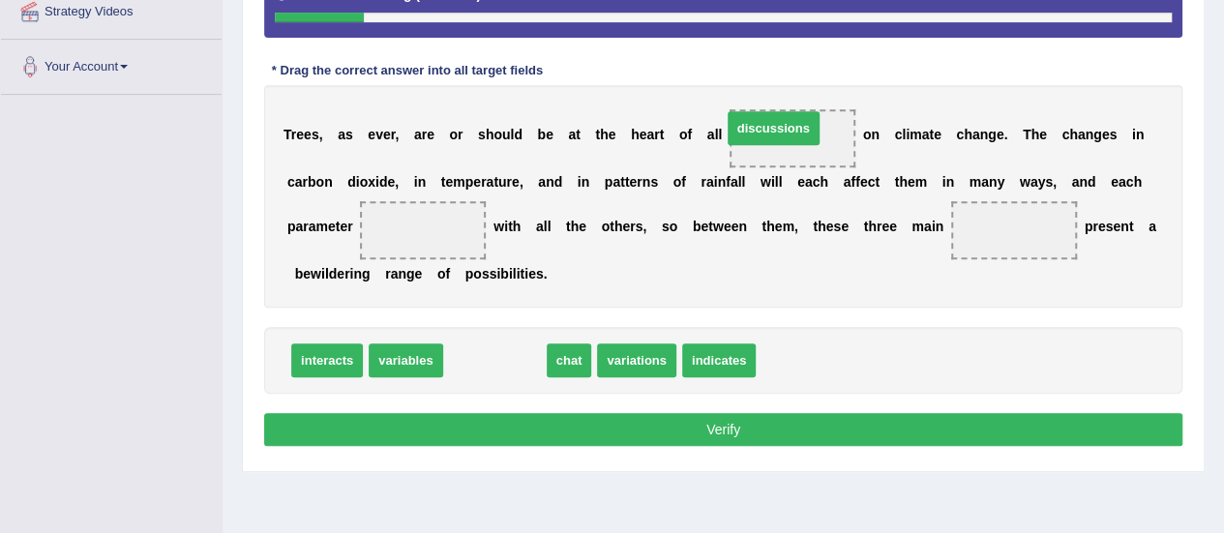
drag, startPoint x: 512, startPoint y: 362, endPoint x: 791, endPoint y: 130, distance: 362.8
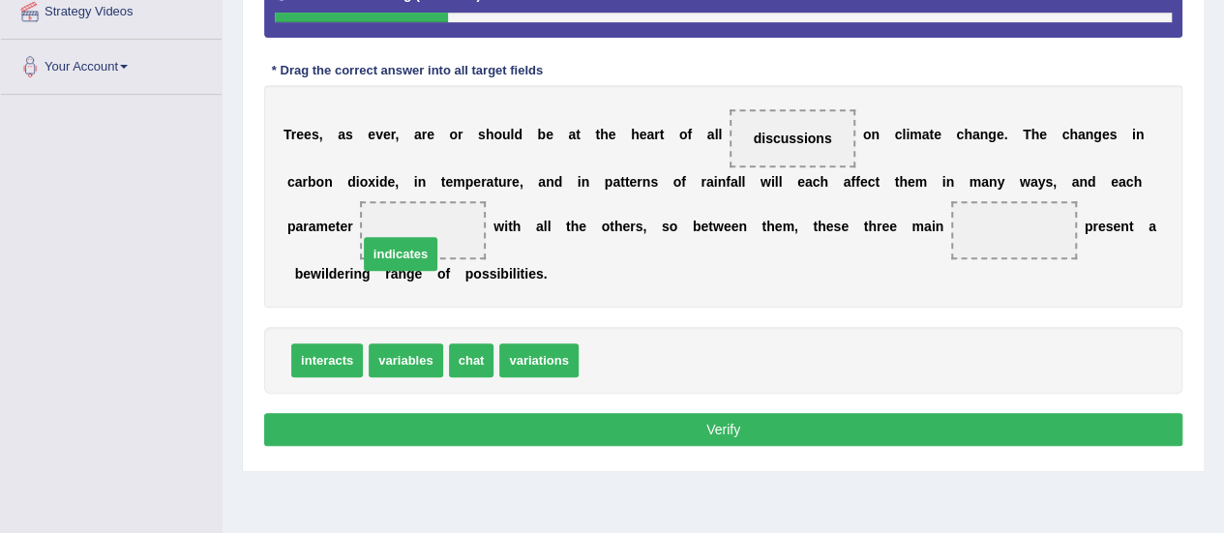
drag, startPoint x: 616, startPoint y: 351, endPoint x: 395, endPoint y: 245, distance: 245.0
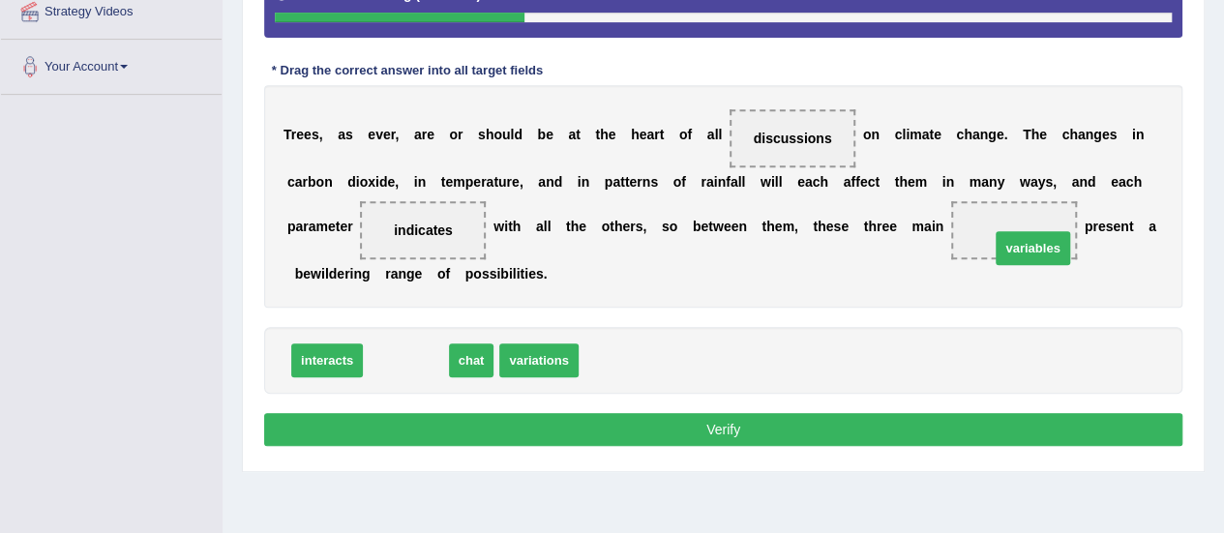
drag, startPoint x: 417, startPoint y: 361, endPoint x: 1043, endPoint y: 249, distance: 636.2
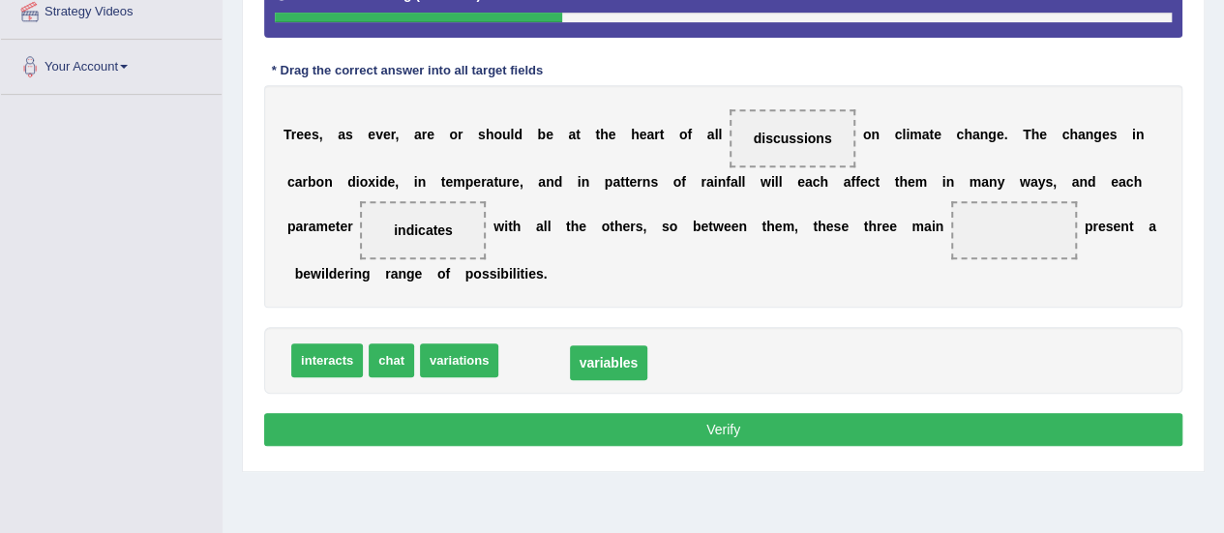
drag, startPoint x: 1034, startPoint y: 221, endPoint x: 626, endPoint y: 347, distance: 426.7
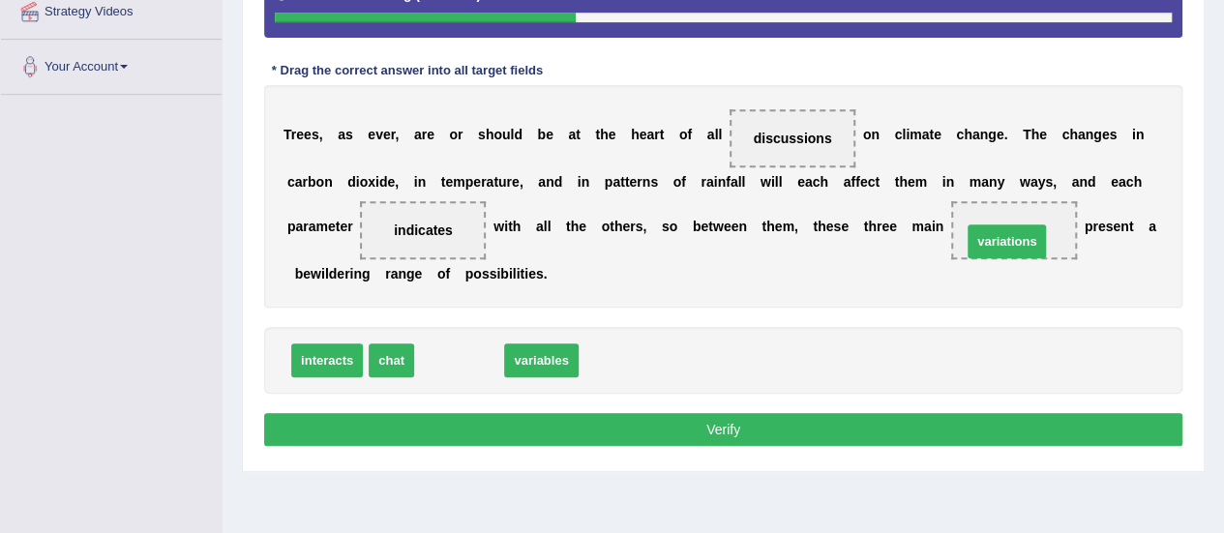
drag, startPoint x: 480, startPoint y: 357, endPoint x: 1028, endPoint y: 238, distance: 560.6
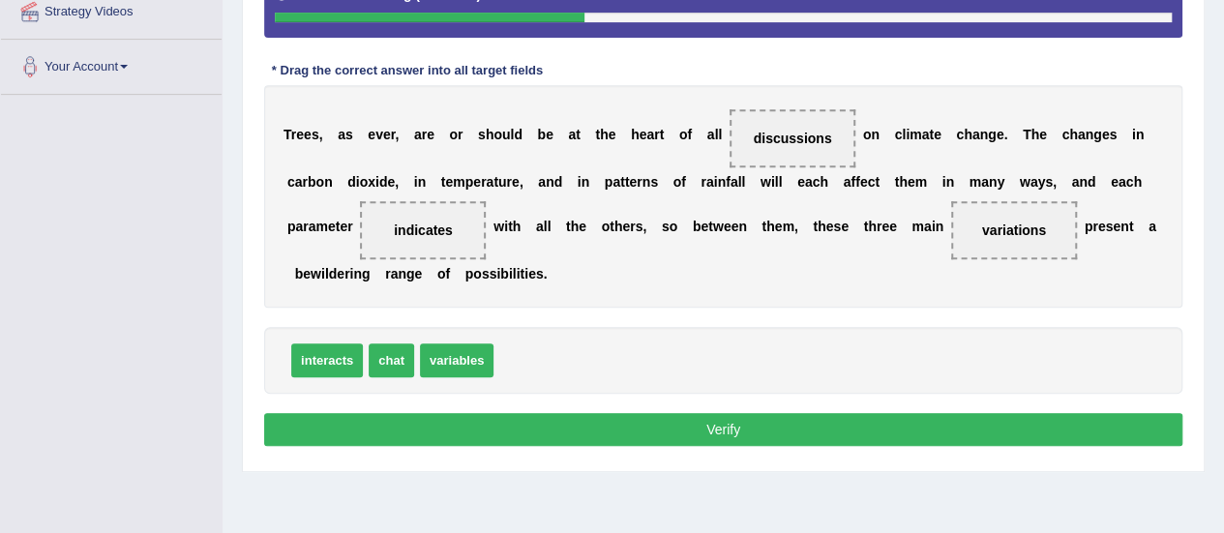
click at [733, 413] on button "Verify" at bounding box center [723, 429] width 918 height 33
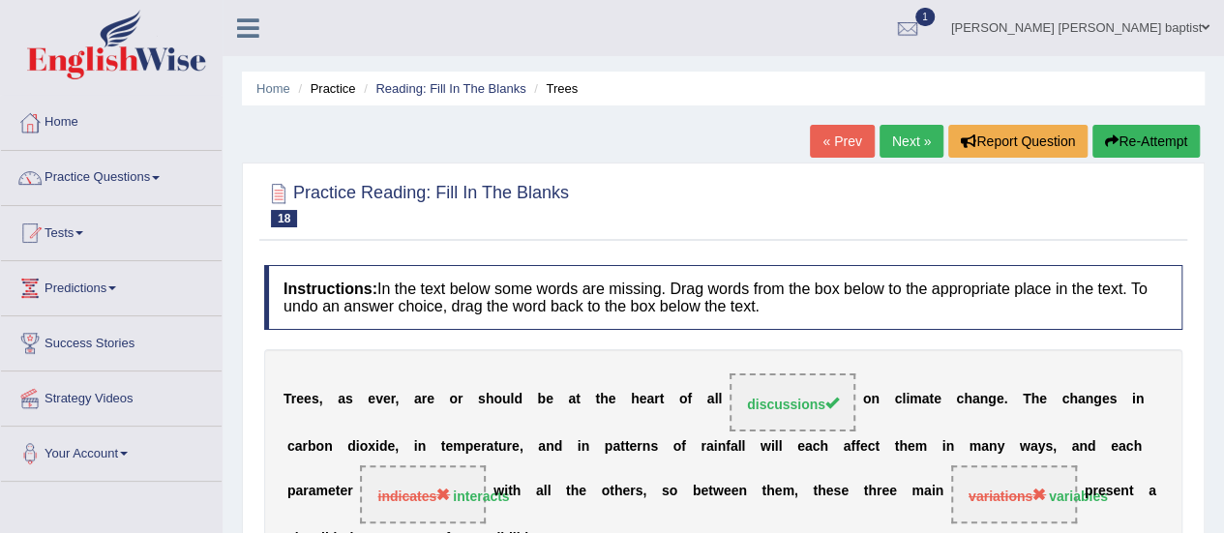
scroll to position [0, 0]
click at [1119, 141] on button "Re-Attempt" at bounding box center [1146, 141] width 107 height 33
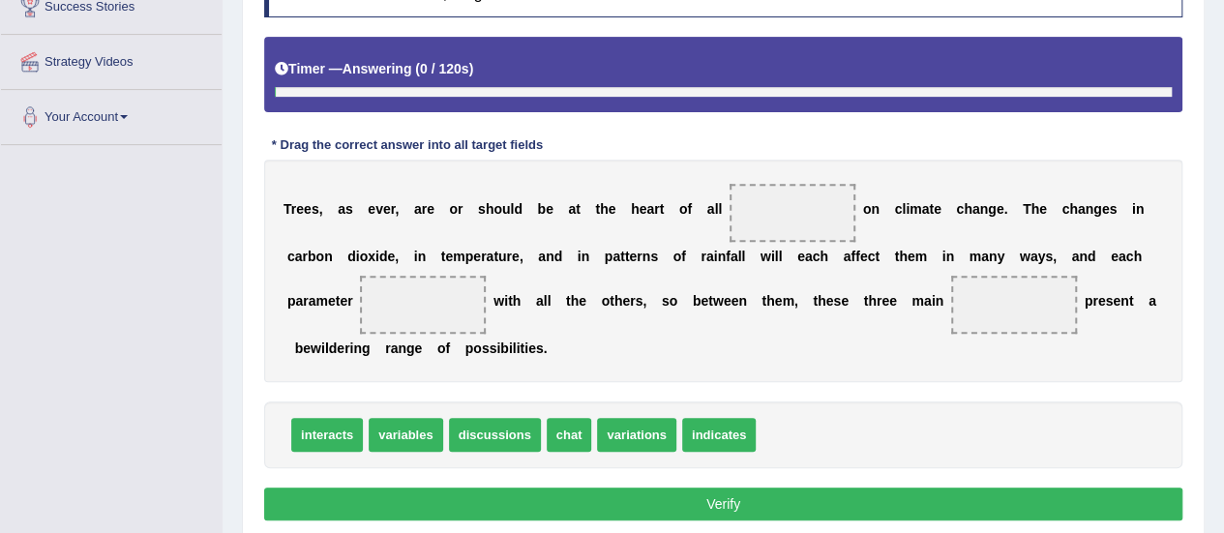
scroll to position [337, 0]
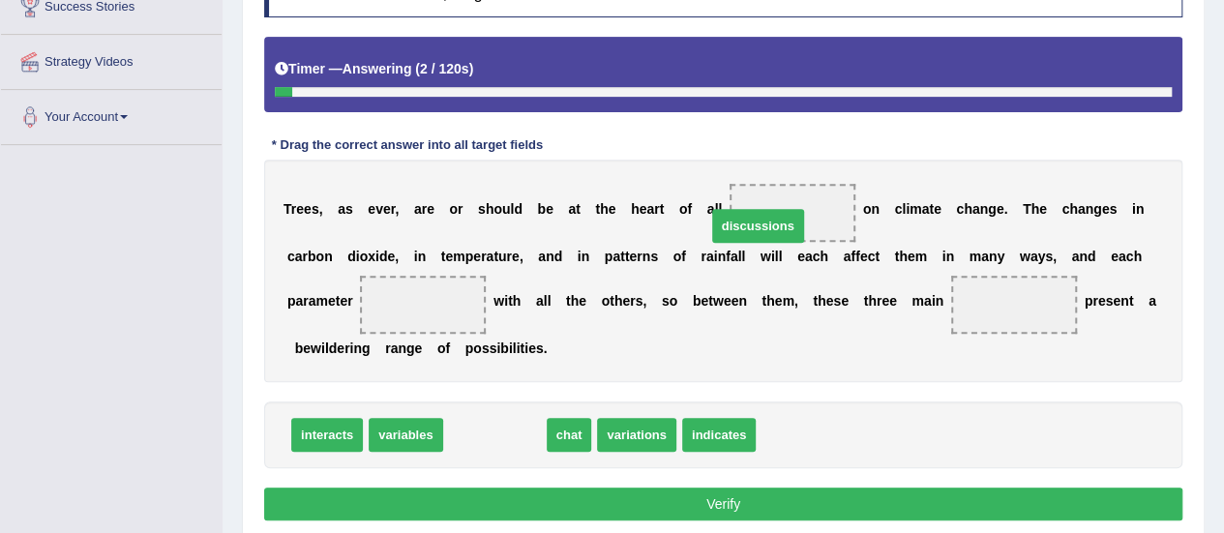
drag, startPoint x: 487, startPoint y: 435, endPoint x: 750, endPoint y: 226, distance: 336.2
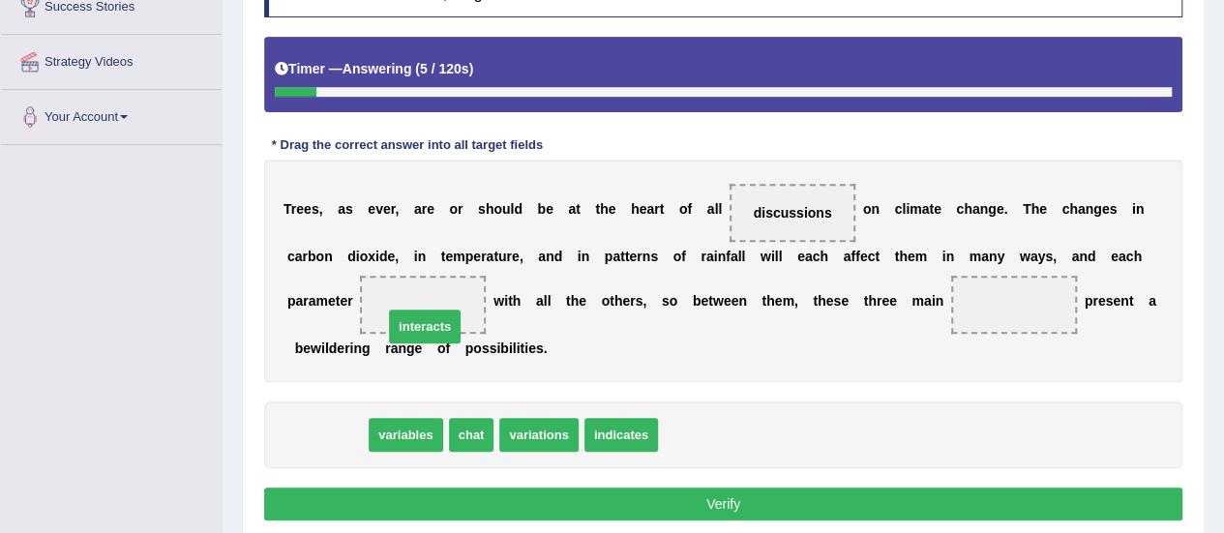
drag, startPoint x: 334, startPoint y: 431, endPoint x: 432, endPoint y: 322, distance: 146.0
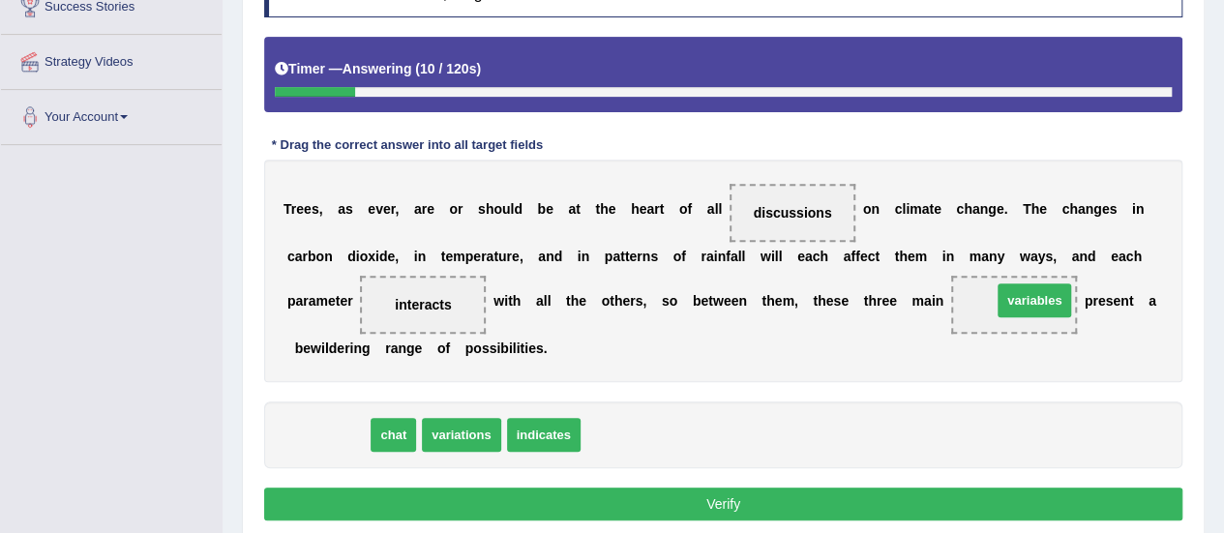
drag, startPoint x: 321, startPoint y: 439, endPoint x: 1028, endPoint y: 305, distance: 719.2
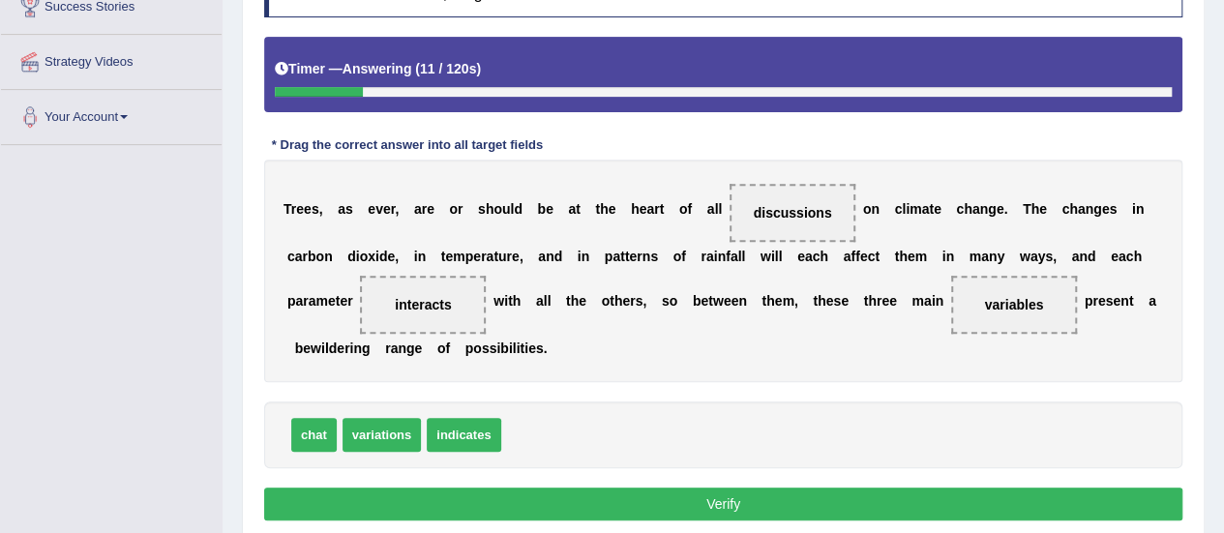
click at [687, 510] on button "Verify" at bounding box center [723, 504] width 918 height 33
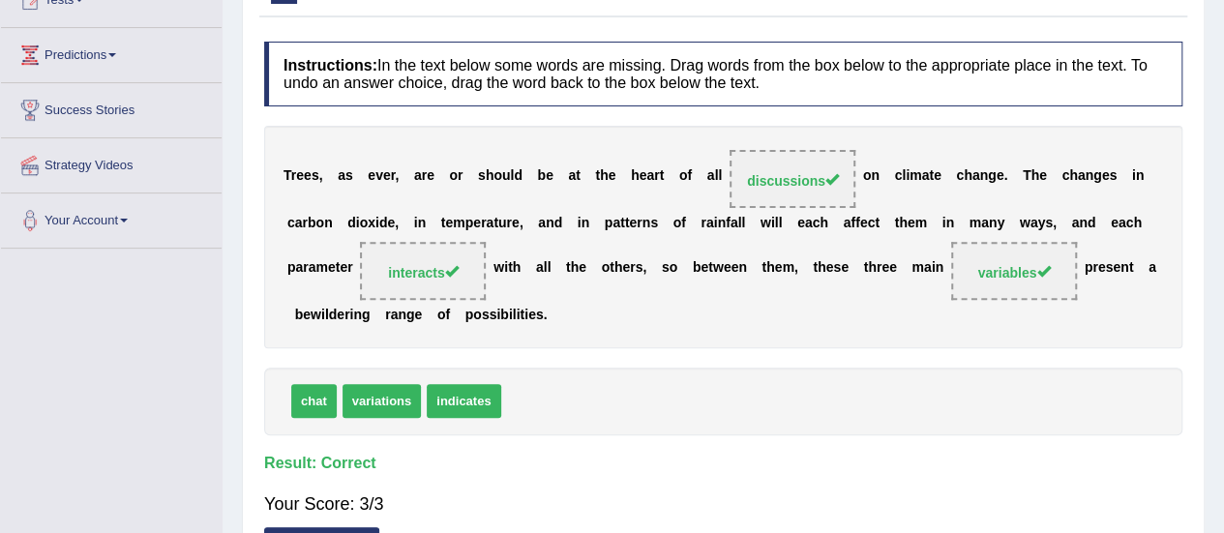
scroll to position [46, 0]
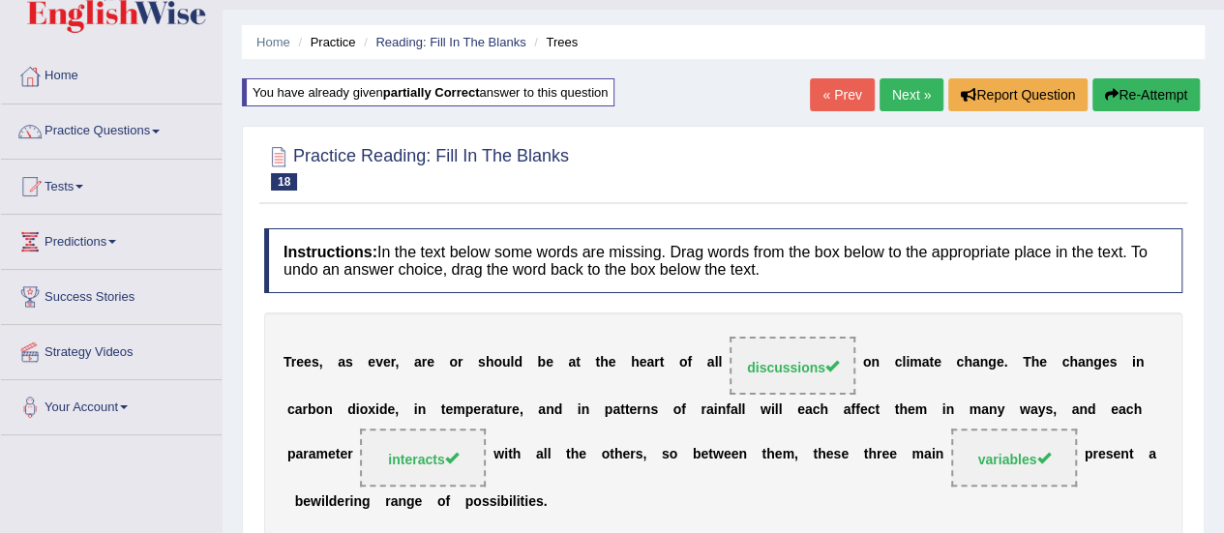
click at [895, 98] on link "Next »" at bounding box center [912, 94] width 64 height 33
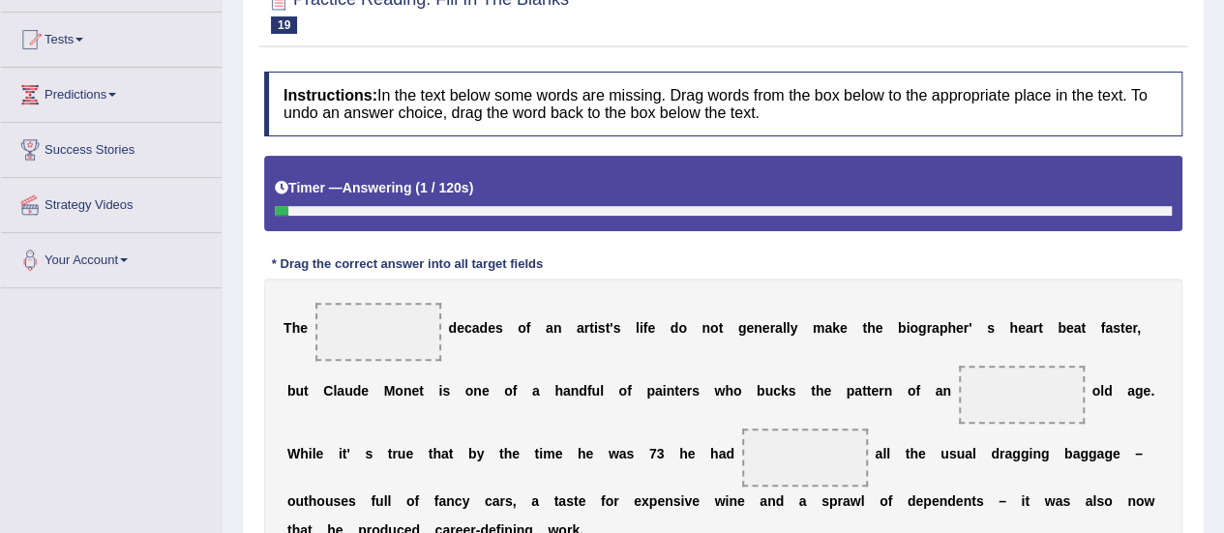
scroll to position [387, 0]
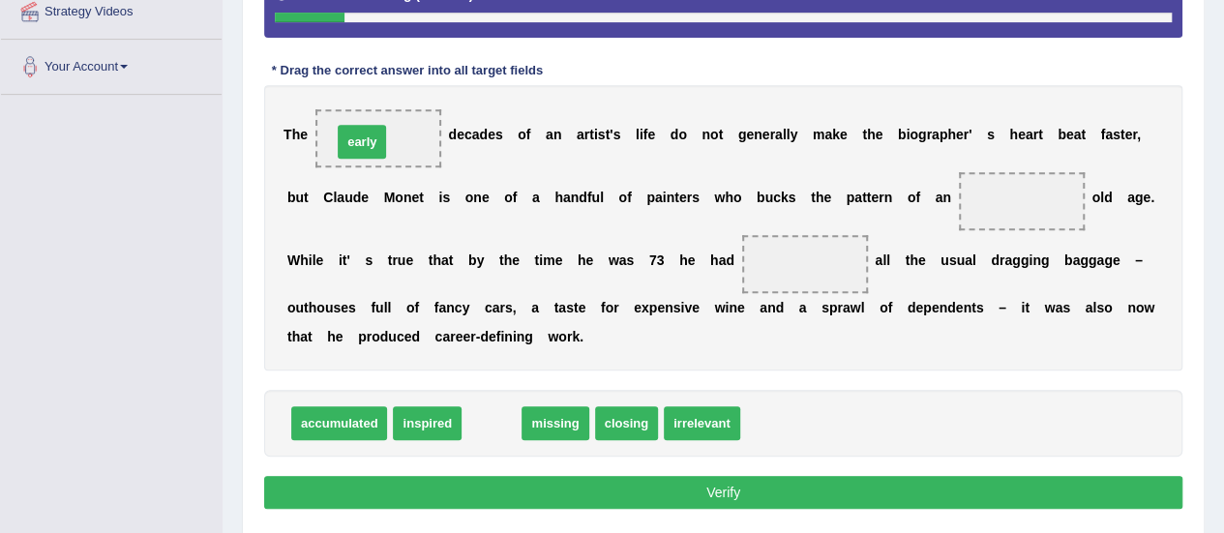
drag, startPoint x: 497, startPoint y: 421, endPoint x: 368, endPoint y: 139, distance: 310.1
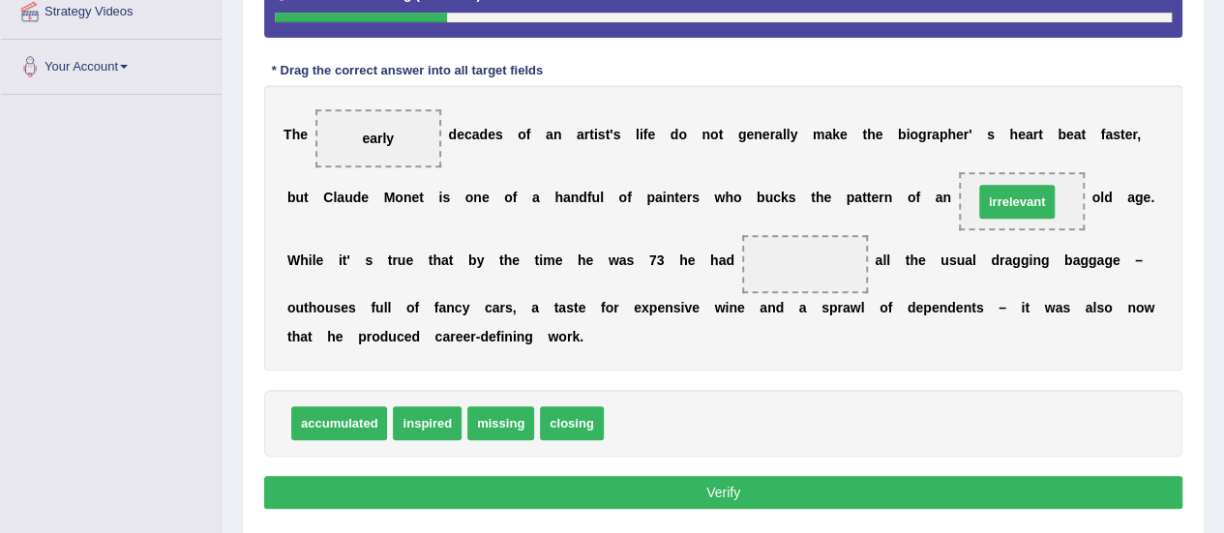
drag, startPoint x: 629, startPoint y: 430, endPoint x: 999, endPoint y: 208, distance: 431.1
drag, startPoint x: 1012, startPoint y: 206, endPoint x: 944, endPoint y: 241, distance: 77.0
click at [871, 320] on div "T h e early d e c a d e s o f a n a r t i s t ' s l i f e d o n o t g e n e r a…" at bounding box center [723, 228] width 918 height 286
drag, startPoint x: 994, startPoint y: 196, endPoint x: 647, endPoint y: 479, distance: 447.9
click at [648, 481] on span "irrelevant" at bounding box center [676, 486] width 80 height 35
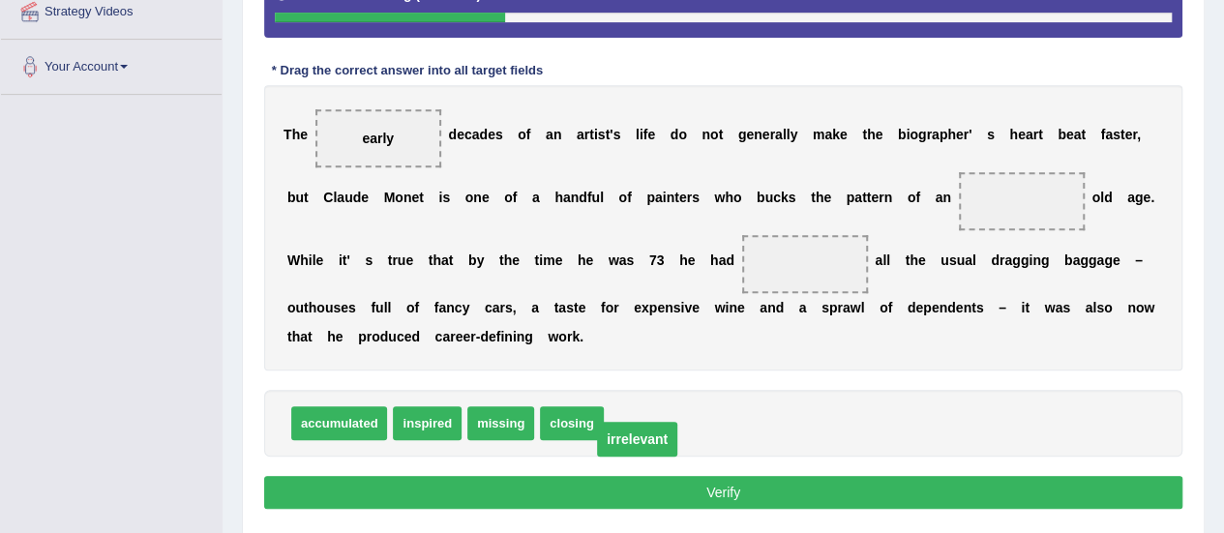
drag, startPoint x: 1004, startPoint y: 202, endPoint x: 619, endPoint y: 440, distance: 452.0
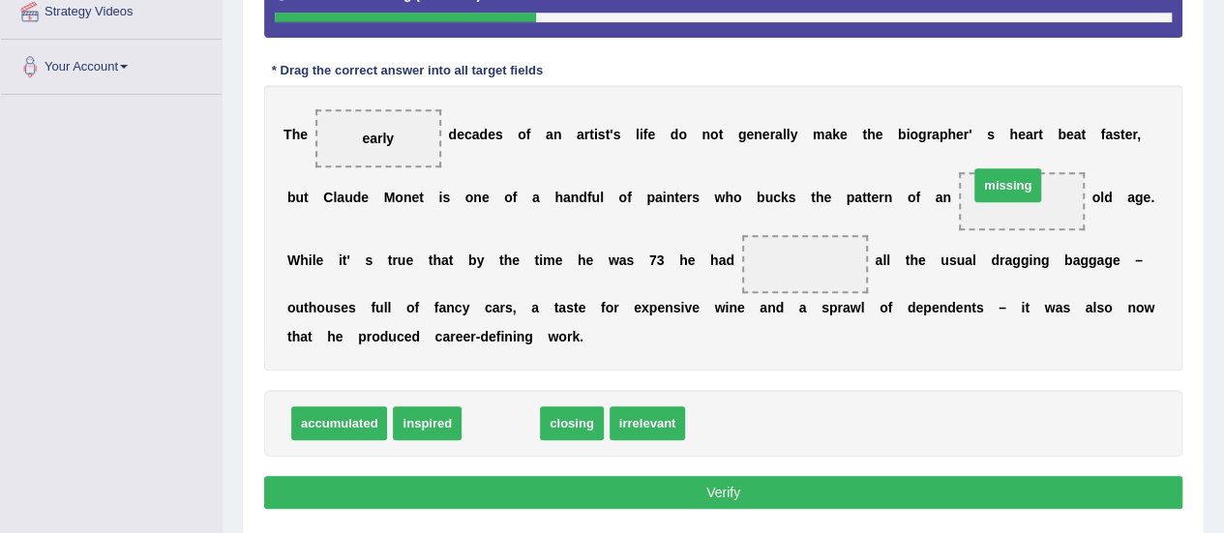
drag, startPoint x: 485, startPoint y: 427, endPoint x: 992, endPoint y: 189, distance: 560.3
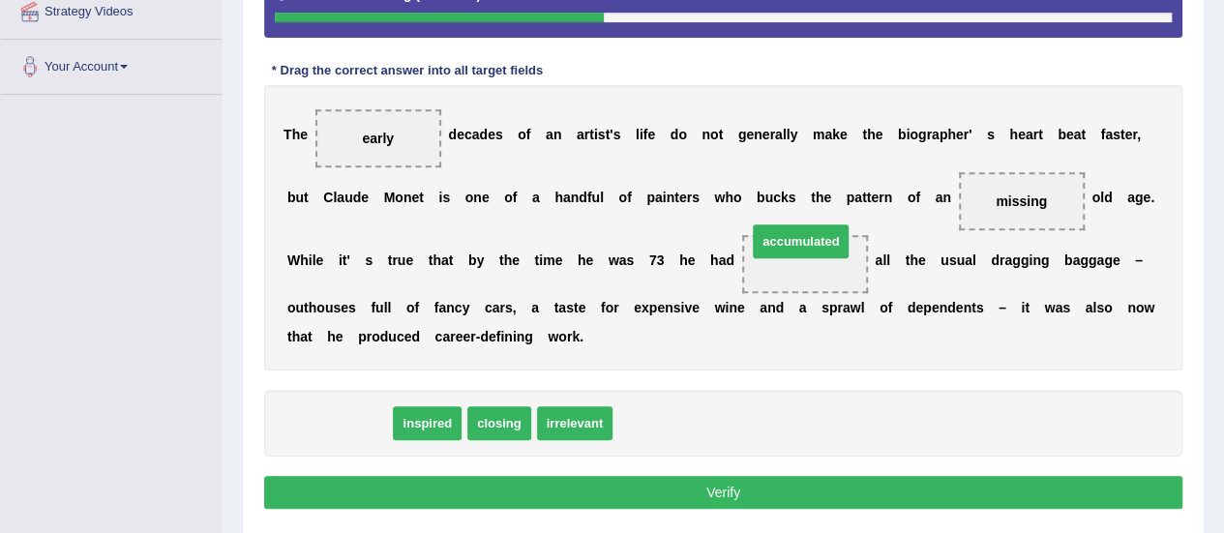
drag, startPoint x: 349, startPoint y: 423, endPoint x: 811, endPoint y: 241, distance: 496.2
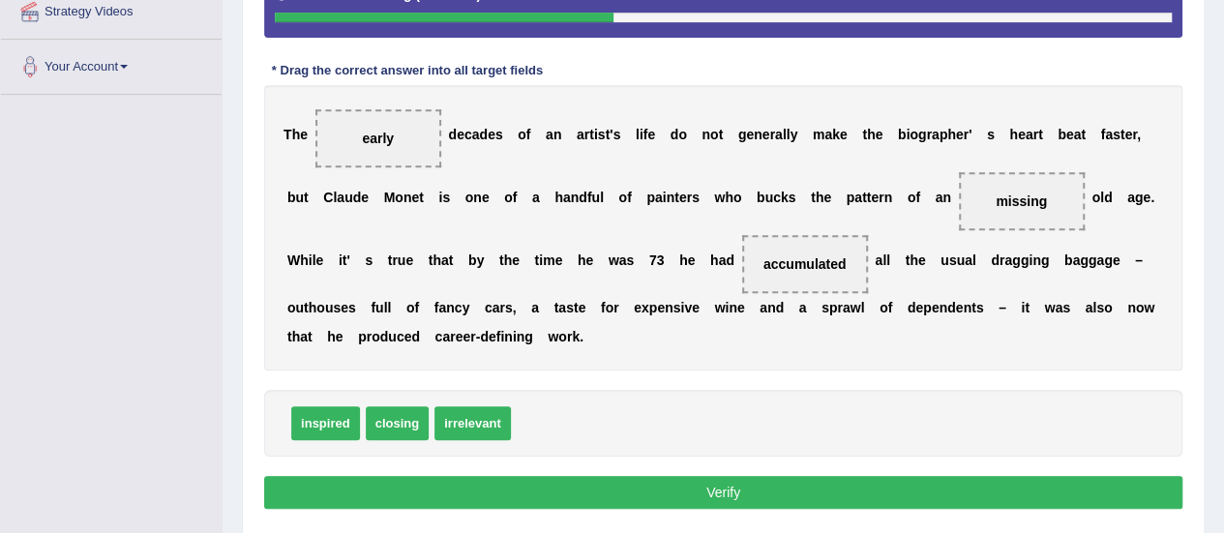
click at [724, 485] on button "Verify" at bounding box center [723, 492] width 918 height 33
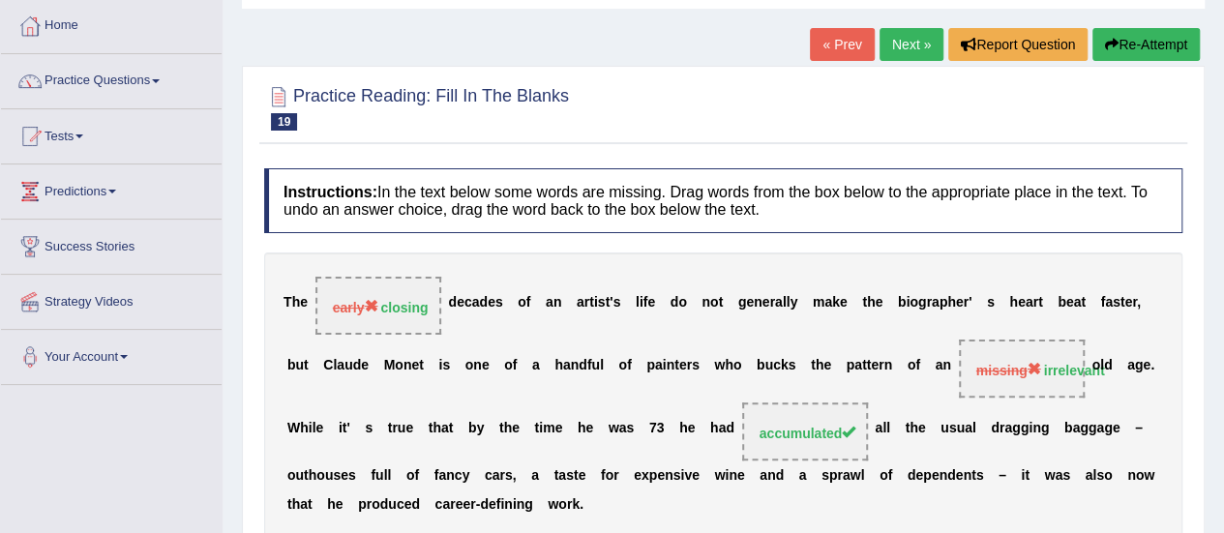
scroll to position [95, 0]
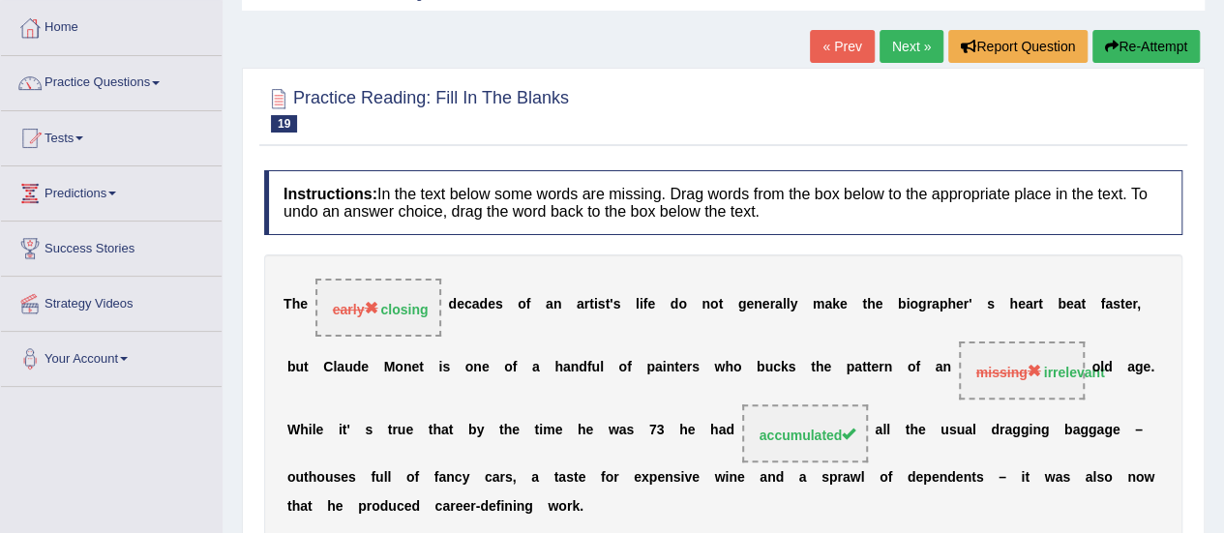
click at [1132, 51] on button "Re-Attempt" at bounding box center [1146, 46] width 107 height 33
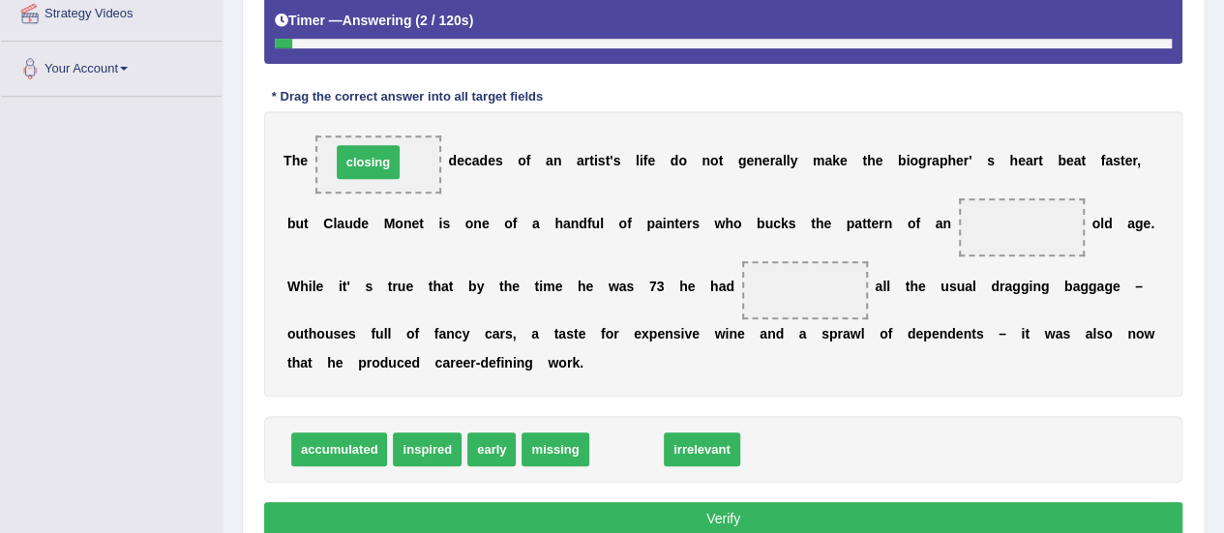
drag, startPoint x: 625, startPoint y: 445, endPoint x: 367, endPoint y: 158, distance: 386.5
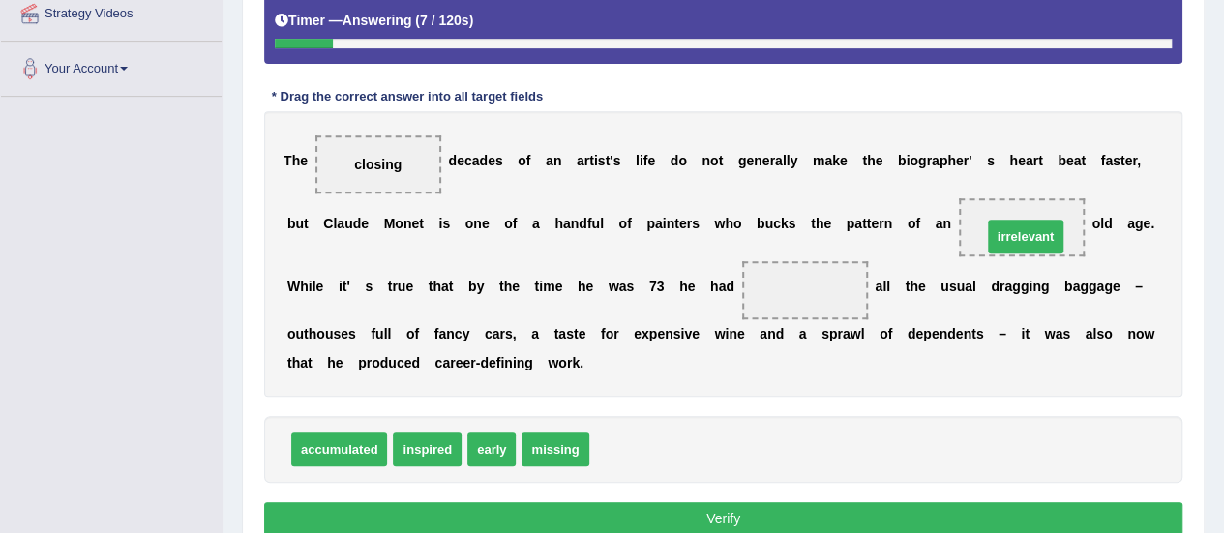
drag, startPoint x: 643, startPoint y: 451, endPoint x: 1036, endPoint y: 238, distance: 446.9
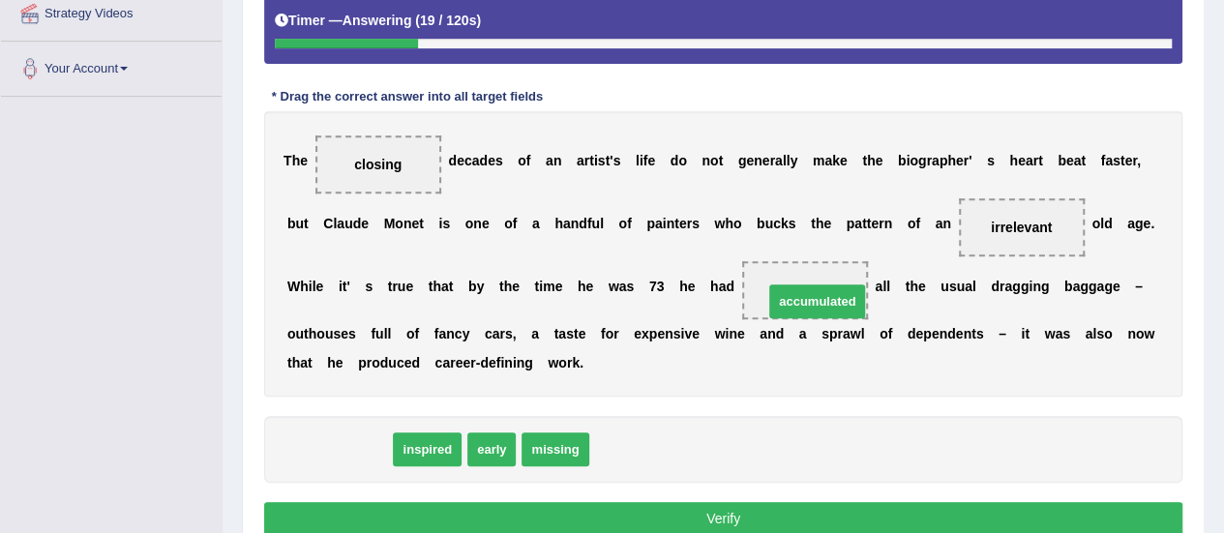
drag, startPoint x: 317, startPoint y: 442, endPoint x: 796, endPoint y: 294, distance: 500.5
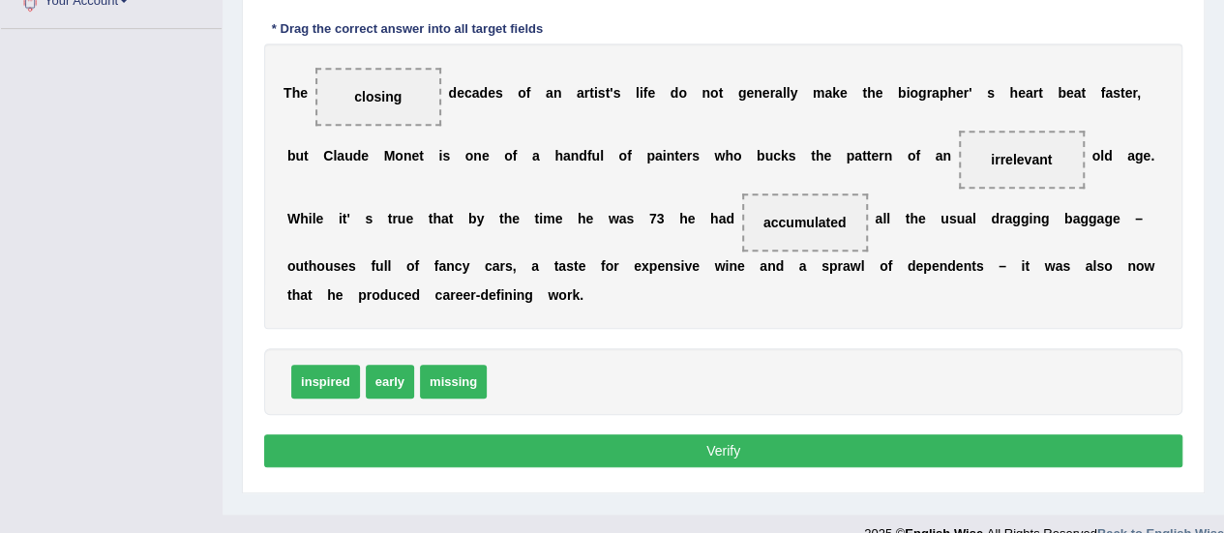
scroll to position [482, 0]
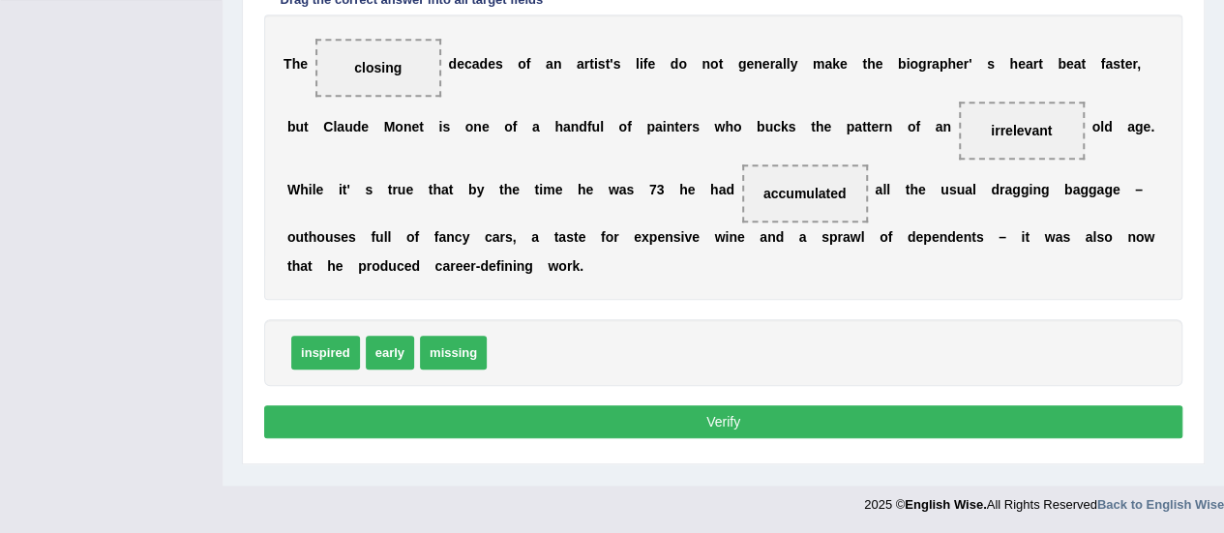
click at [712, 412] on button "Verify" at bounding box center [723, 422] width 918 height 33
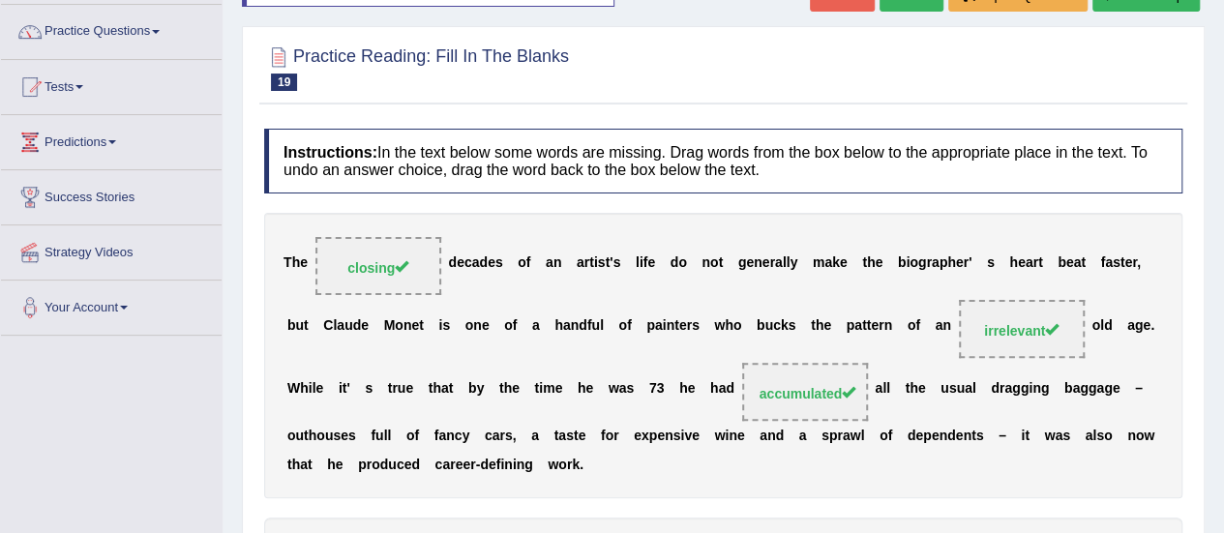
scroll to position [0, 0]
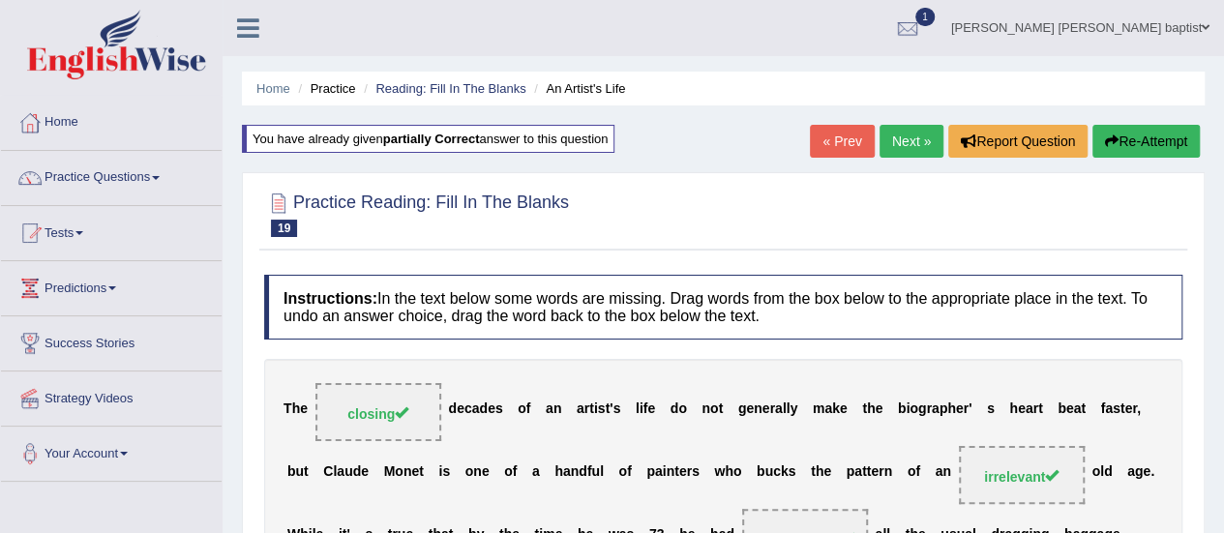
click at [912, 144] on link "Next »" at bounding box center [912, 141] width 64 height 33
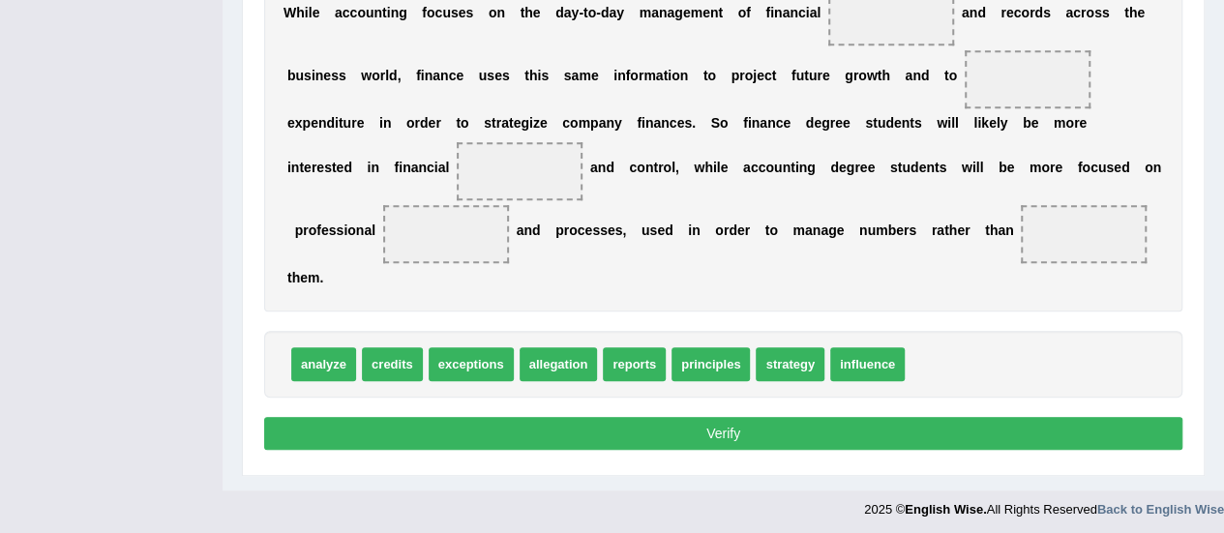
scroll to position [511, 0]
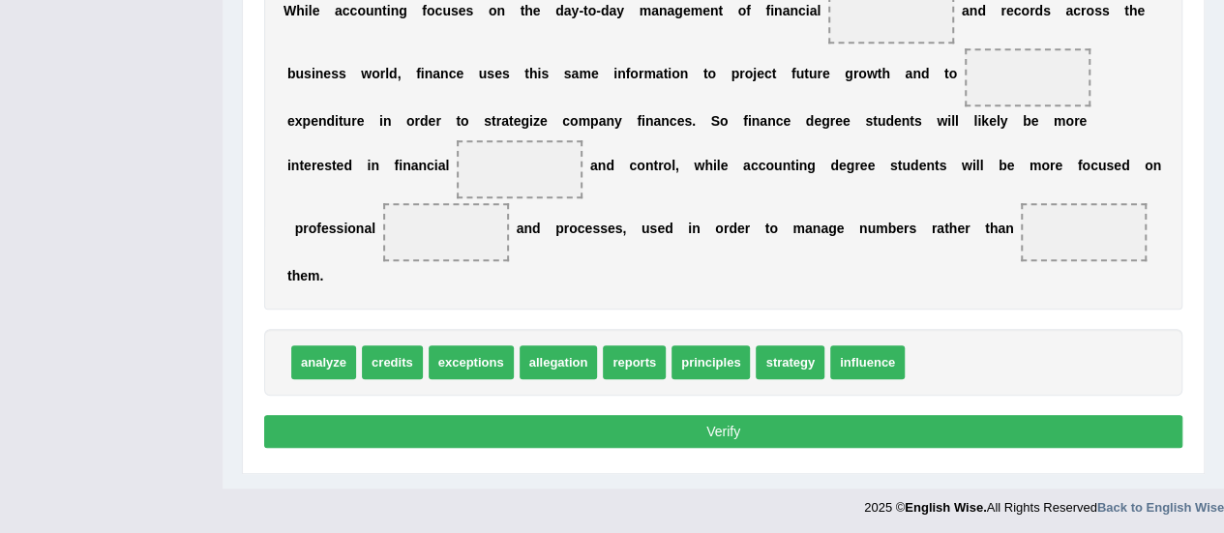
click at [709, 434] on button "Verify" at bounding box center [723, 431] width 918 height 33
click at [709, 431] on button "Verify" at bounding box center [723, 431] width 918 height 33
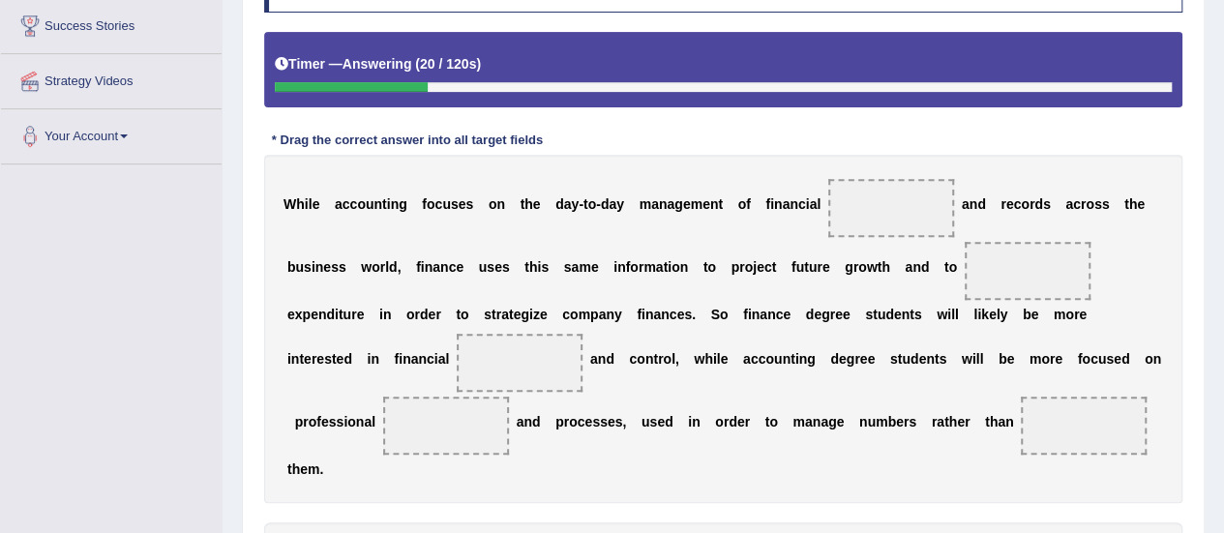
scroll to position [414, 0]
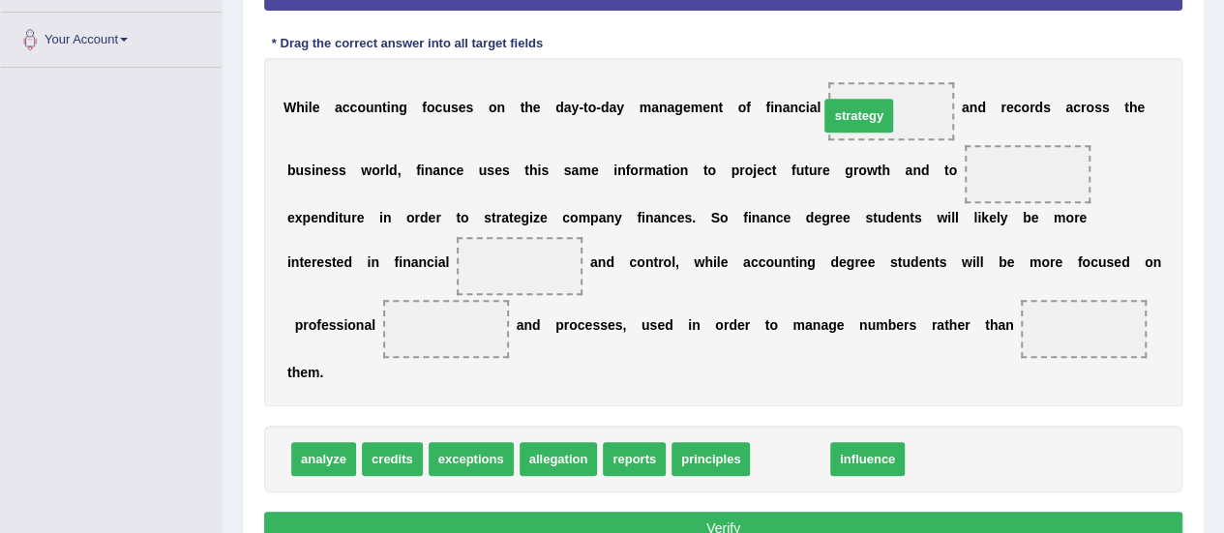
drag, startPoint x: 793, startPoint y: 451, endPoint x: 868, endPoint y: 102, distance: 357.5
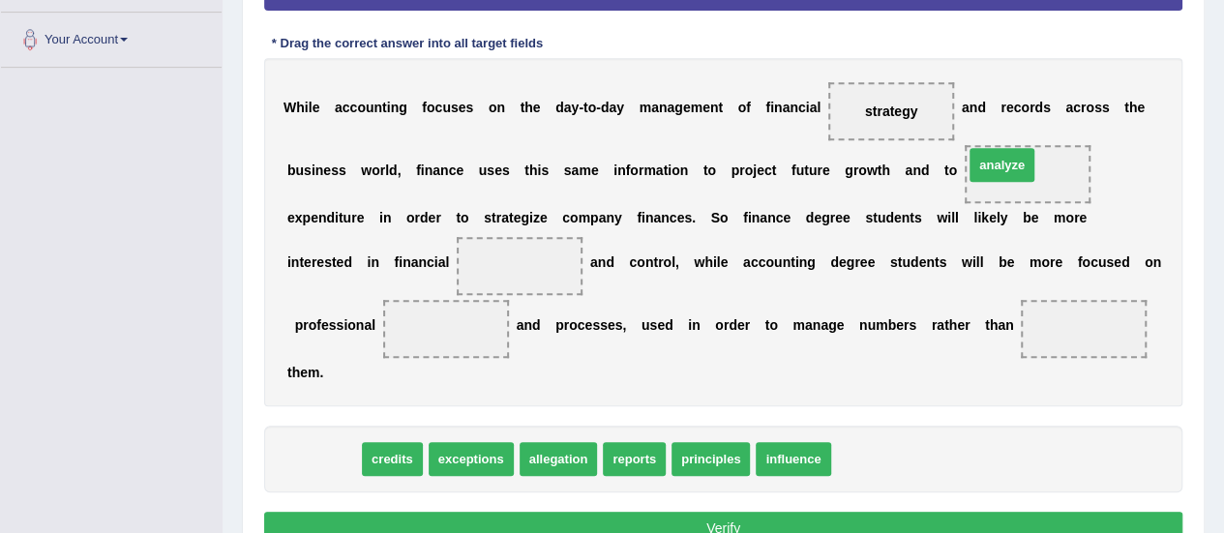
drag, startPoint x: 327, startPoint y: 462, endPoint x: 1007, endPoint y: 168, distance: 740.0
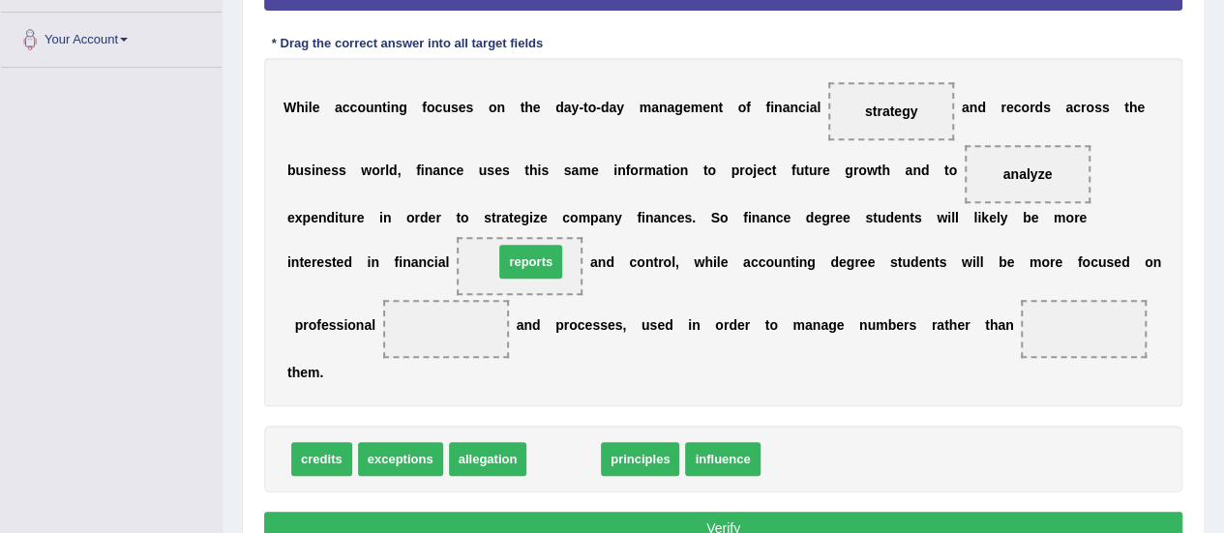
drag, startPoint x: 546, startPoint y: 454, endPoint x: 513, endPoint y: 256, distance: 200.2
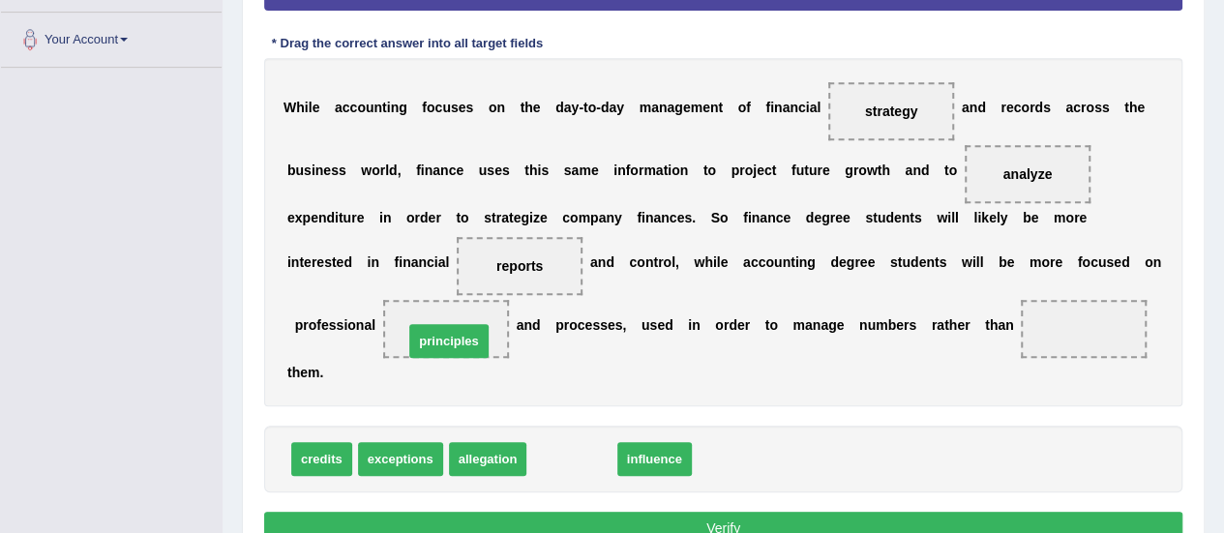
drag, startPoint x: 574, startPoint y: 458, endPoint x: 451, endPoint y: 340, distance: 170.4
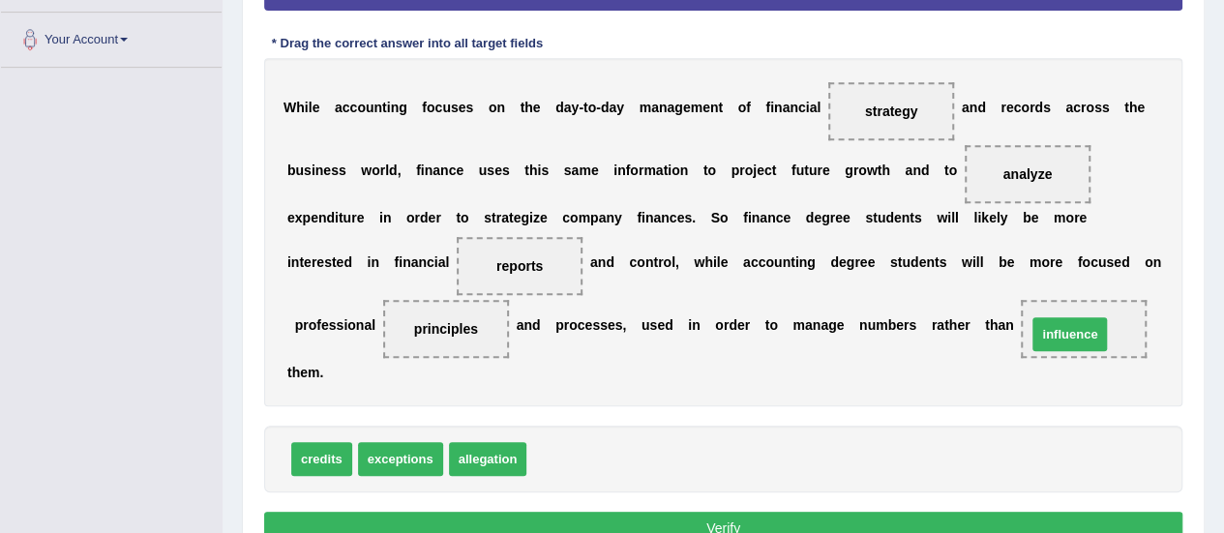
drag, startPoint x: 574, startPoint y: 460, endPoint x: 1074, endPoint y: 335, distance: 515.7
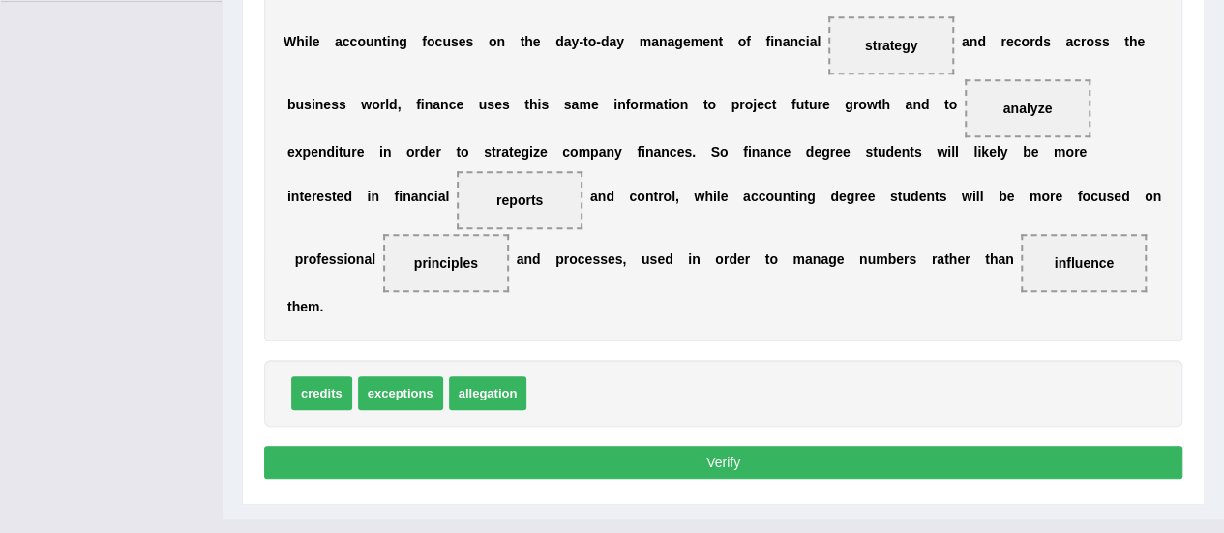
scroll to position [511, 0]
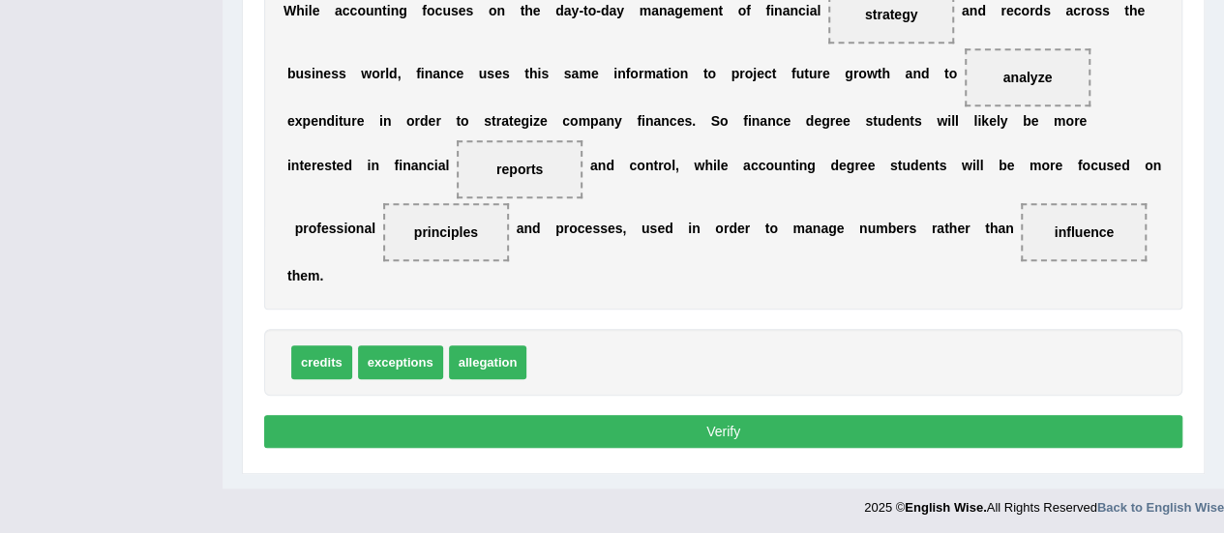
click at [703, 420] on button "Verify" at bounding box center [723, 431] width 918 height 33
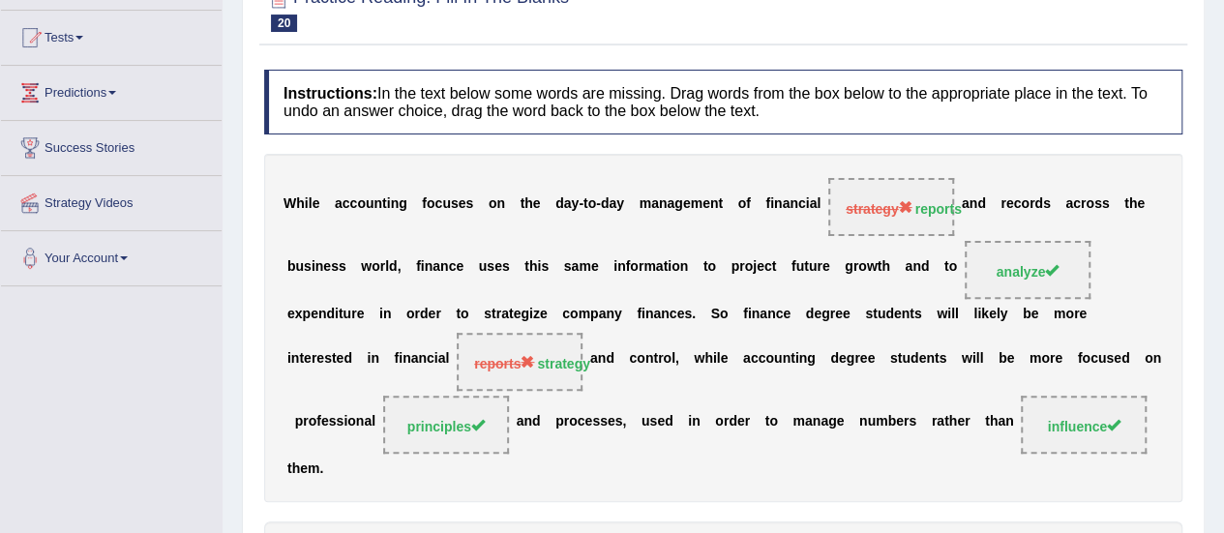
scroll to position [2, 0]
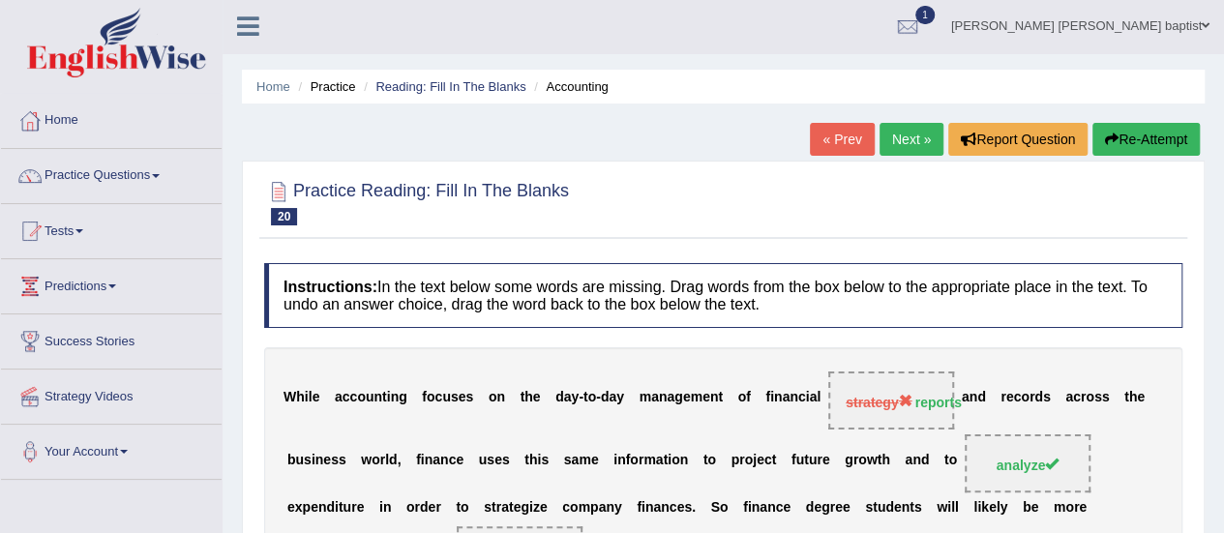
click at [1150, 123] on button "Re-Attempt" at bounding box center [1146, 139] width 107 height 33
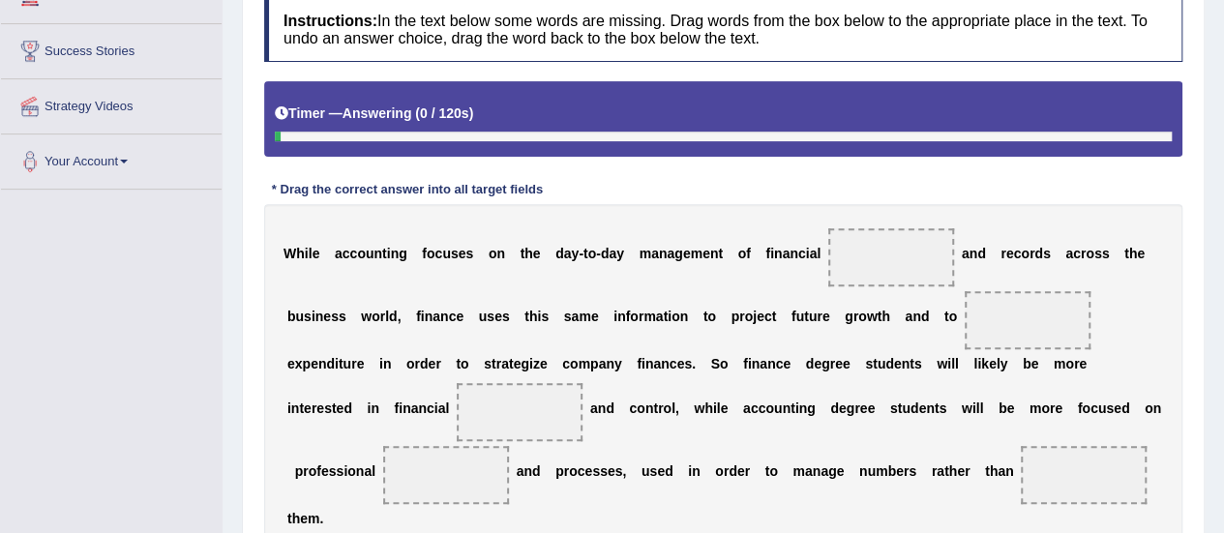
scroll to position [389, 0]
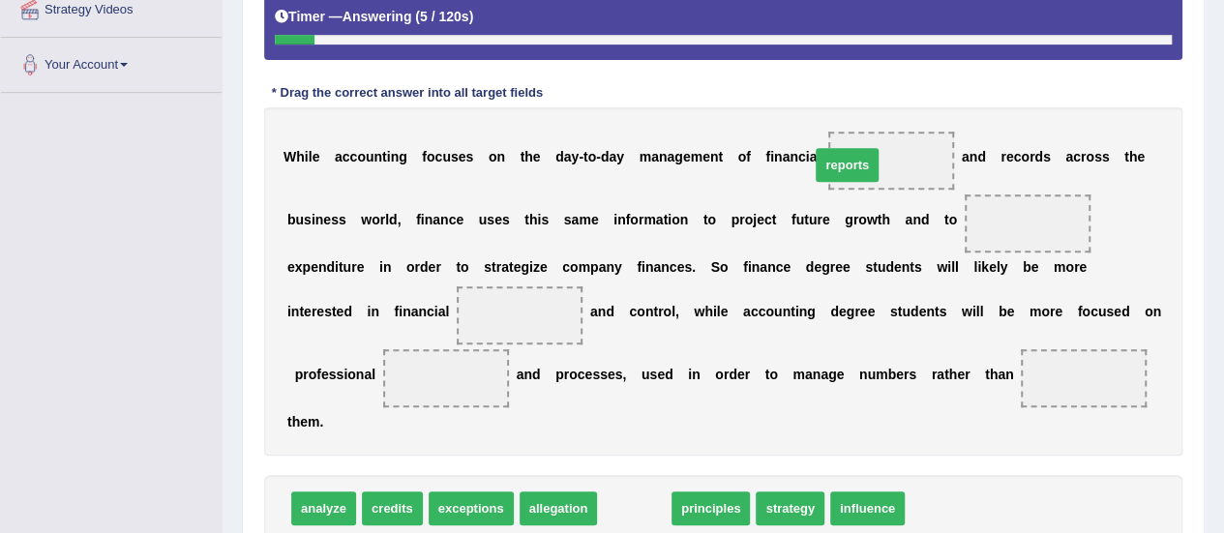
drag, startPoint x: 631, startPoint y: 507, endPoint x: 844, endPoint y: 164, distance: 404.2
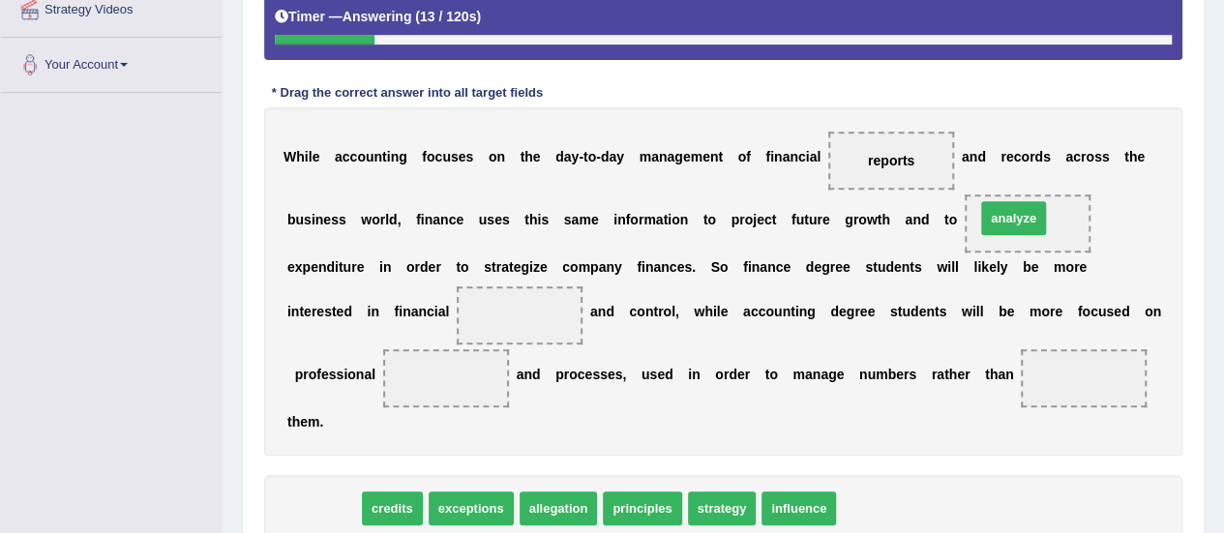
drag, startPoint x: 331, startPoint y: 502, endPoint x: 1021, endPoint y: 212, distance: 748.7
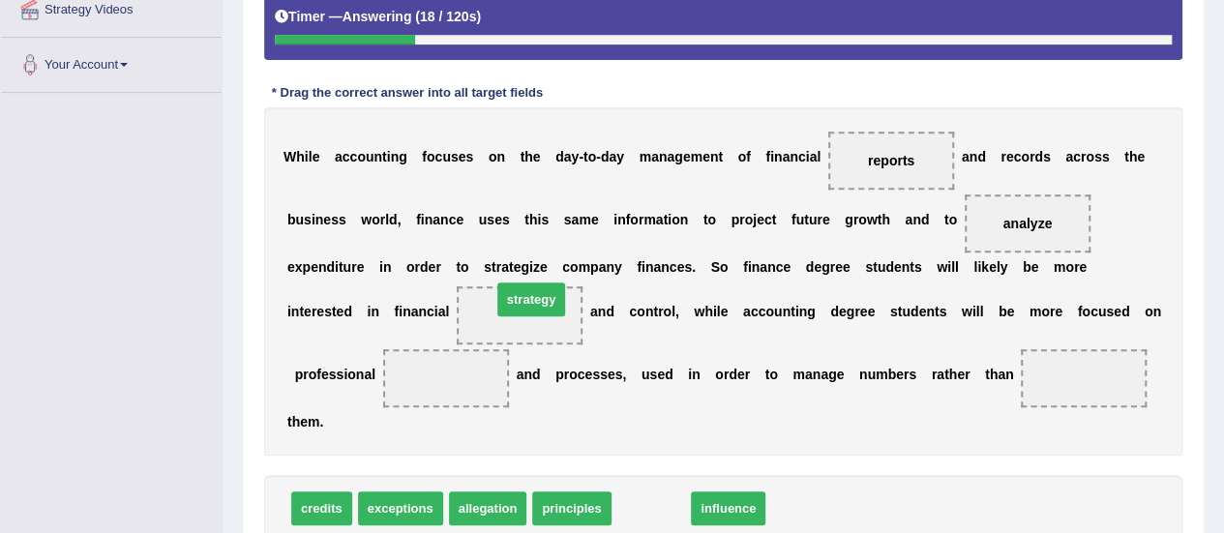
drag, startPoint x: 656, startPoint y: 504, endPoint x: 536, endPoint y: 295, distance: 241.1
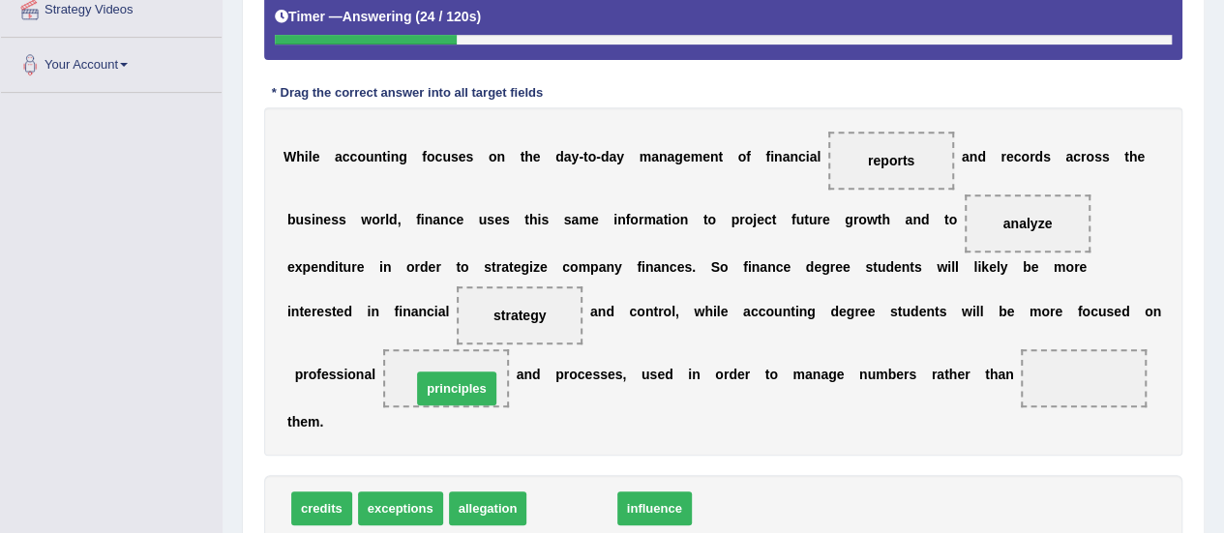
drag, startPoint x: 599, startPoint y: 502, endPoint x: 484, endPoint y: 382, distance: 166.3
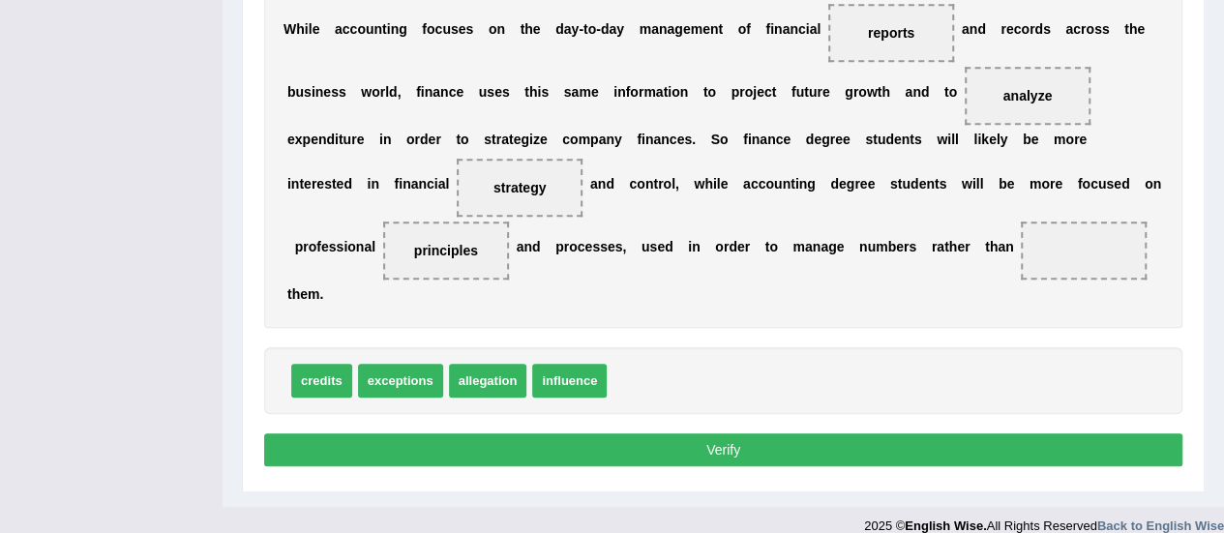
scroll to position [534, 0]
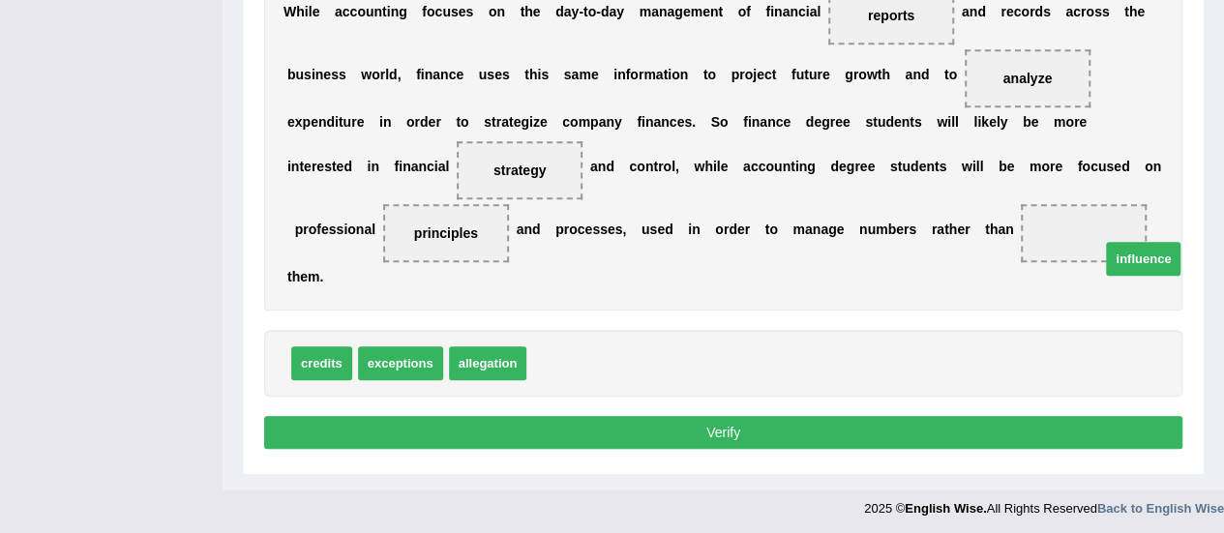
drag, startPoint x: 555, startPoint y: 363, endPoint x: 1129, endPoint y: 258, distance: 583.4
click at [776, 427] on button "Verify" at bounding box center [723, 432] width 918 height 33
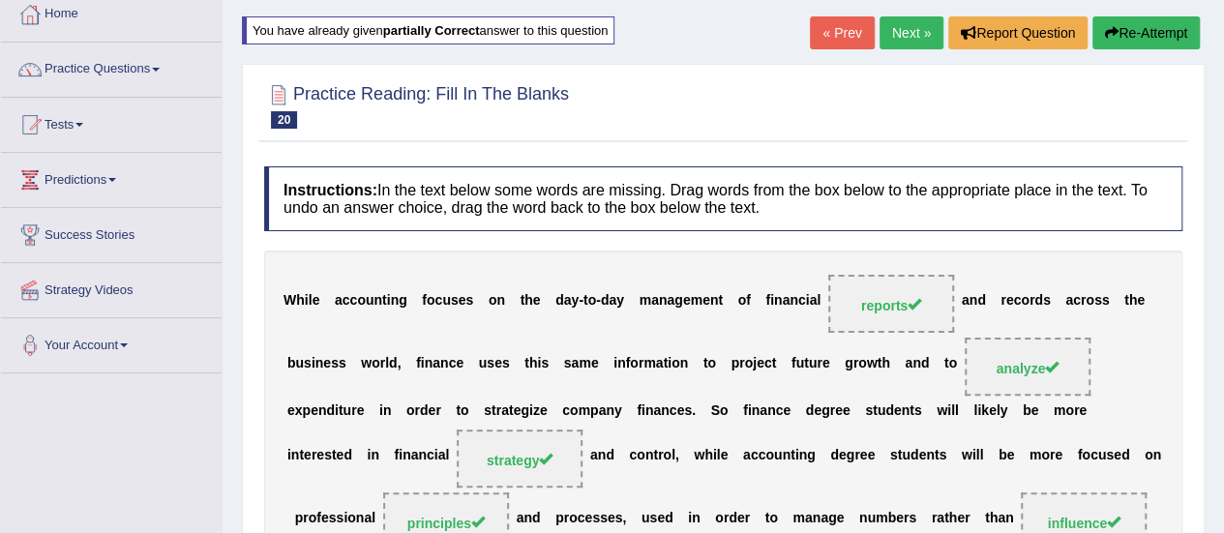
scroll to position [12, 0]
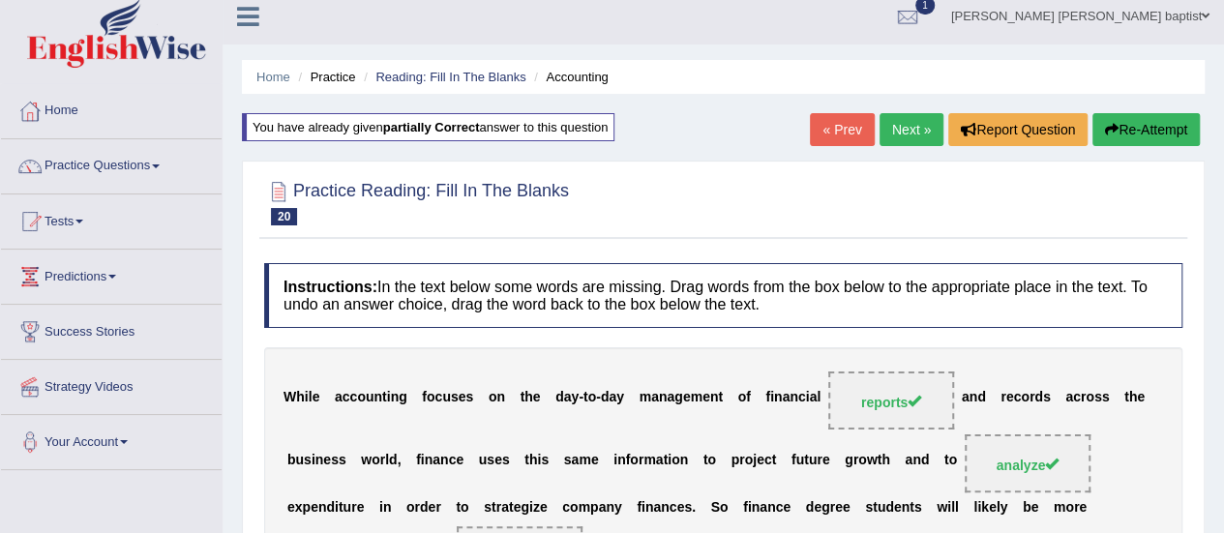
click at [920, 121] on link "Next »" at bounding box center [912, 129] width 64 height 33
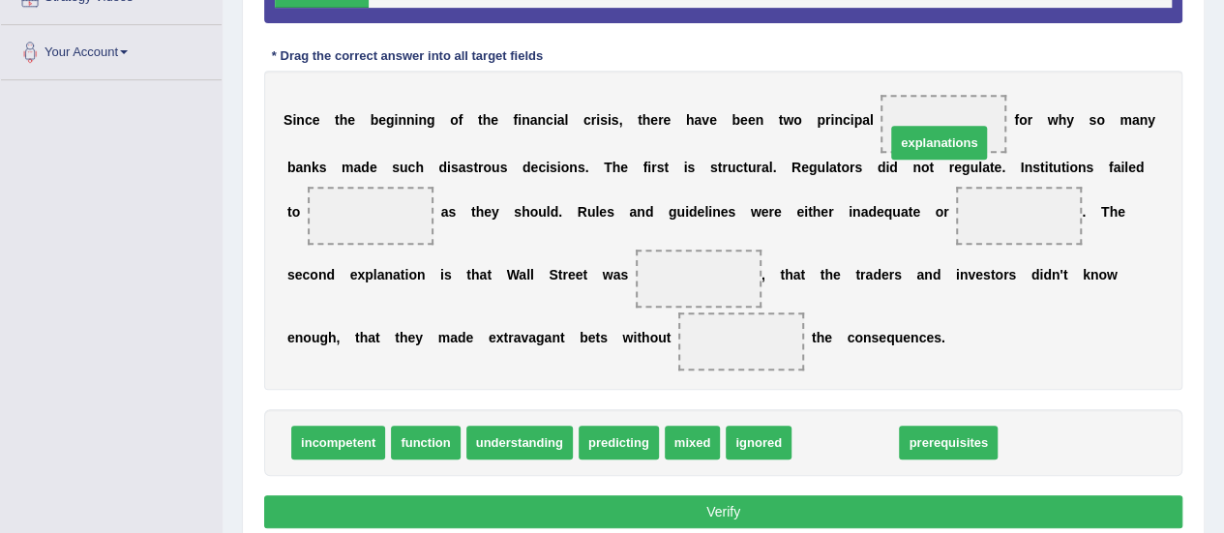
drag, startPoint x: 867, startPoint y: 441, endPoint x: 961, endPoint y: 141, distance: 314.4
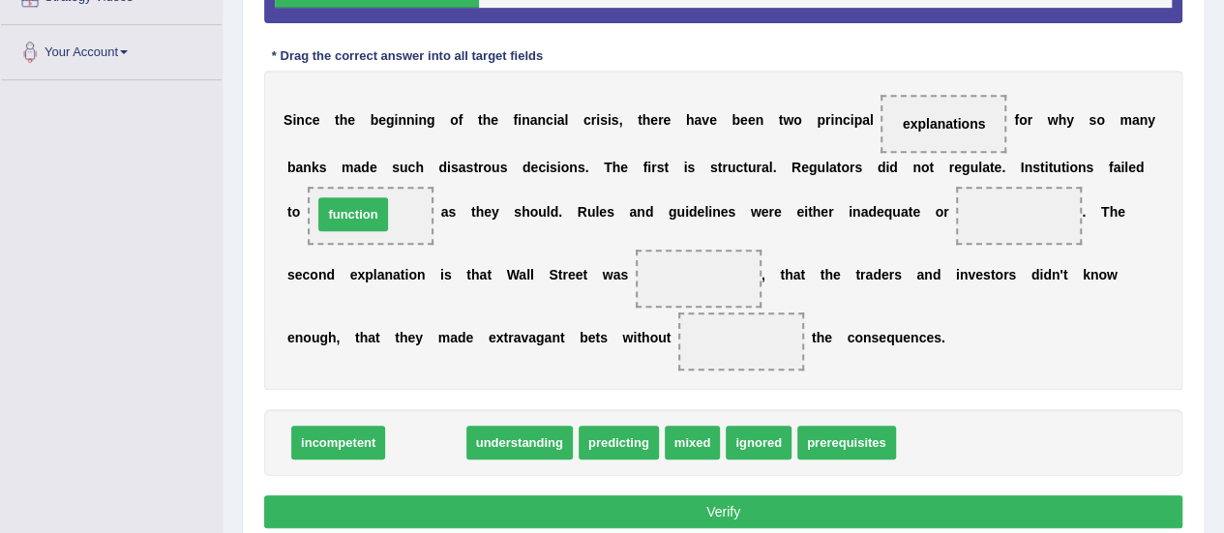
drag, startPoint x: 422, startPoint y: 364, endPoint x: 366, endPoint y: 195, distance: 178.4
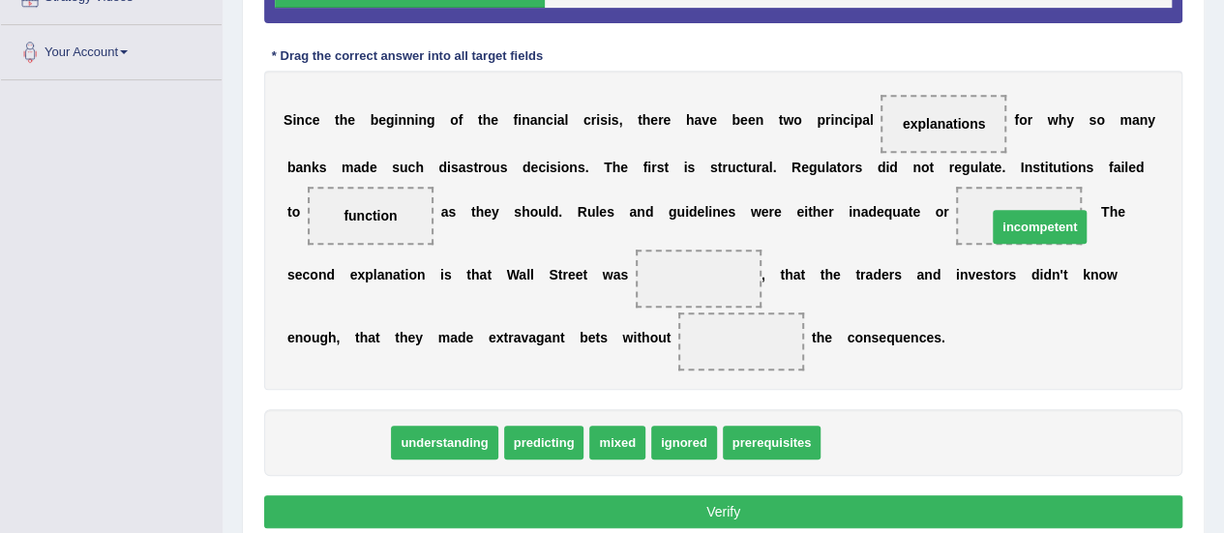
drag, startPoint x: 356, startPoint y: 438, endPoint x: 1058, endPoint y: 222, distance: 734.4
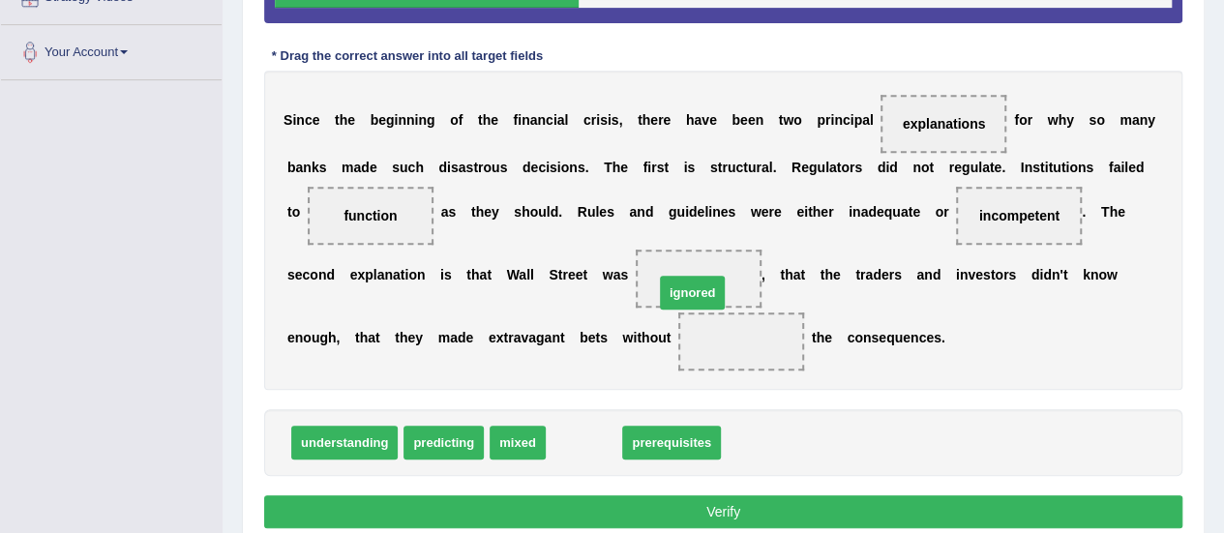
drag, startPoint x: 562, startPoint y: 446, endPoint x: 672, endPoint y: 291, distance: 189.6
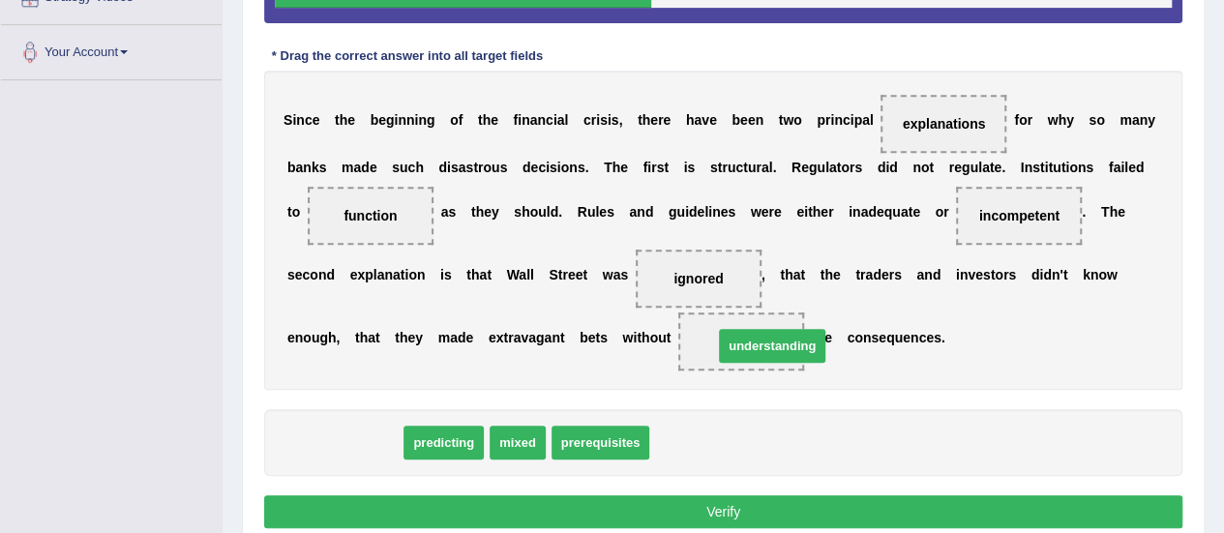
drag, startPoint x: 362, startPoint y: 433, endPoint x: 790, endPoint y: 336, distance: 438.6
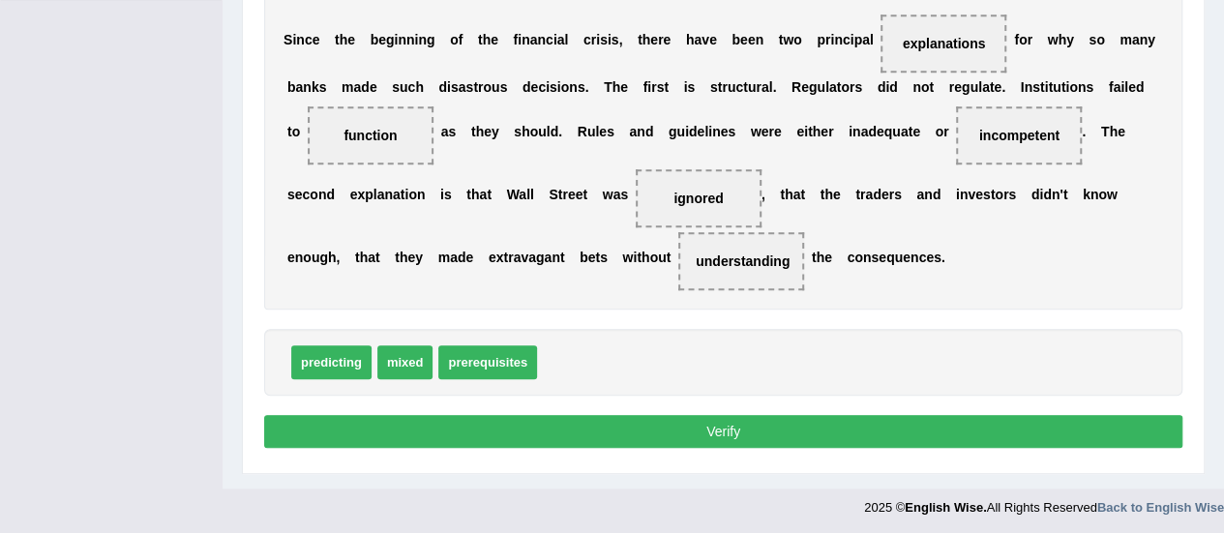
click at [737, 427] on button "Verify" at bounding box center [723, 431] width 918 height 33
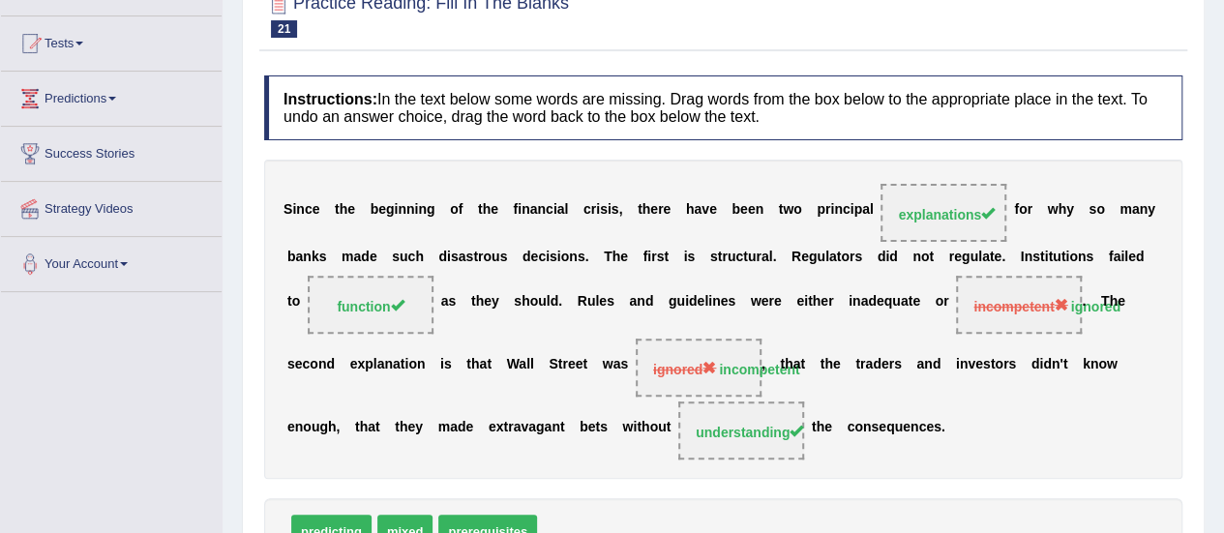
scroll to position [70, 0]
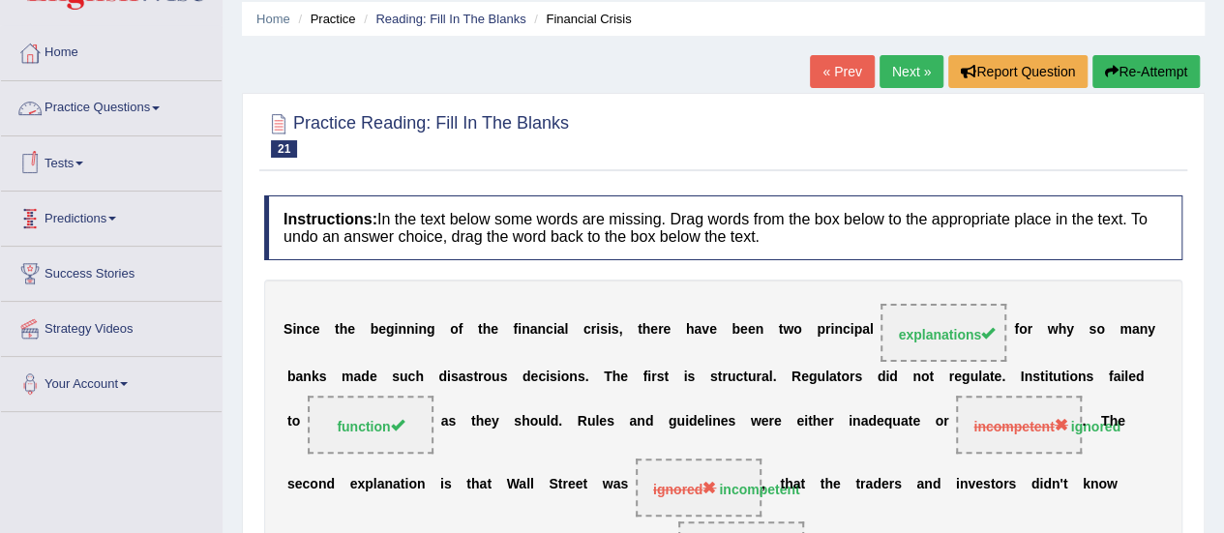
click at [149, 109] on link "Practice Questions" at bounding box center [111, 105] width 221 height 48
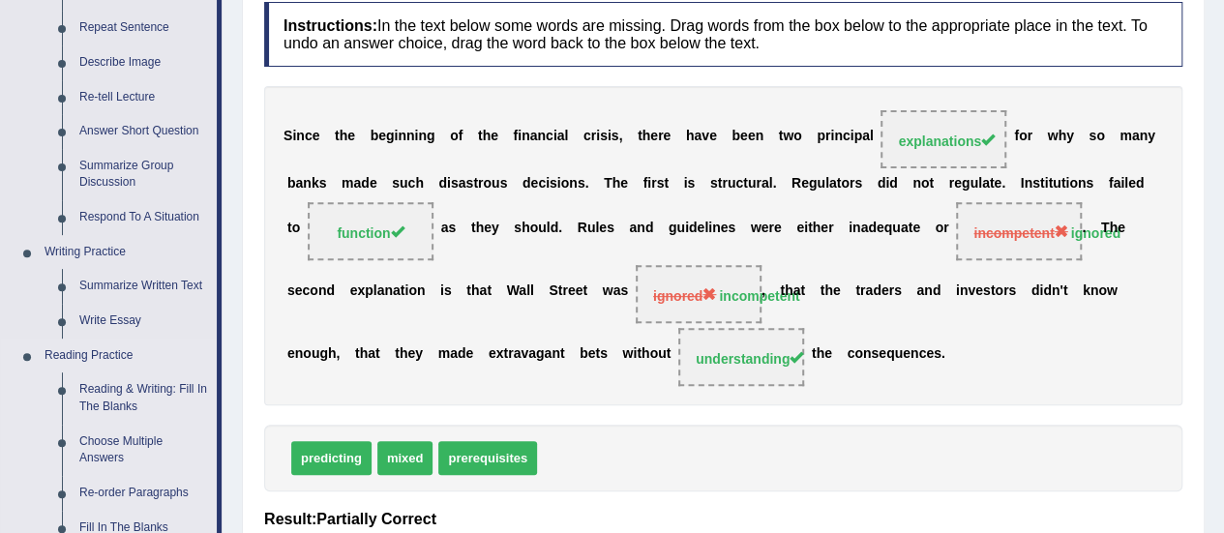
scroll to position [360, 0]
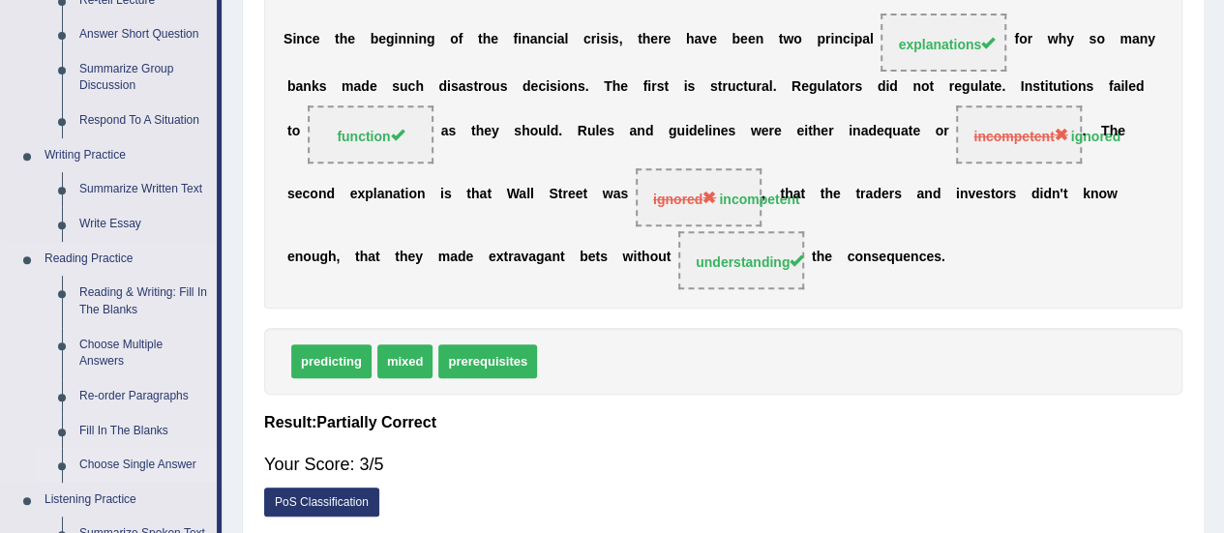
click at [138, 450] on link "Choose Single Answer" at bounding box center [144, 465] width 146 height 35
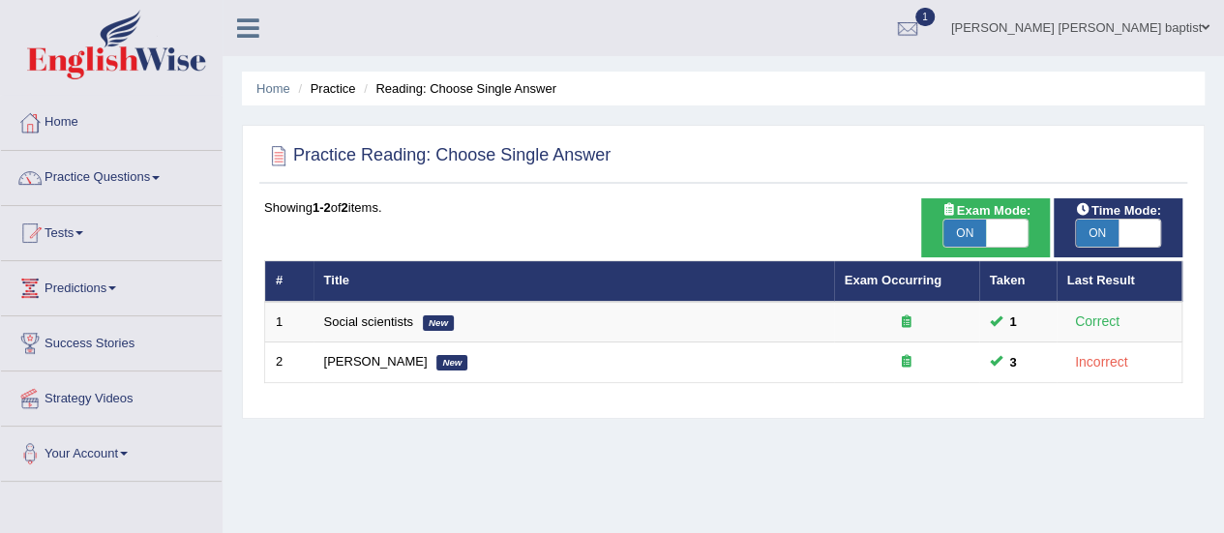
drag, startPoint x: 968, startPoint y: 233, endPoint x: 964, endPoint y: 260, distance: 27.4
click at [968, 255] on div "Exam Mode: ON OFF" at bounding box center [985, 227] width 129 height 59
click at [968, 237] on span "ON" at bounding box center [965, 233] width 43 height 27
checkbox input "false"
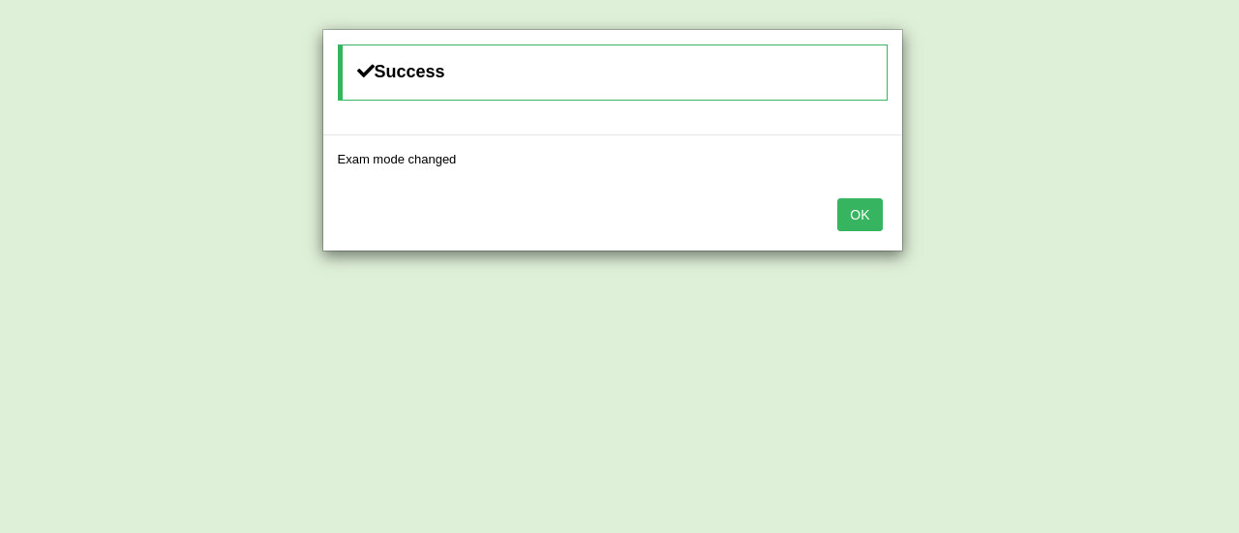
click at [865, 198] on button "OK" at bounding box center [859, 214] width 45 height 33
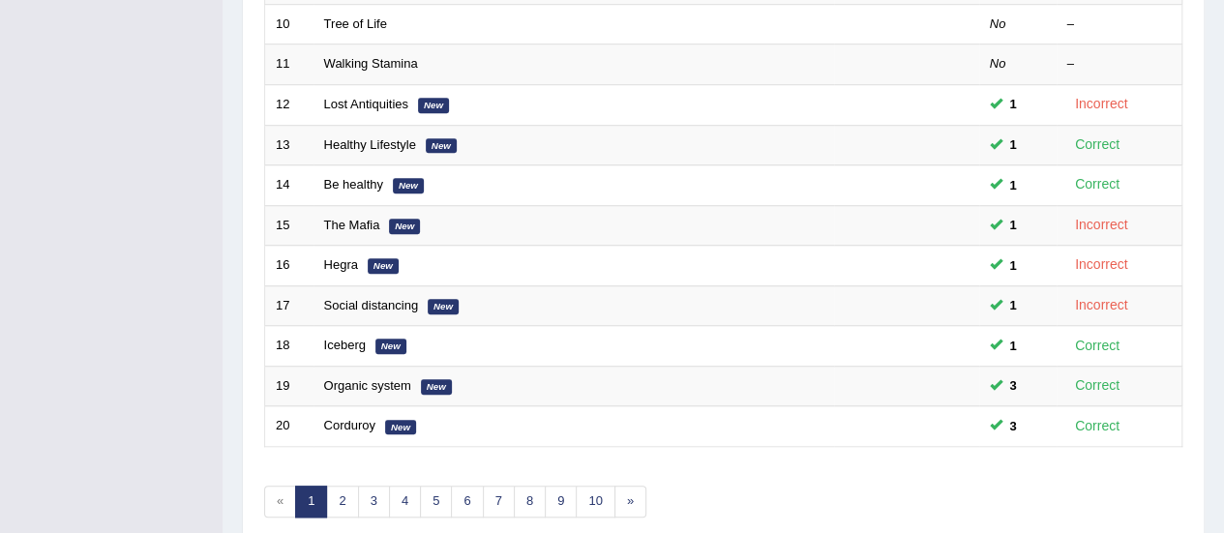
scroll to position [738, 0]
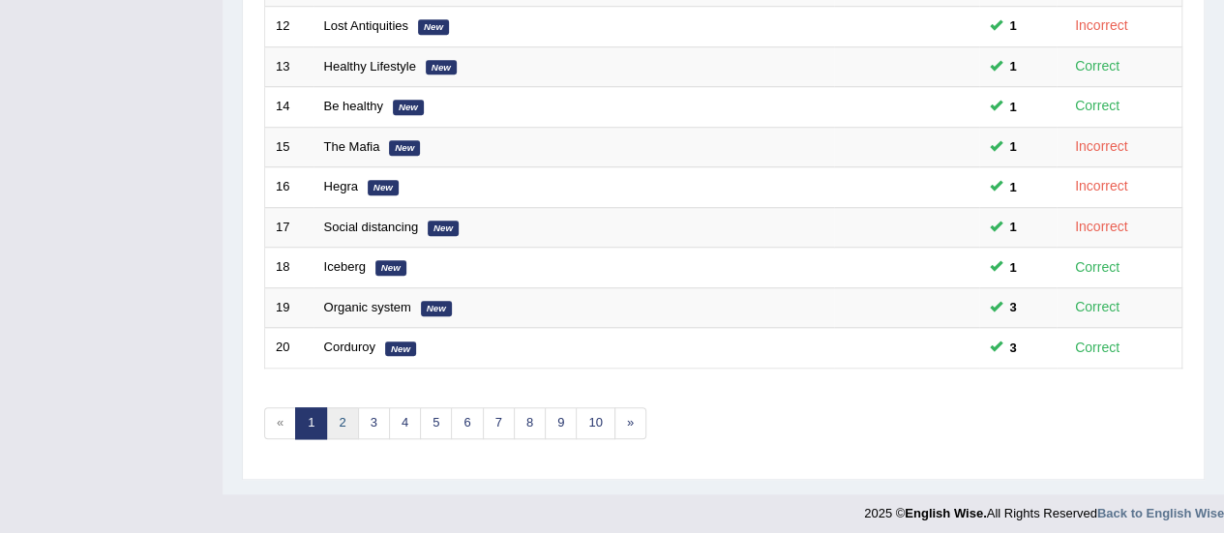
click at [335, 417] on link "2" at bounding box center [342, 423] width 32 height 32
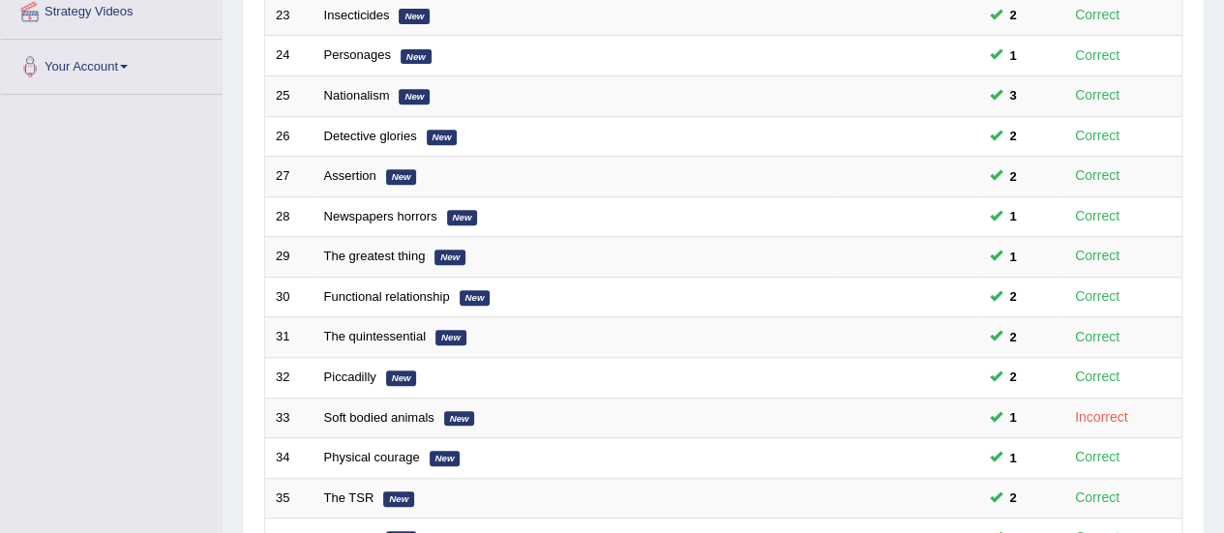
scroll to position [677, 0]
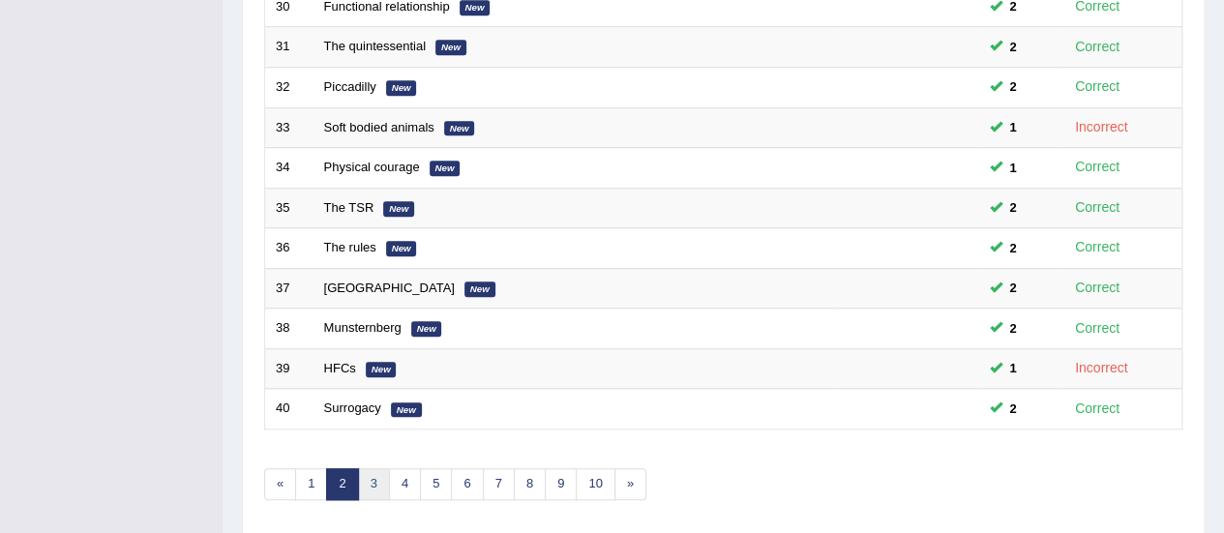
click at [376, 481] on link "3" at bounding box center [374, 484] width 32 height 32
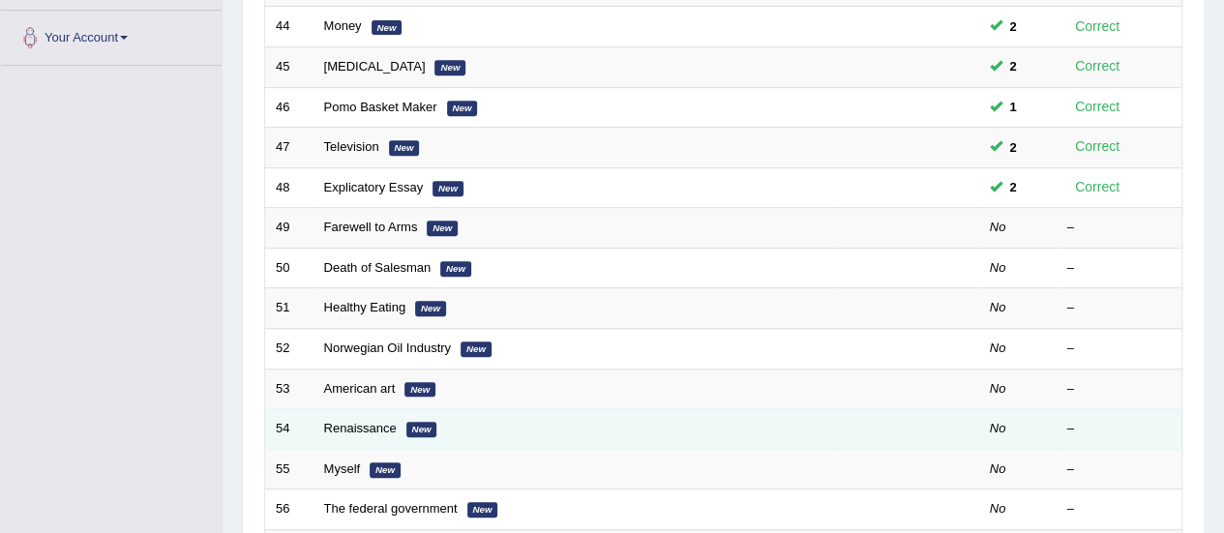
scroll to position [484, 0]
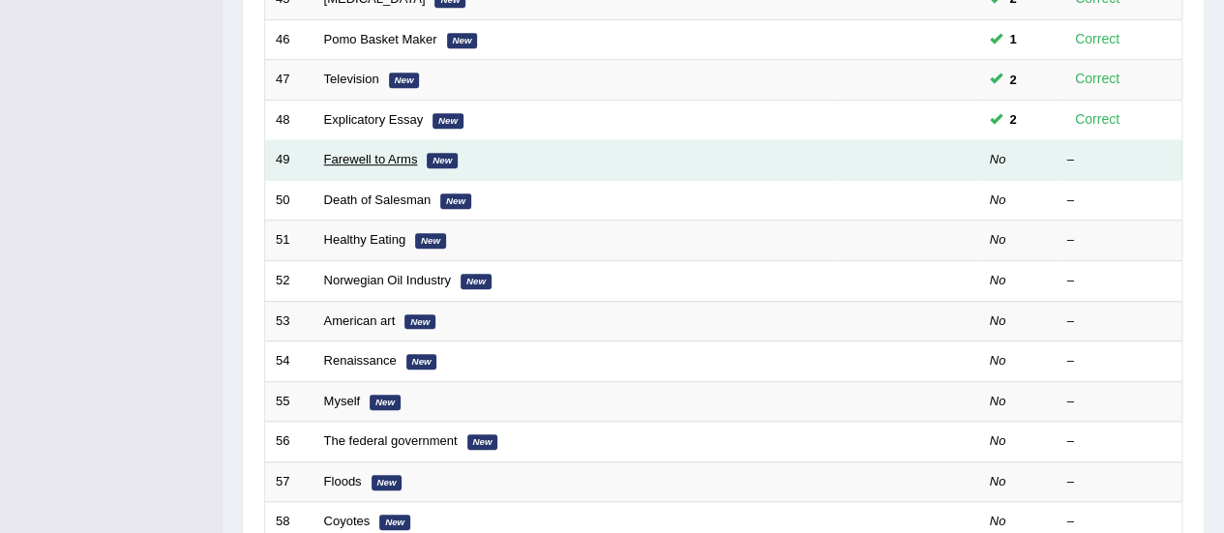
click at [356, 156] on link "Farewell to Arms" at bounding box center [371, 159] width 94 height 15
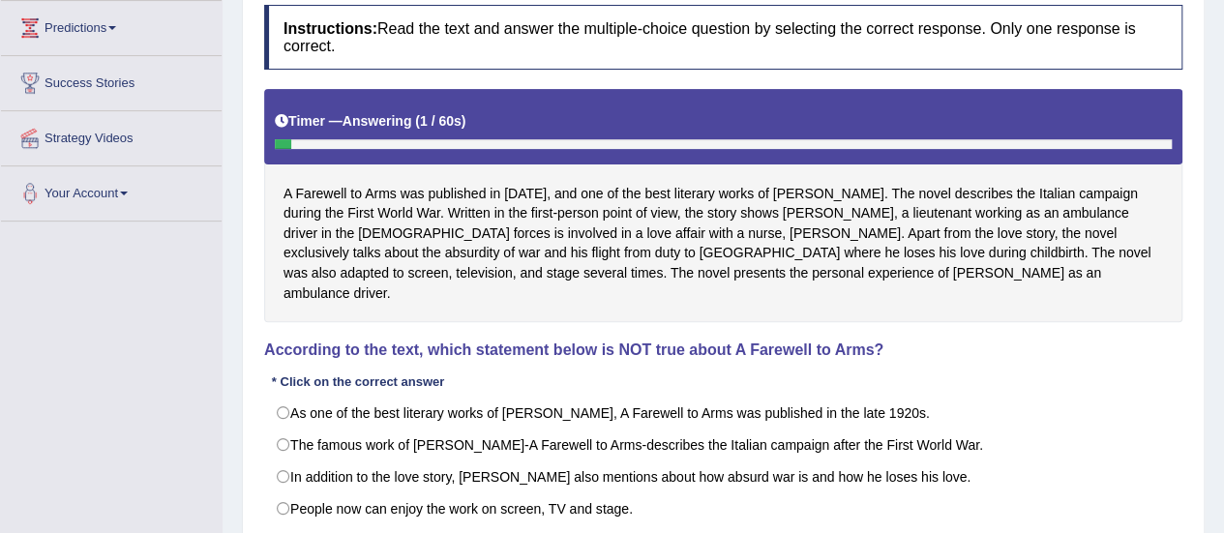
scroll to position [290, 0]
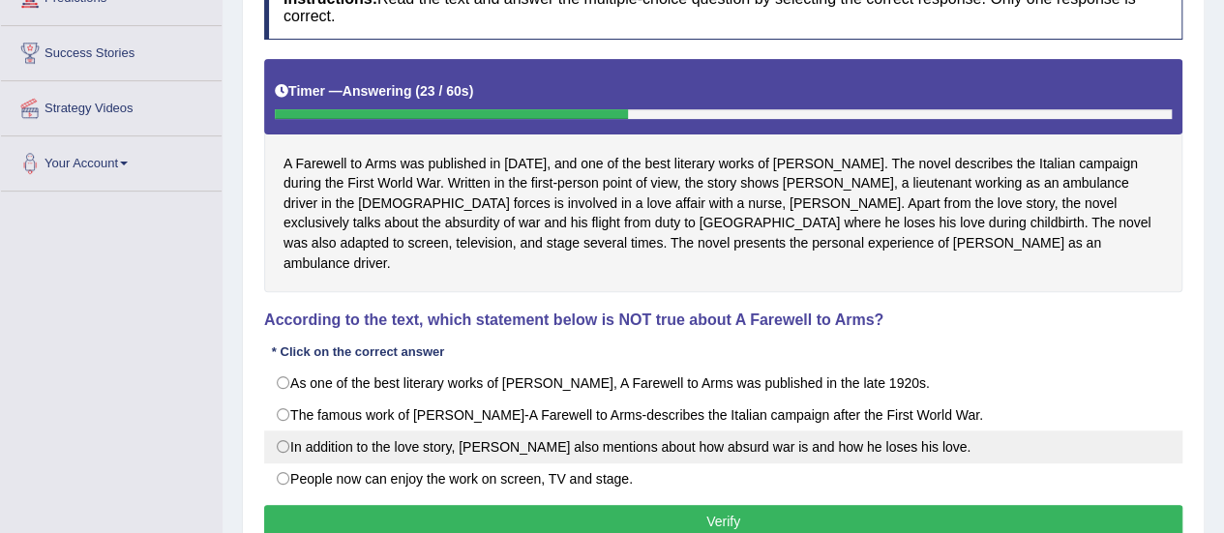
click at [285, 431] on label "In addition to the love story, [PERSON_NAME] also mentions about how absurd war…" at bounding box center [723, 447] width 918 height 33
radio input "true"
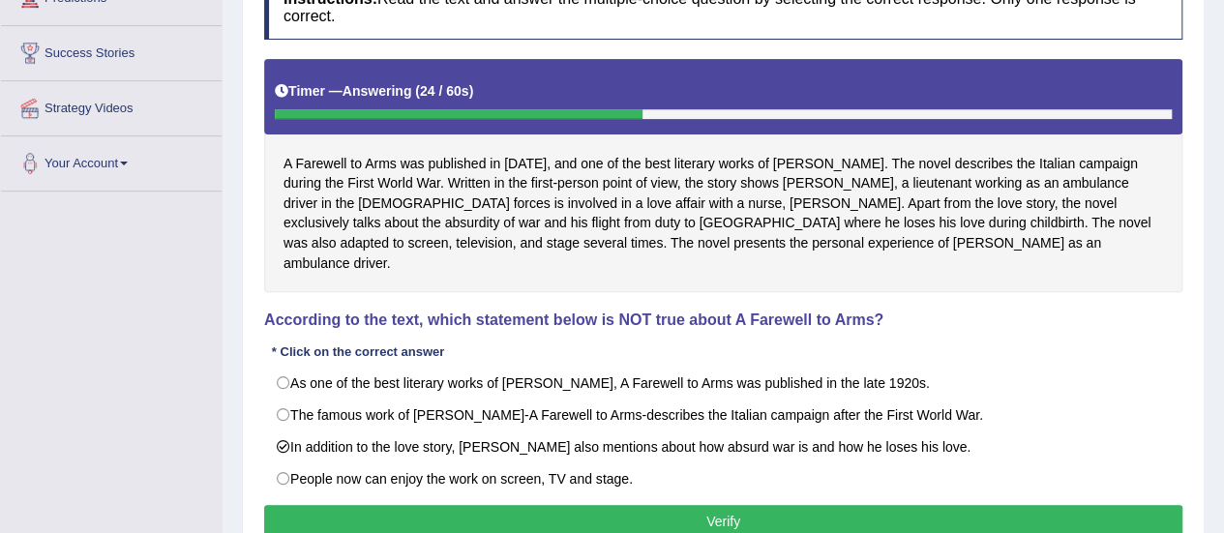
click at [467, 505] on button "Verify" at bounding box center [723, 521] width 918 height 33
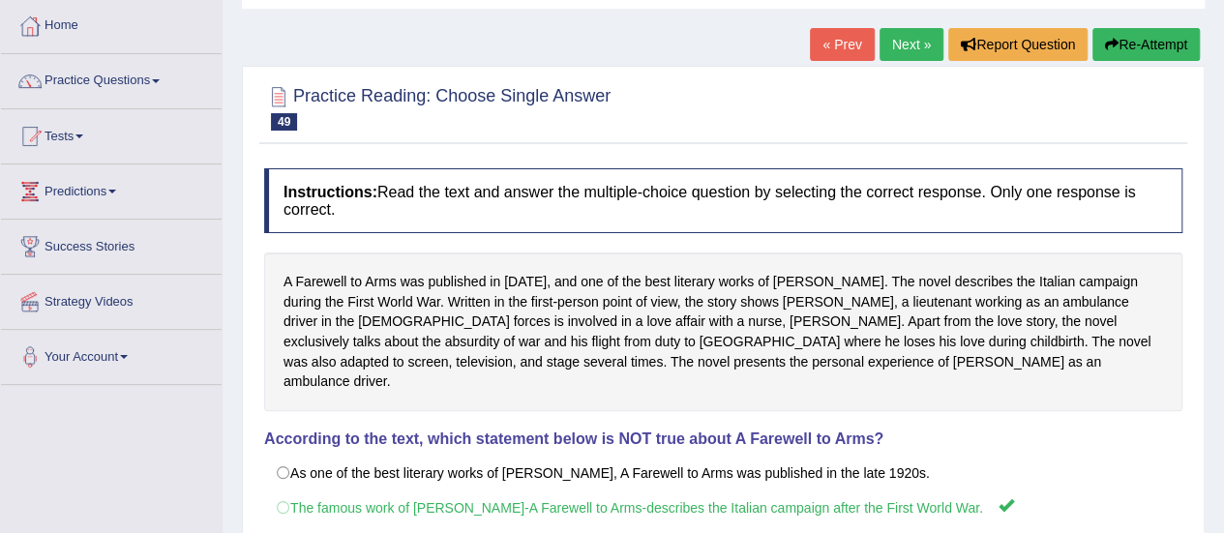
scroll to position [0, 0]
